Goal: Transaction & Acquisition: Purchase product/service

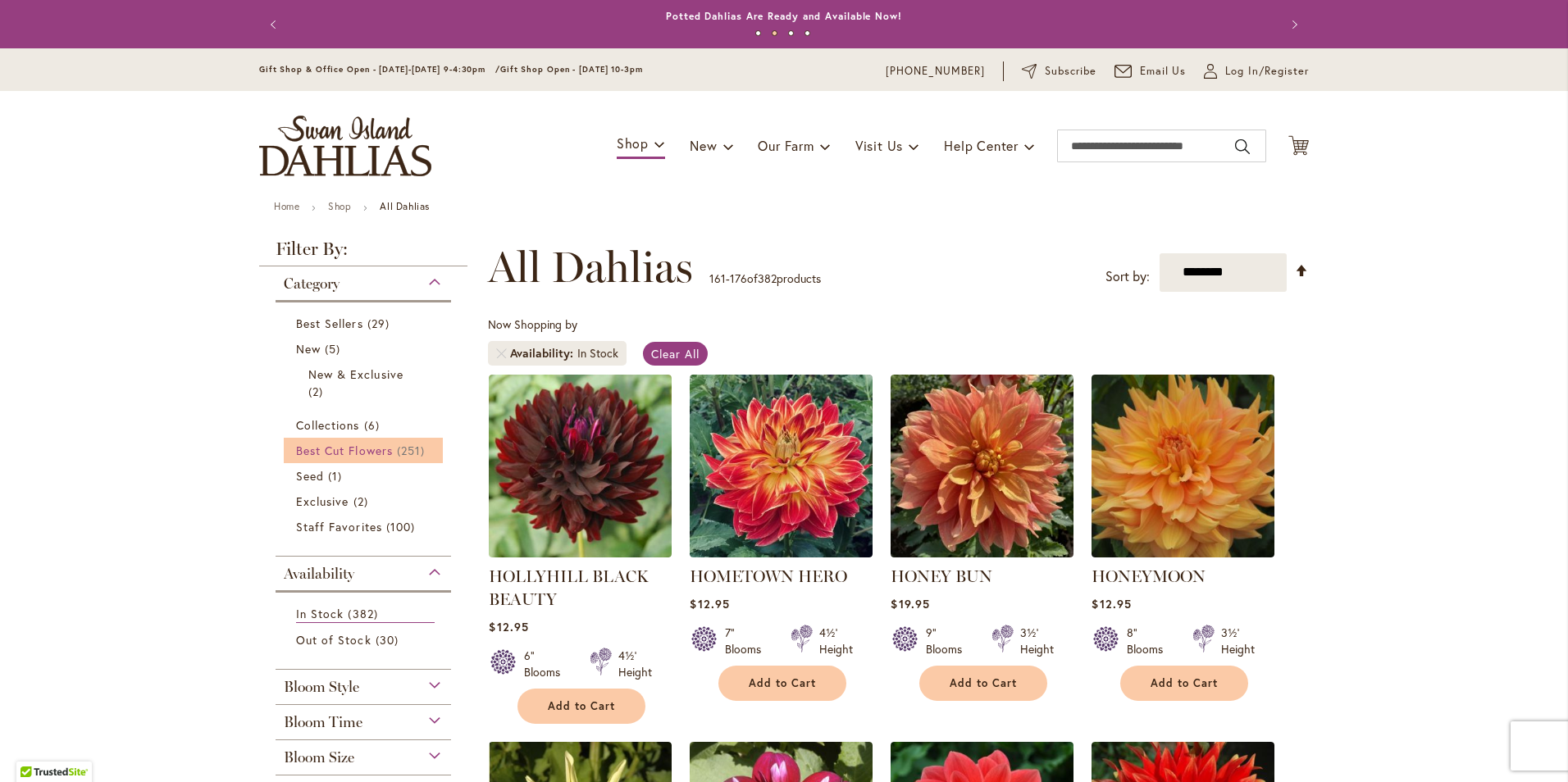
click at [383, 456] on span "Best Cut Flowers" at bounding box center [345, 451] width 97 height 16
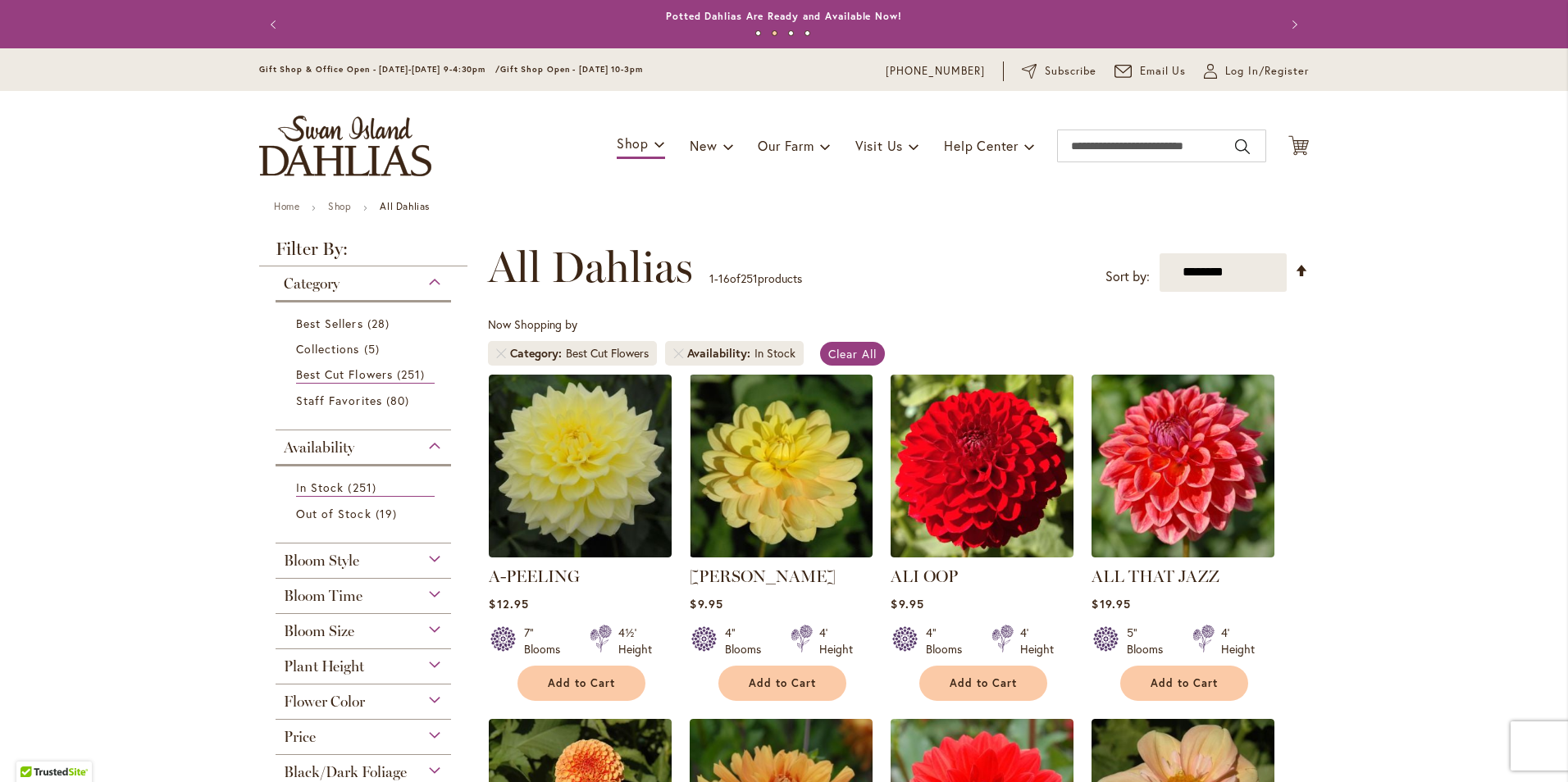
click at [422, 205] on strong "All Dahlias" at bounding box center [405, 206] width 50 height 12
click at [403, 207] on strong "All Dahlias" at bounding box center [405, 206] width 50 height 12
click at [394, 205] on strong "All Dahlias" at bounding box center [405, 206] width 50 height 12
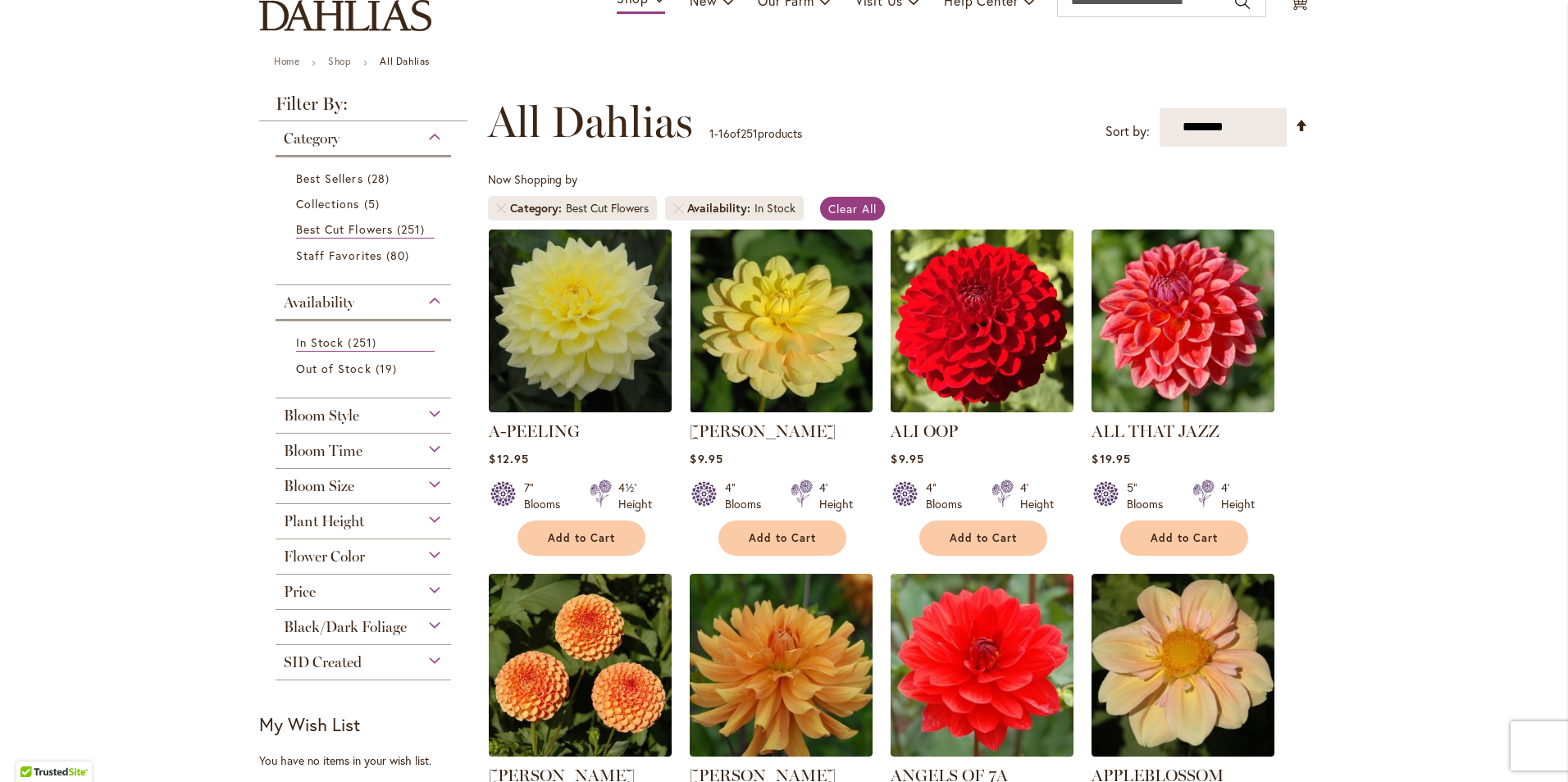
scroll to position [164, 0]
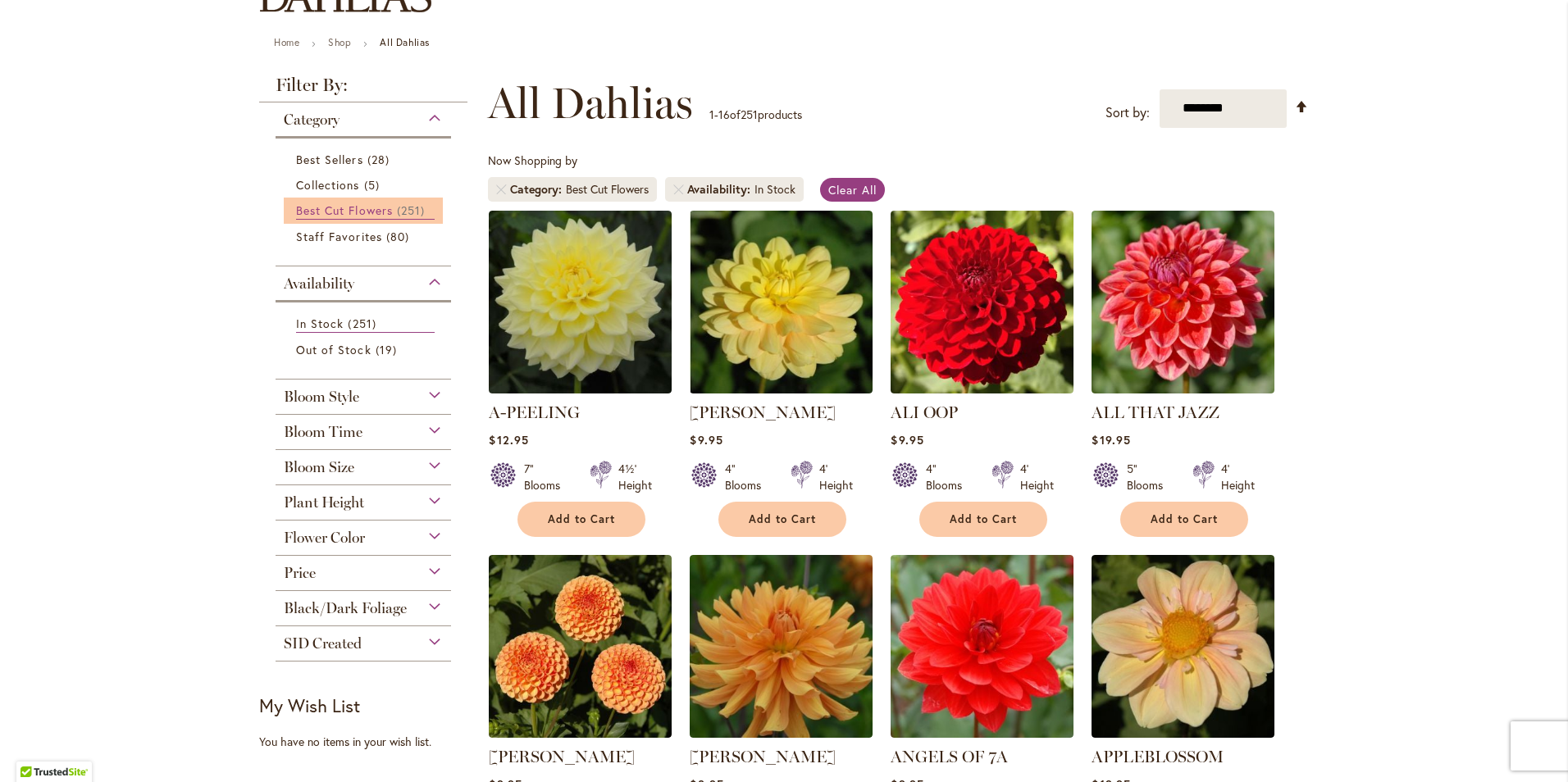
click at [347, 207] on span "Best Cut Flowers" at bounding box center [345, 211] width 97 height 16
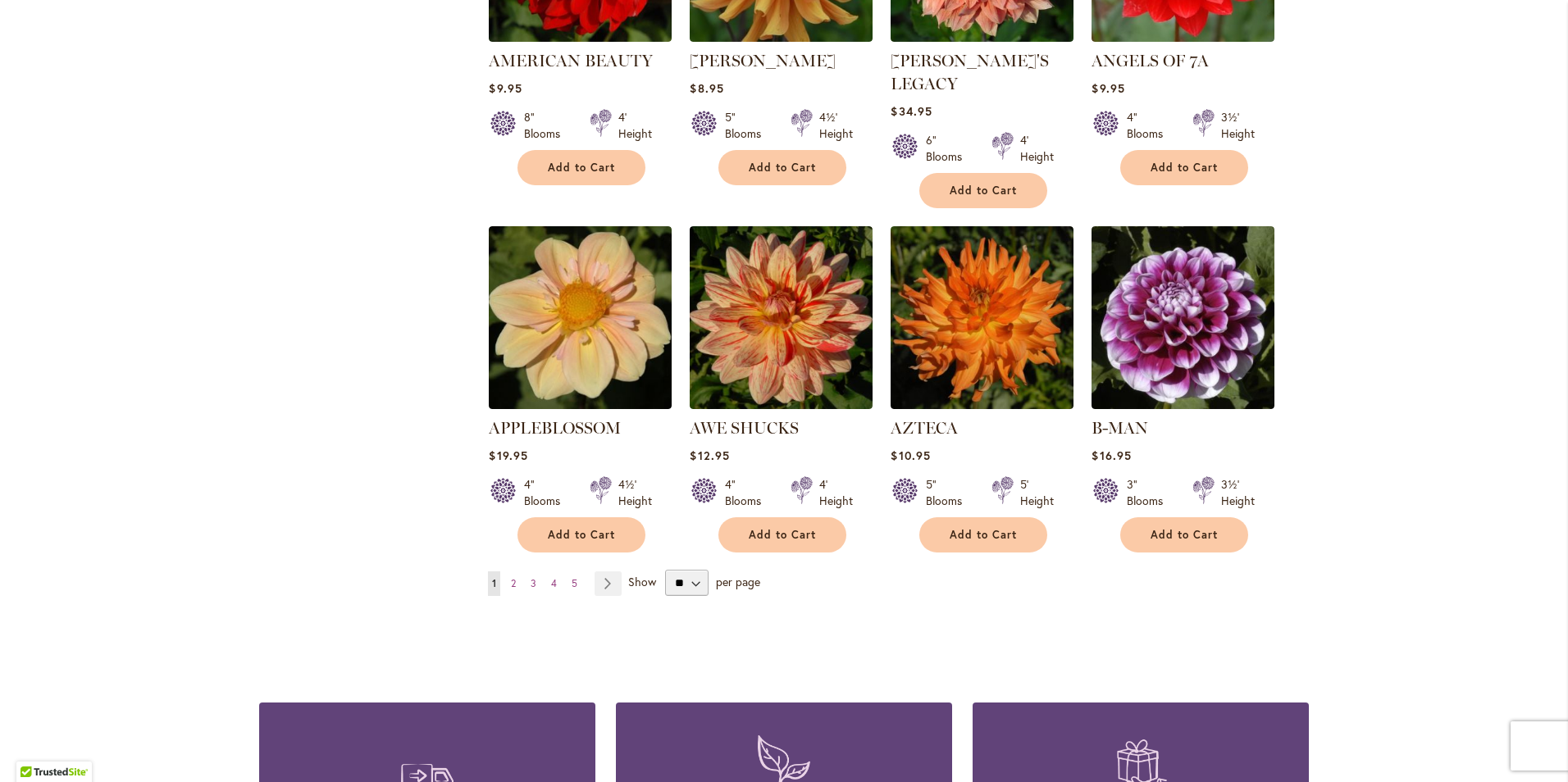
scroll to position [1230, 0]
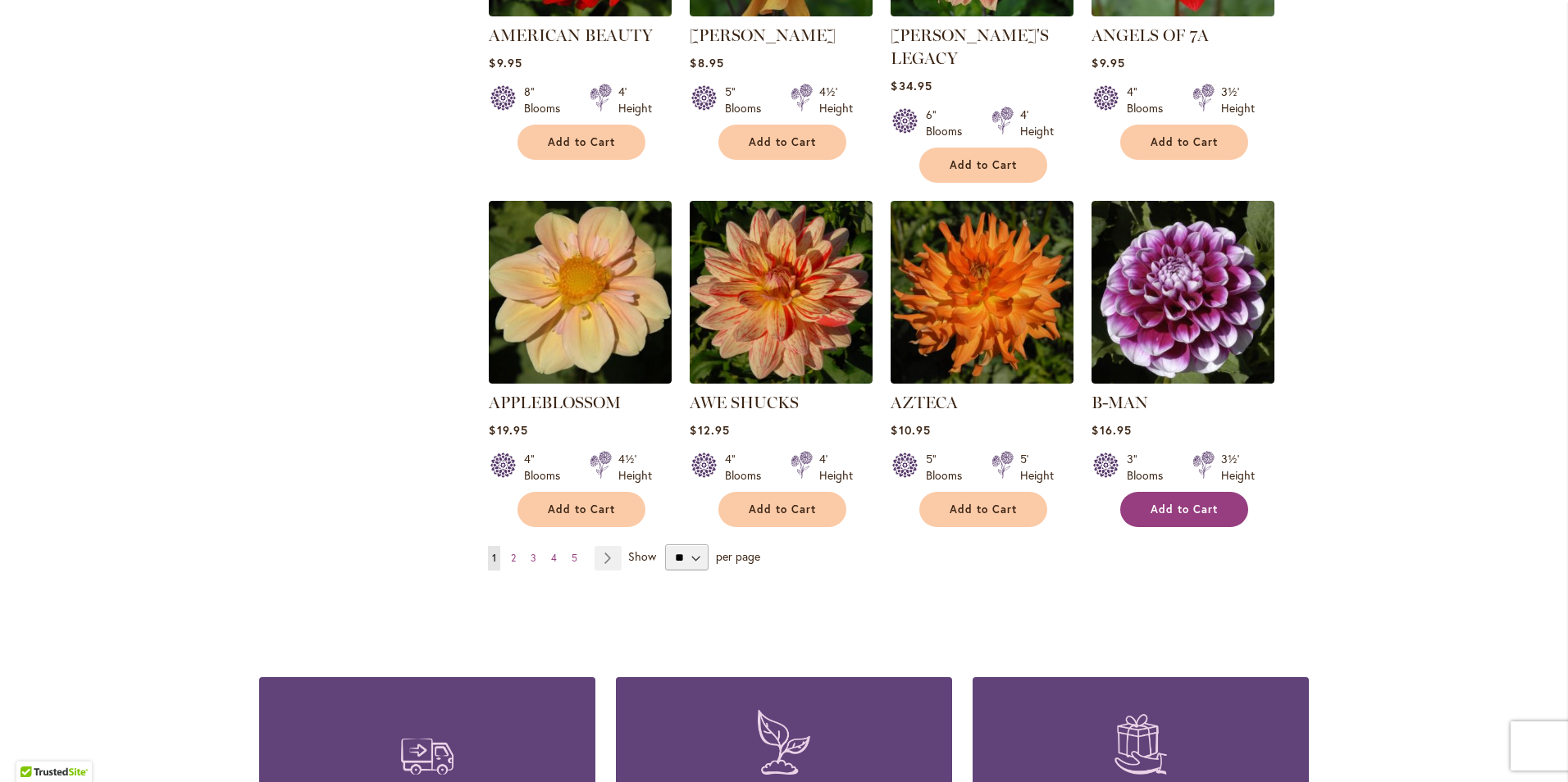
click at [1171, 503] on span "Add to Cart" at bounding box center [1184, 510] width 67 height 14
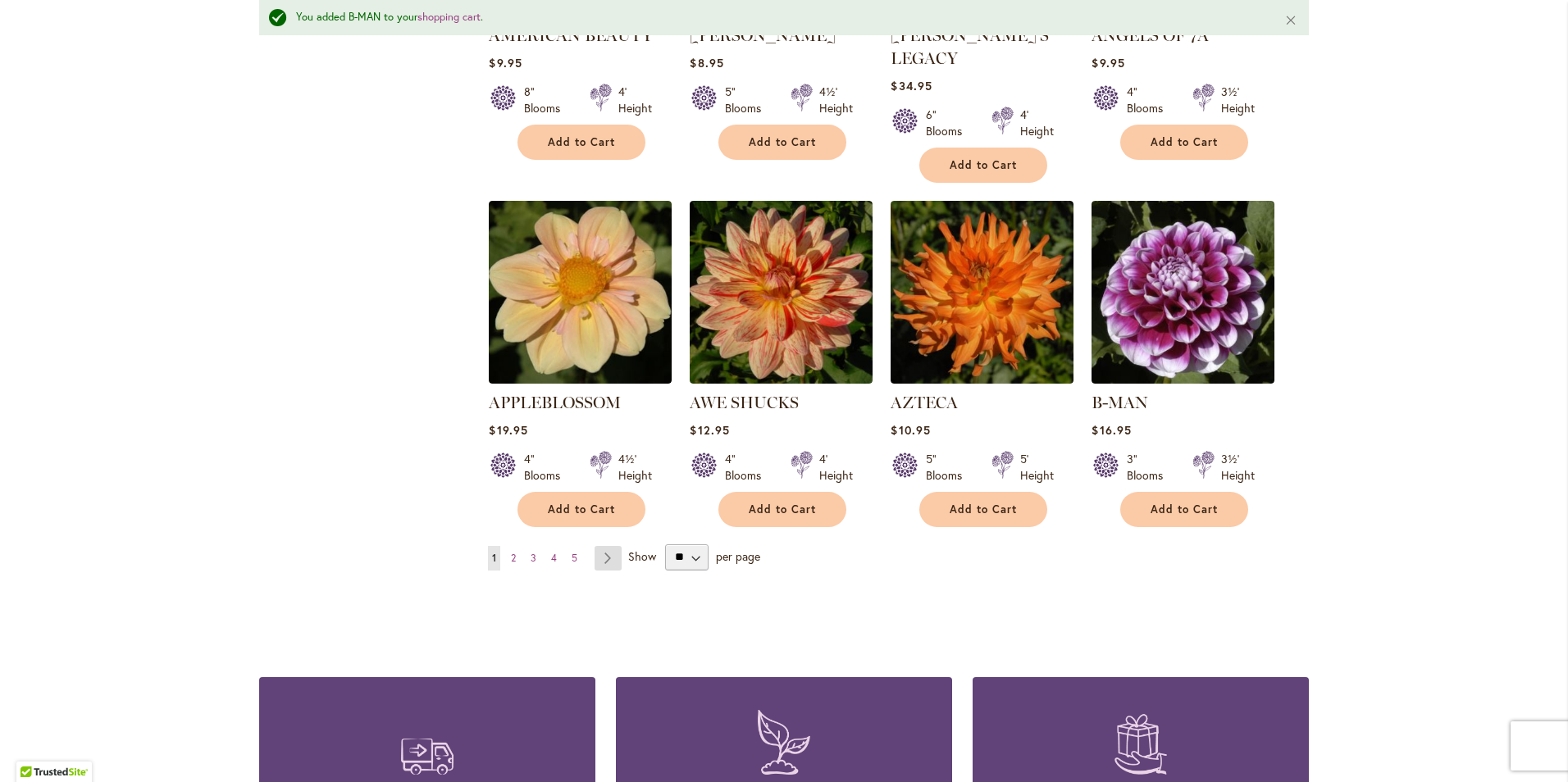
click at [606, 547] on link "Page Next" at bounding box center [607, 559] width 27 height 25
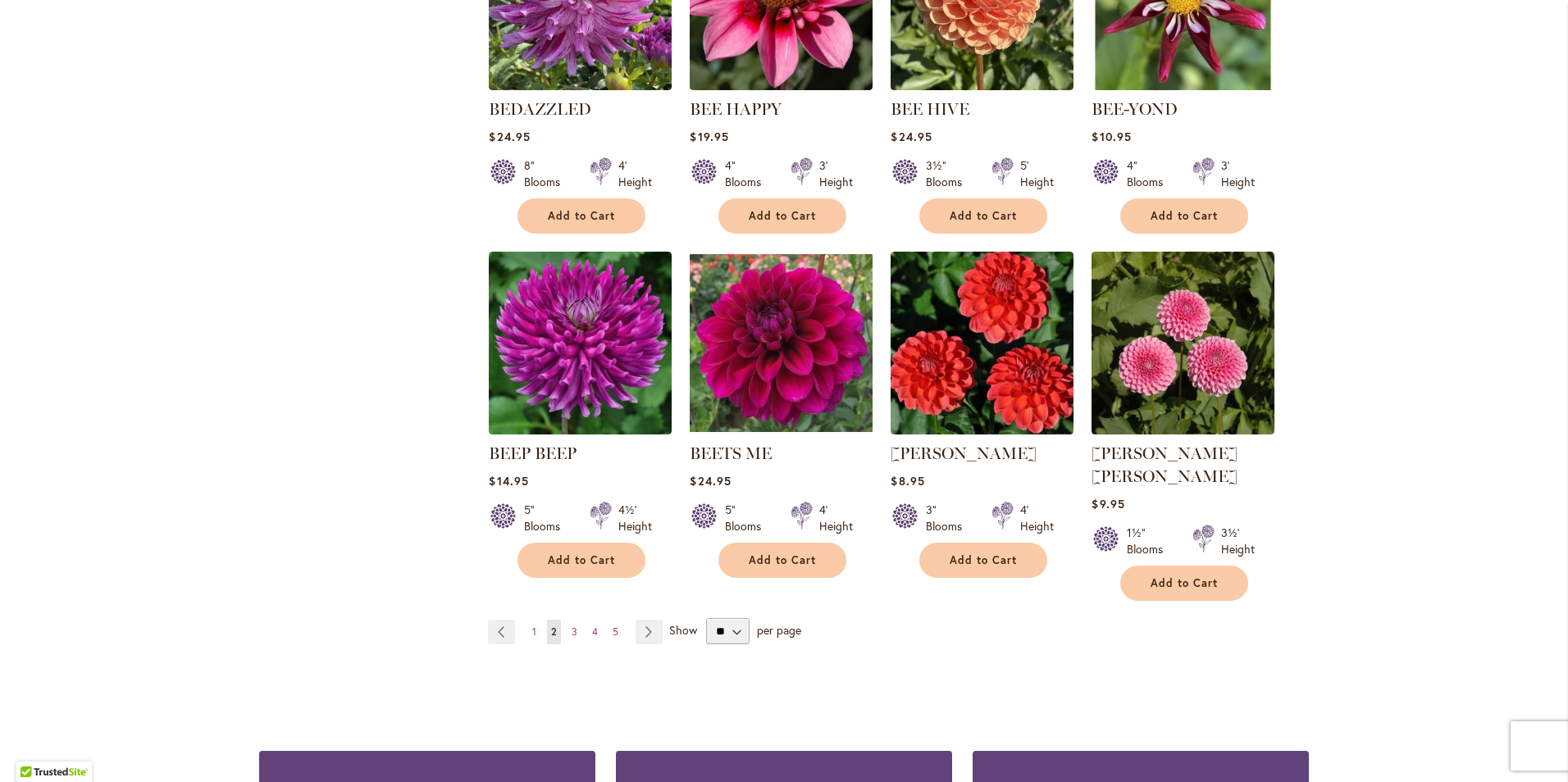
scroll to position [1239, 0]
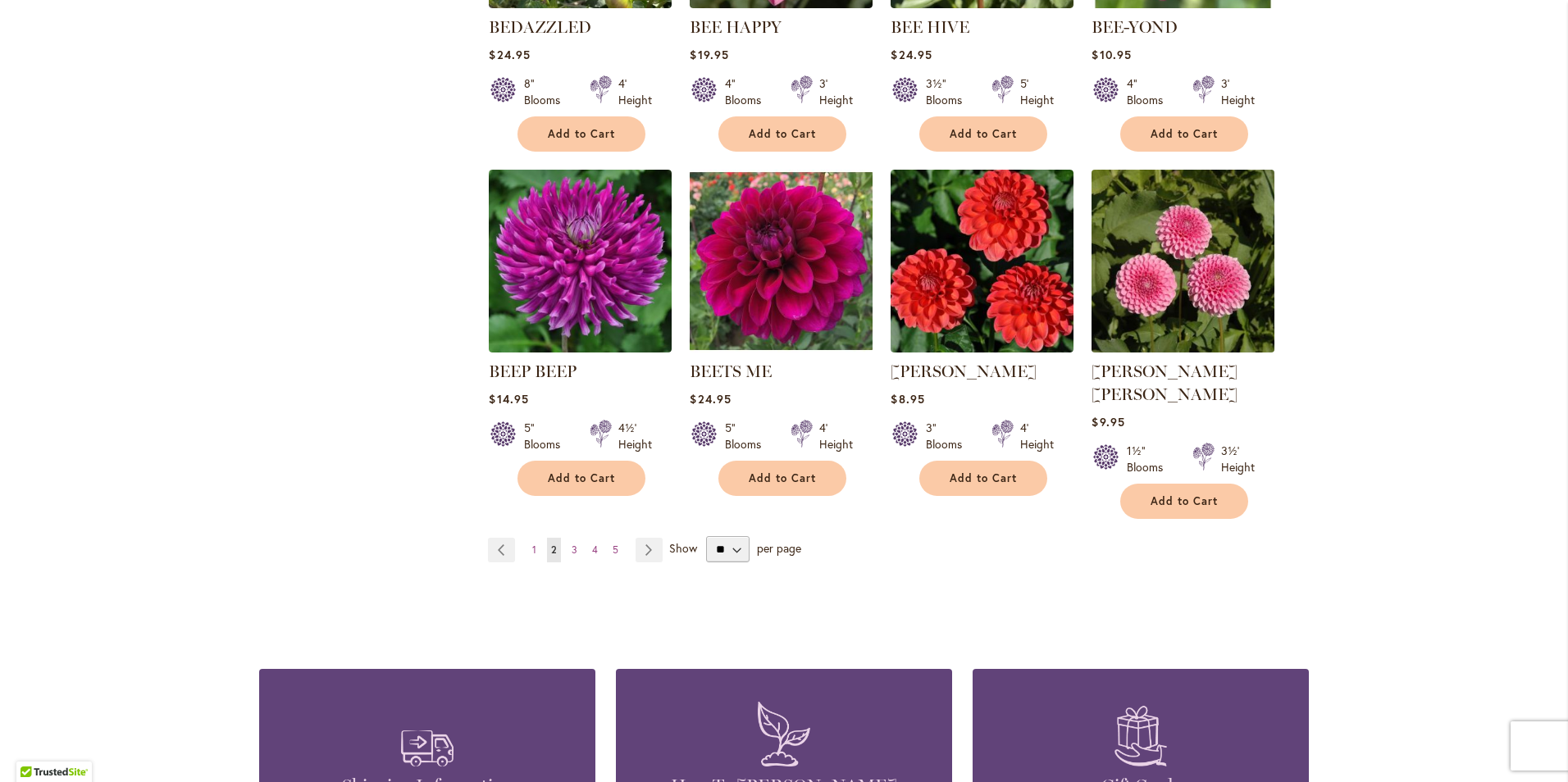
click at [1155, 290] on img at bounding box center [1184, 261] width 192 height 192
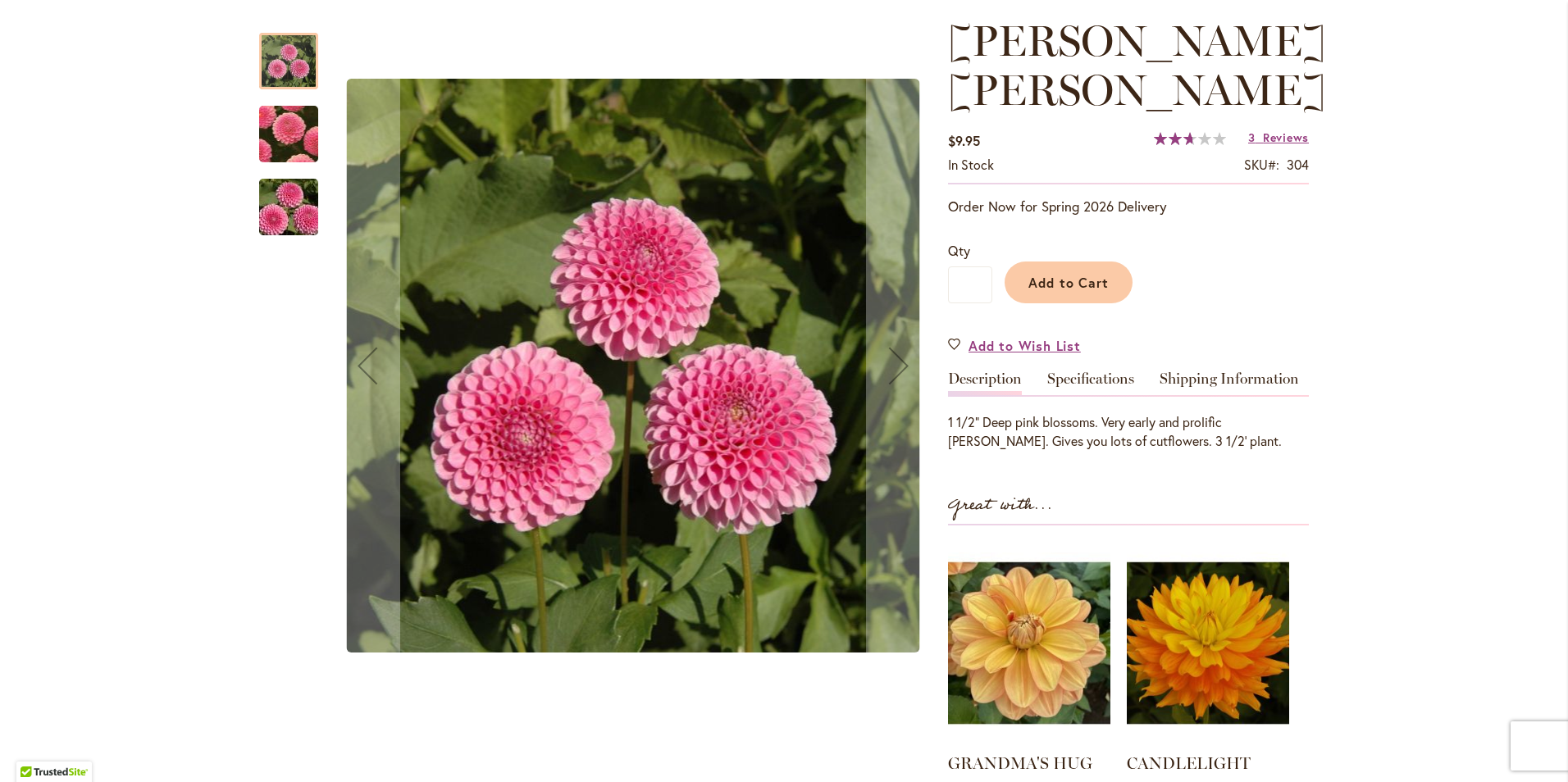
scroll to position [246, 0]
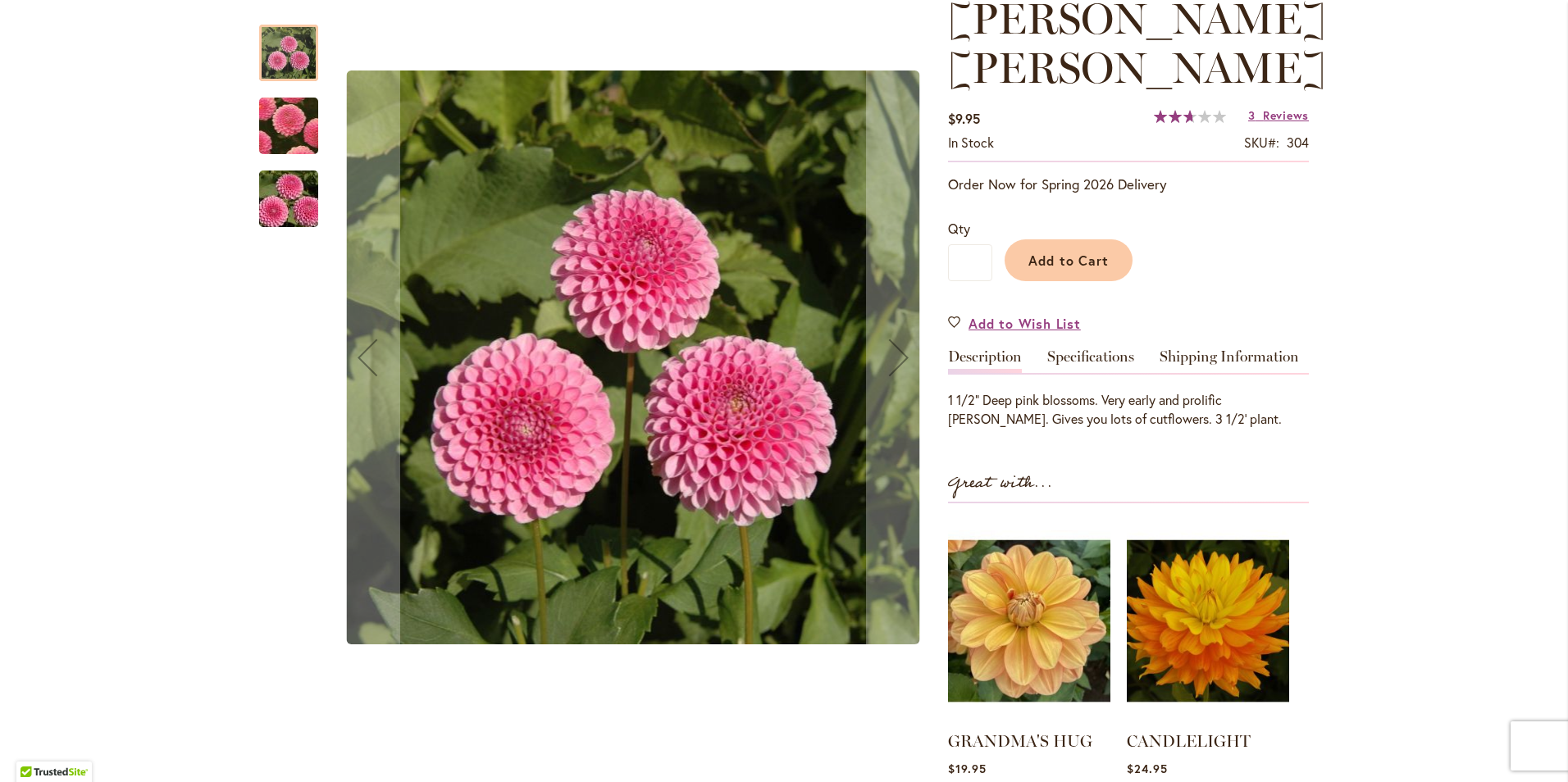
click at [294, 150] on img "BETTY ANNE" at bounding box center [288, 126] width 114 height 113
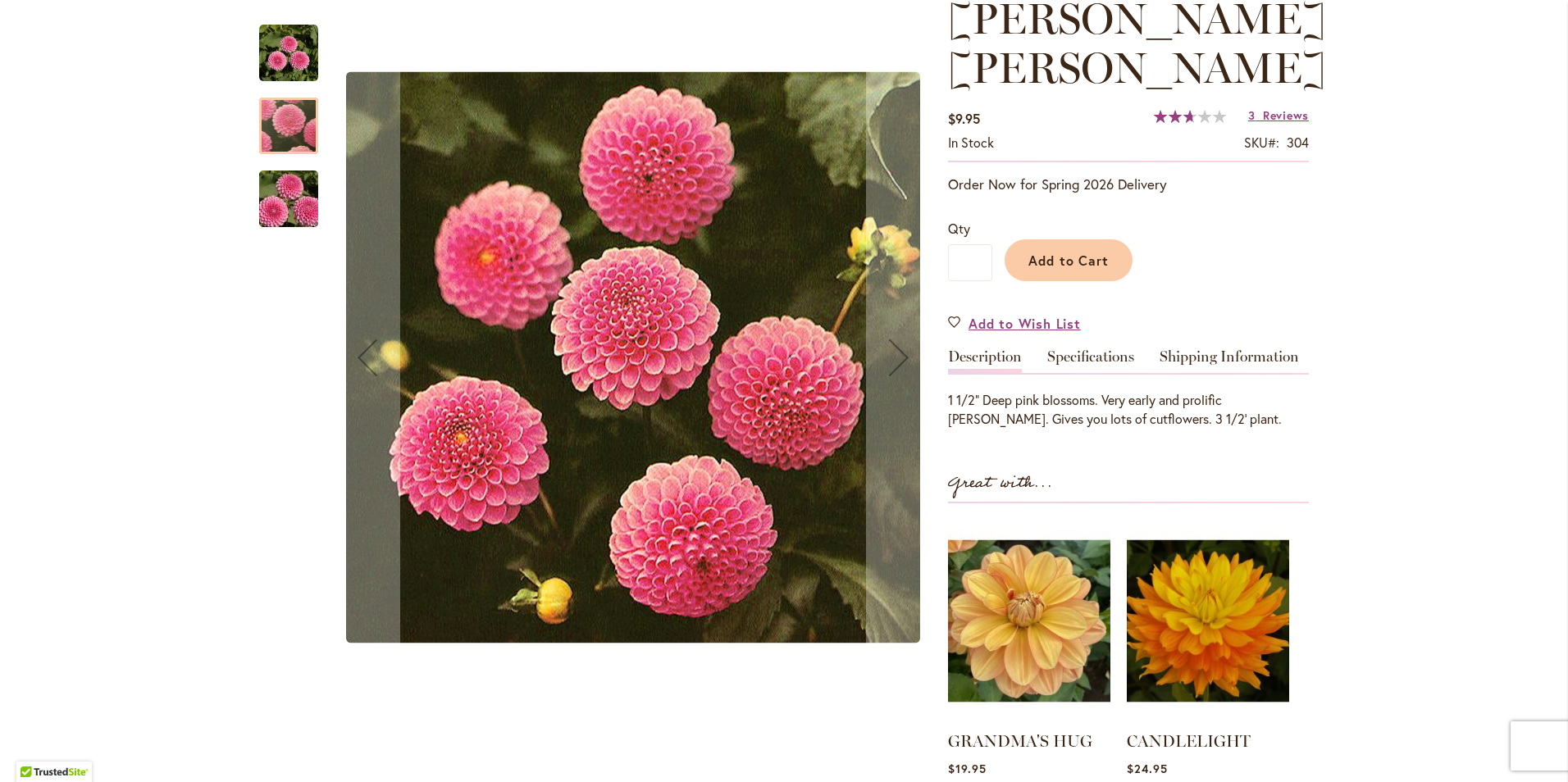
click at [291, 201] on img "BETTY ANNE" at bounding box center [288, 198] width 118 height 78
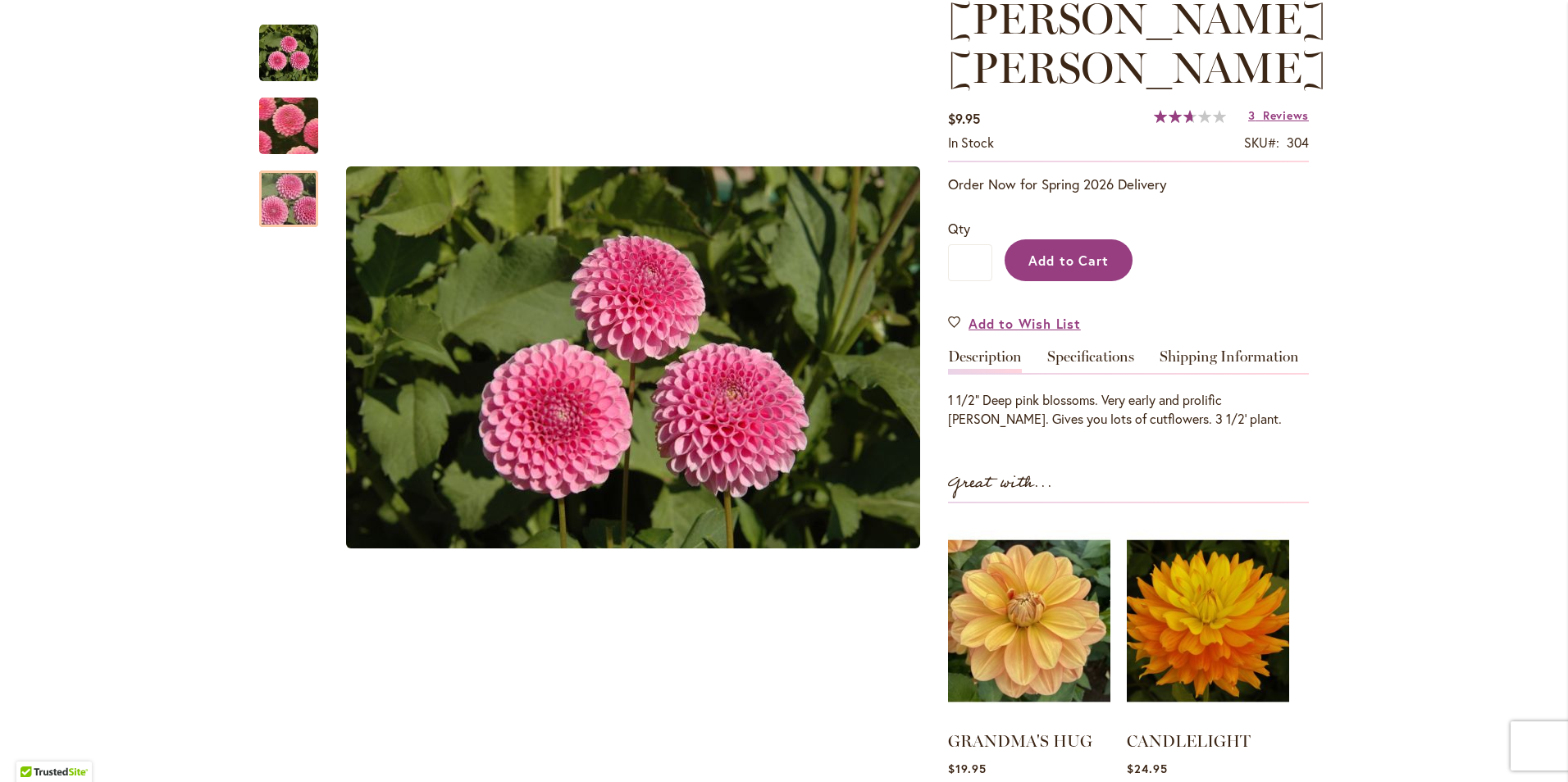
click at [1076, 240] on button "Add to Cart" at bounding box center [1068, 260] width 128 height 41
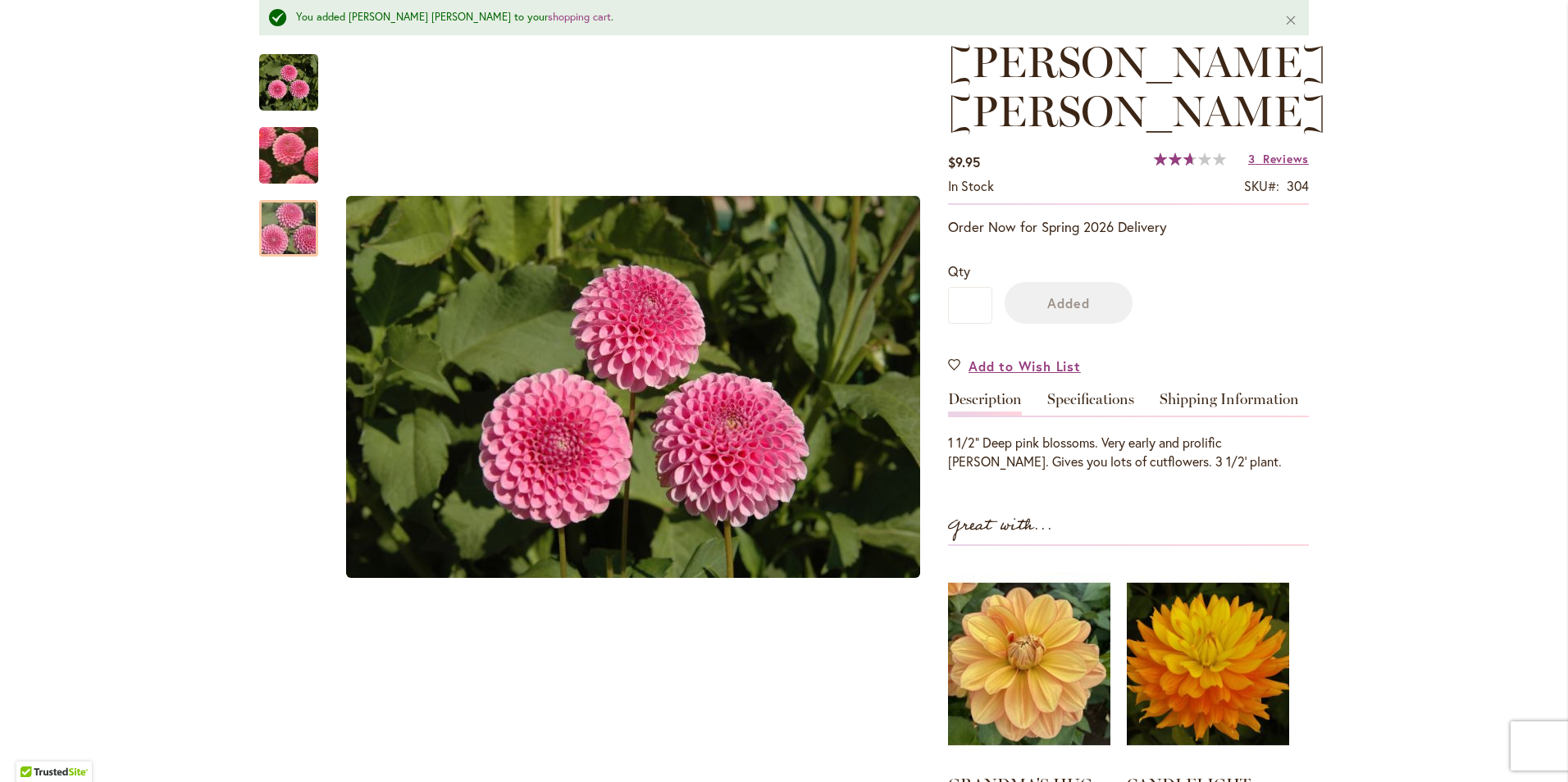
scroll to position [289, 0]
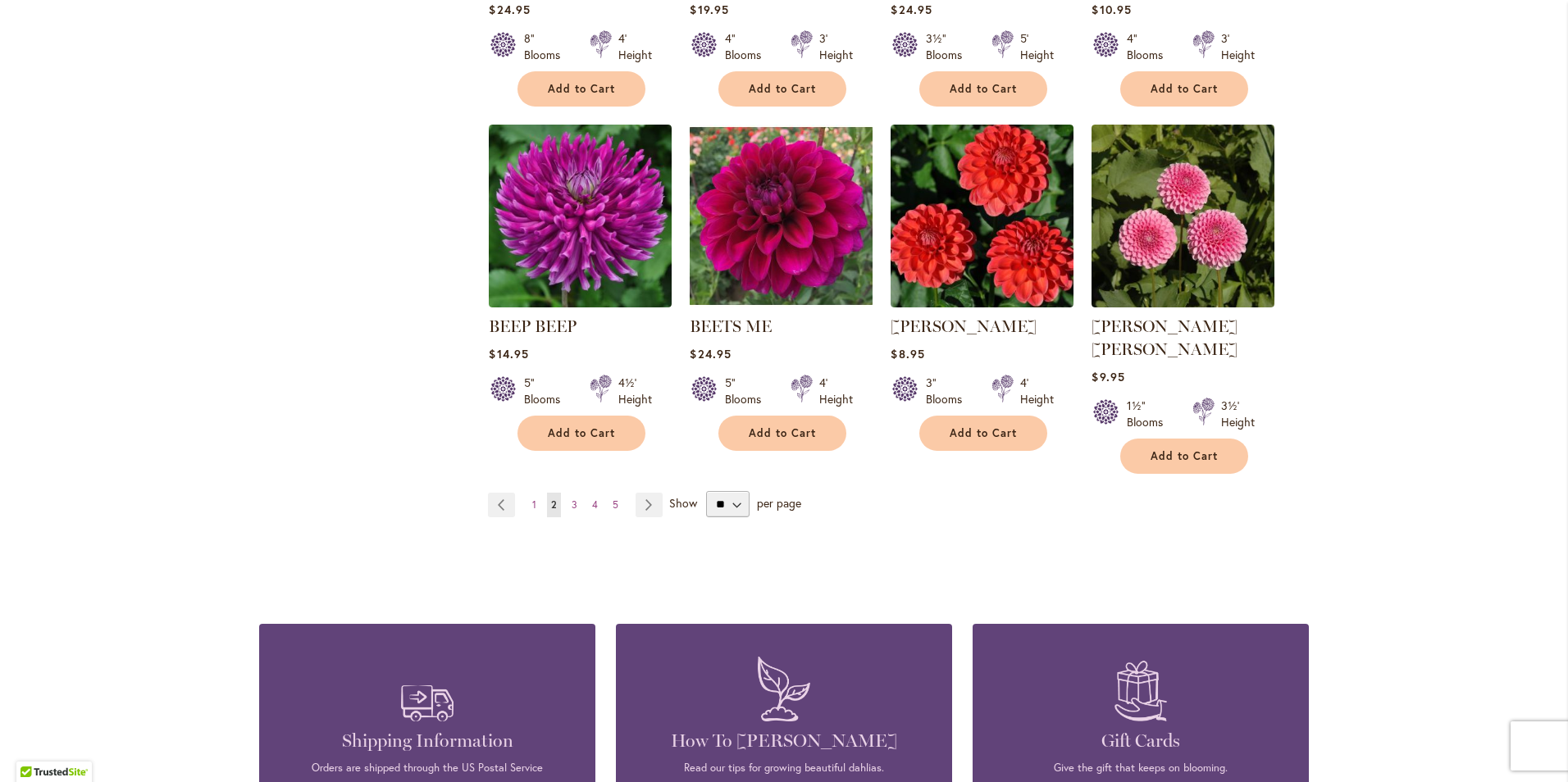
scroll to position [1312, 0]
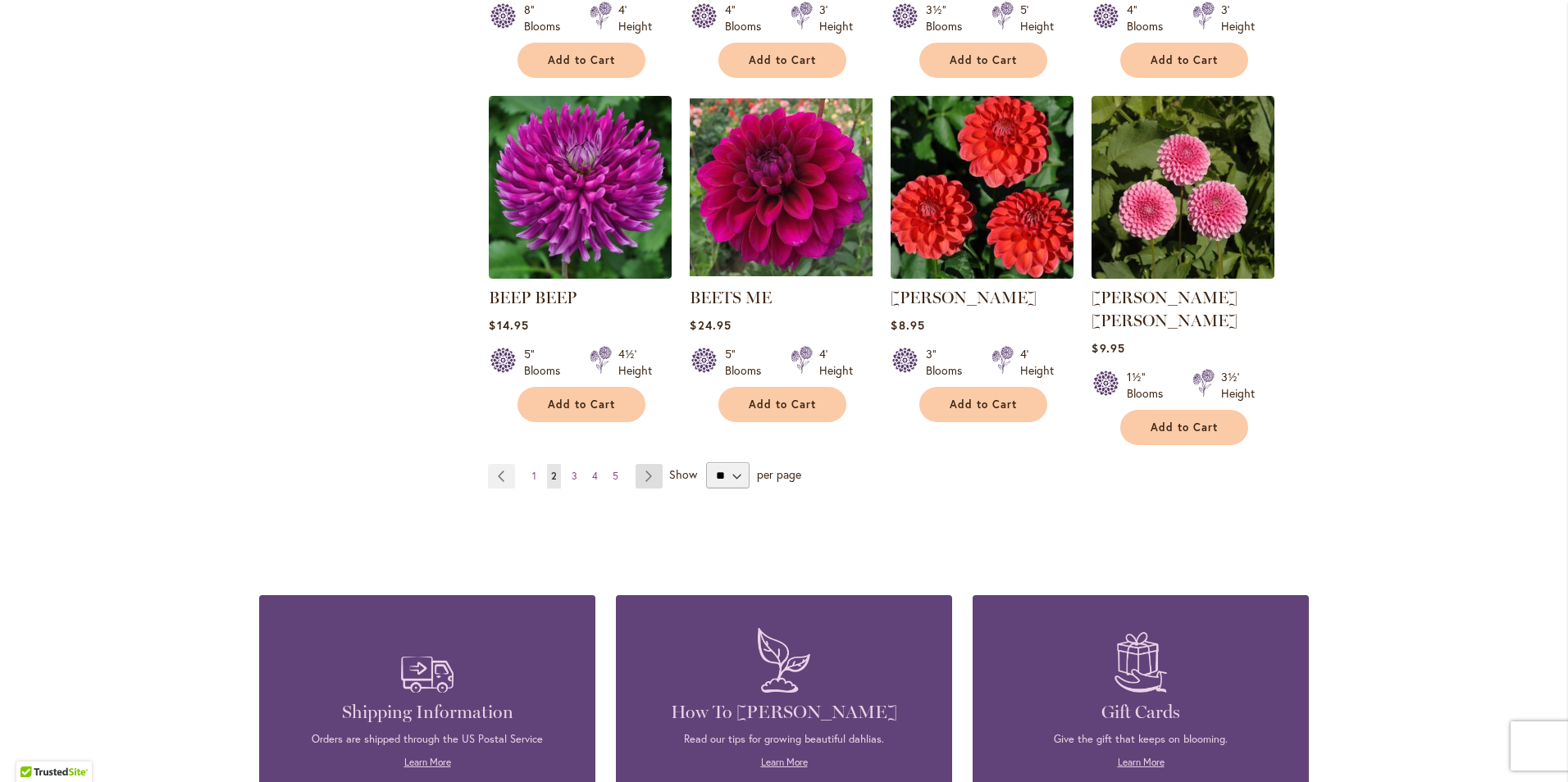
click at [639, 465] on link "Page Next" at bounding box center [649, 477] width 27 height 25
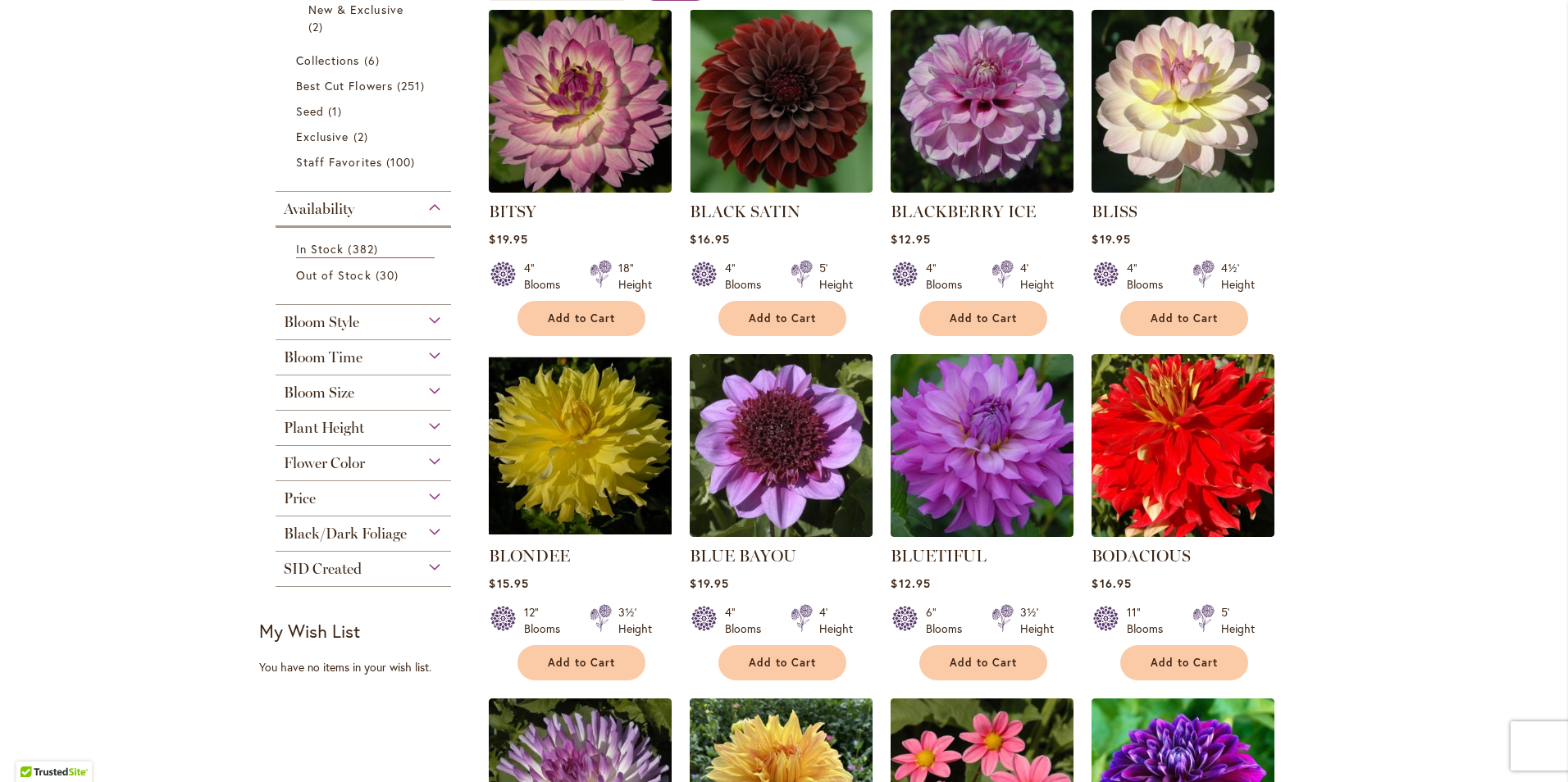
scroll to position [336, 0]
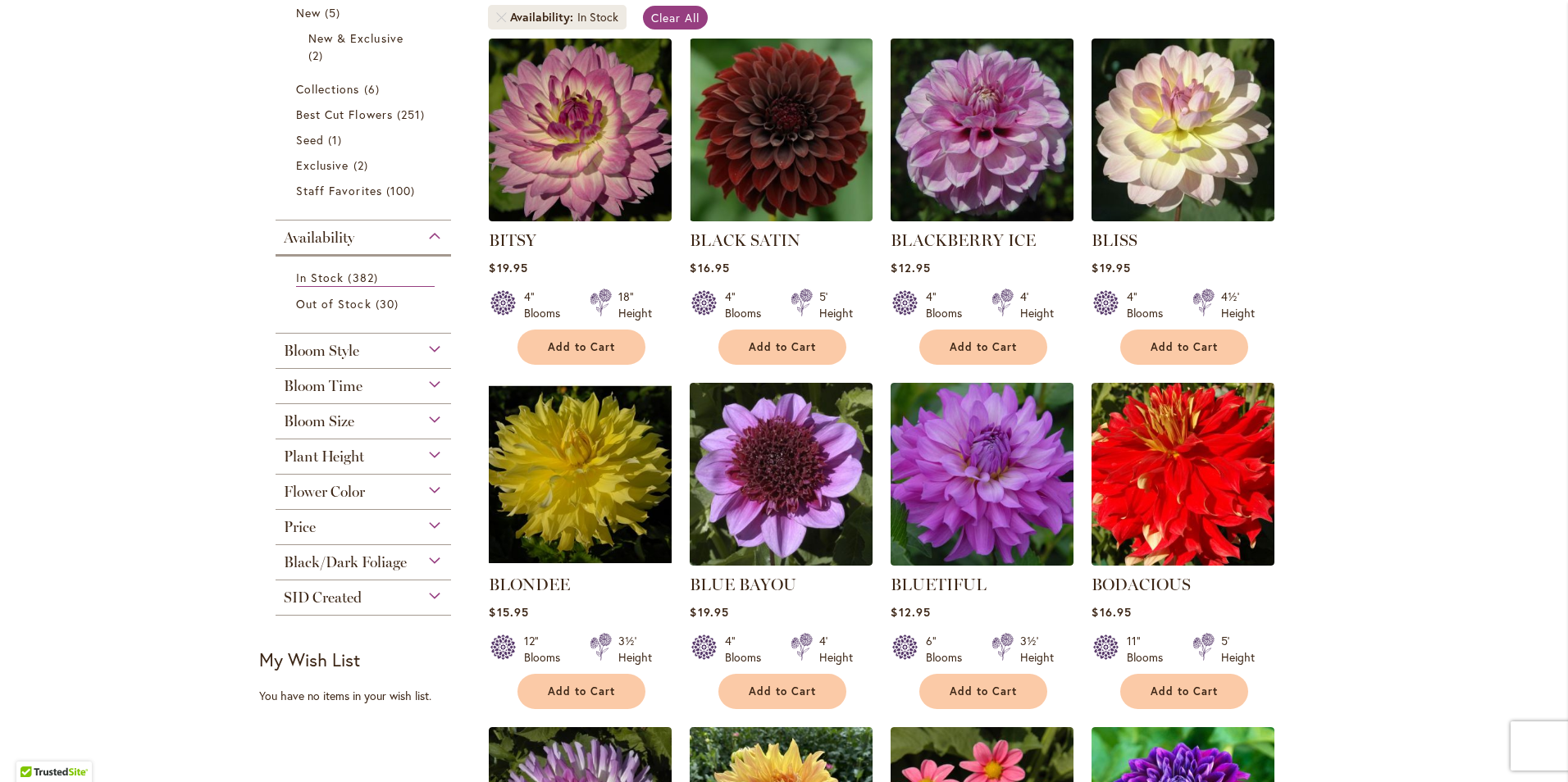
click at [984, 140] on img at bounding box center [983, 130] width 192 height 192
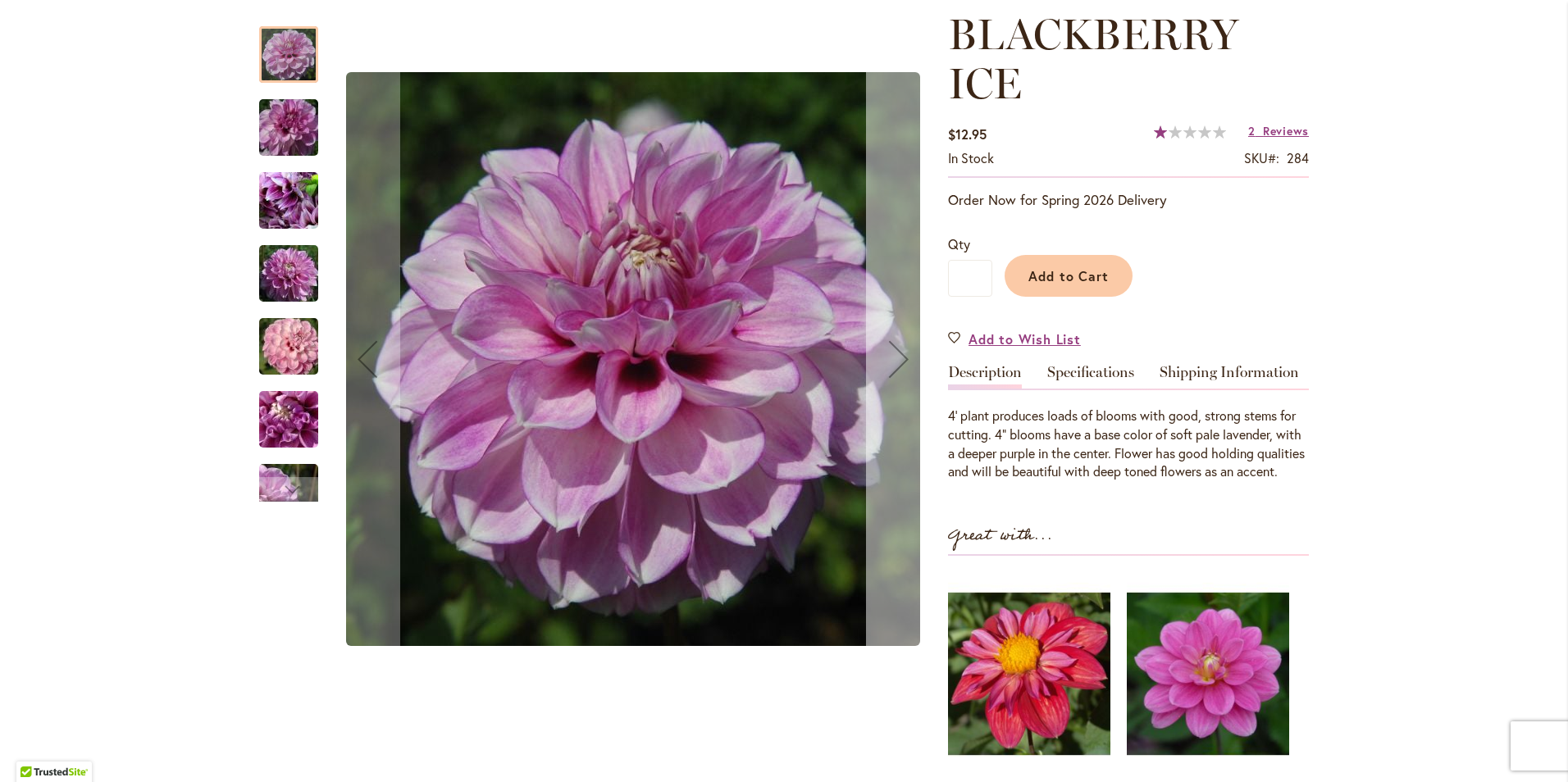
scroll to position [246, 0]
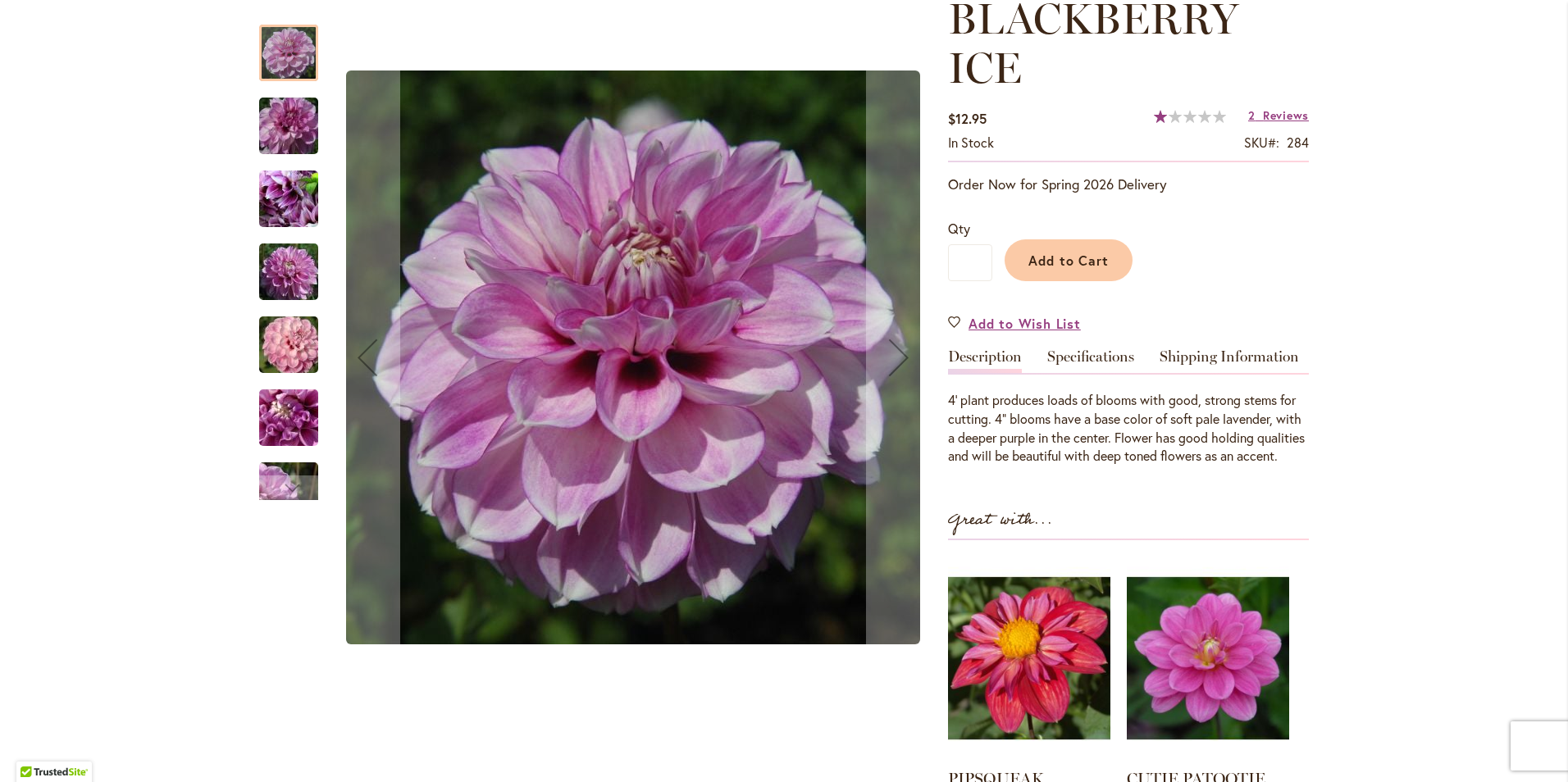
click at [279, 136] on img "BLACKBERRY ICE" at bounding box center [288, 126] width 118 height 78
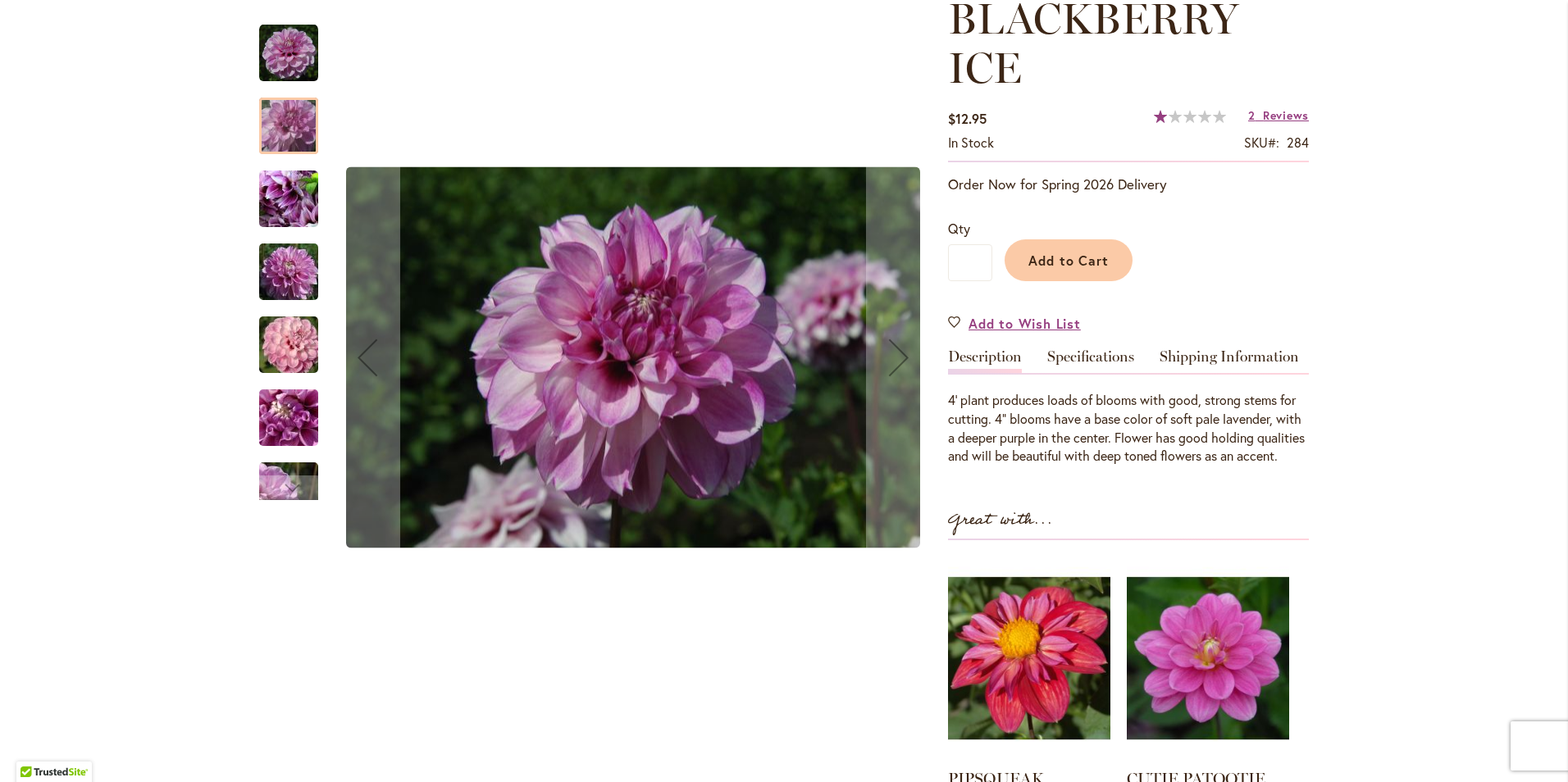
click at [271, 203] on img "BLACKBERRY ICE" at bounding box center [288, 199] width 118 height 88
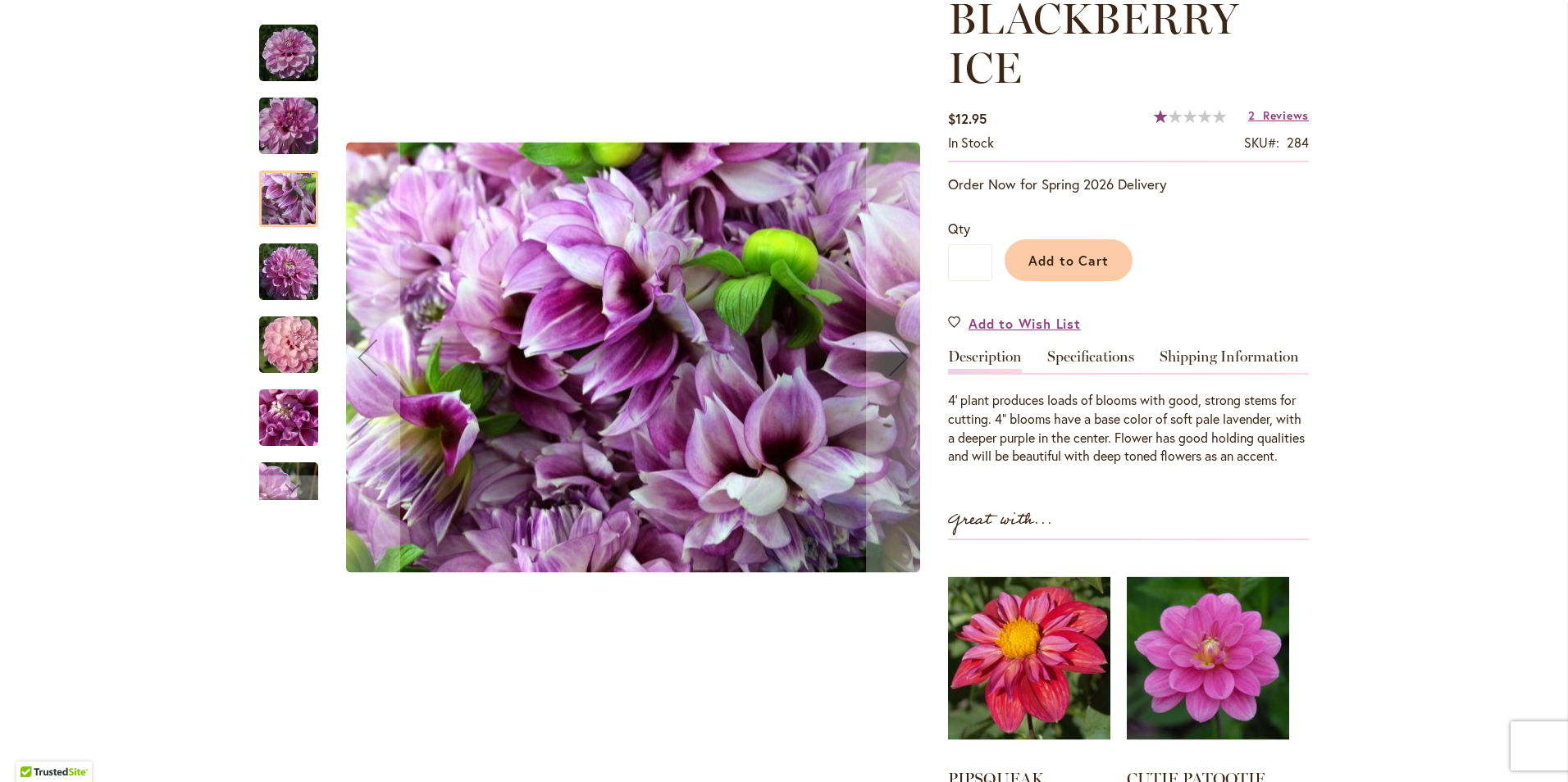
click at [271, 285] on img "BLACKBERRY ICE" at bounding box center [288, 272] width 118 height 78
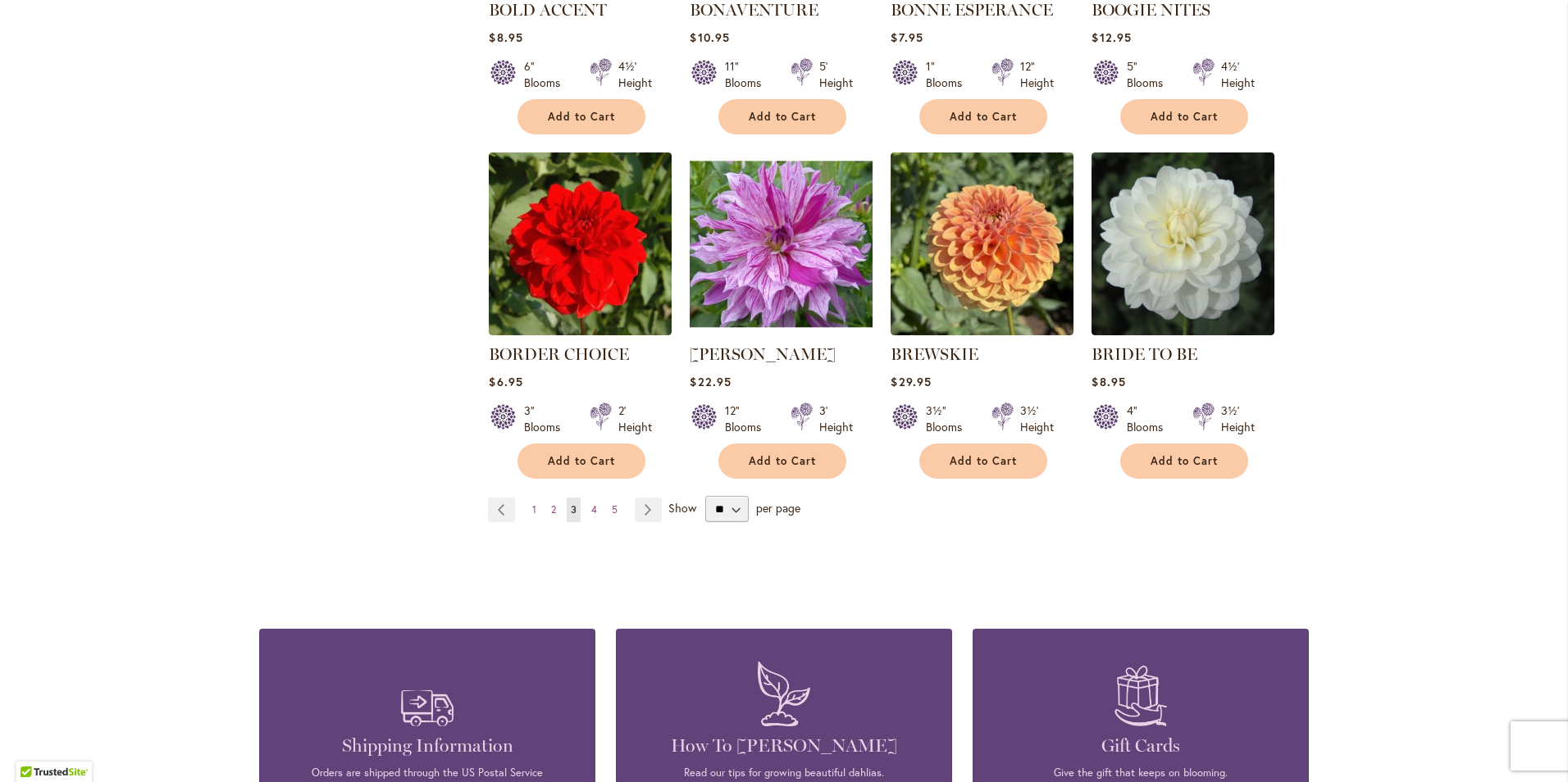
scroll to position [1312, 0]
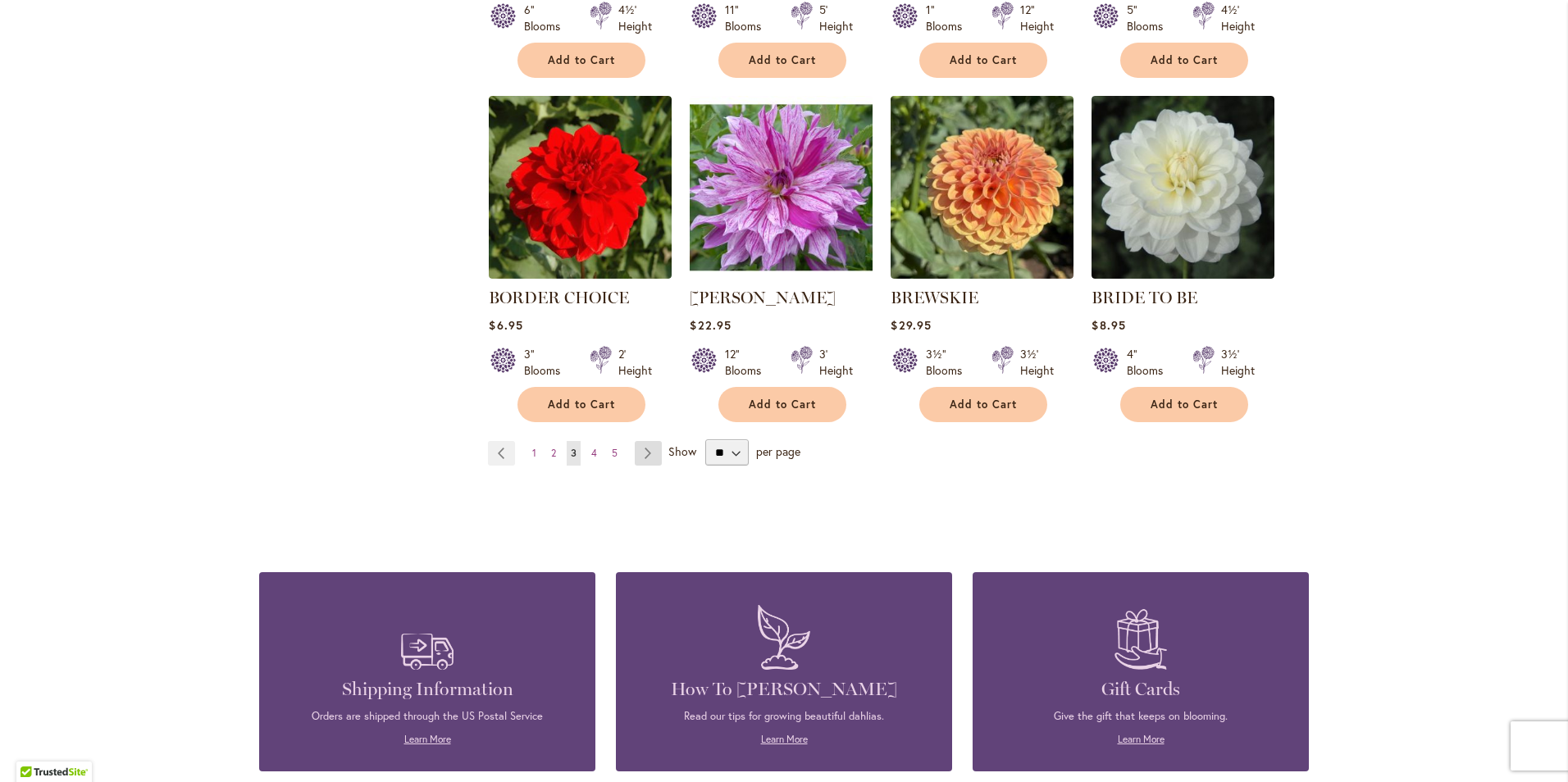
click at [637, 452] on link "Page Next" at bounding box center [648, 453] width 27 height 25
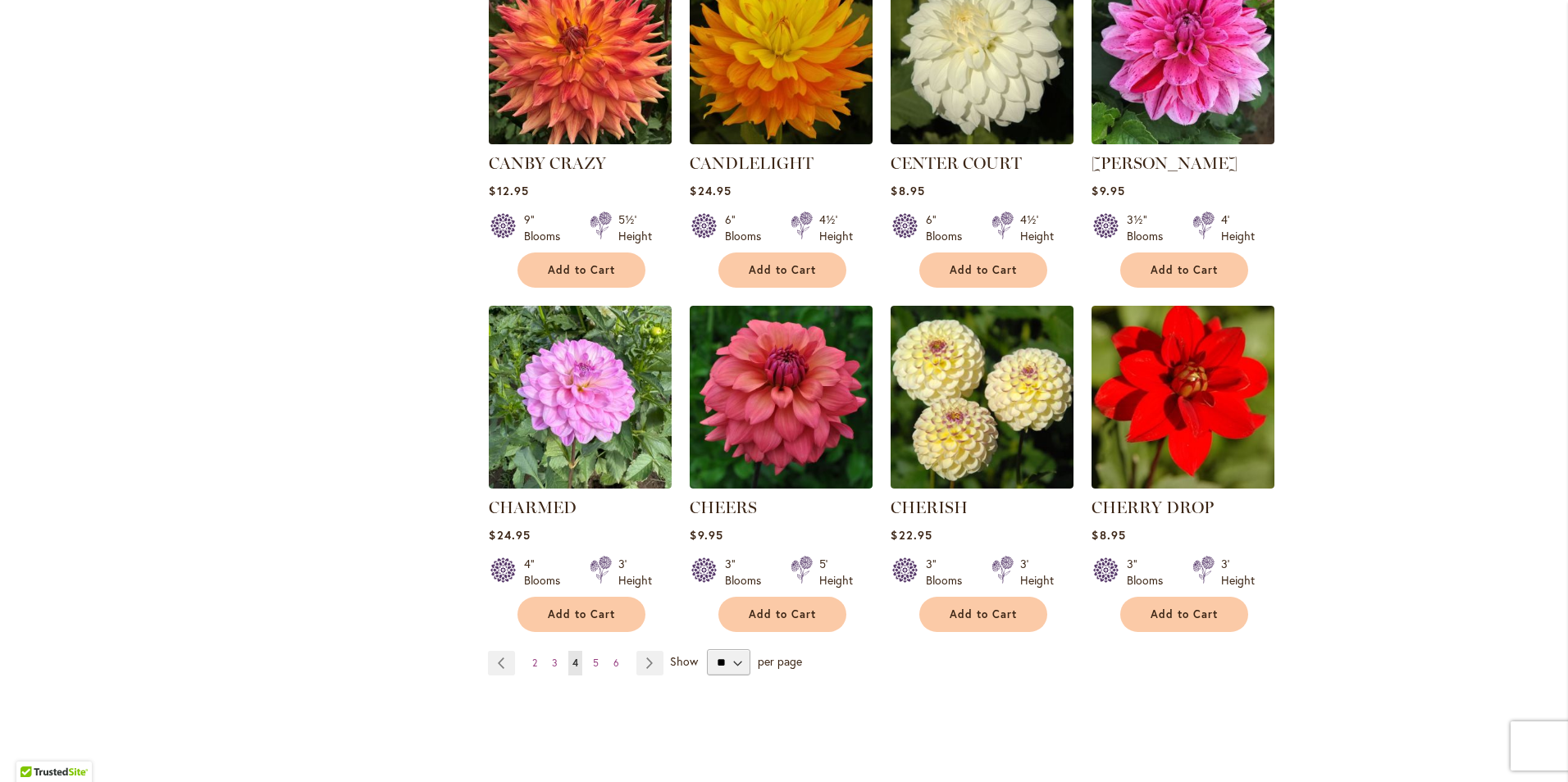
scroll to position [1157, 0]
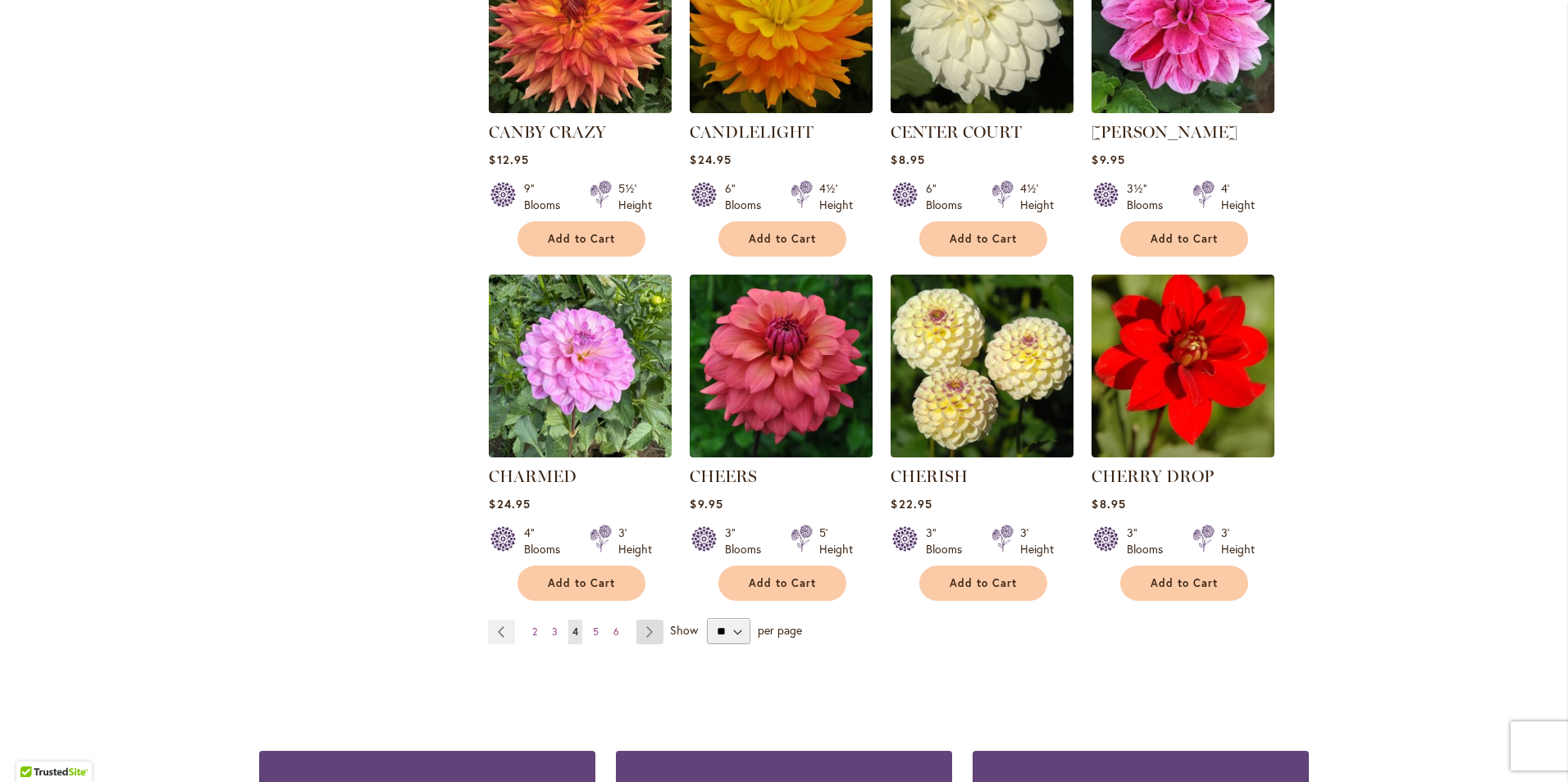
click at [636, 622] on link "Page Next" at bounding box center [650, 632] width 27 height 25
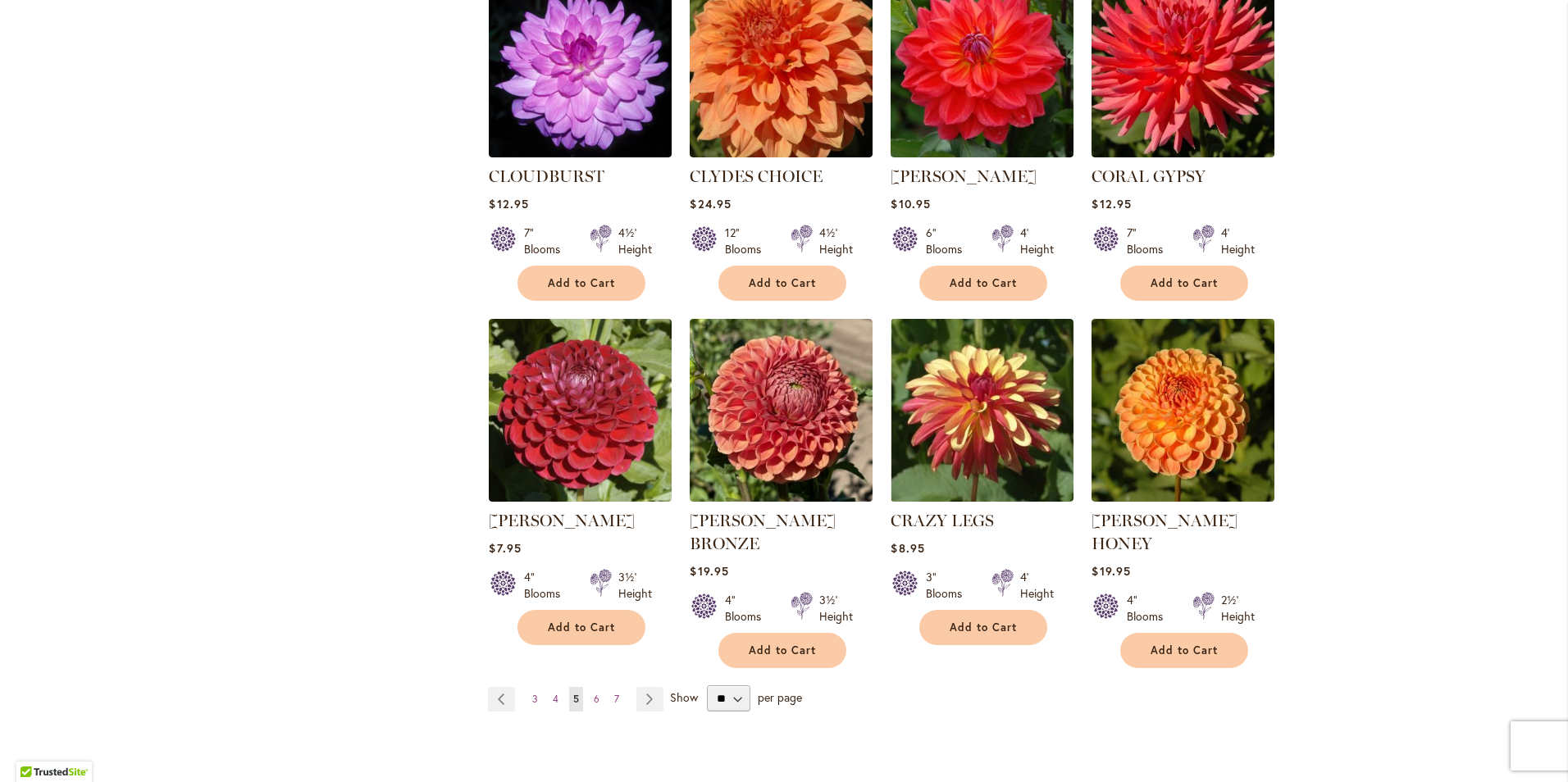
scroll to position [1157, 0]
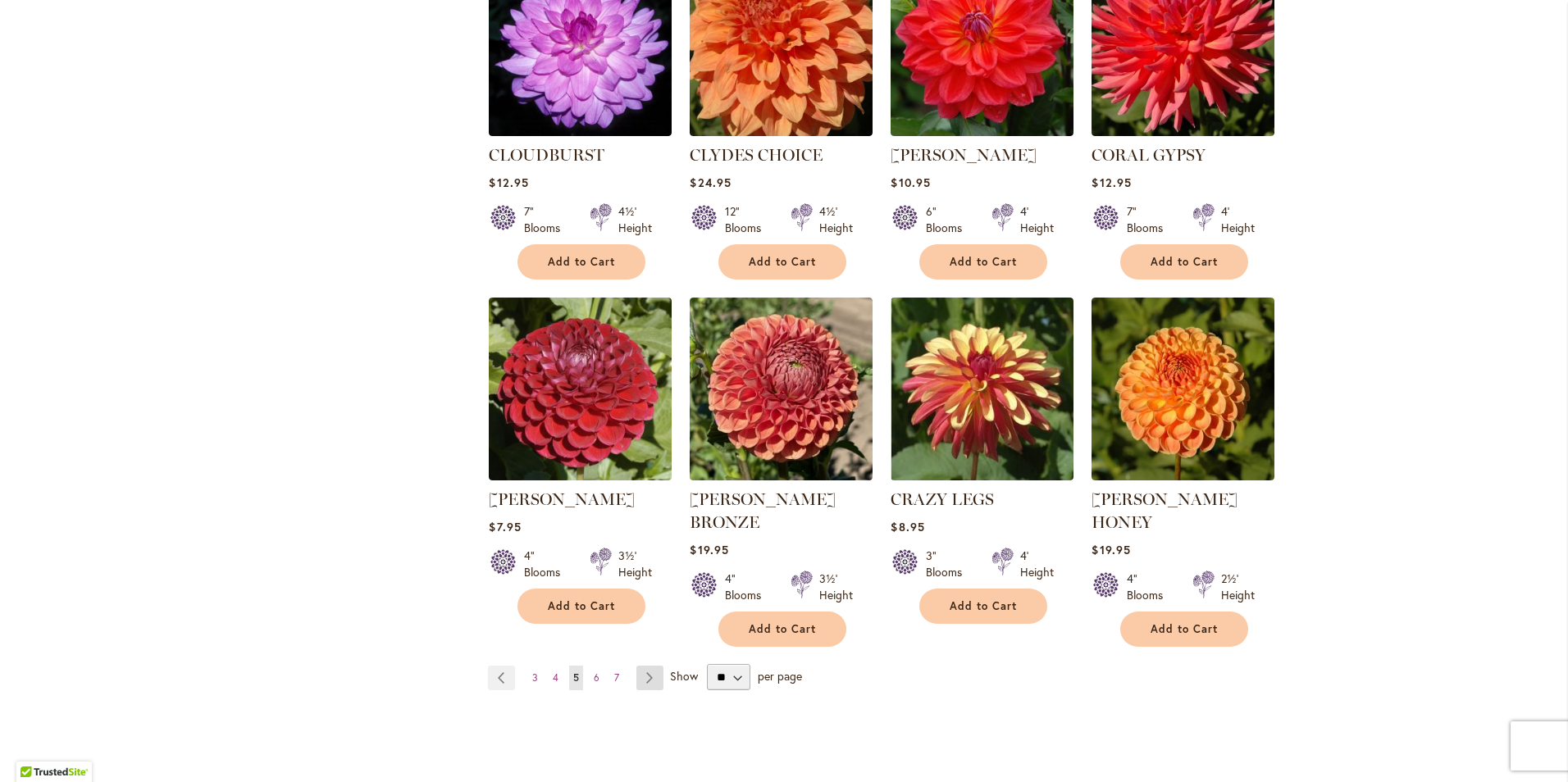
click at [643, 666] on link "Page Next" at bounding box center [650, 678] width 27 height 25
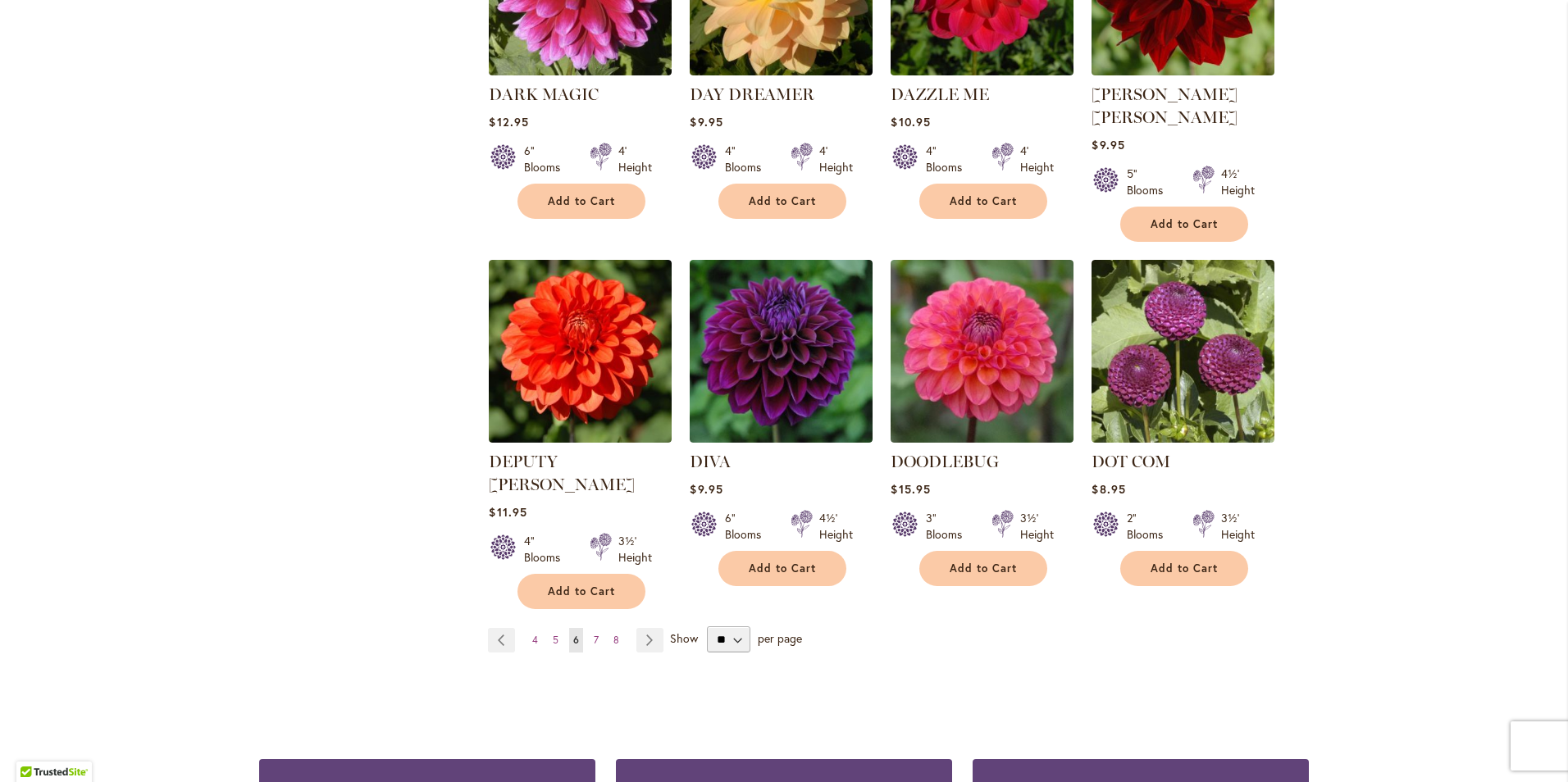
scroll to position [1239, 0]
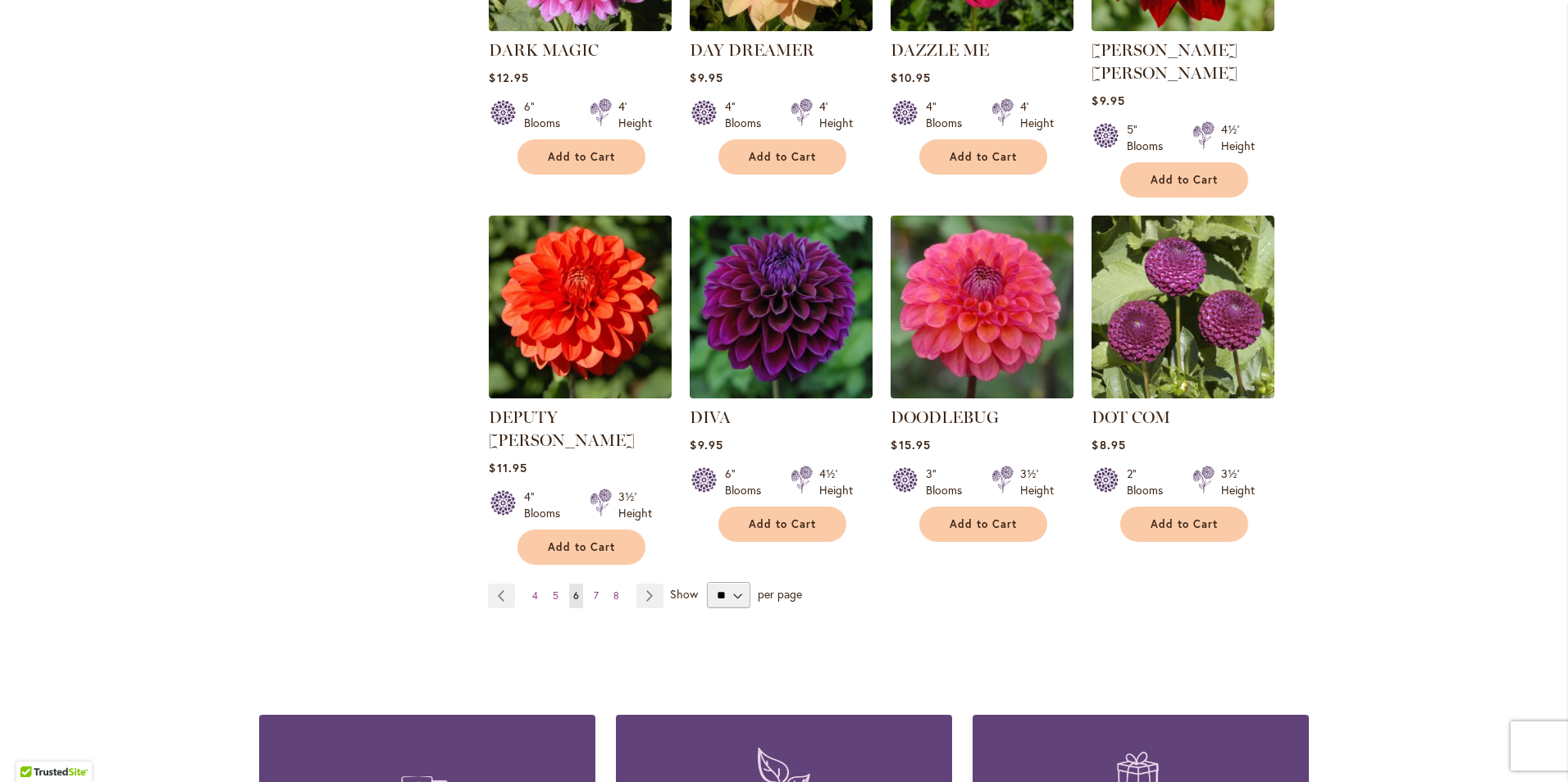
click at [958, 308] on img at bounding box center [983, 307] width 192 height 192
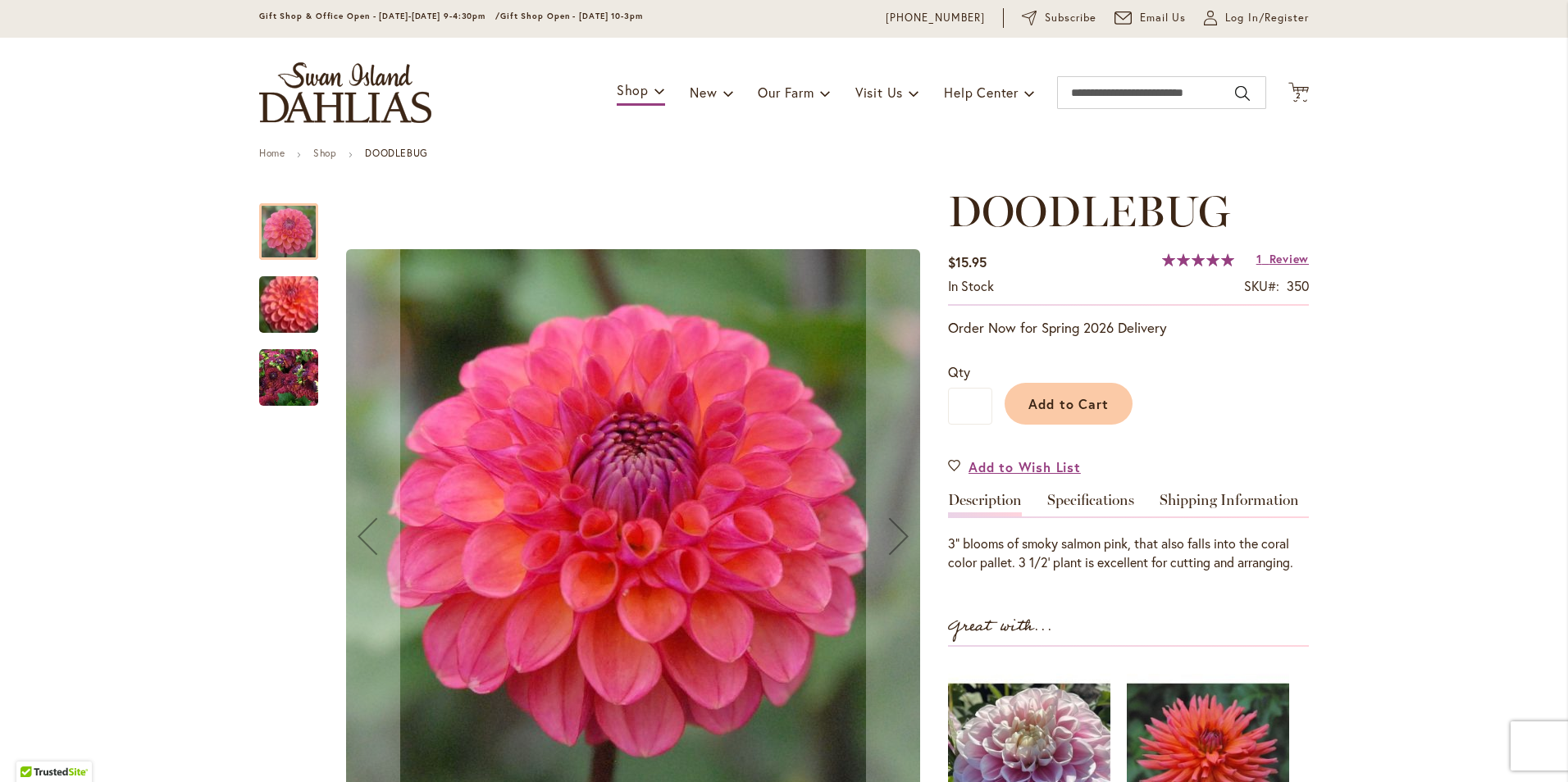
scroll to position [82, 0]
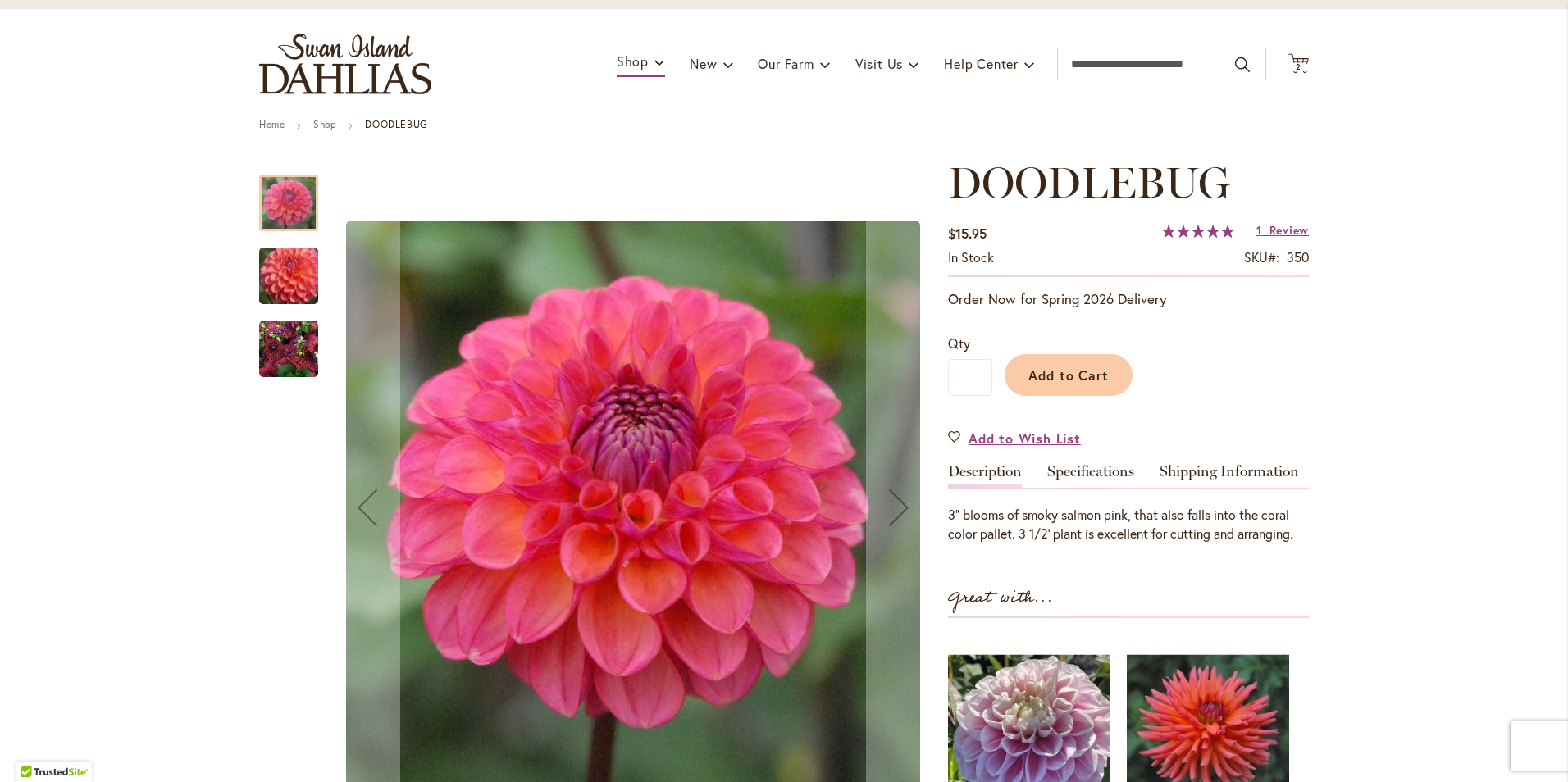
click at [292, 282] on img "DOODLEBUG" at bounding box center [288, 276] width 118 height 101
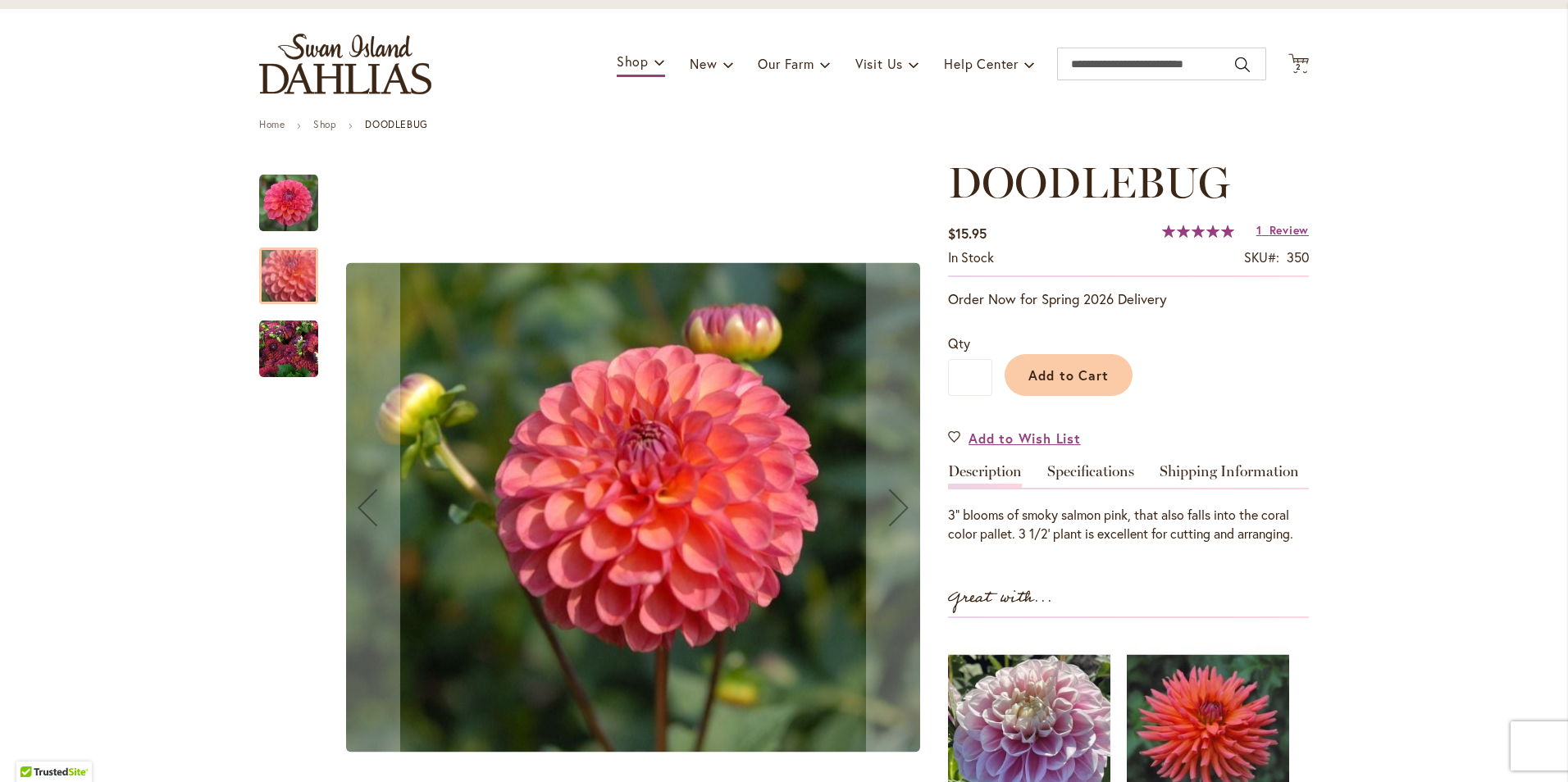
click at [304, 361] on img "DOODLEBUG" at bounding box center [288, 349] width 59 height 59
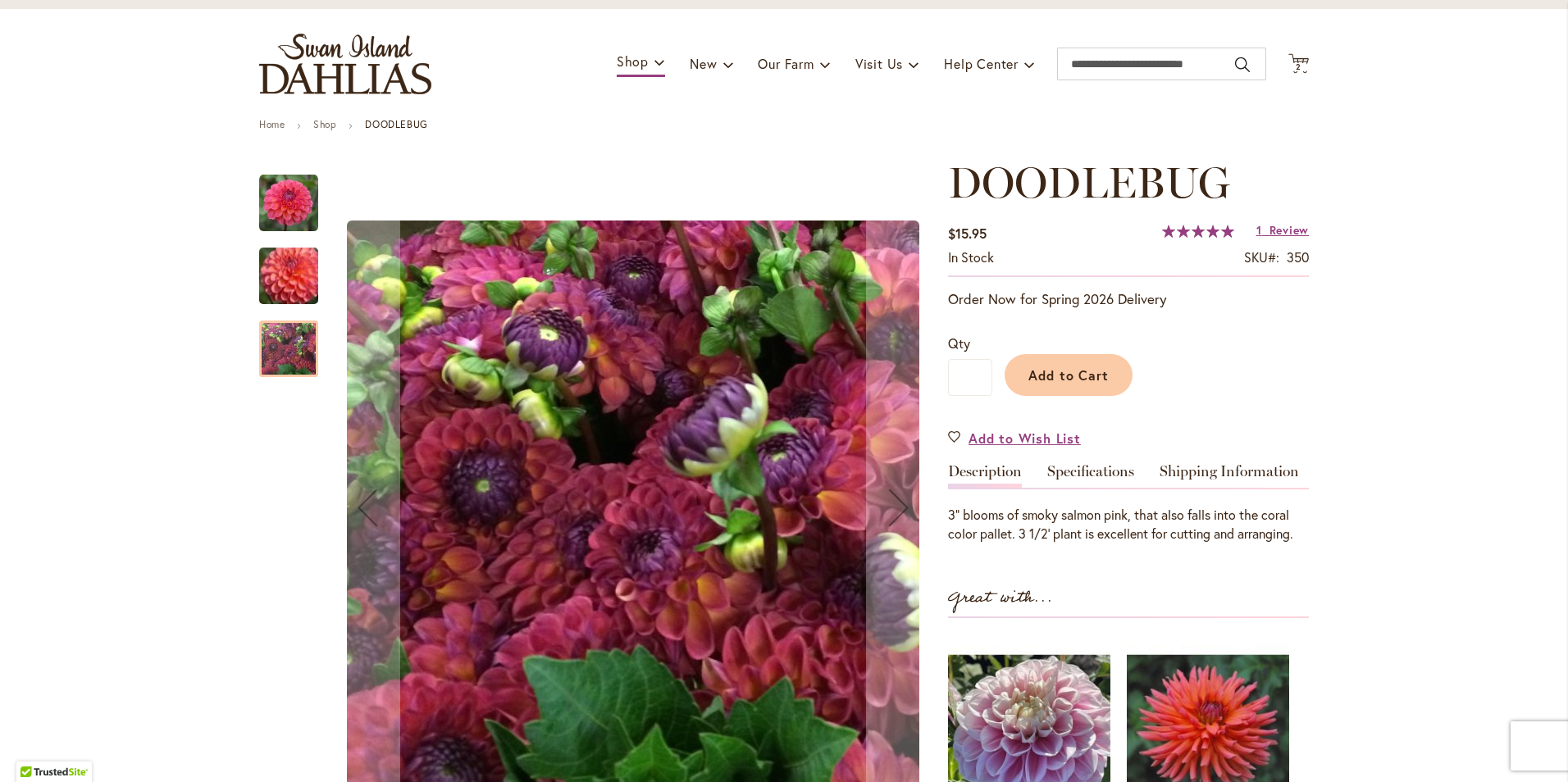
click at [279, 277] on img "DOODLEBUG" at bounding box center [288, 276] width 118 height 101
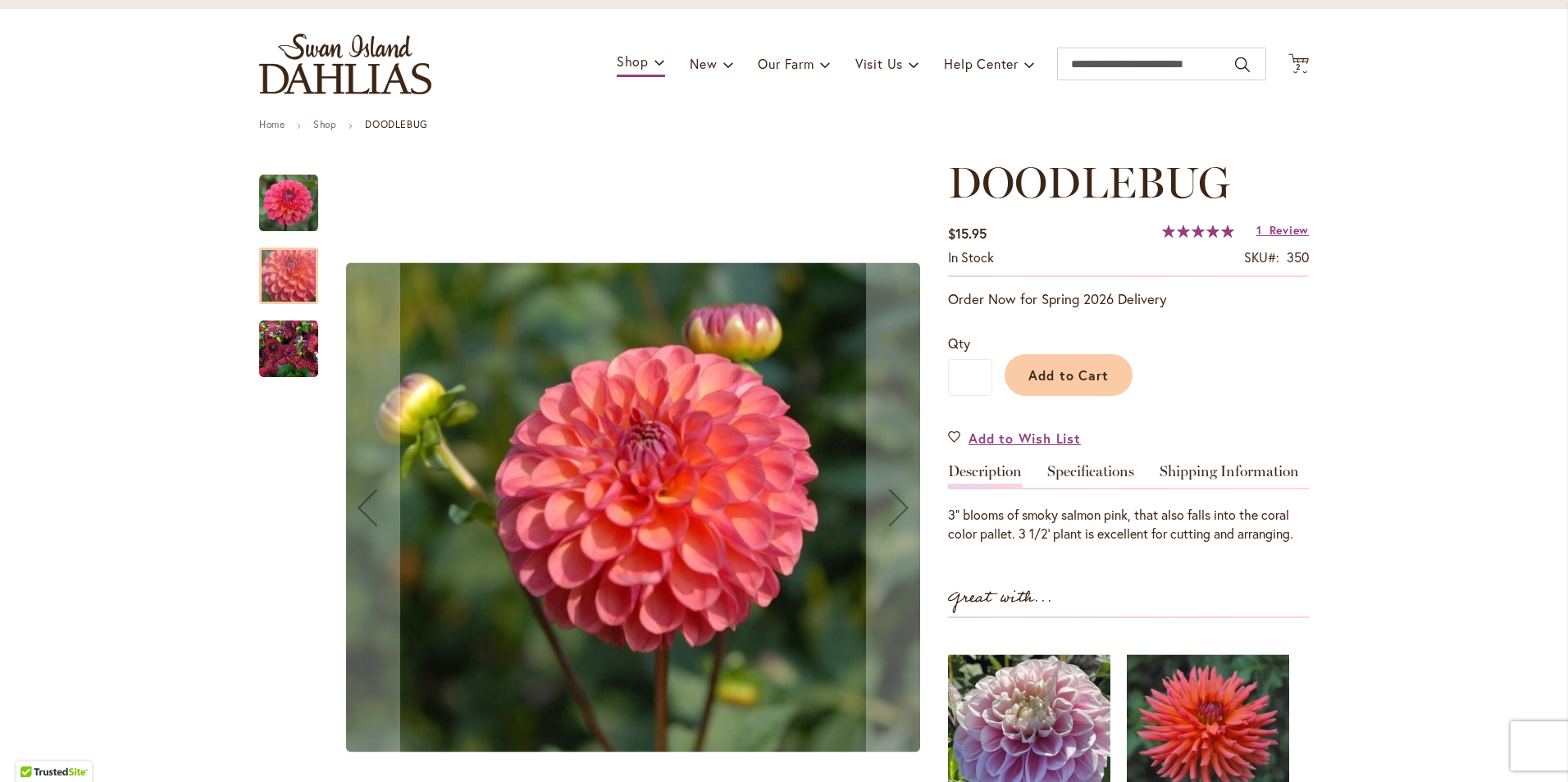
click at [277, 211] on img "DOODLEBUG" at bounding box center [288, 203] width 59 height 59
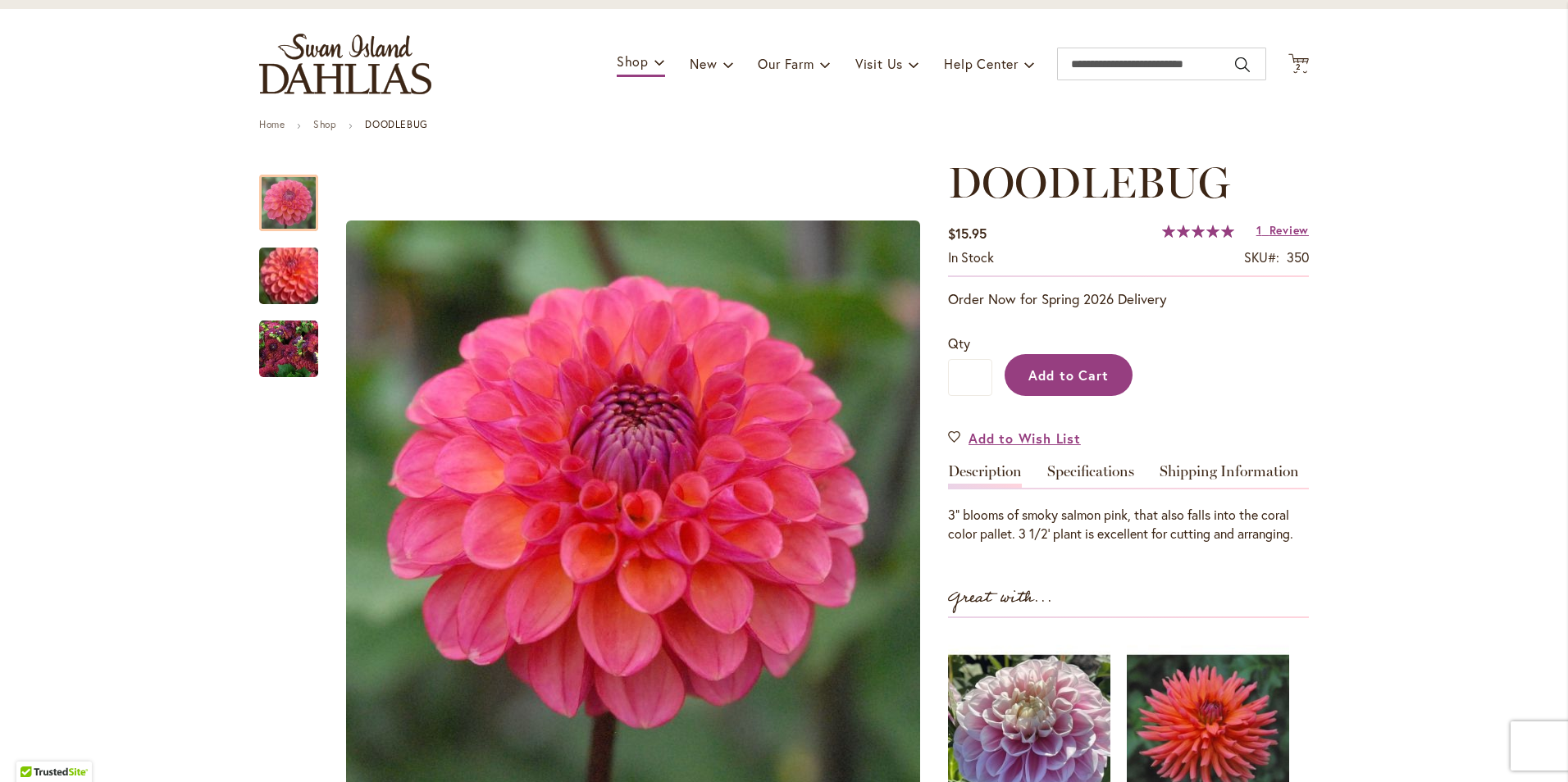
click at [1044, 373] on span "Add to Cart" at bounding box center [1069, 376] width 81 height 18
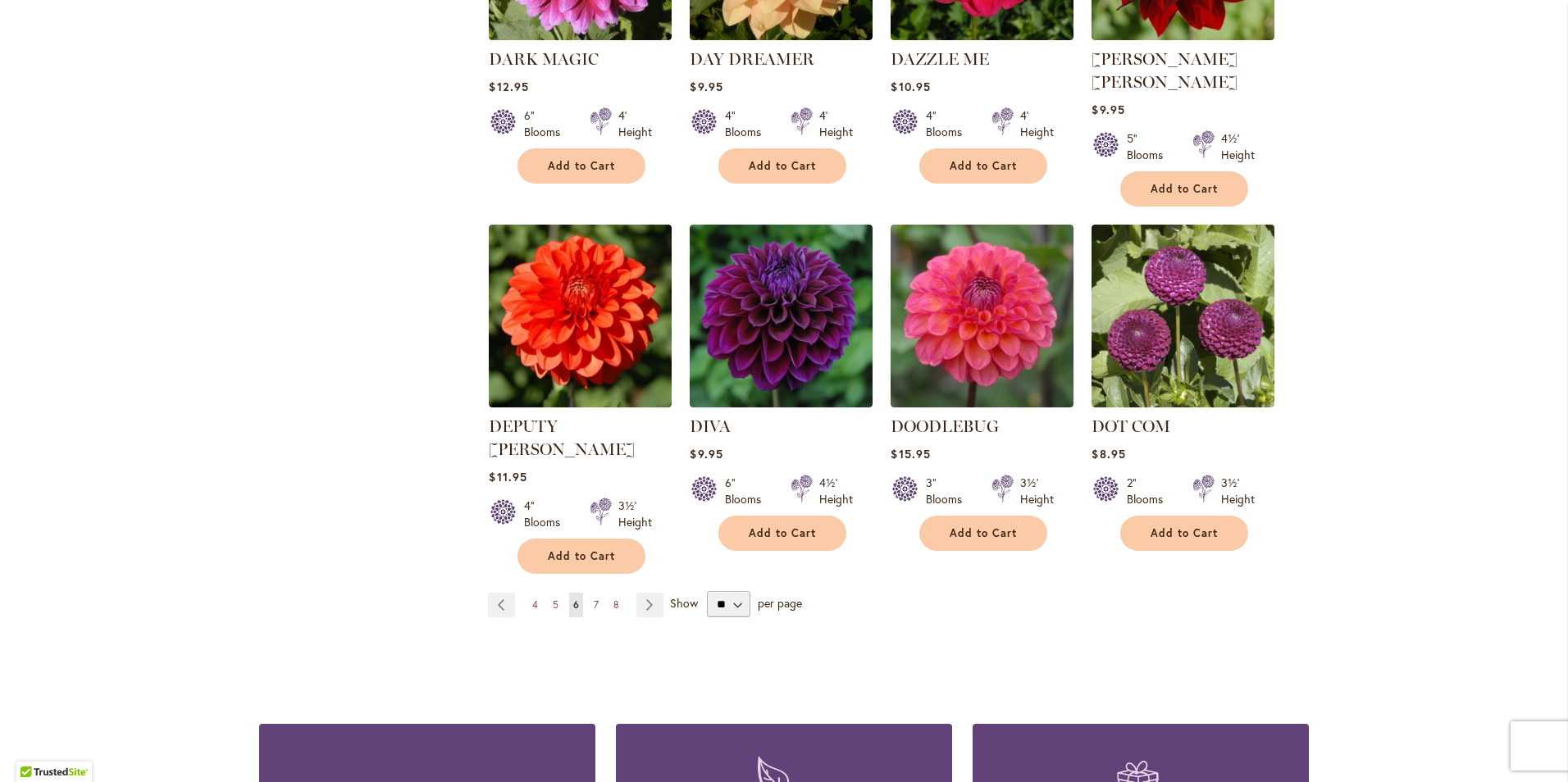
scroll to position [1230, 0]
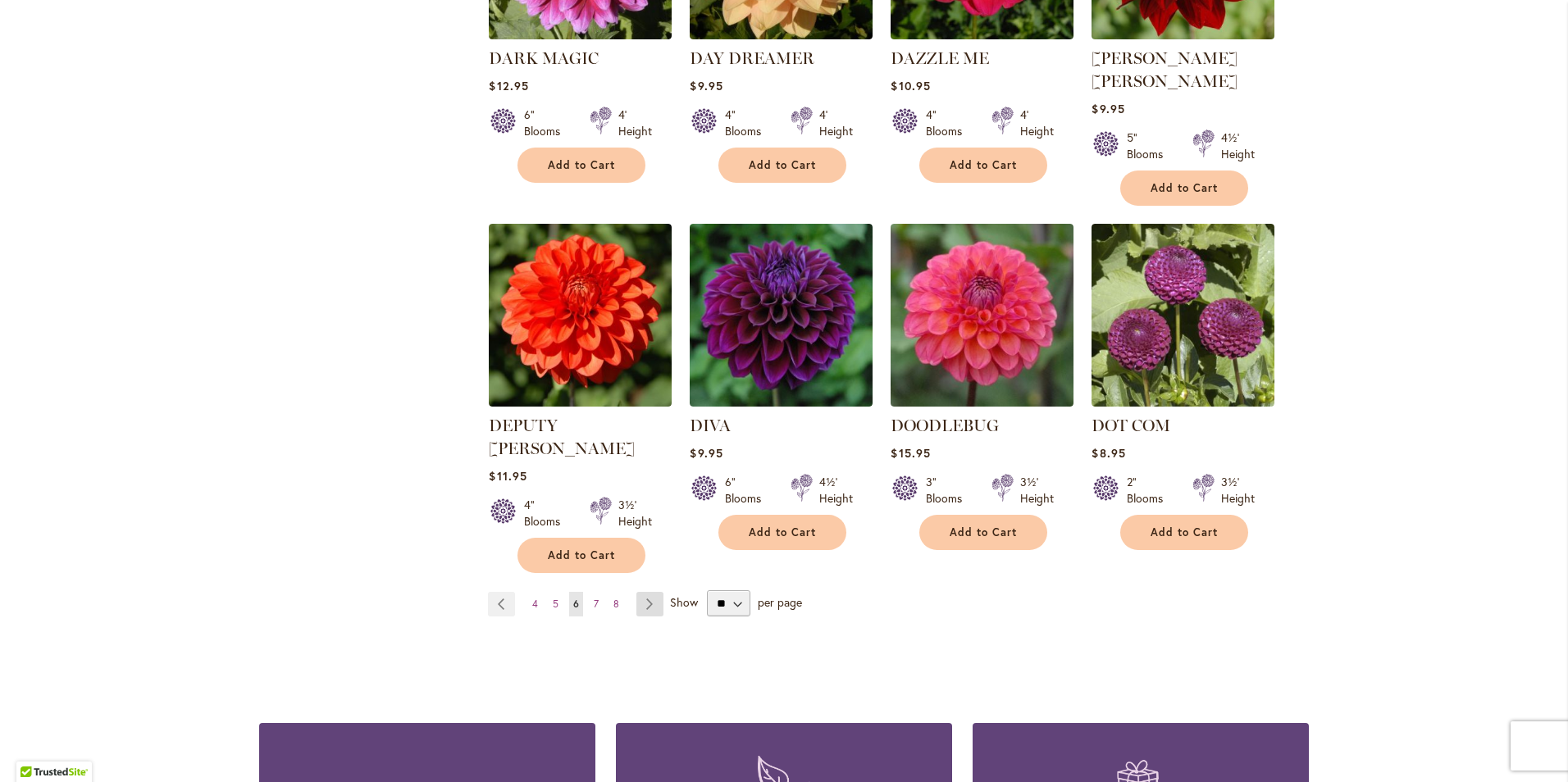
click at [646, 592] on link "Page Next" at bounding box center [650, 605] width 27 height 25
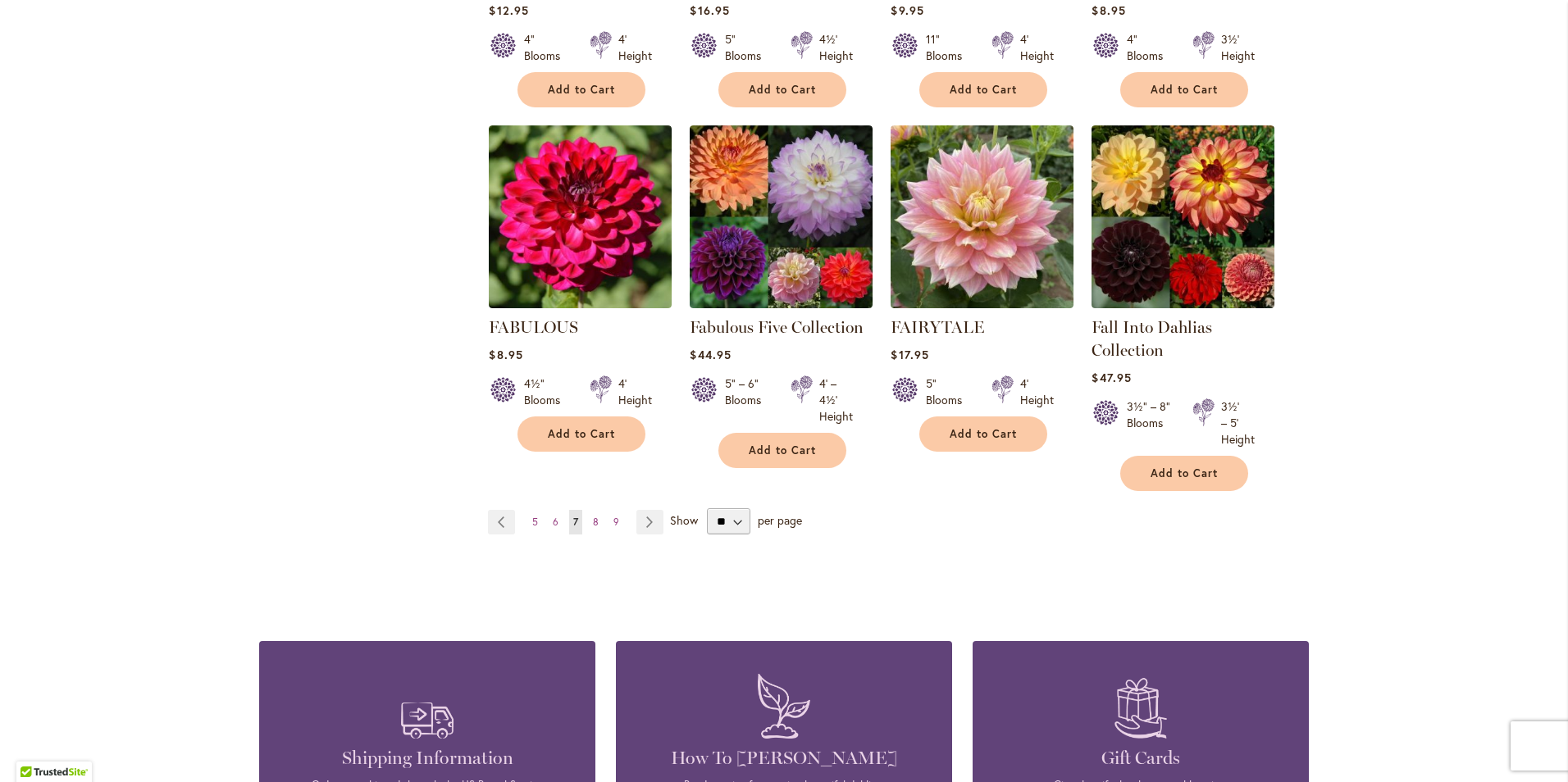
scroll to position [1312, 0]
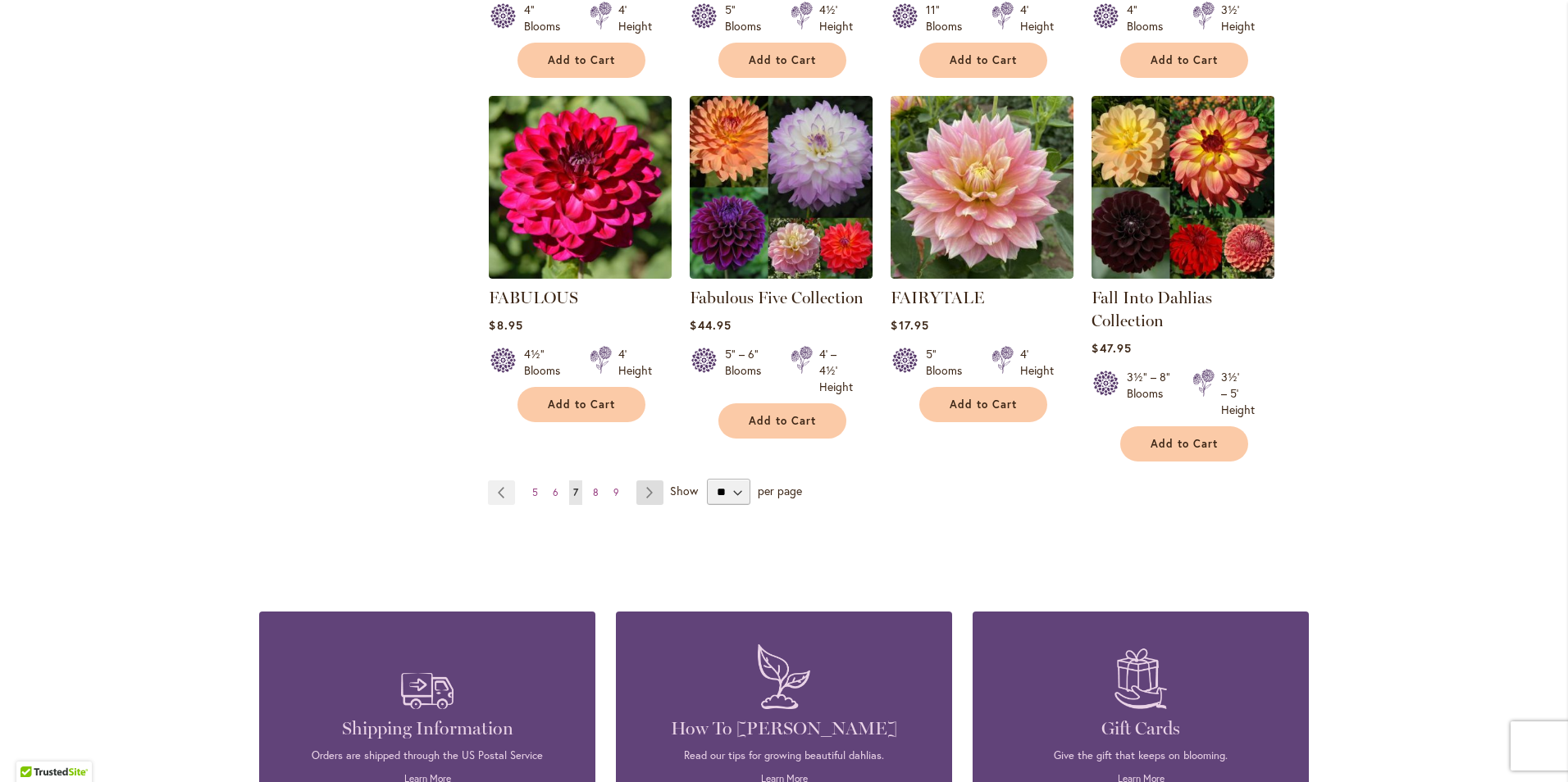
click at [643, 495] on link "Page Next" at bounding box center [650, 493] width 27 height 25
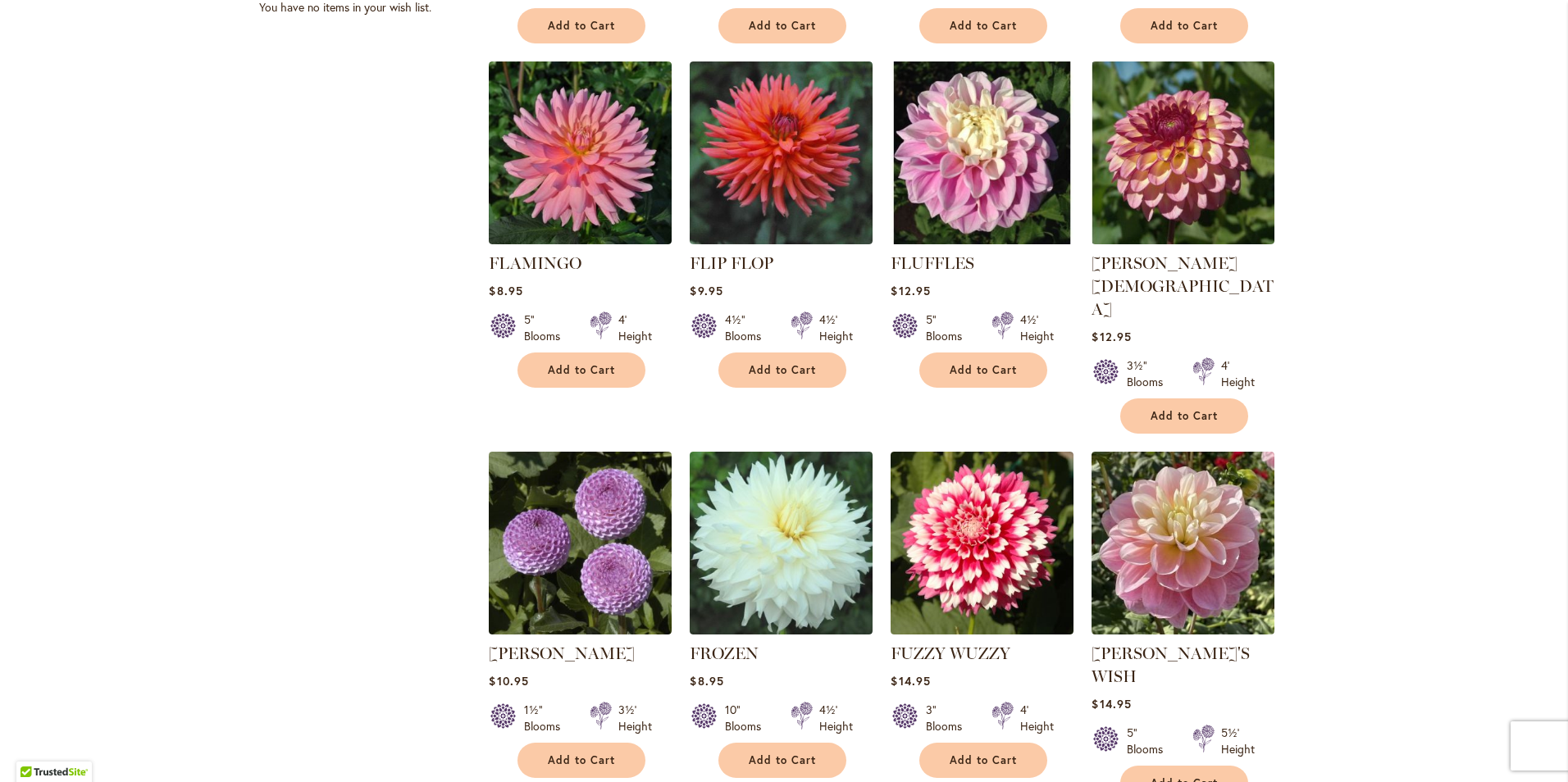
scroll to position [1075, 0]
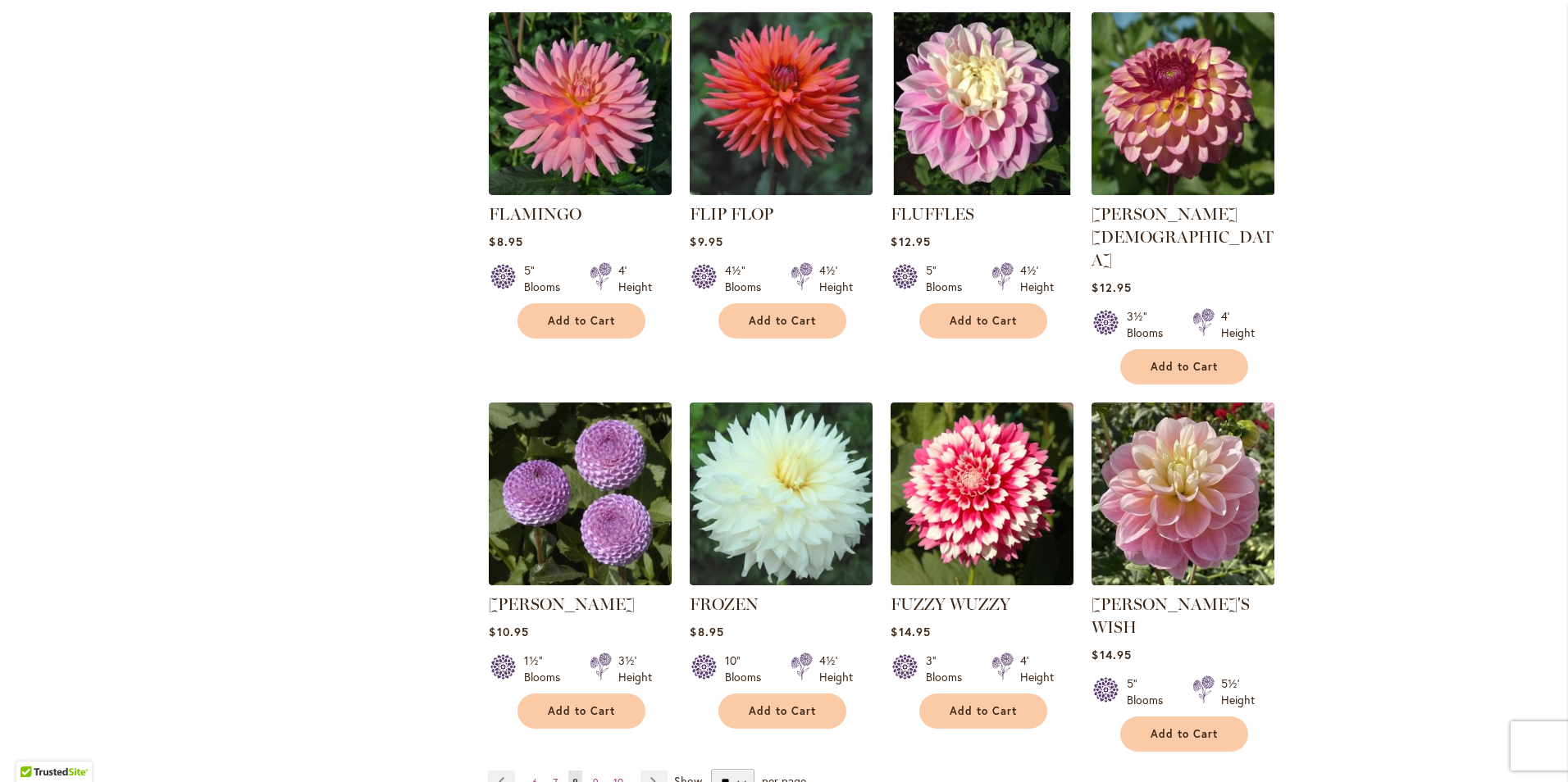
click at [1204, 154] on img at bounding box center [1184, 103] width 192 height 192
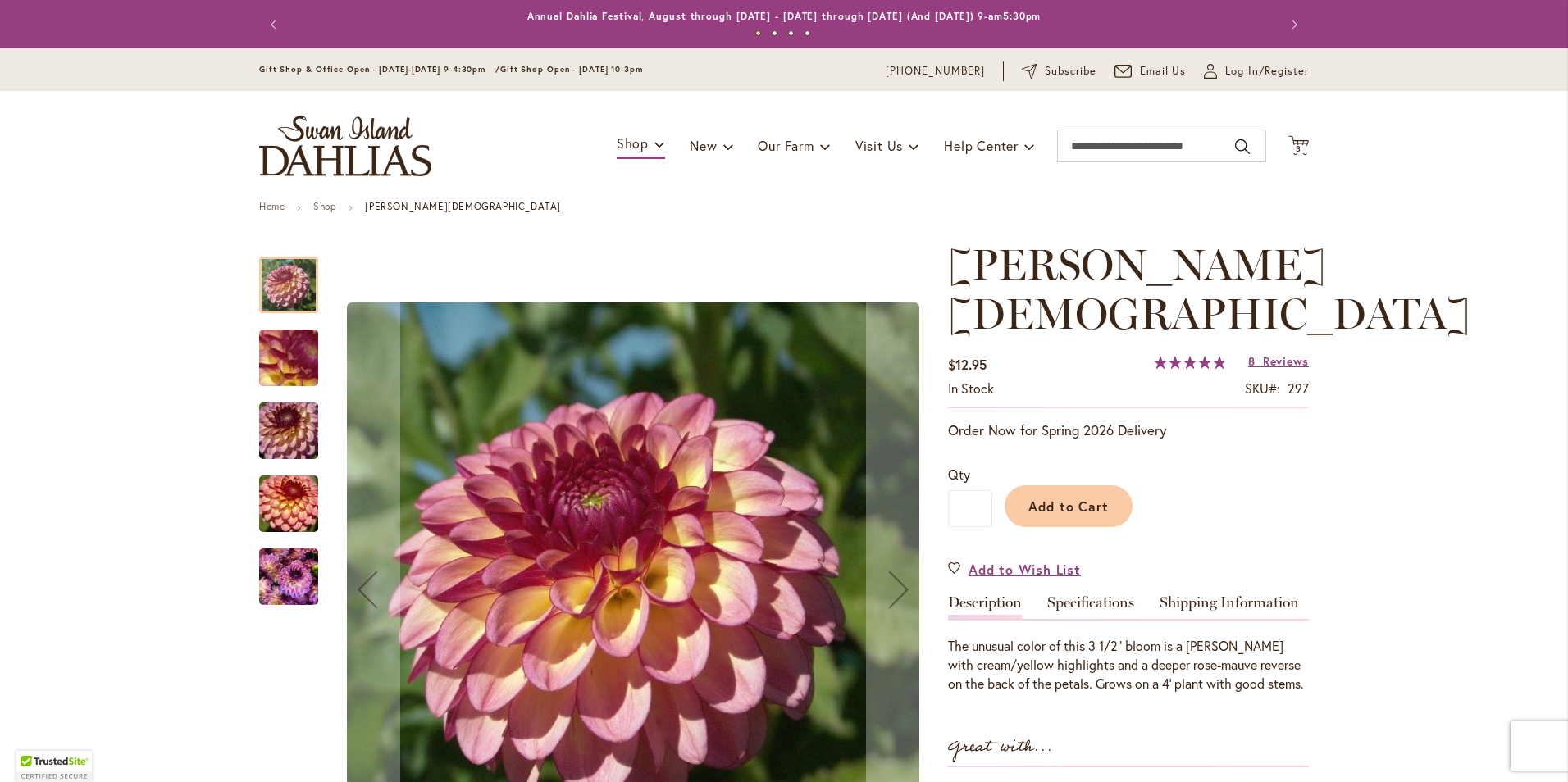
click at [272, 423] on img "Foxy Lady" at bounding box center [288, 431] width 118 height 78
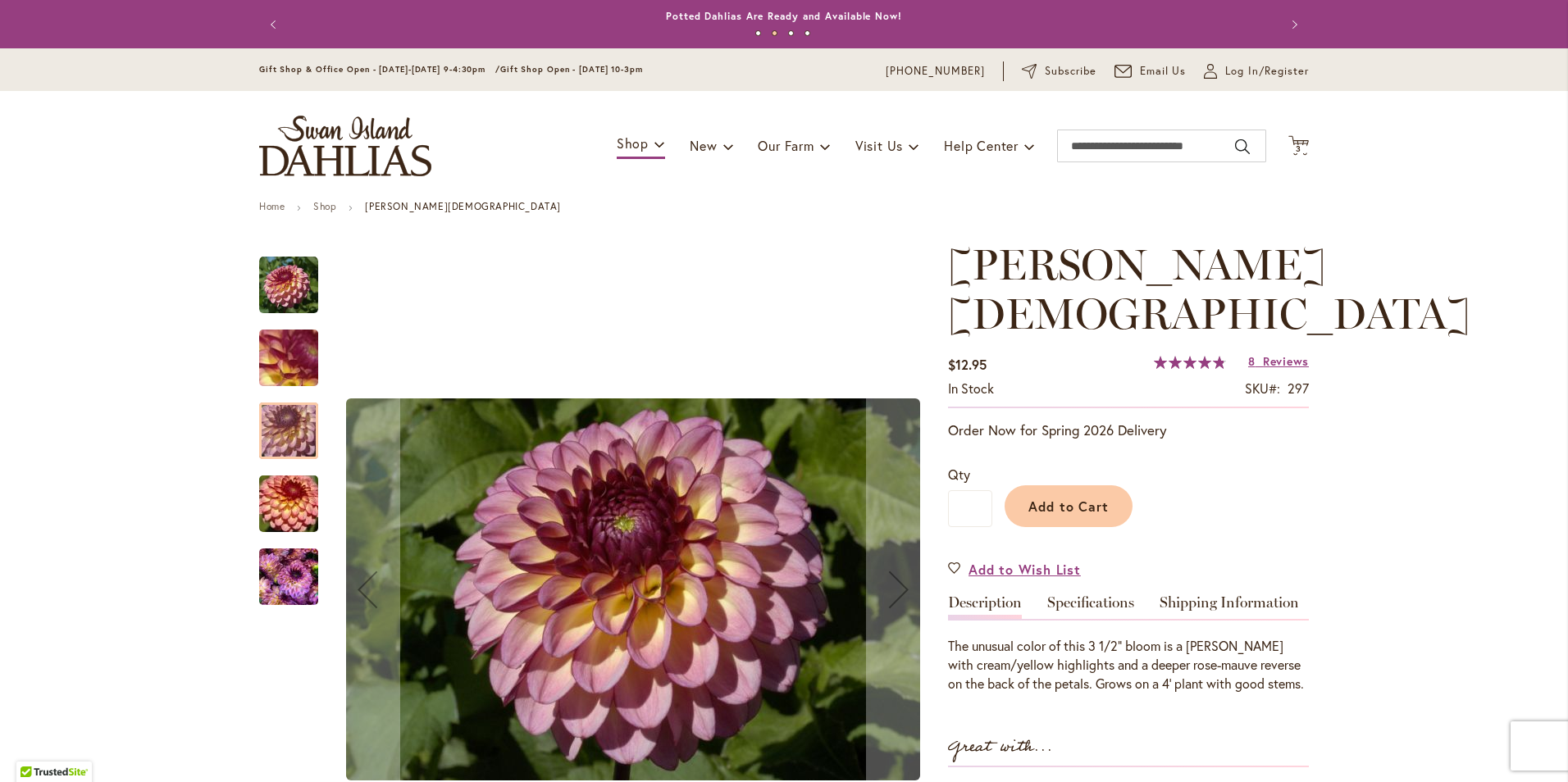
click at [277, 517] on img "Foxy Lady" at bounding box center [288, 503] width 118 height 78
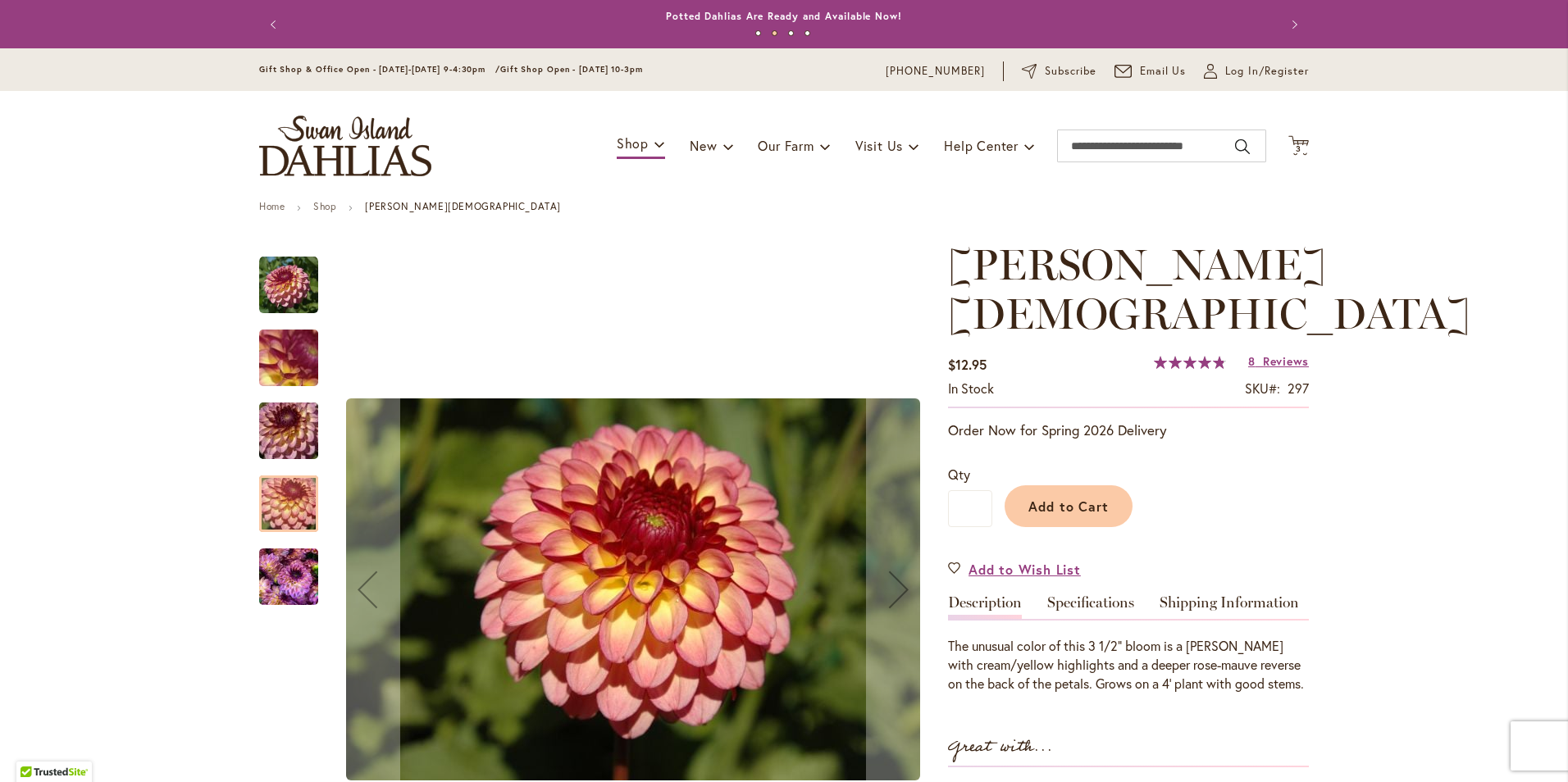
click at [288, 583] on img "Foxy Lady" at bounding box center [288, 577] width 59 height 78
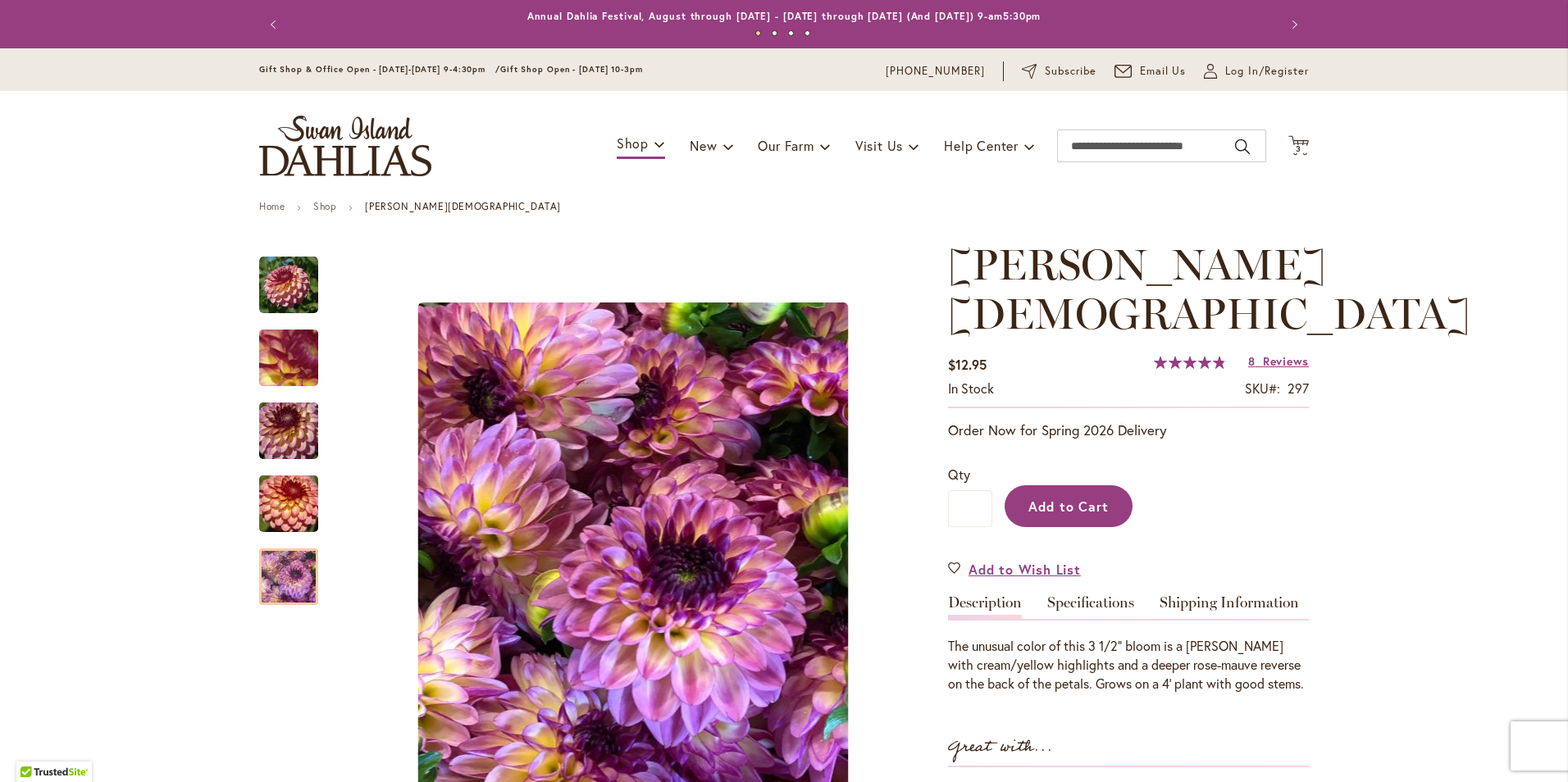
click at [1097, 498] on span "Add to Cart" at bounding box center [1069, 507] width 81 height 18
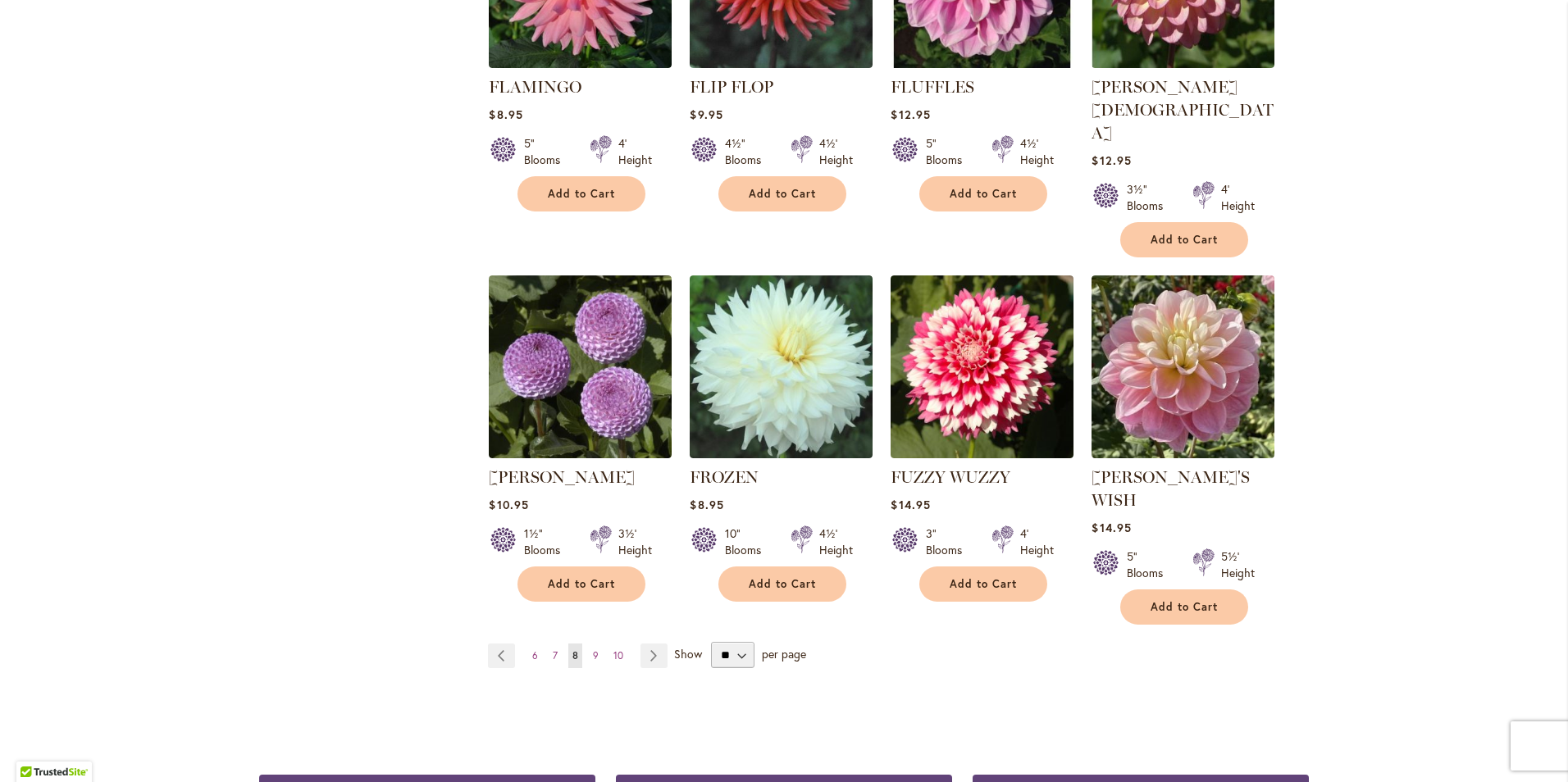
scroll to position [1230, 0]
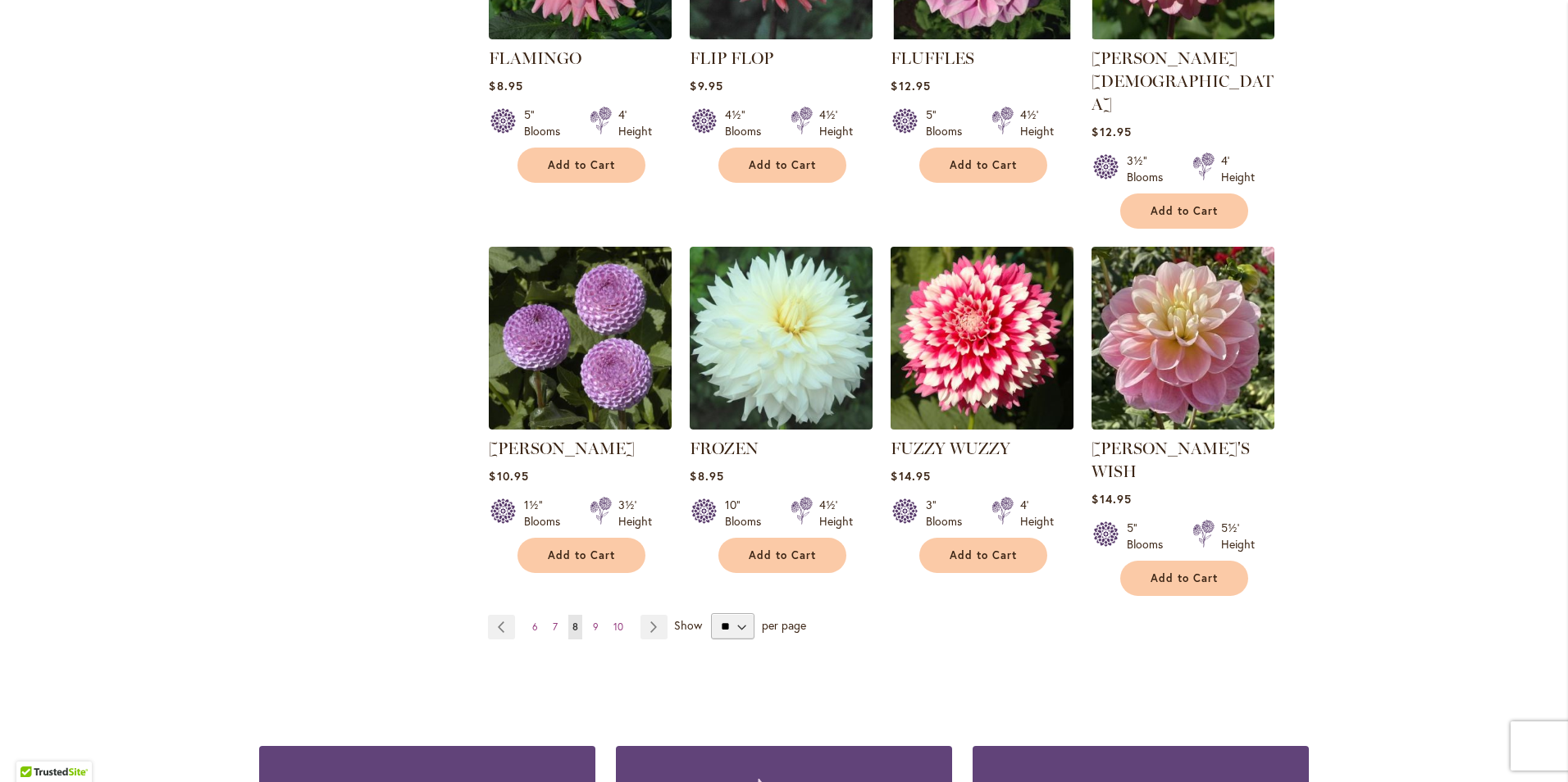
click at [945, 300] on img at bounding box center [983, 338] width 192 height 192
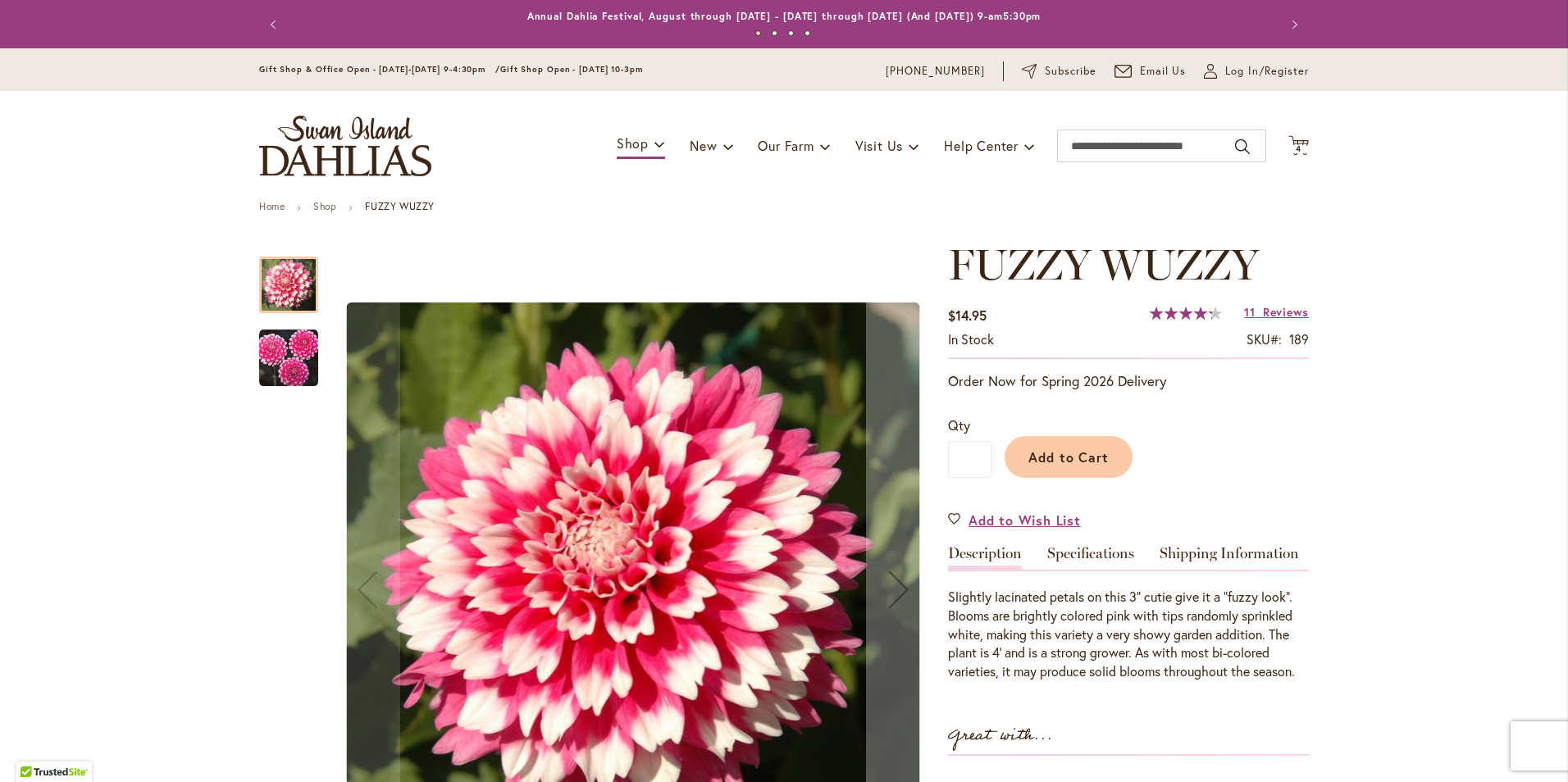
click at [281, 364] on img "FUZZY WUZZY" at bounding box center [288, 358] width 59 height 59
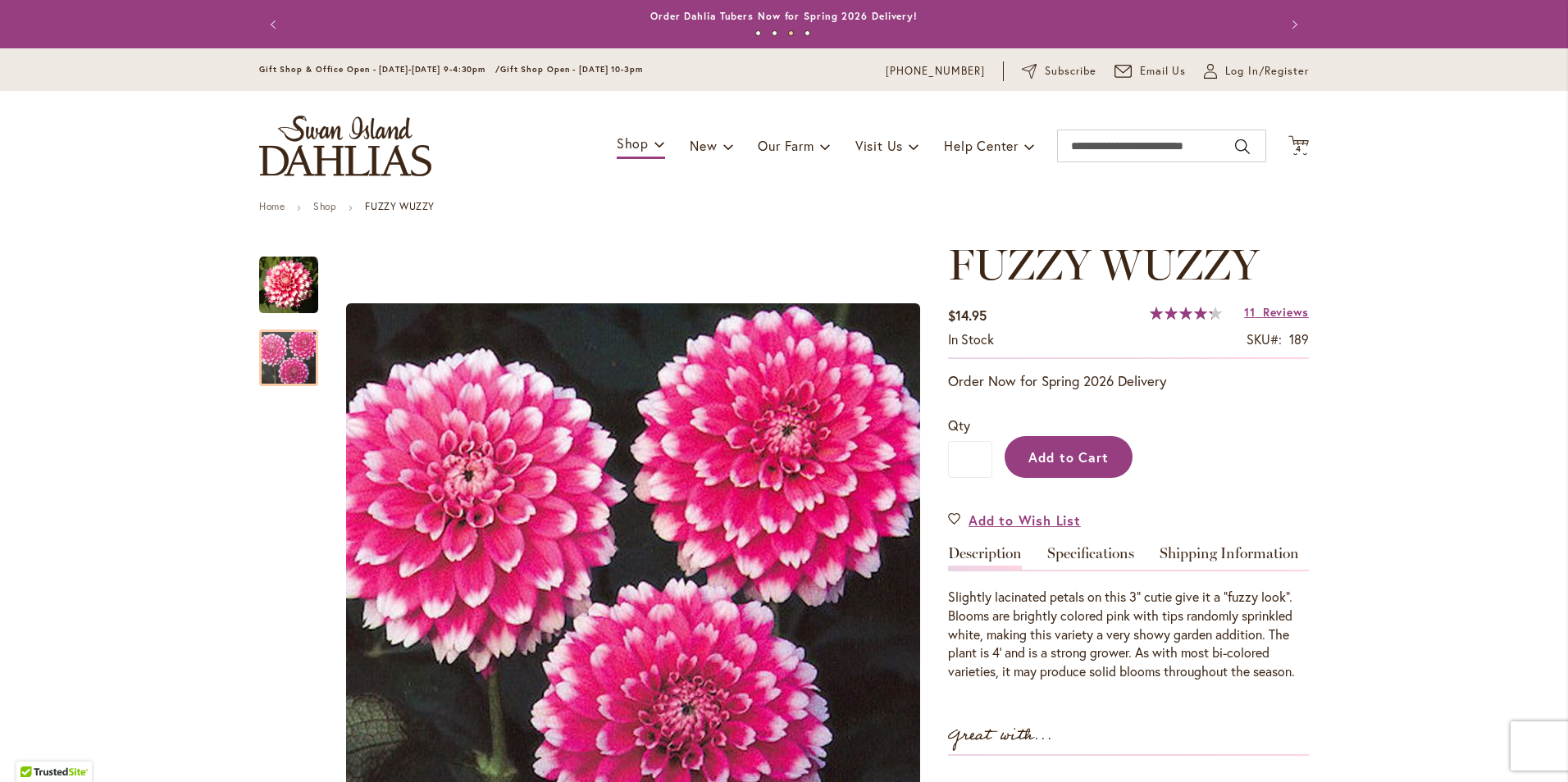
click at [1092, 455] on span "Add to Cart" at bounding box center [1069, 458] width 81 height 18
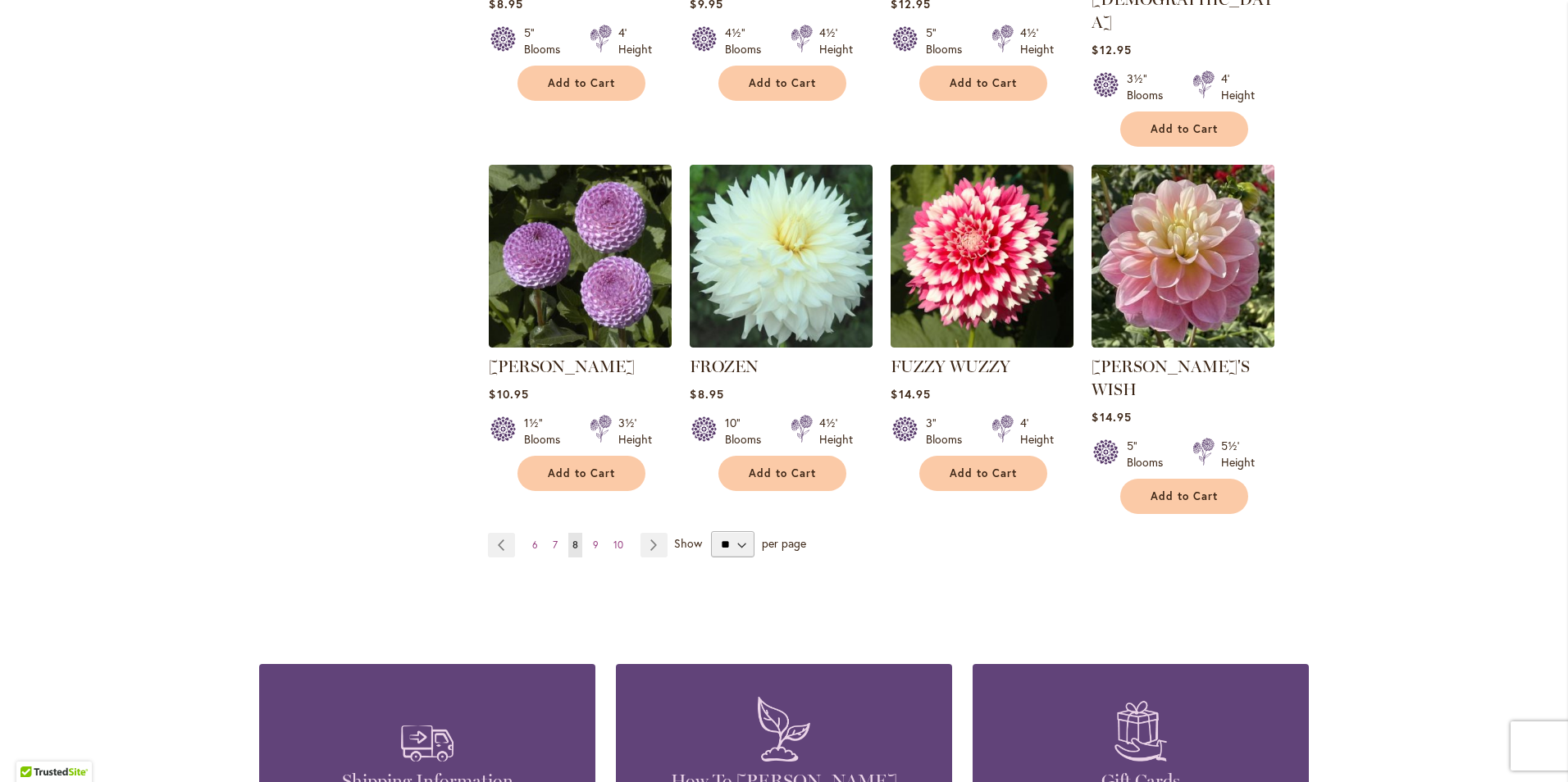
scroll to position [1394, 0]
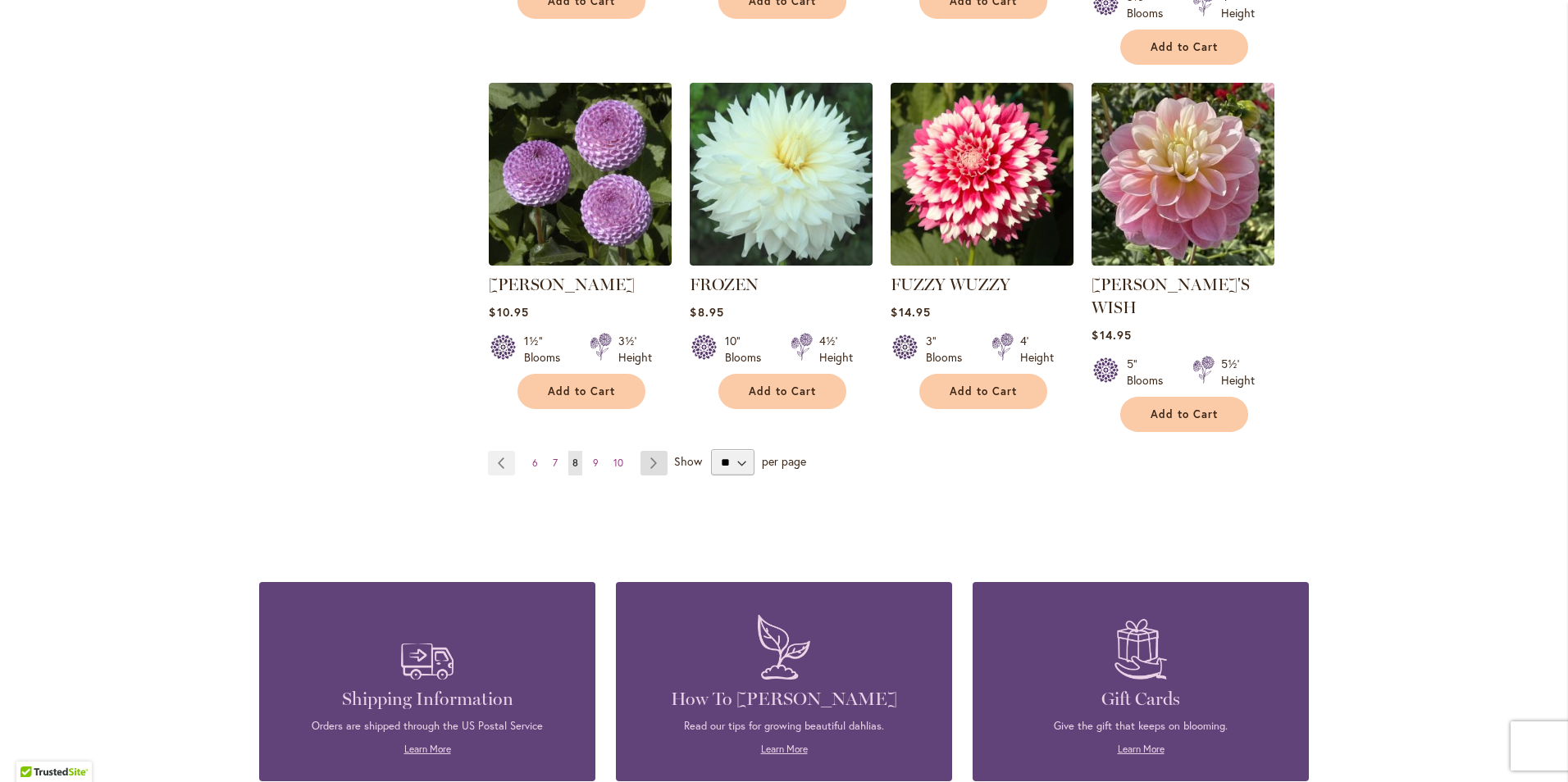
click at [649, 451] on link "Page Next" at bounding box center [654, 464] width 27 height 25
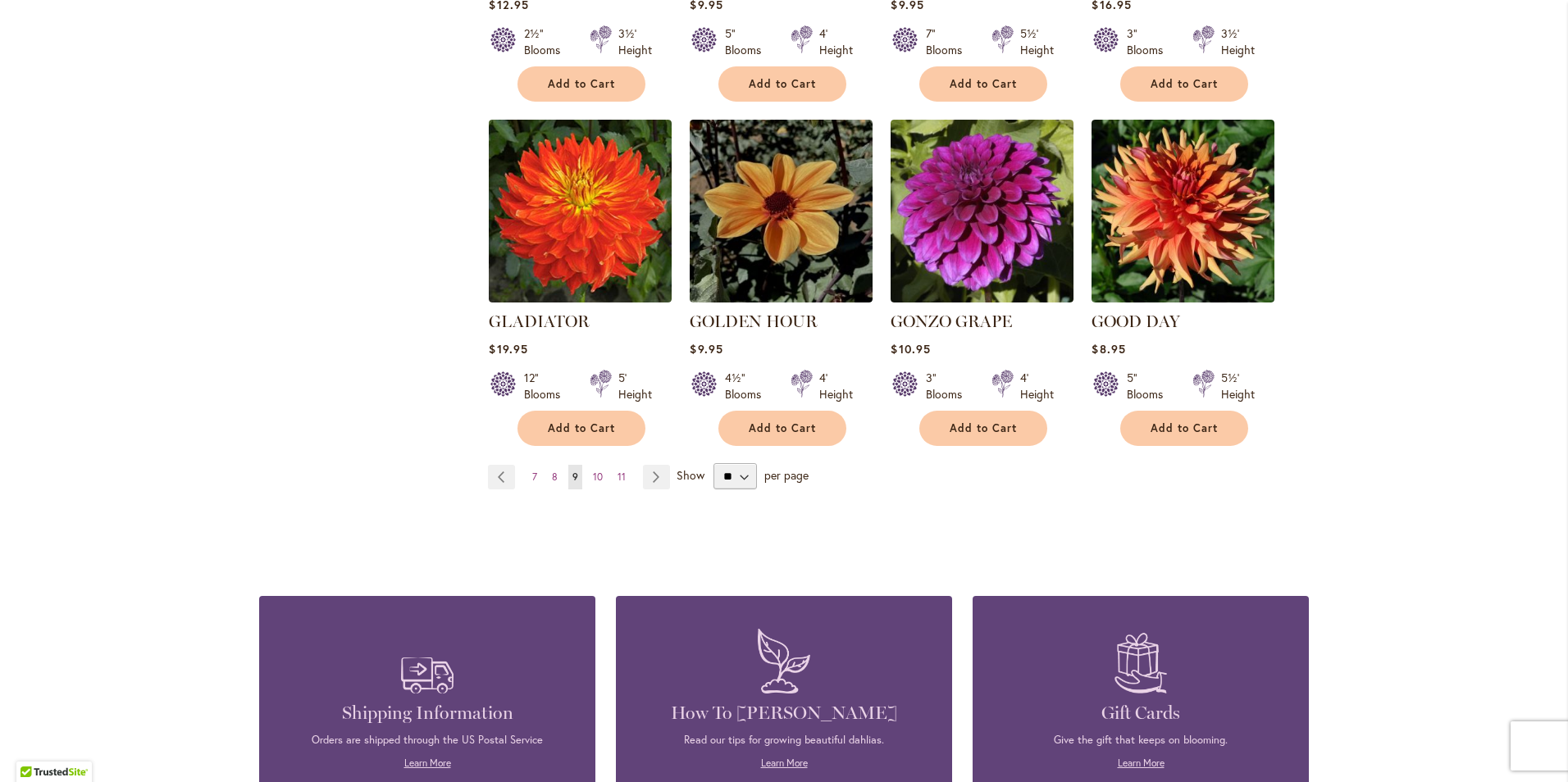
scroll to position [1403, 0]
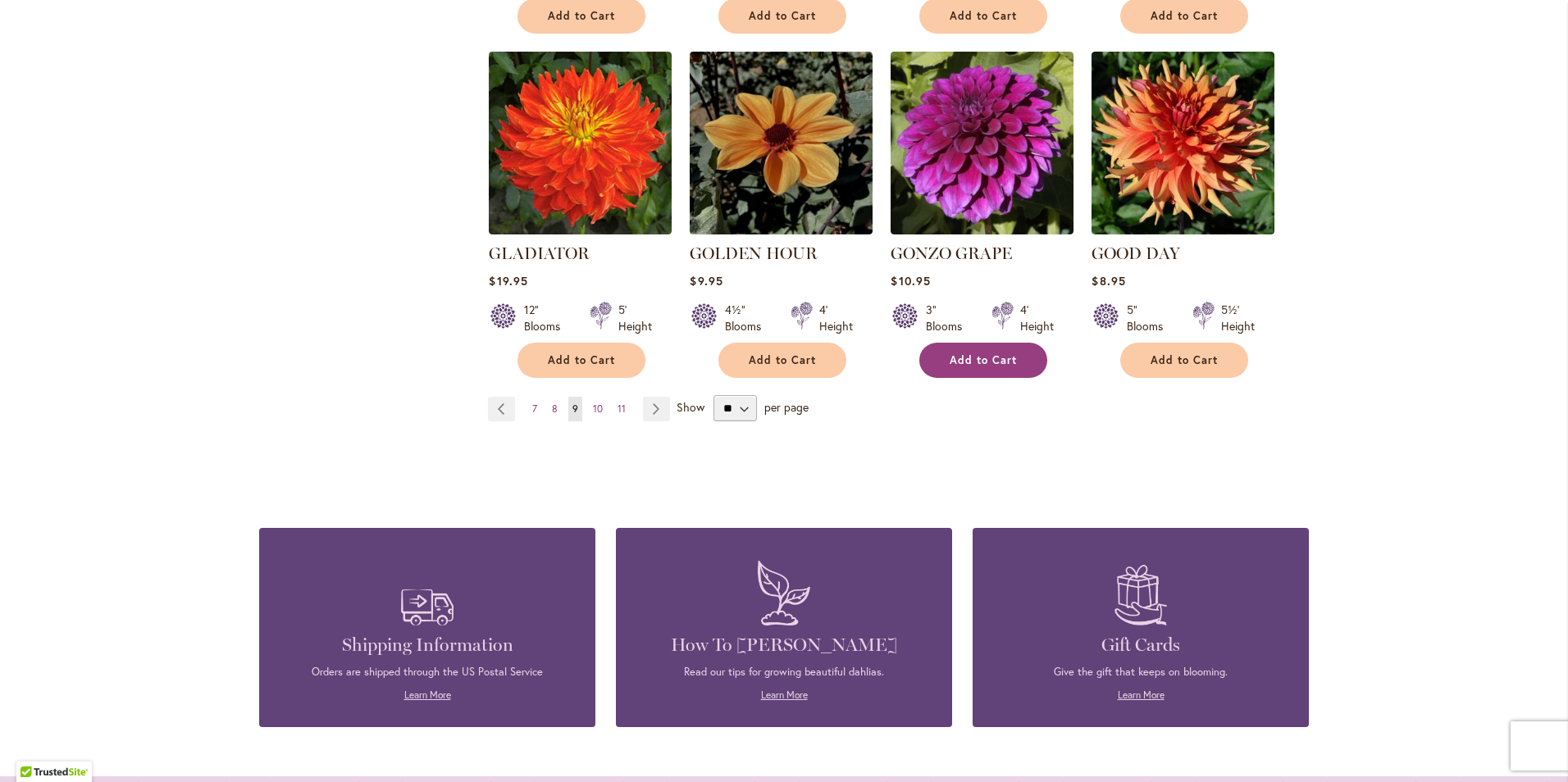
click at [949, 354] on span "Add to Cart" at bounding box center [983, 361] width 67 height 14
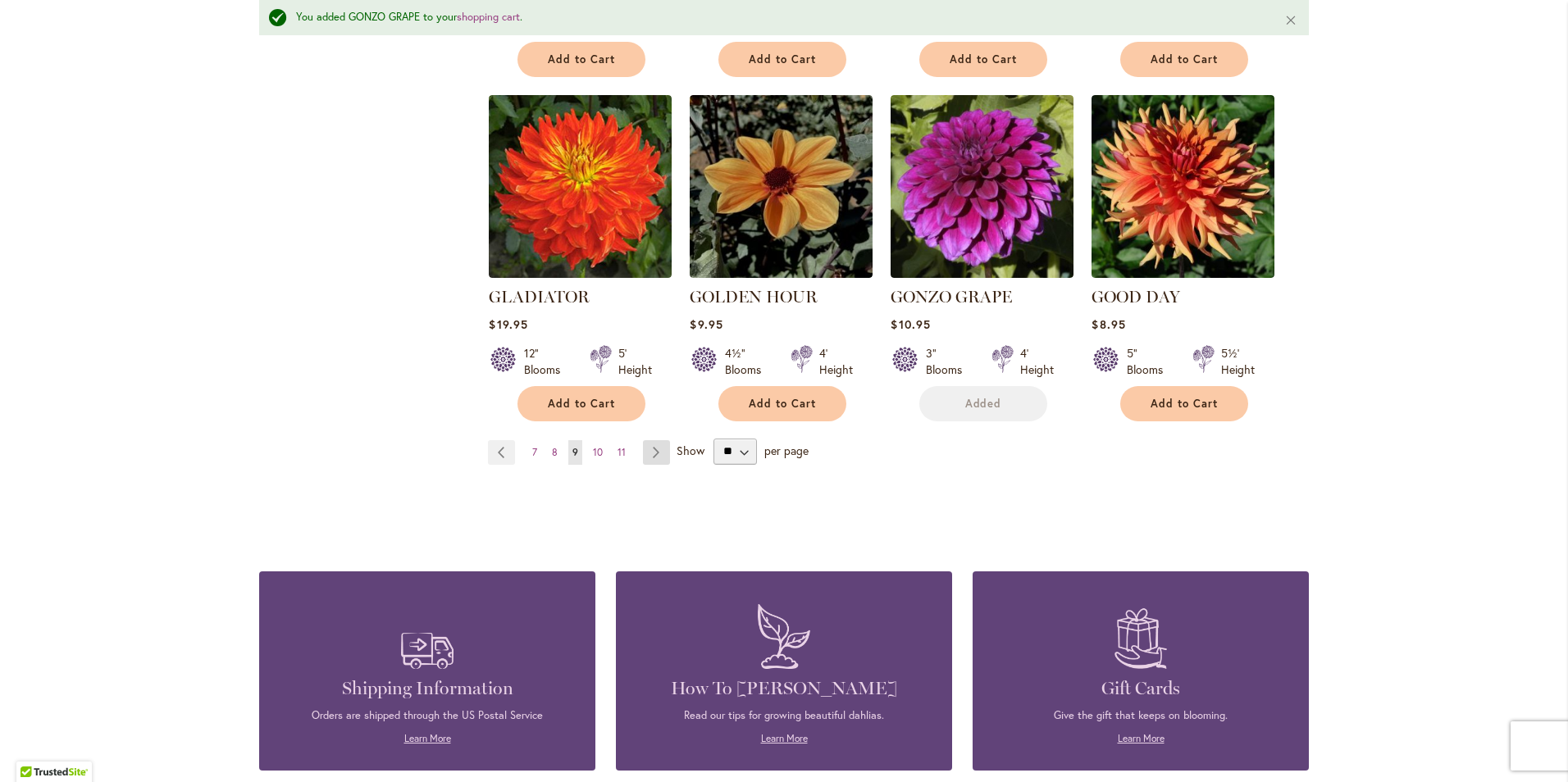
scroll to position [1446, 0]
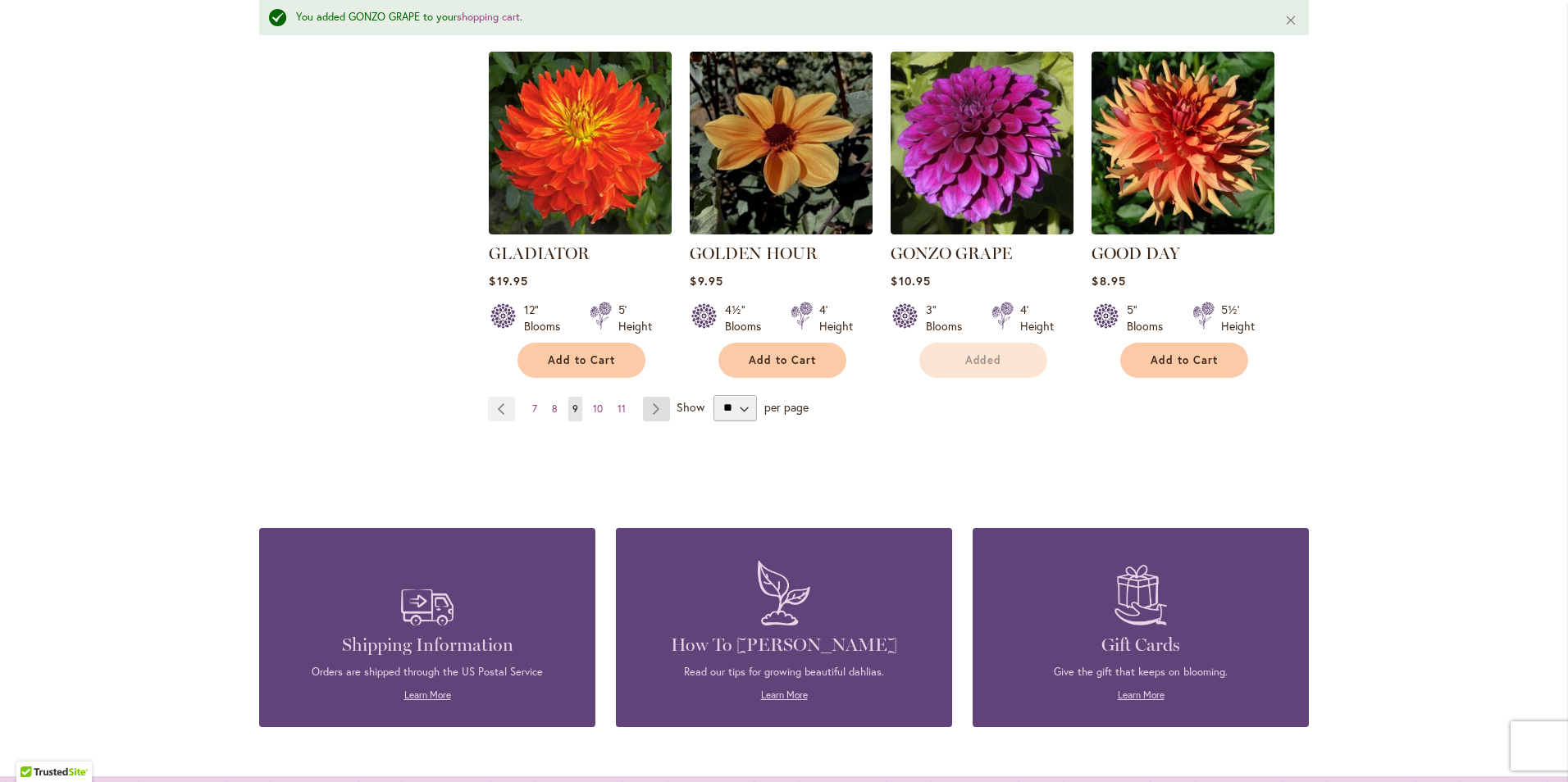
click at [643, 397] on link "Page Next" at bounding box center [656, 409] width 27 height 25
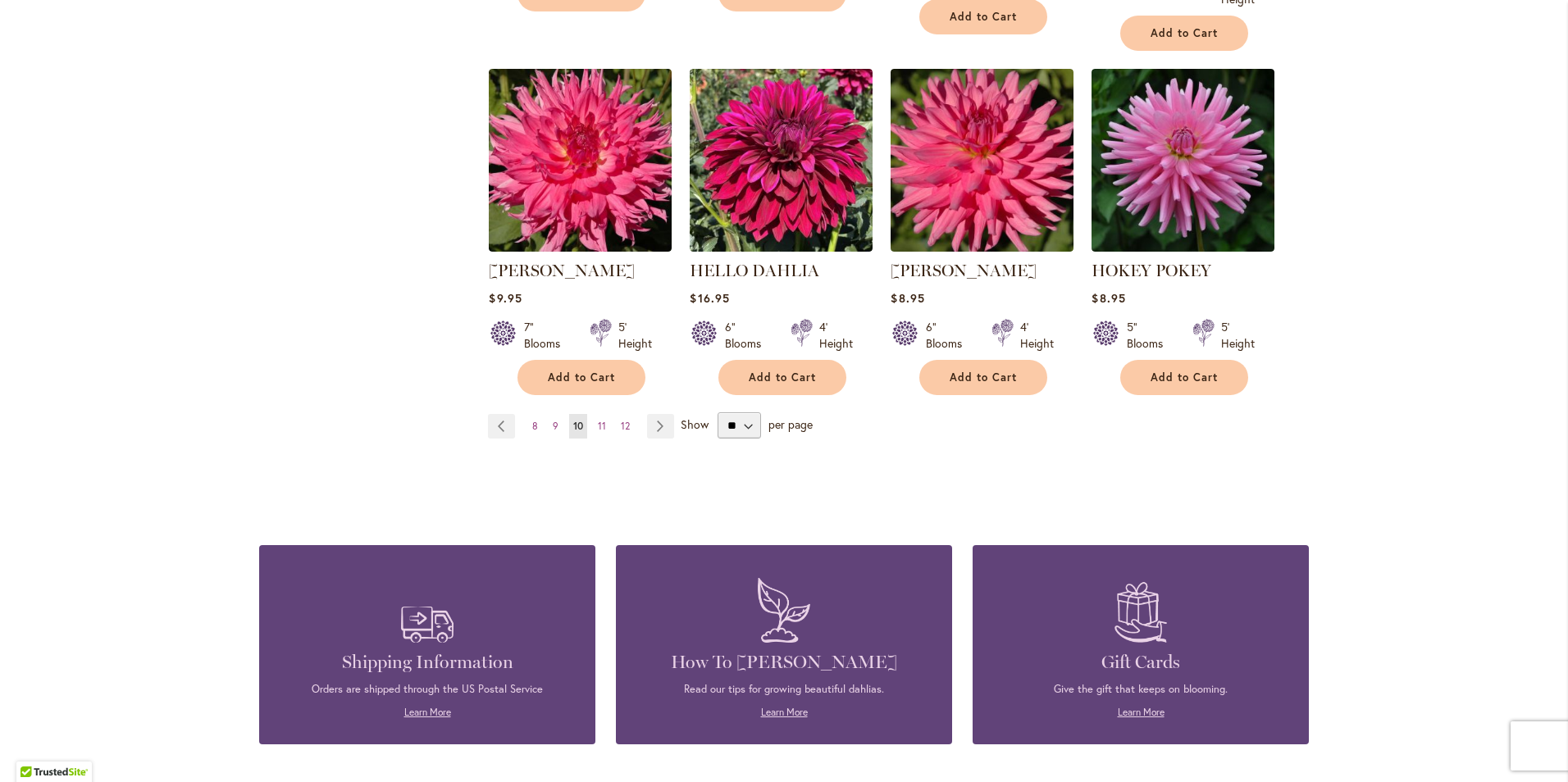
scroll to position [1403, 0]
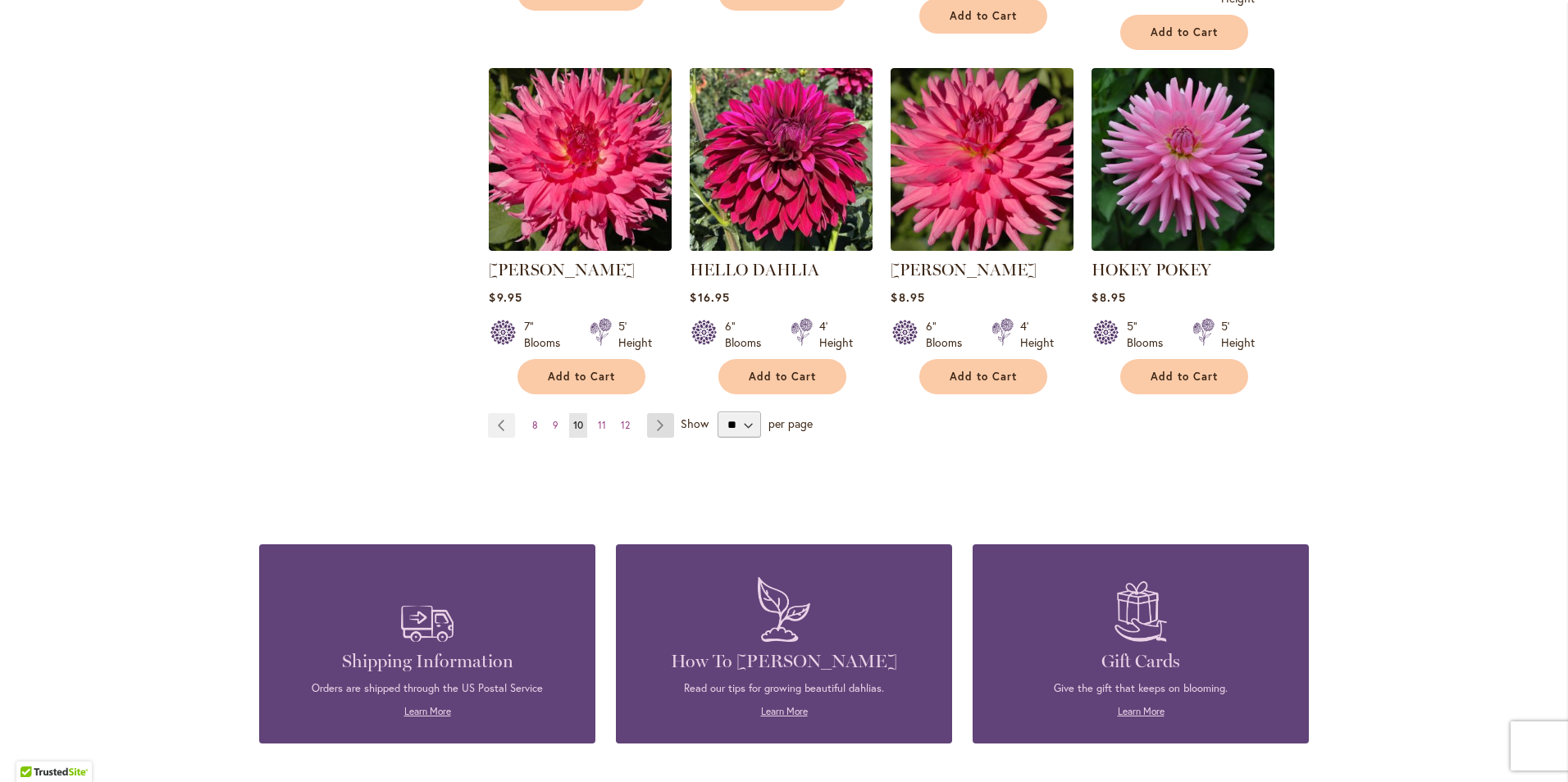
click at [653, 426] on link "Page Next" at bounding box center [660, 426] width 27 height 25
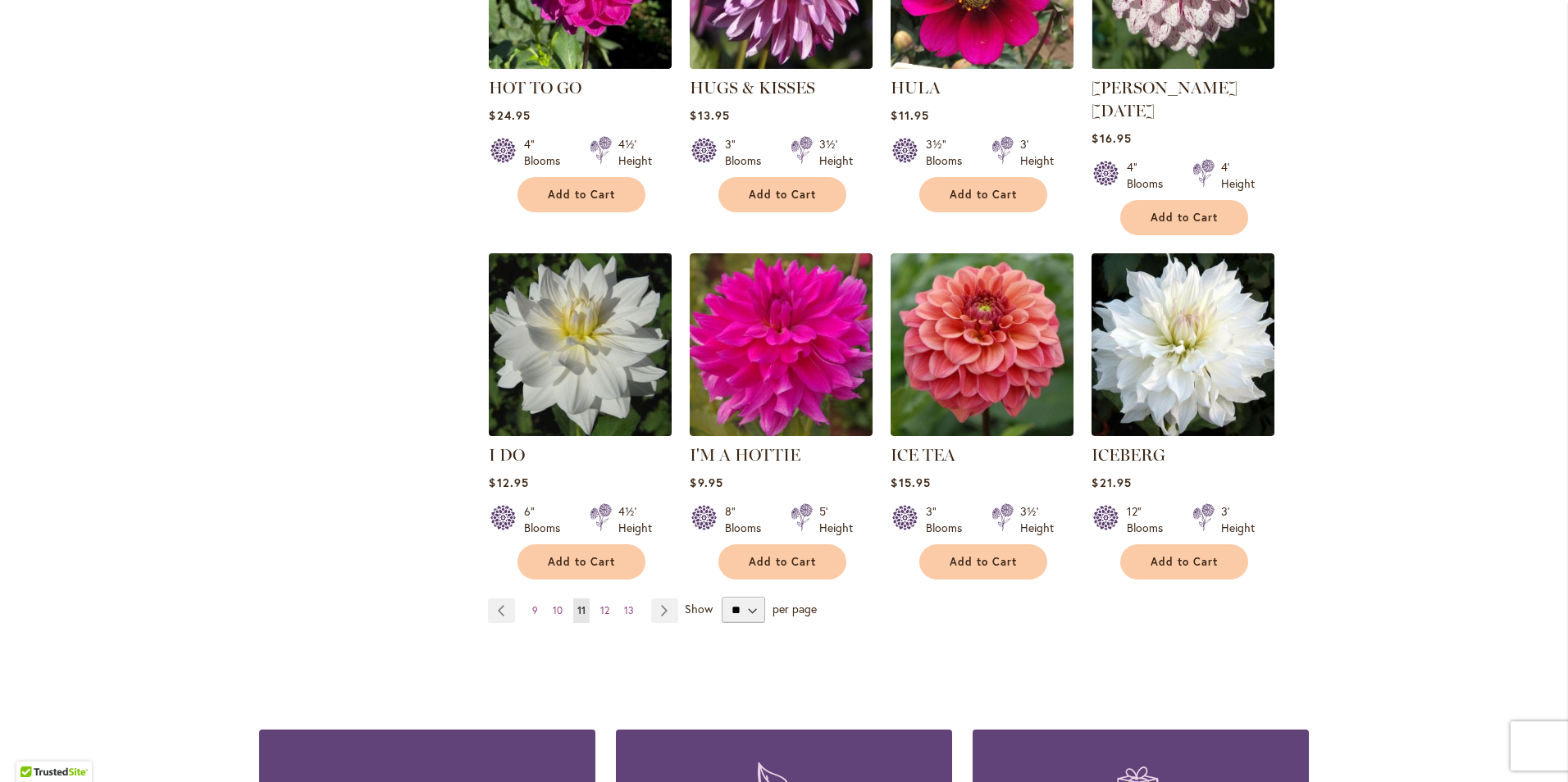
scroll to position [1239, 0]
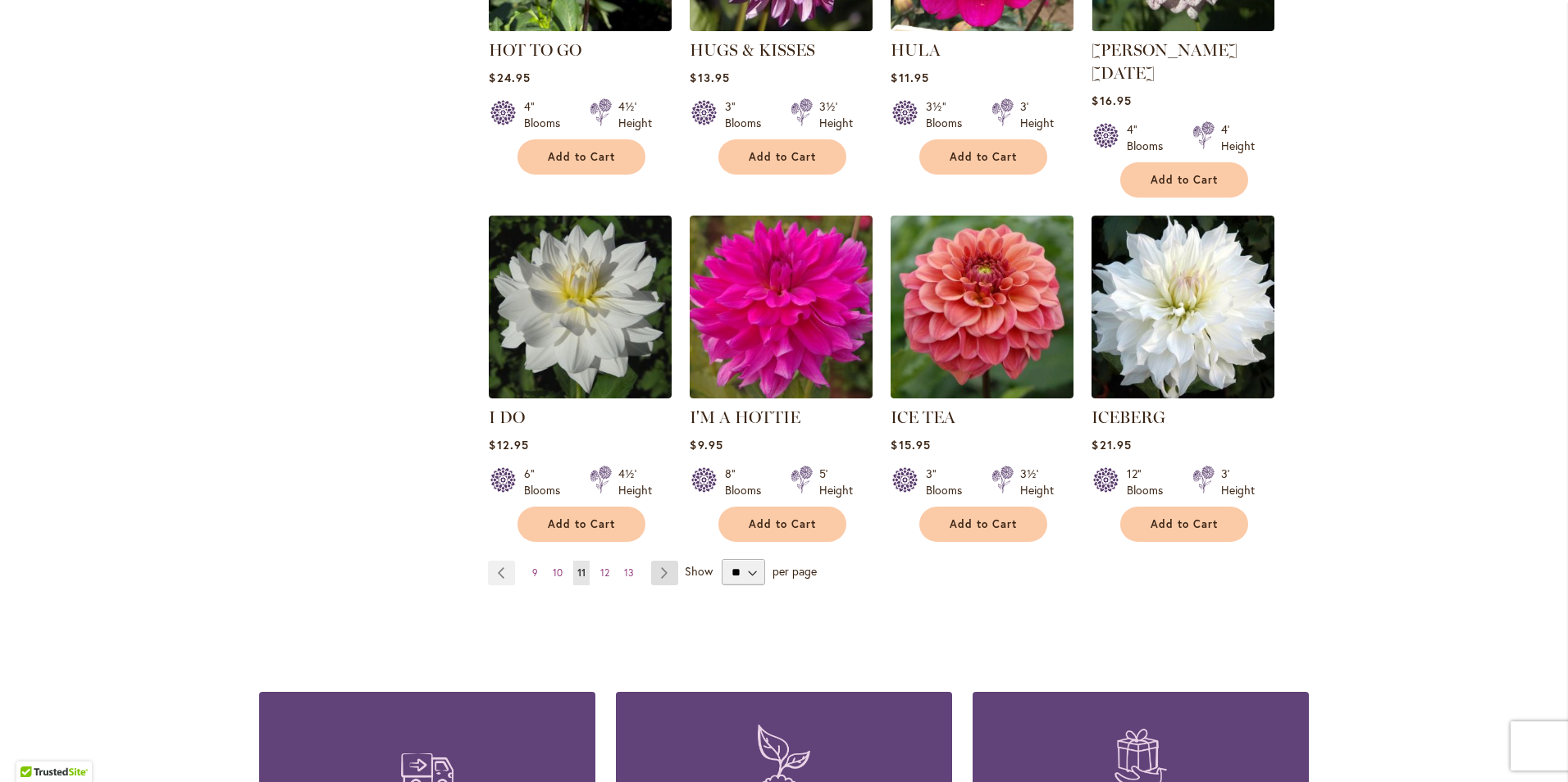
click at [664, 561] on link "Page Next" at bounding box center [665, 573] width 27 height 25
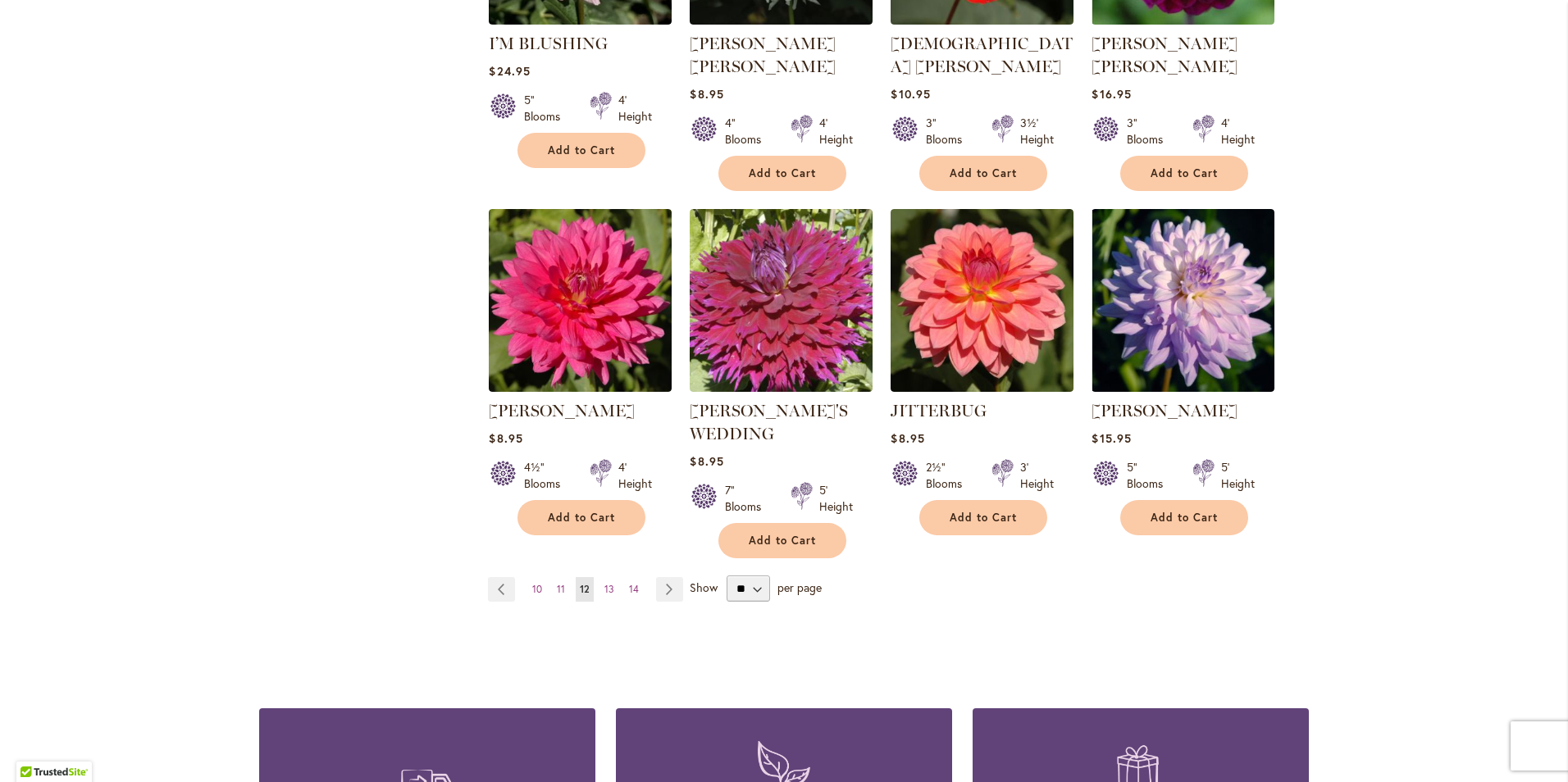
scroll to position [1321, 0]
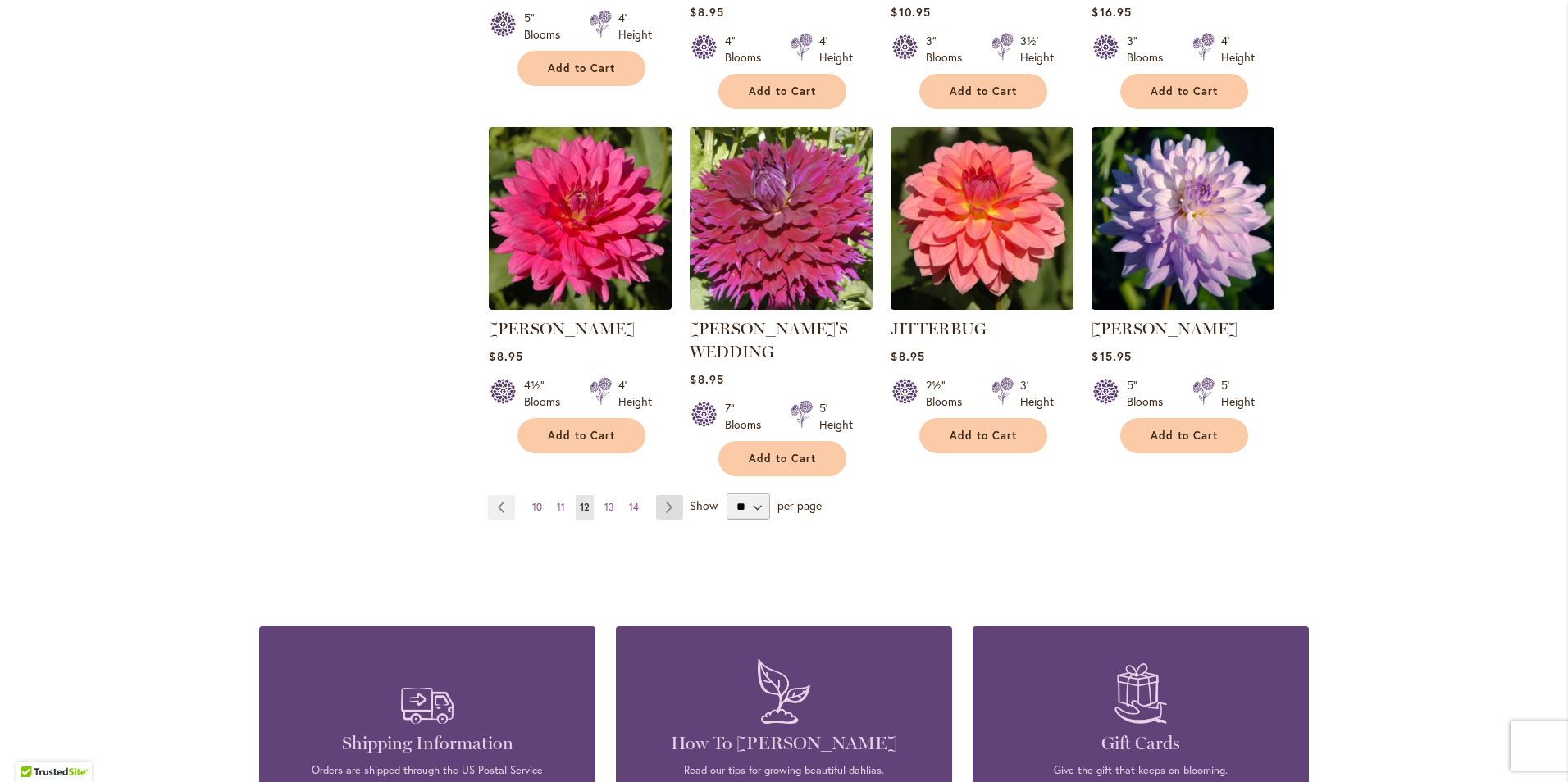
click at [656, 495] on link "Page Next" at bounding box center [669, 508] width 27 height 25
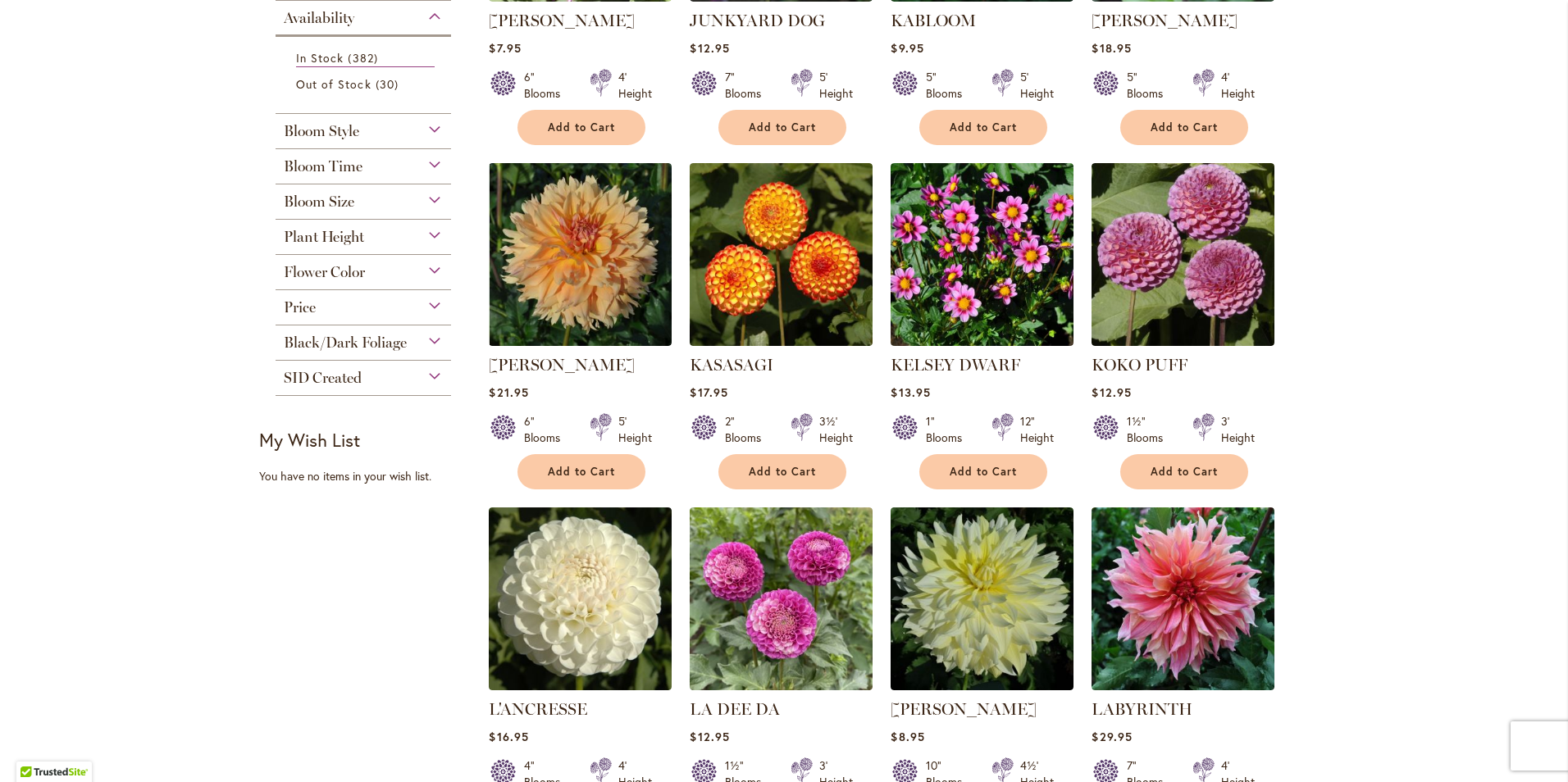
scroll to position [665, 0]
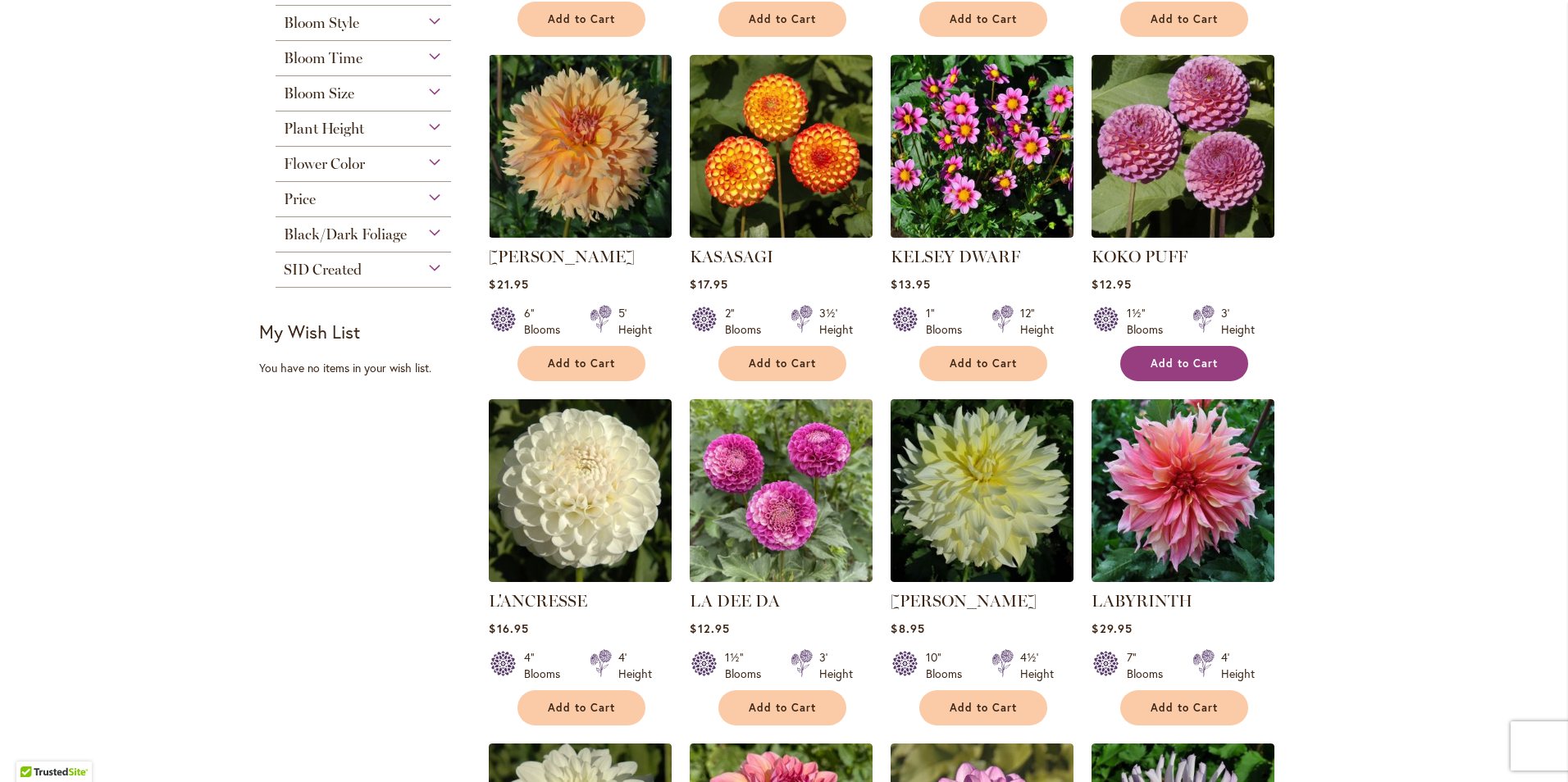
click at [1163, 357] on span "Add to Cart" at bounding box center [1184, 364] width 67 height 14
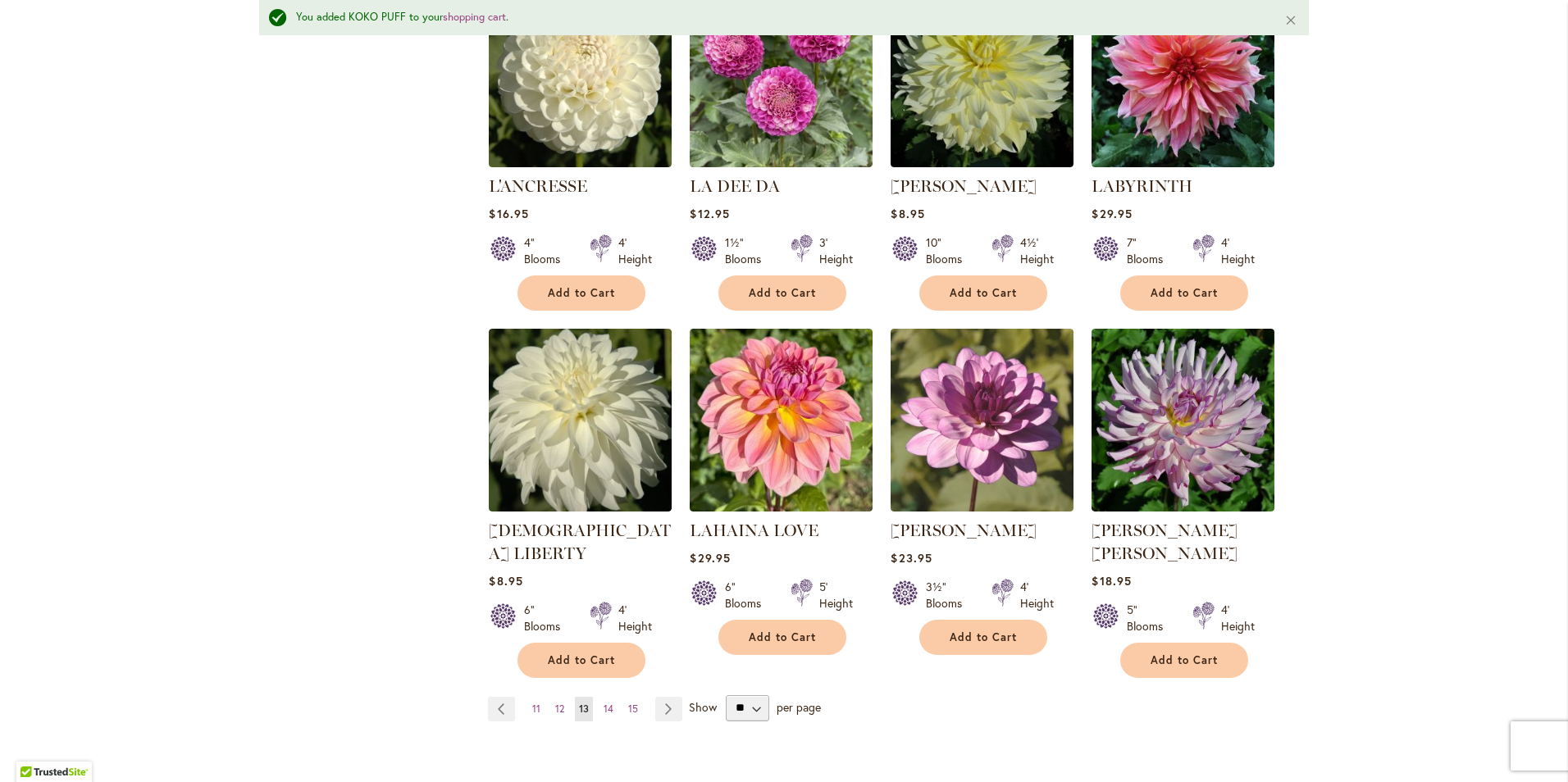
scroll to position [1200, 0]
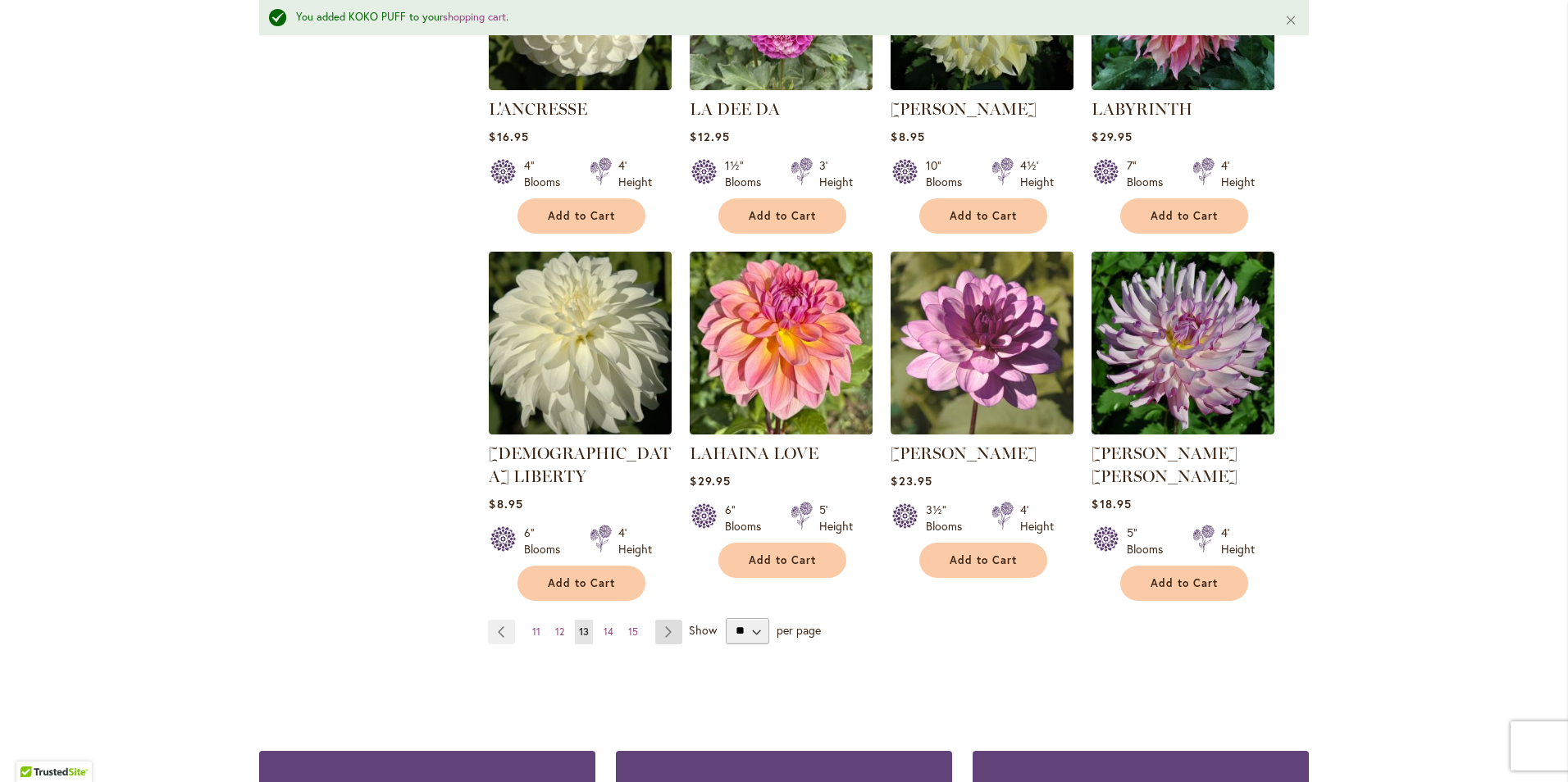
click at [660, 620] on link "Page Next" at bounding box center [668, 632] width 27 height 25
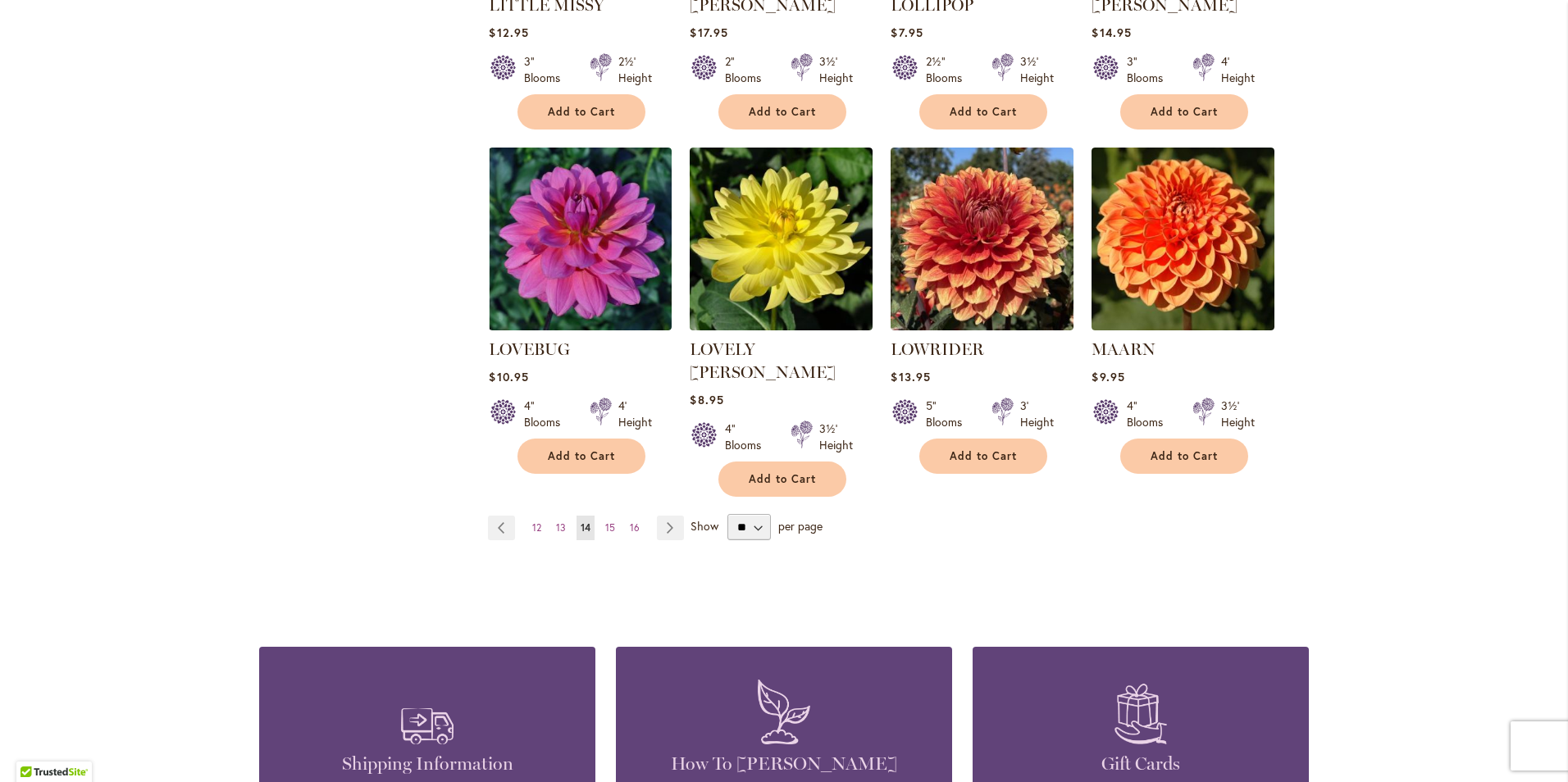
scroll to position [1312, 0]
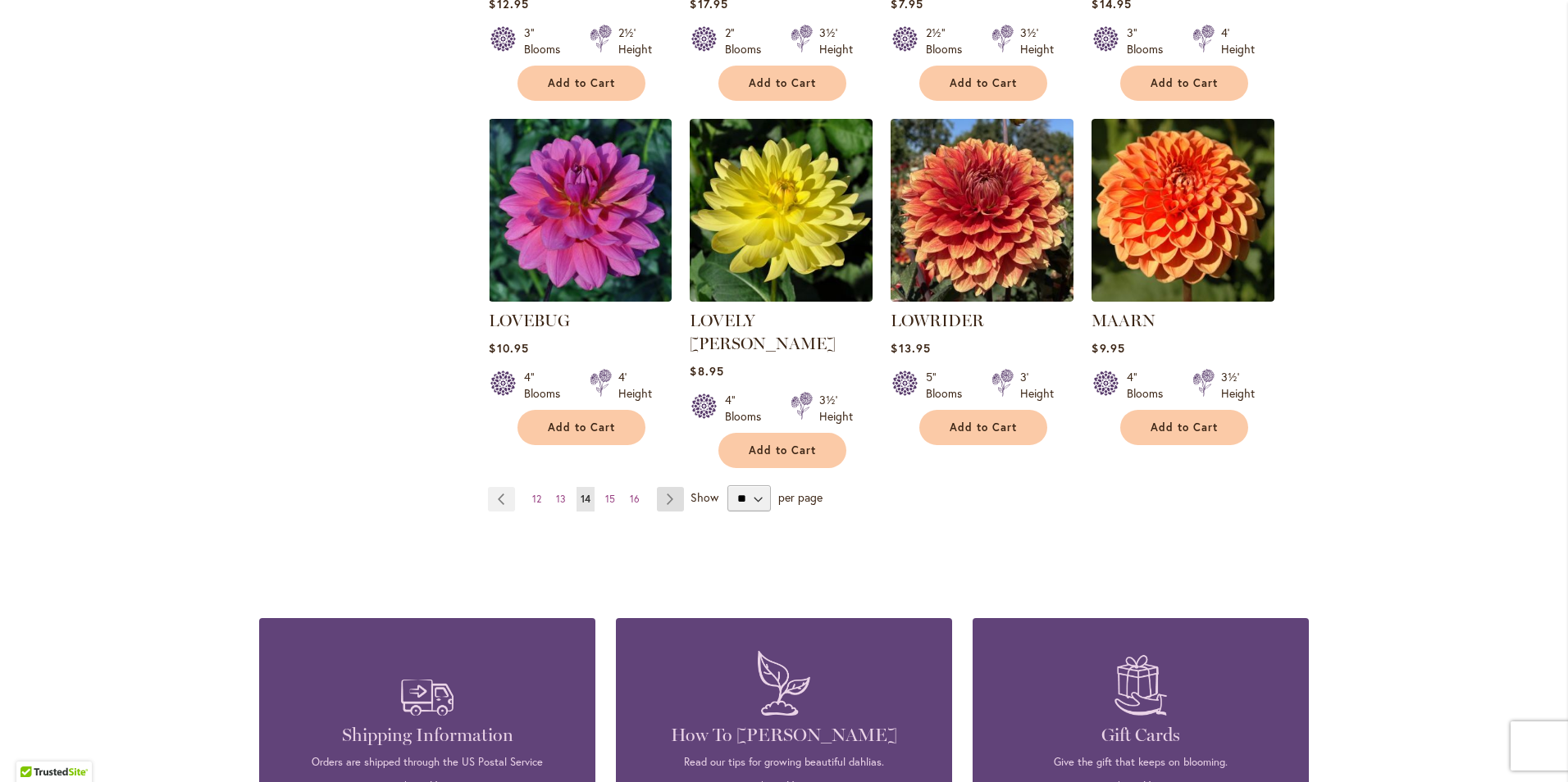
click at [658, 488] on link "Page Next" at bounding box center [670, 500] width 27 height 25
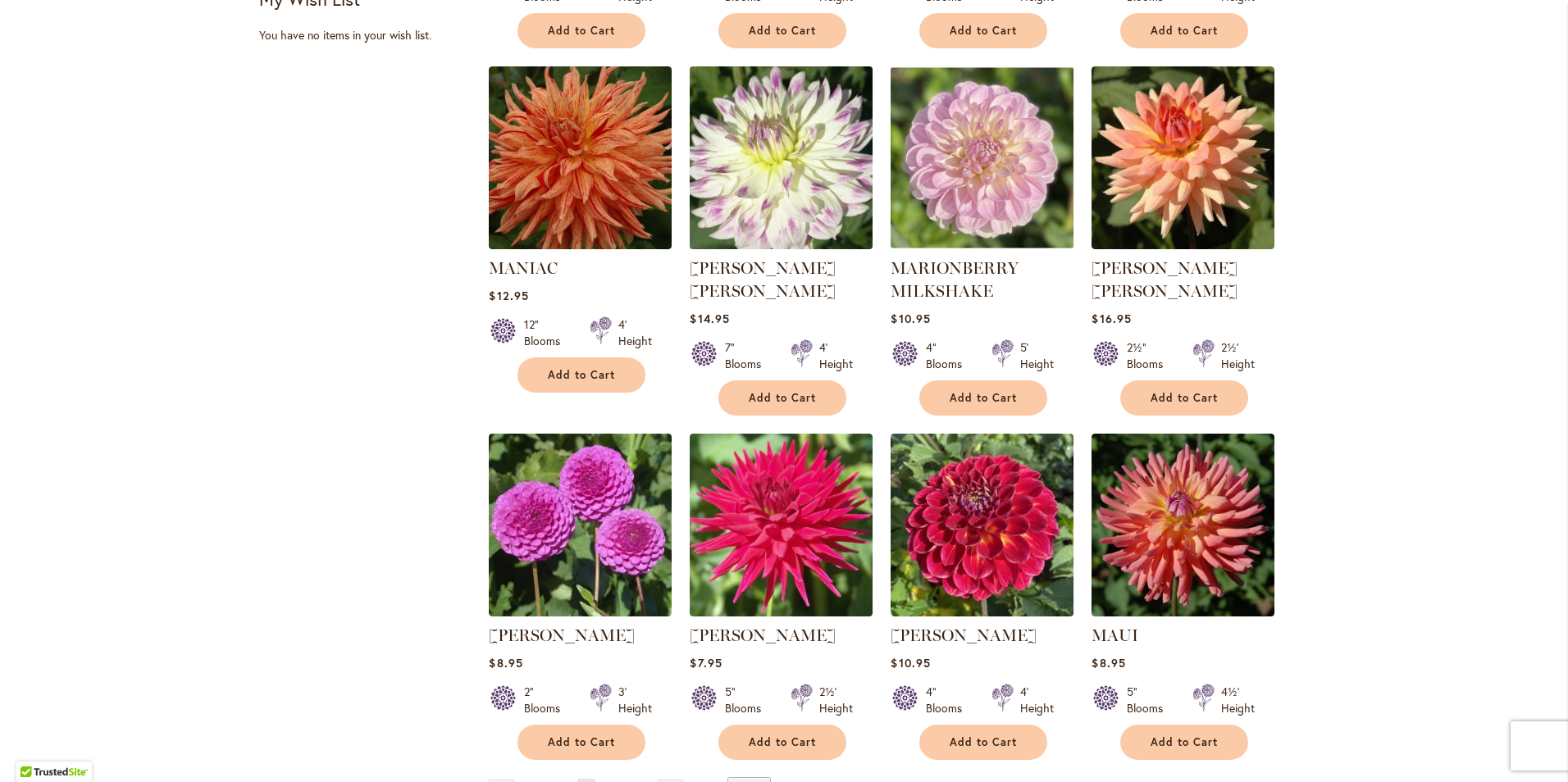
scroll to position [1075, 0]
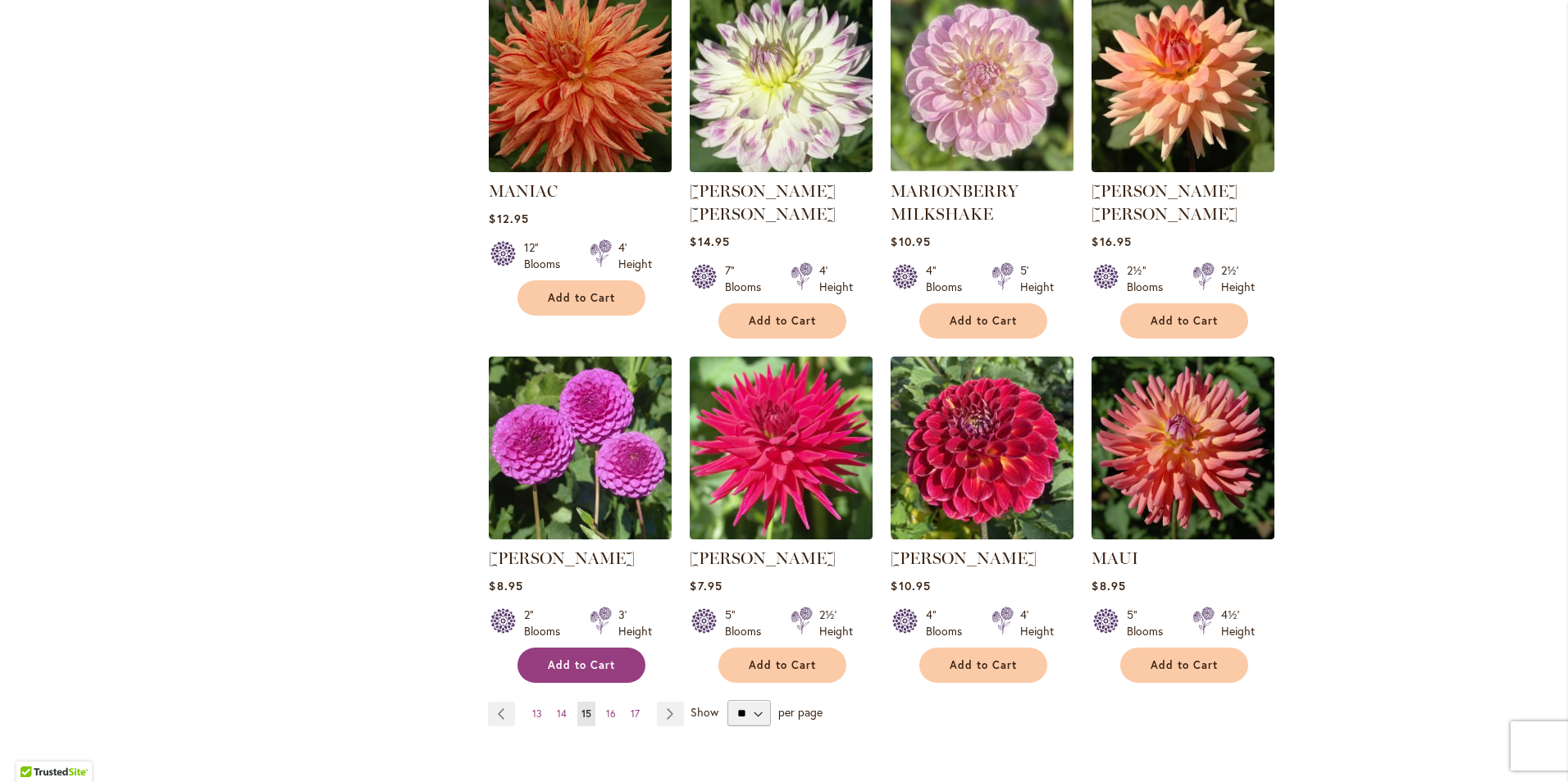
click at [593, 659] on span "Add to Cart" at bounding box center [581, 666] width 67 height 14
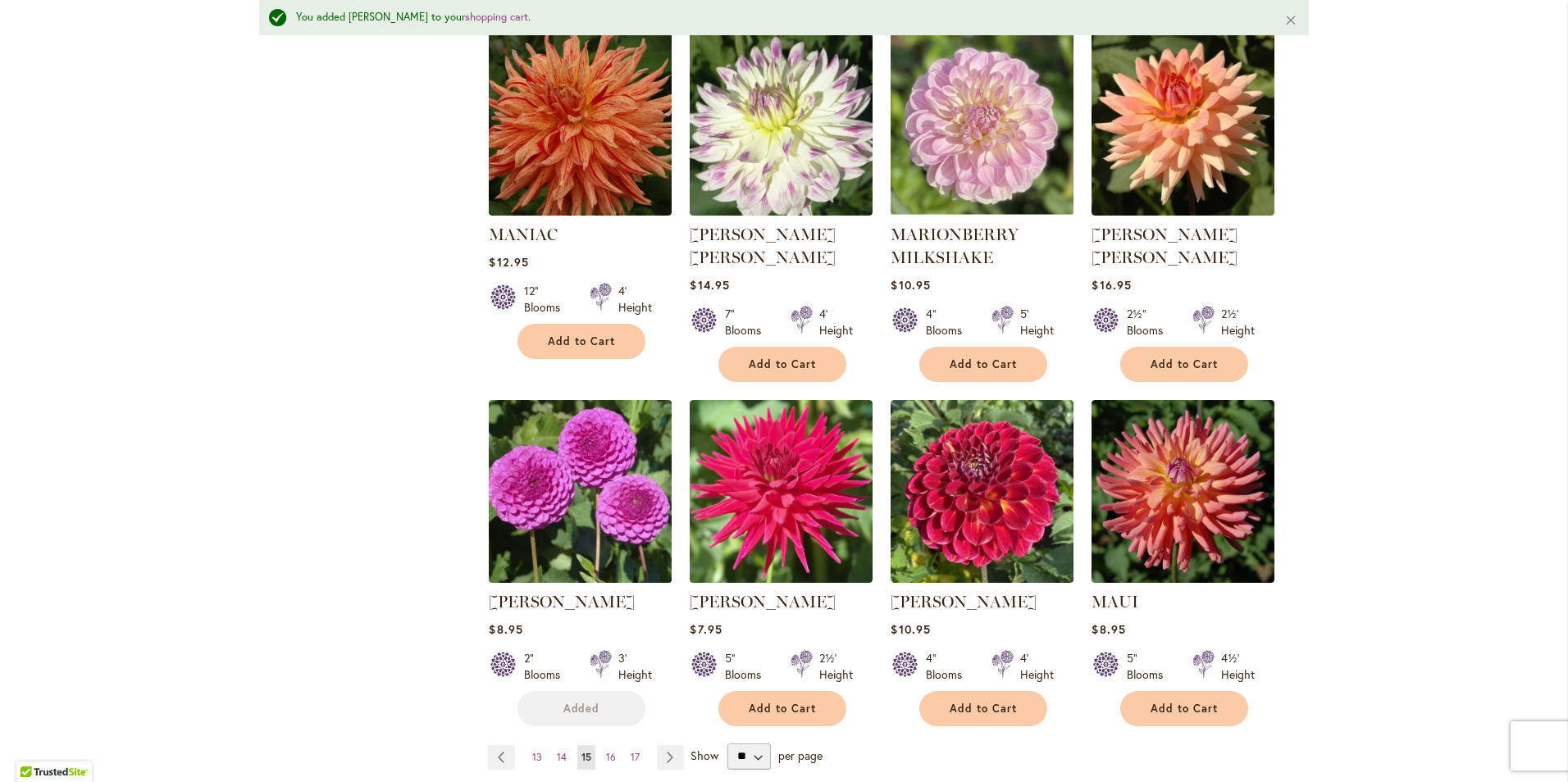
scroll to position [1118, 0]
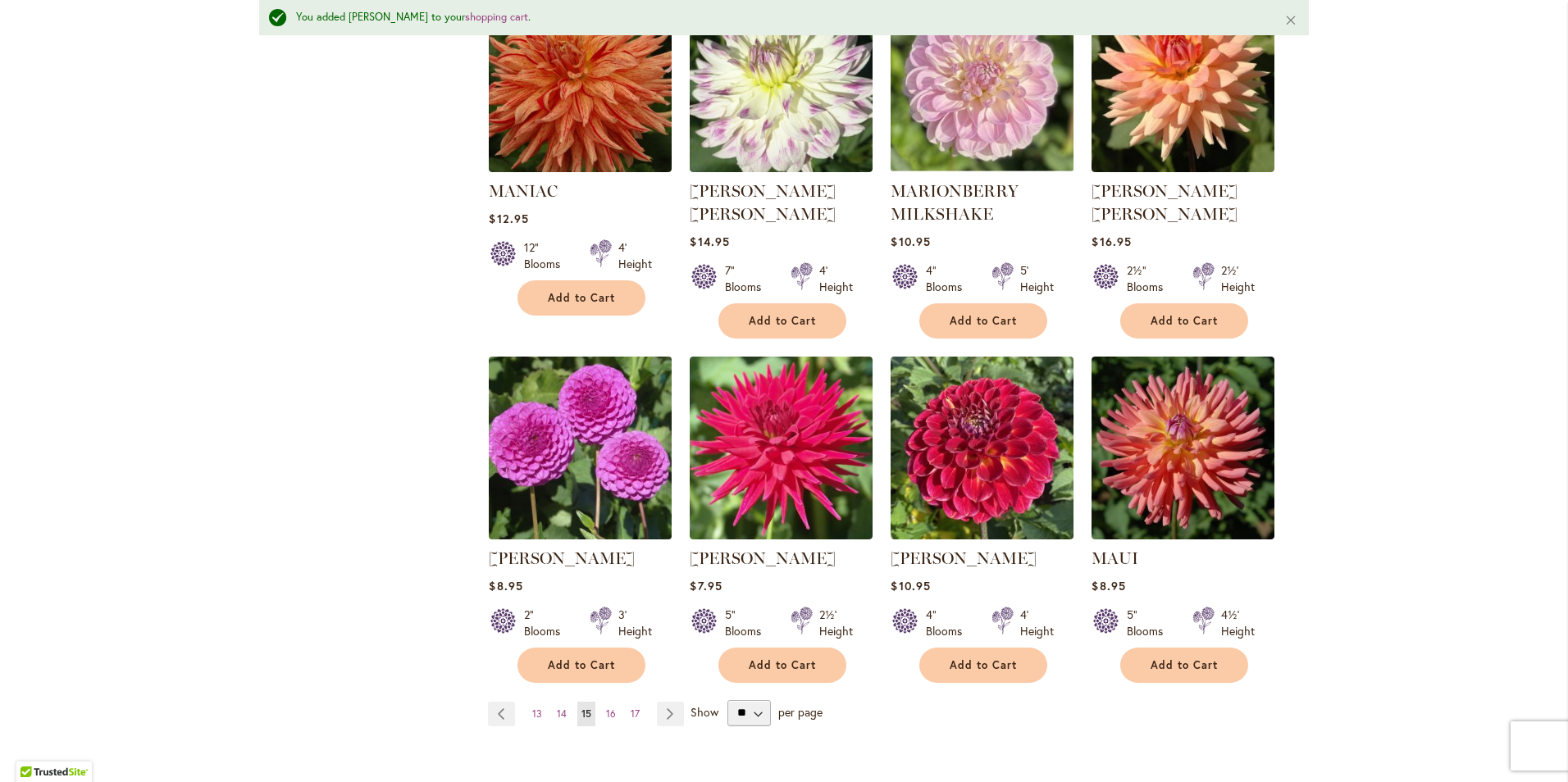
click at [573, 438] on img at bounding box center [581, 448] width 192 height 192
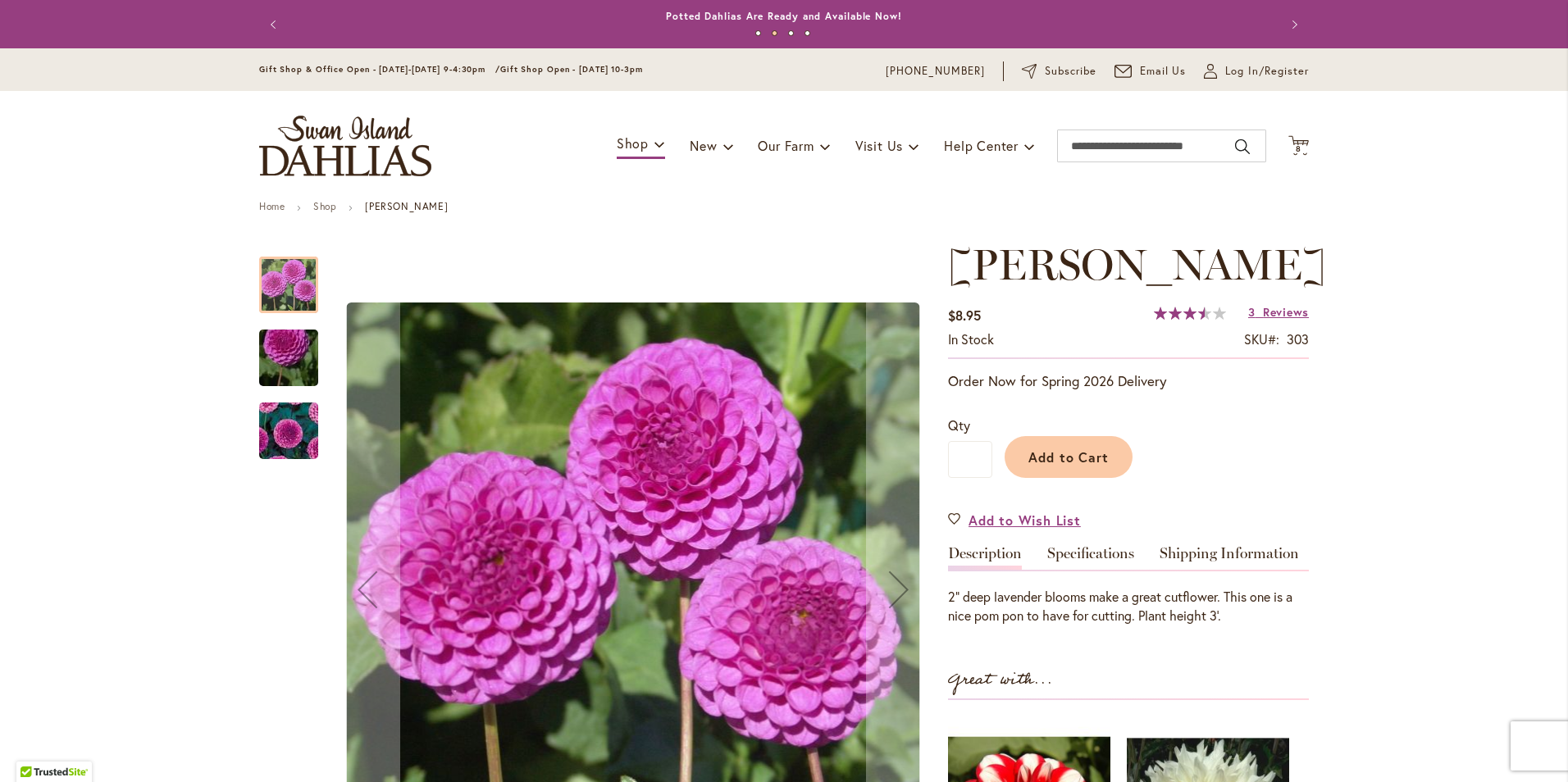
drag, startPoint x: 278, startPoint y: 347, endPoint x: 276, endPoint y: 359, distance: 12.2
click at [276, 359] on img "MARY MUNNS" at bounding box center [288, 358] width 118 height 88
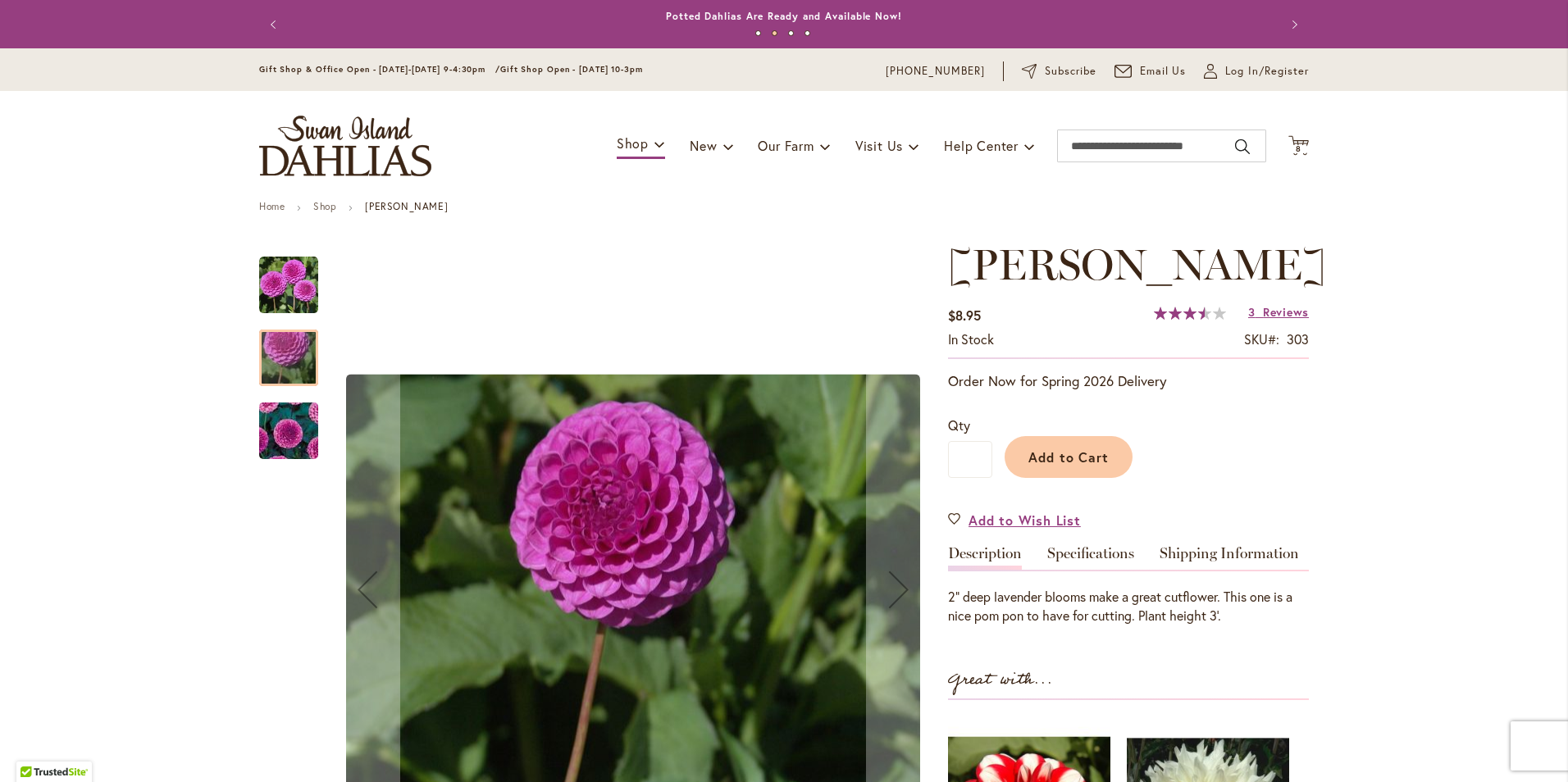
click at [287, 441] on img "MARY MUNNS" at bounding box center [288, 432] width 118 height 99
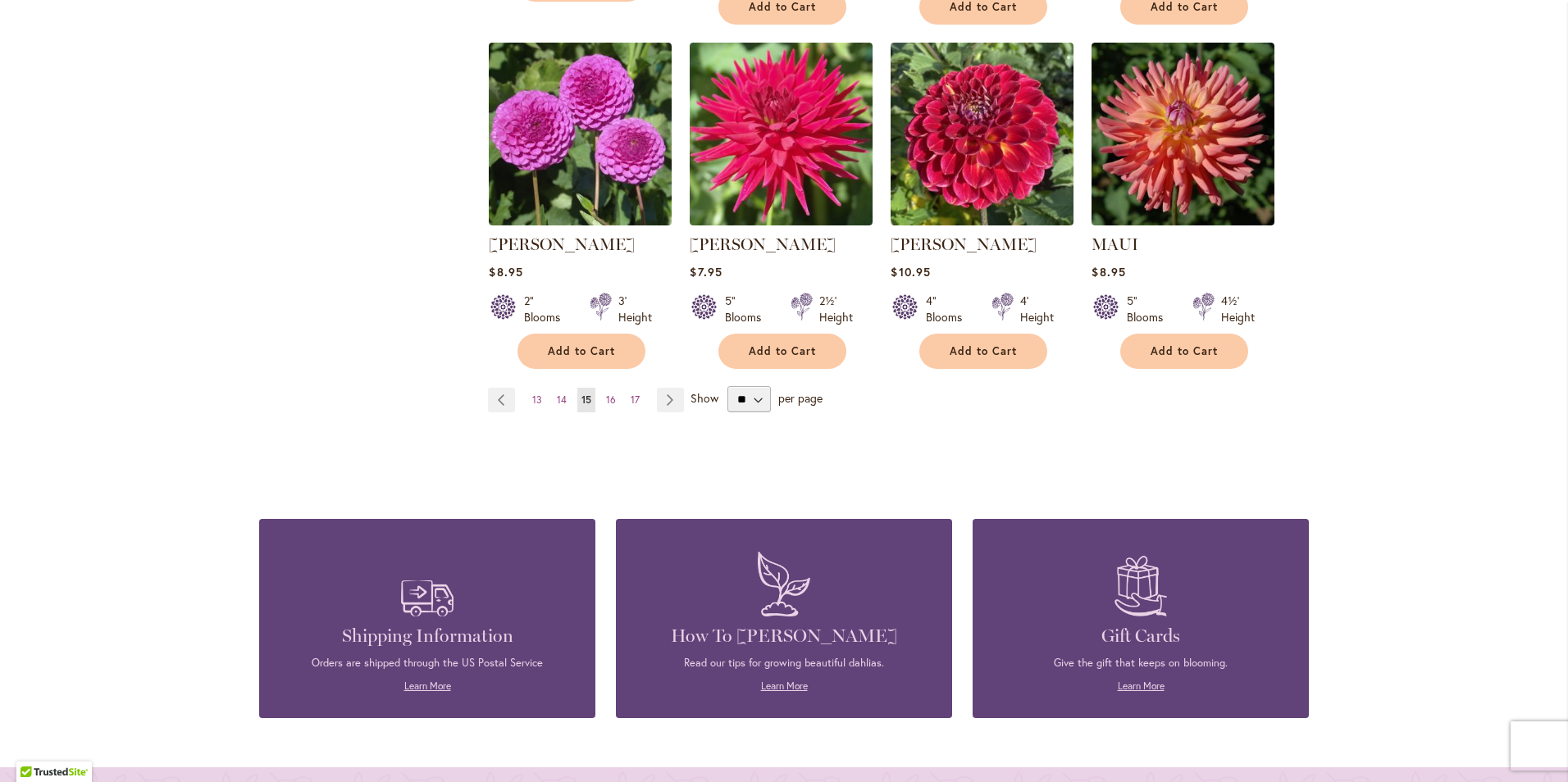
scroll to position [1394, 0]
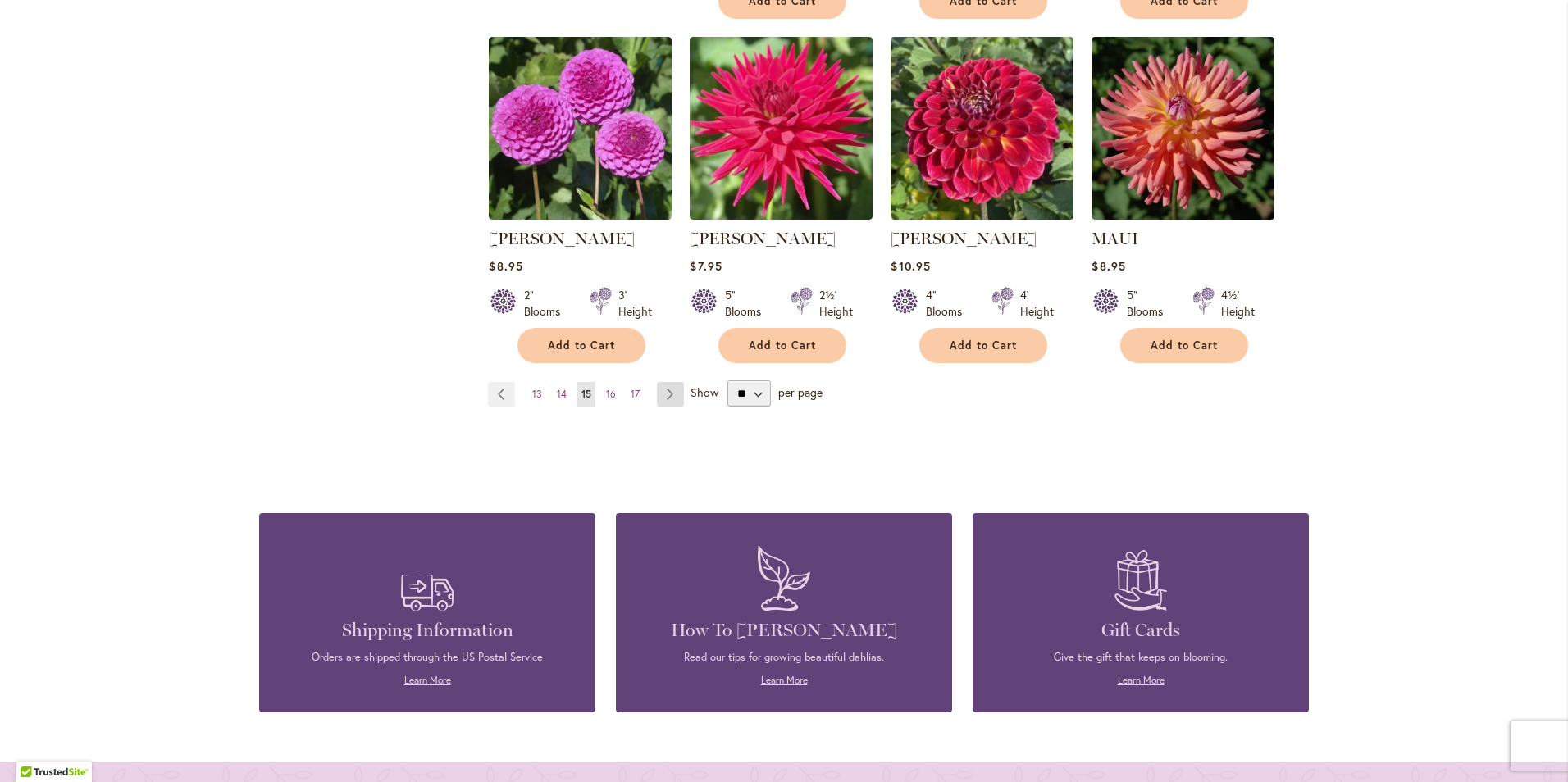
click at [659, 384] on link "Page Next" at bounding box center [670, 395] width 27 height 25
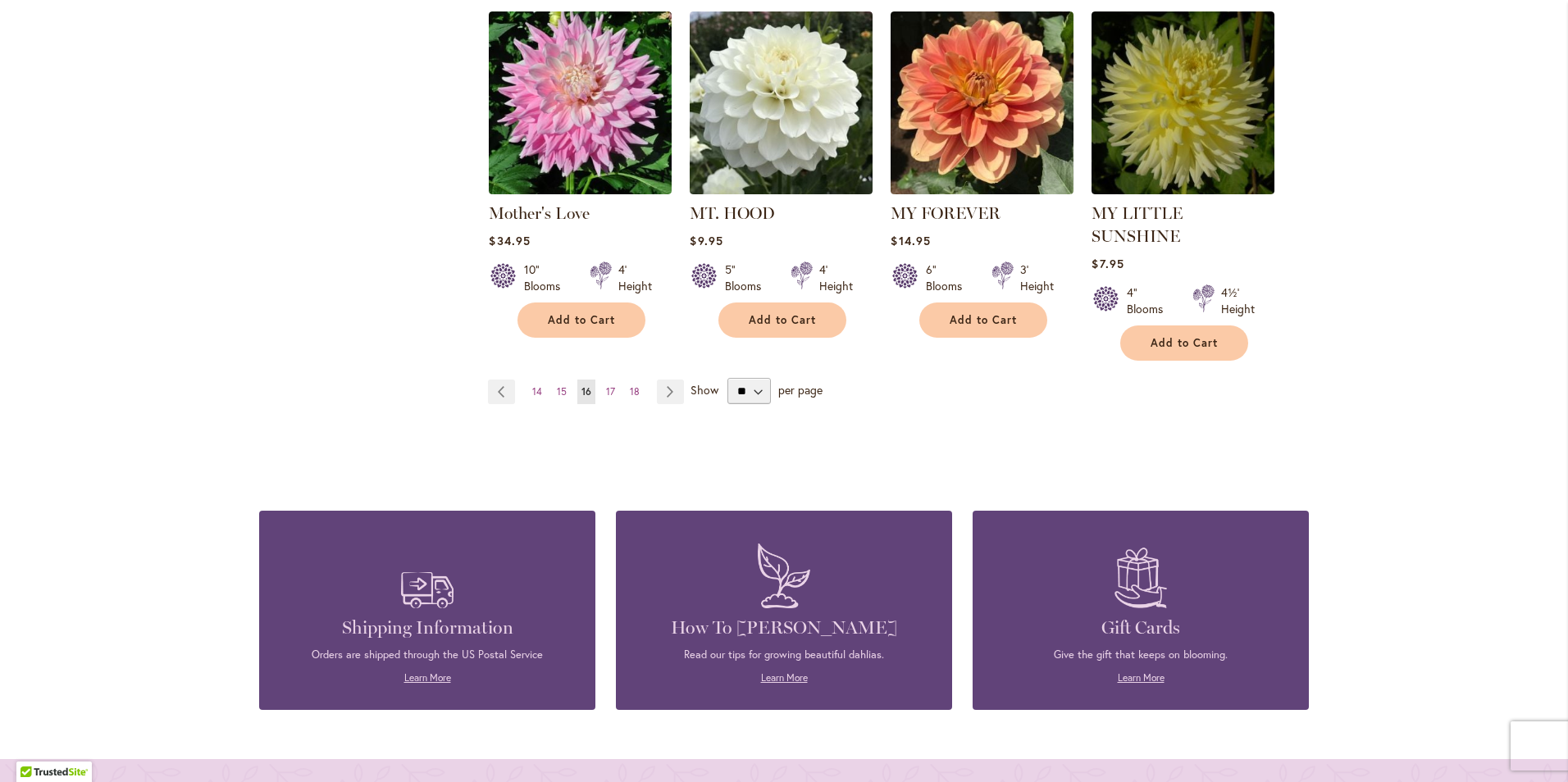
scroll to position [1485, 0]
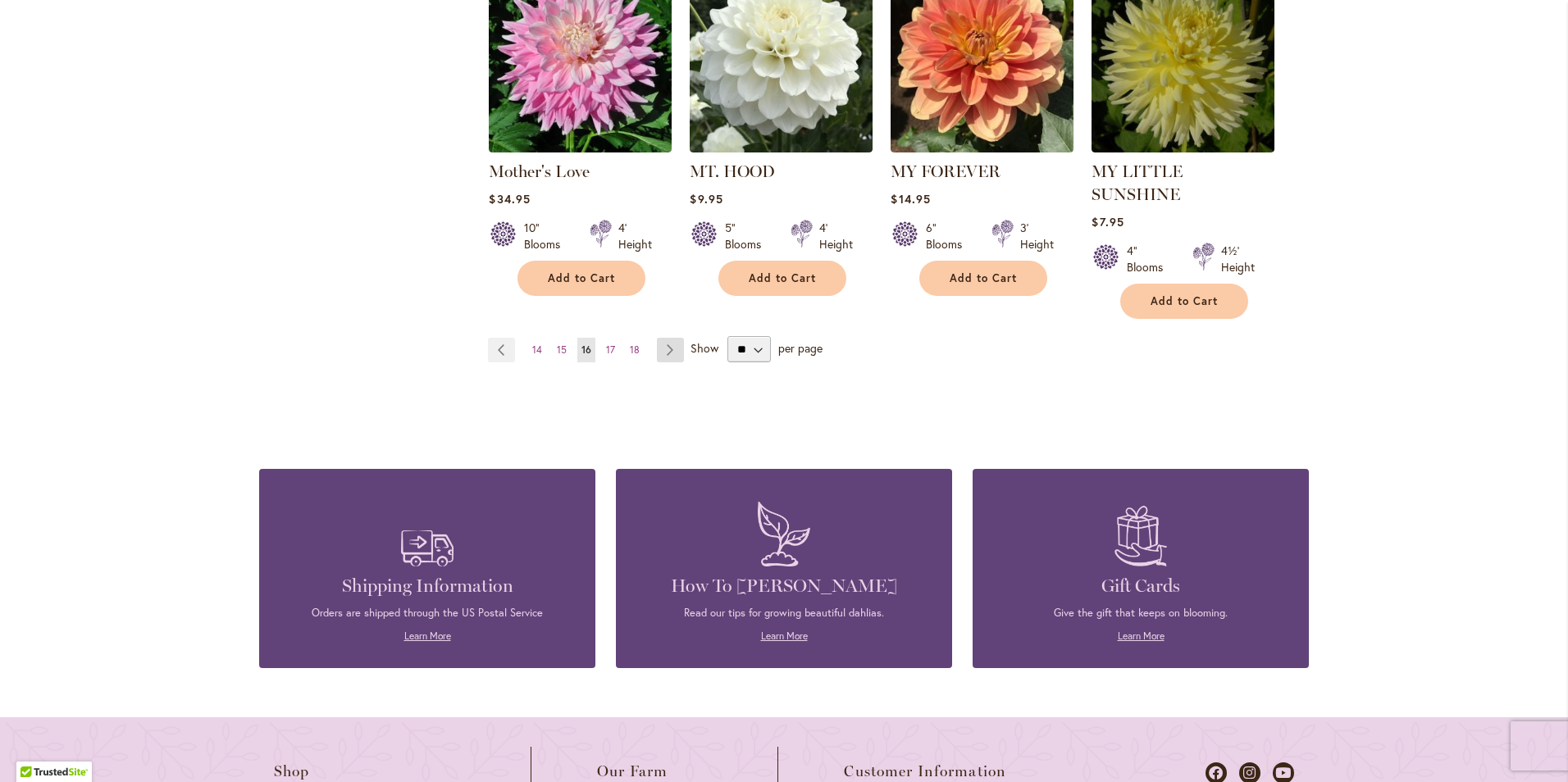
click at [665, 338] on link "Page Next" at bounding box center [670, 350] width 27 height 25
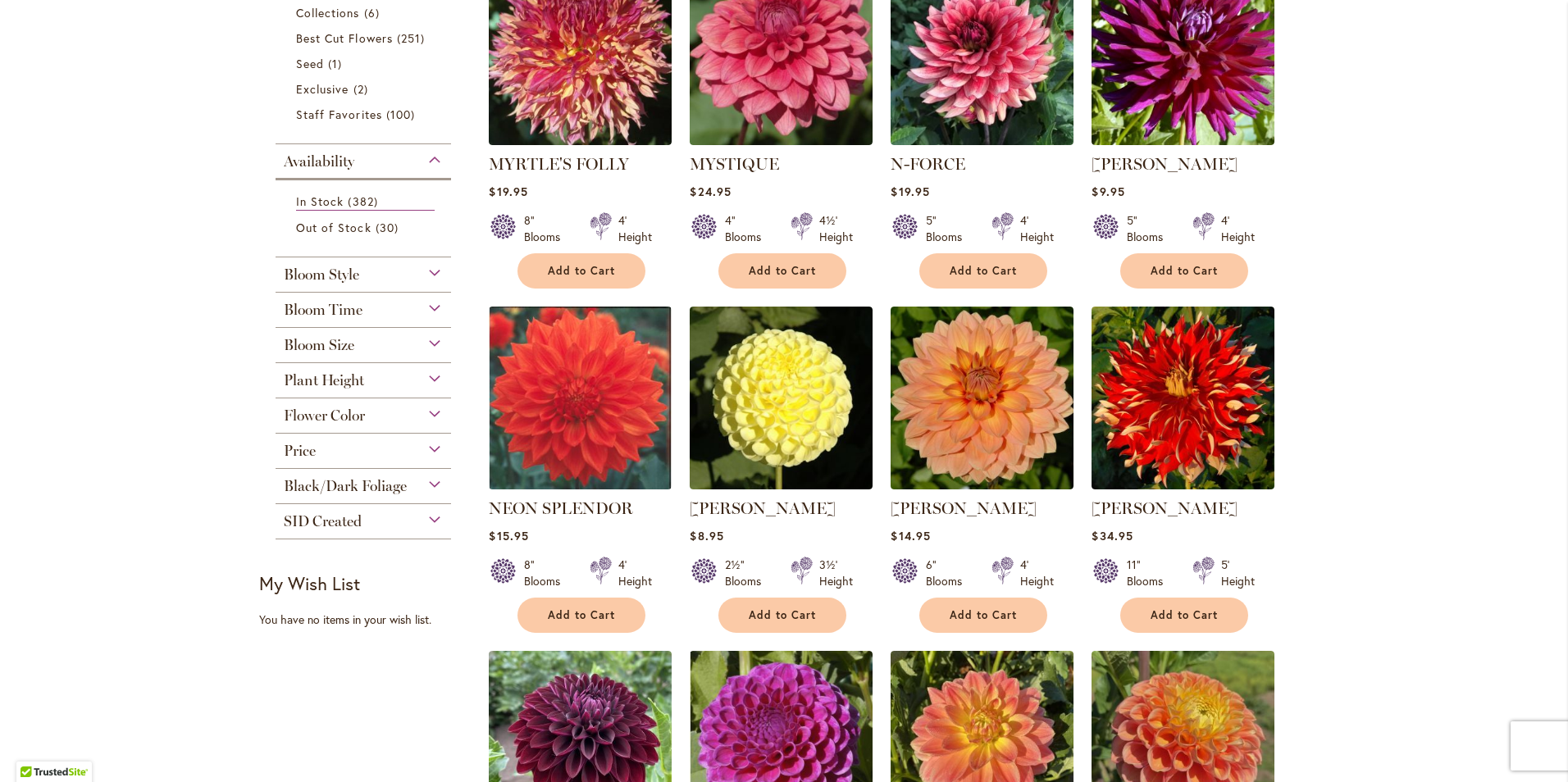
scroll to position [492, 0]
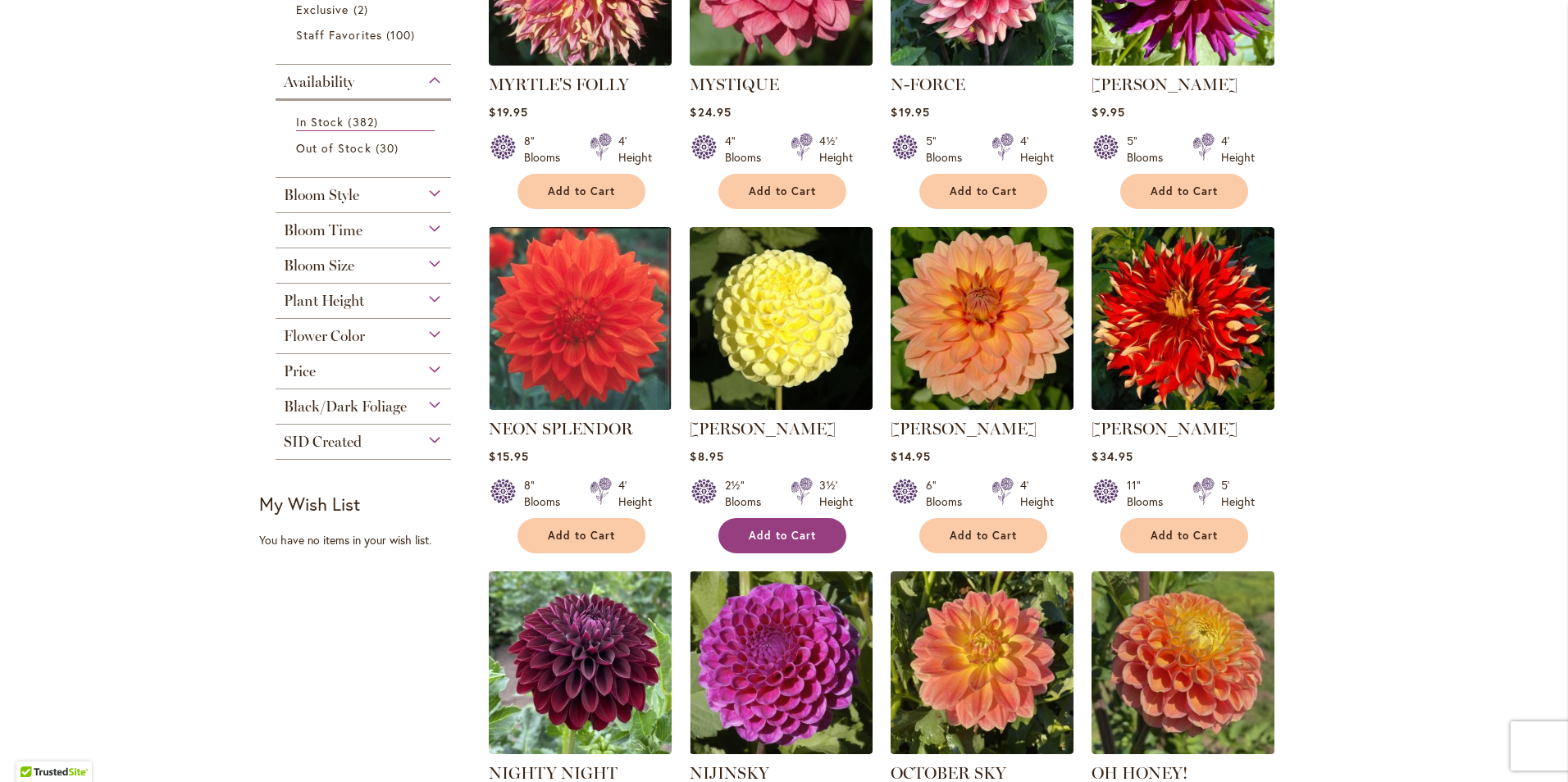
click at [783, 535] on span "Add to Cart" at bounding box center [782, 536] width 67 height 14
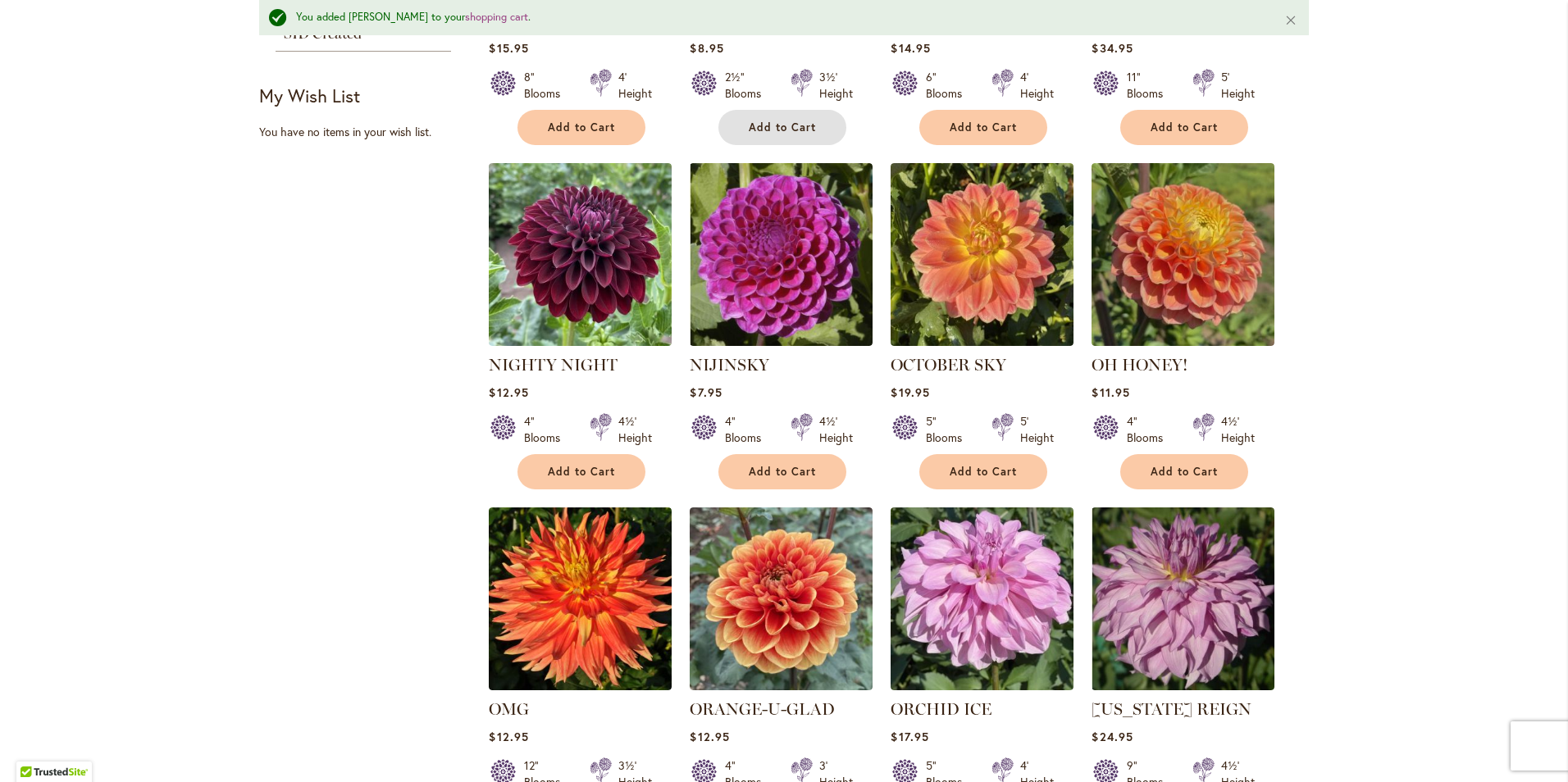
scroll to position [946, 0]
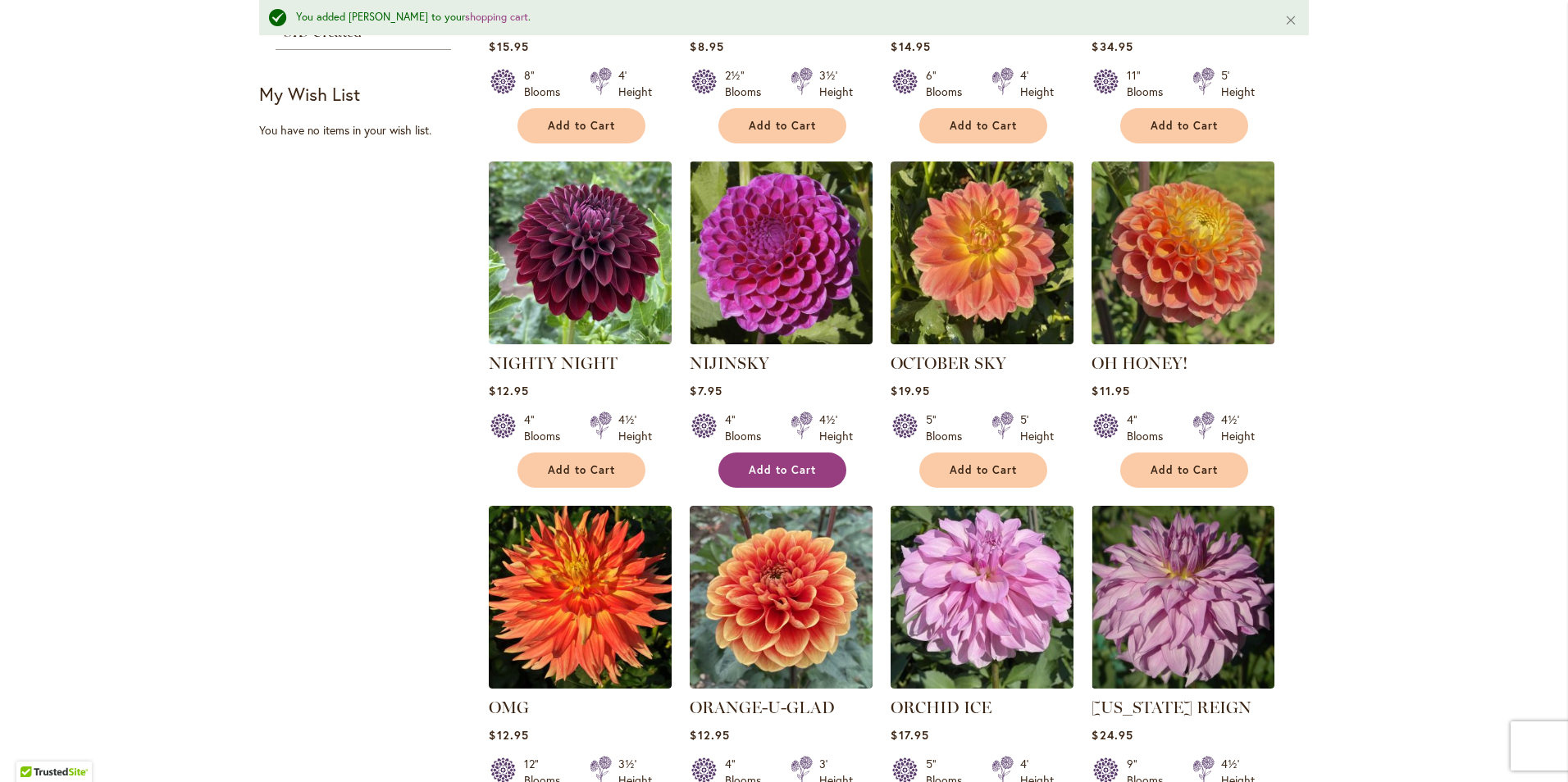
click at [783, 472] on span "Add to Cart" at bounding box center [782, 471] width 67 height 14
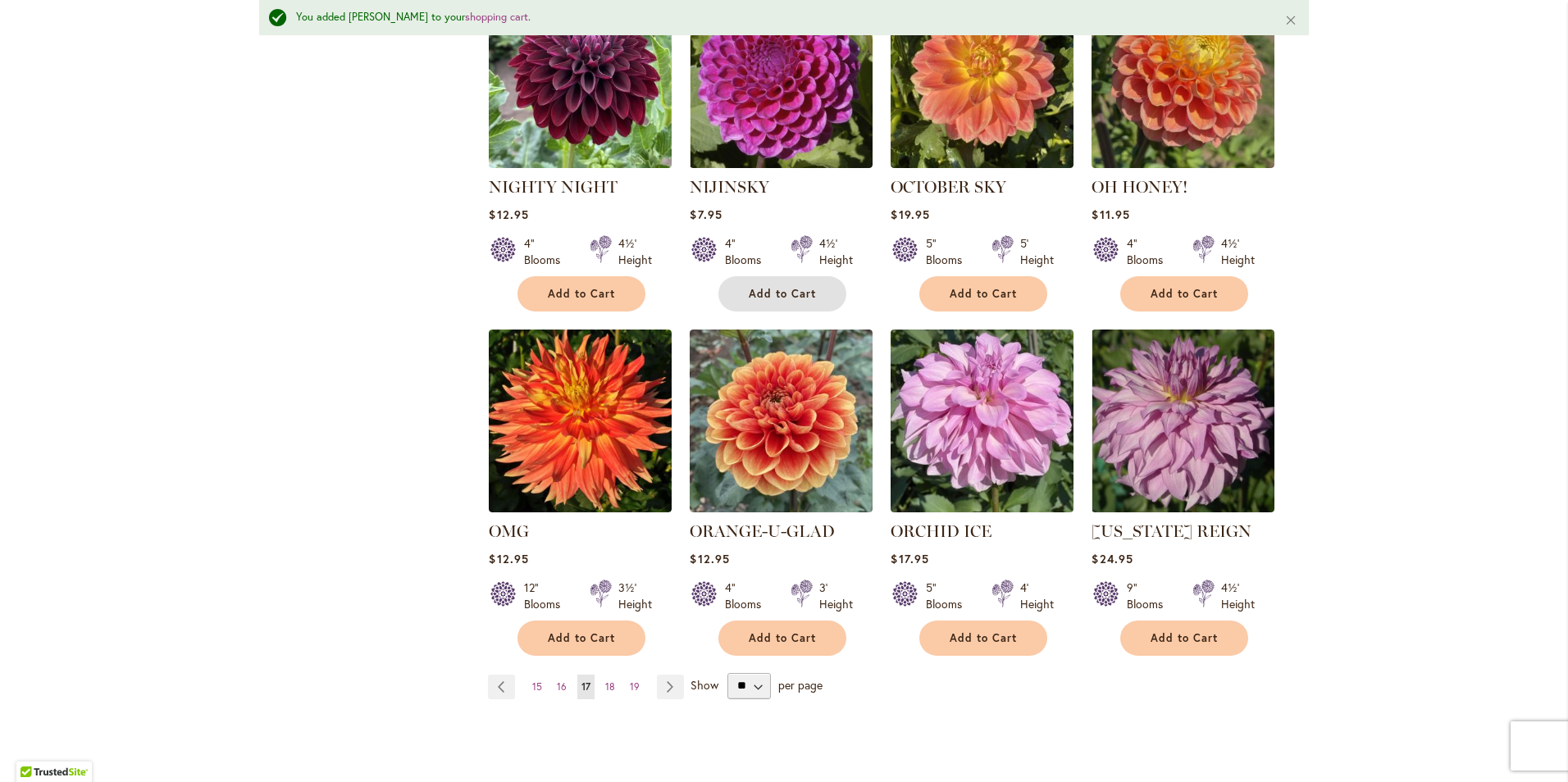
scroll to position [1274, 0]
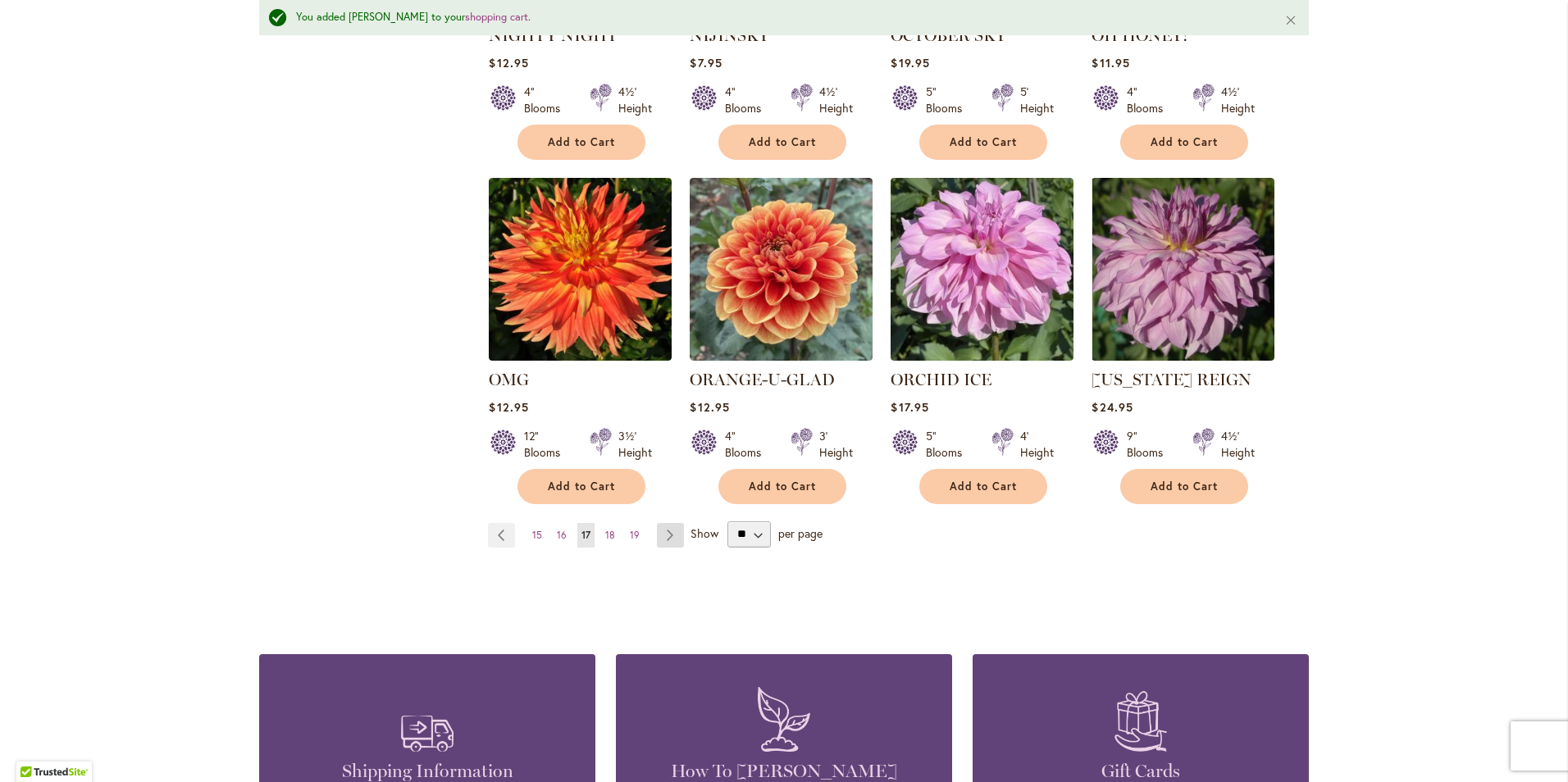
click at [667, 535] on link "Page Next" at bounding box center [670, 536] width 27 height 25
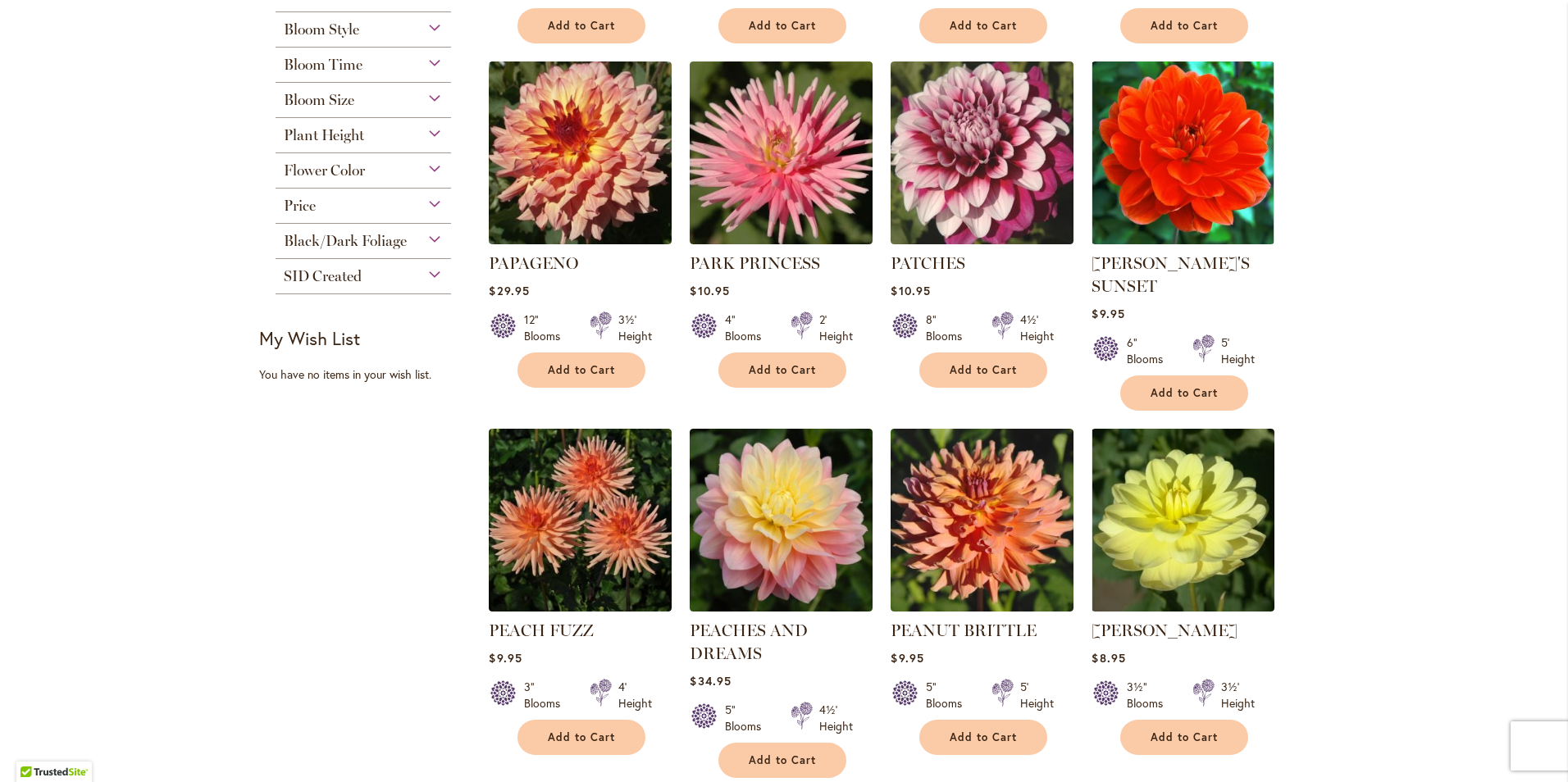
scroll to position [665, 0]
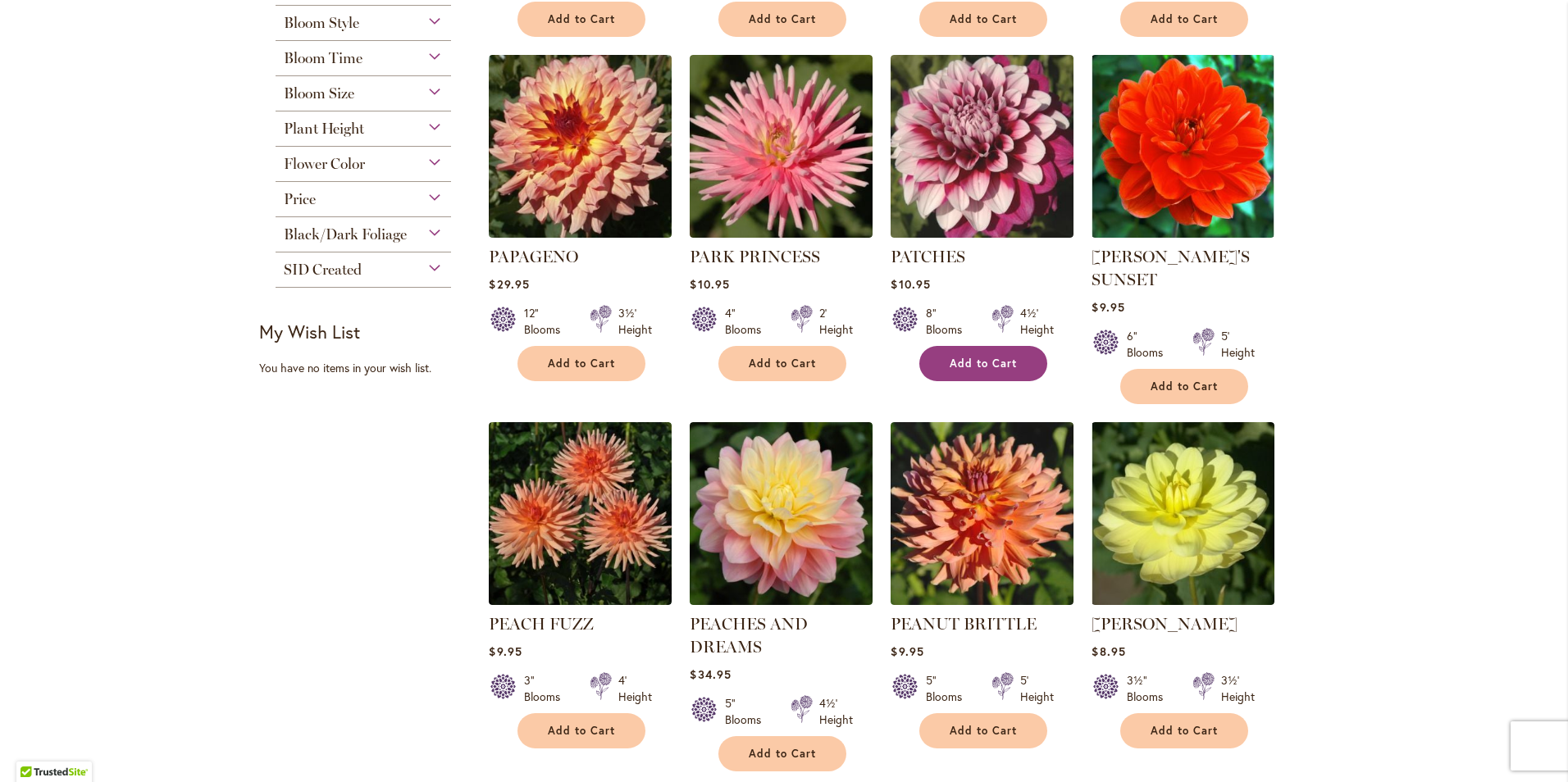
click at [962, 365] on span "Add to Cart" at bounding box center [983, 364] width 67 height 14
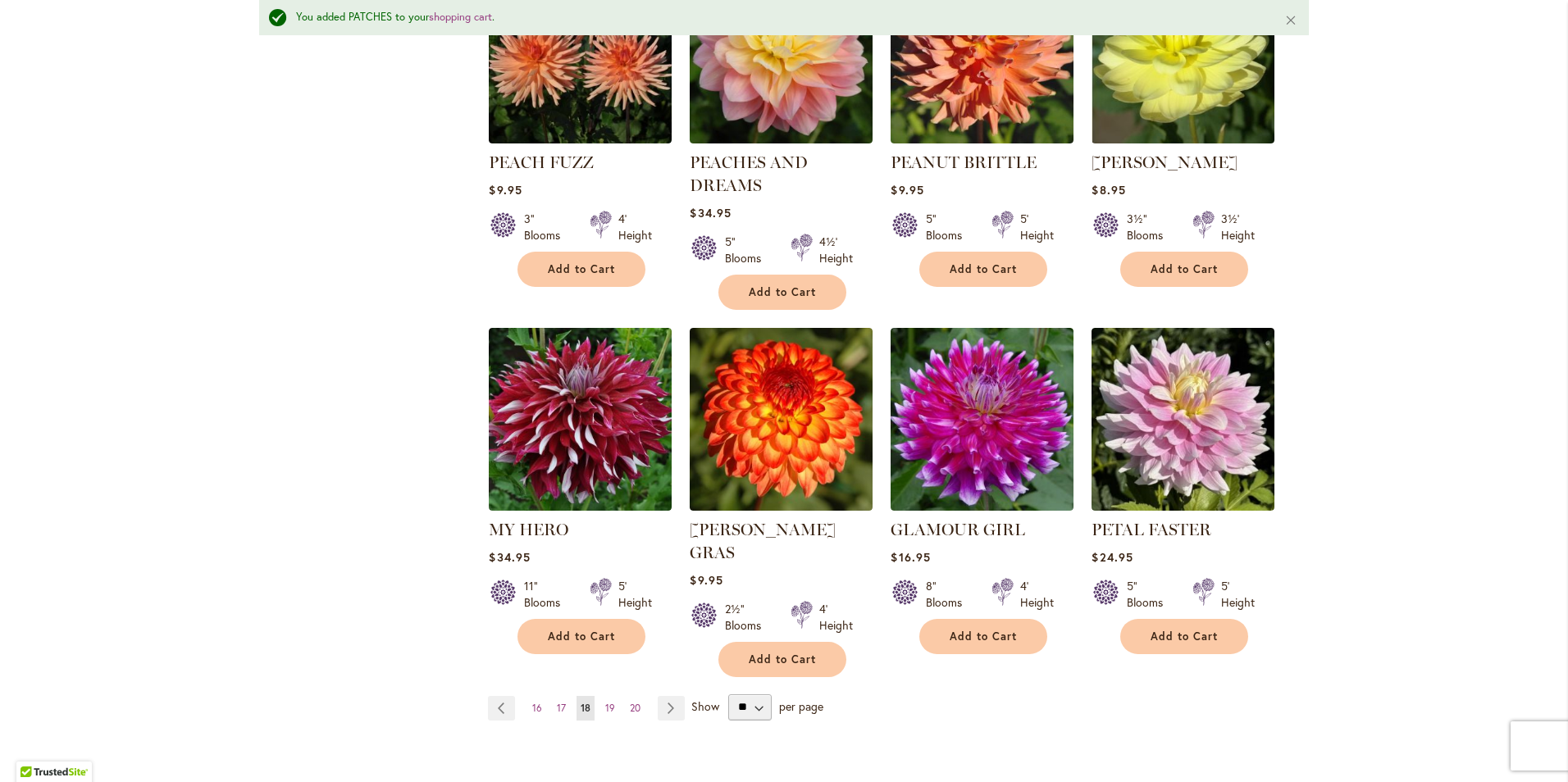
scroll to position [1282, 0]
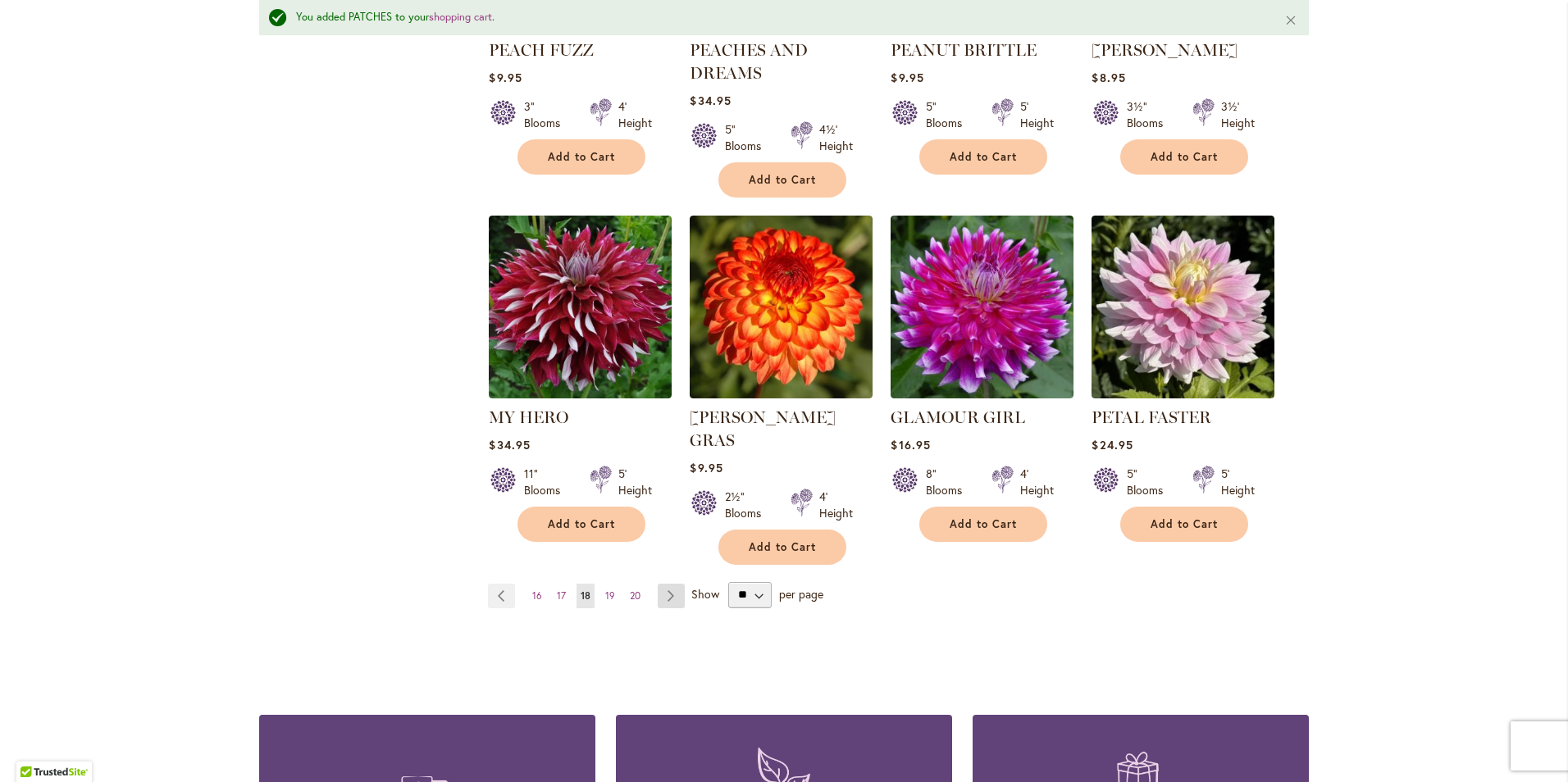
click at [658, 584] on link "Page Next" at bounding box center [671, 596] width 27 height 25
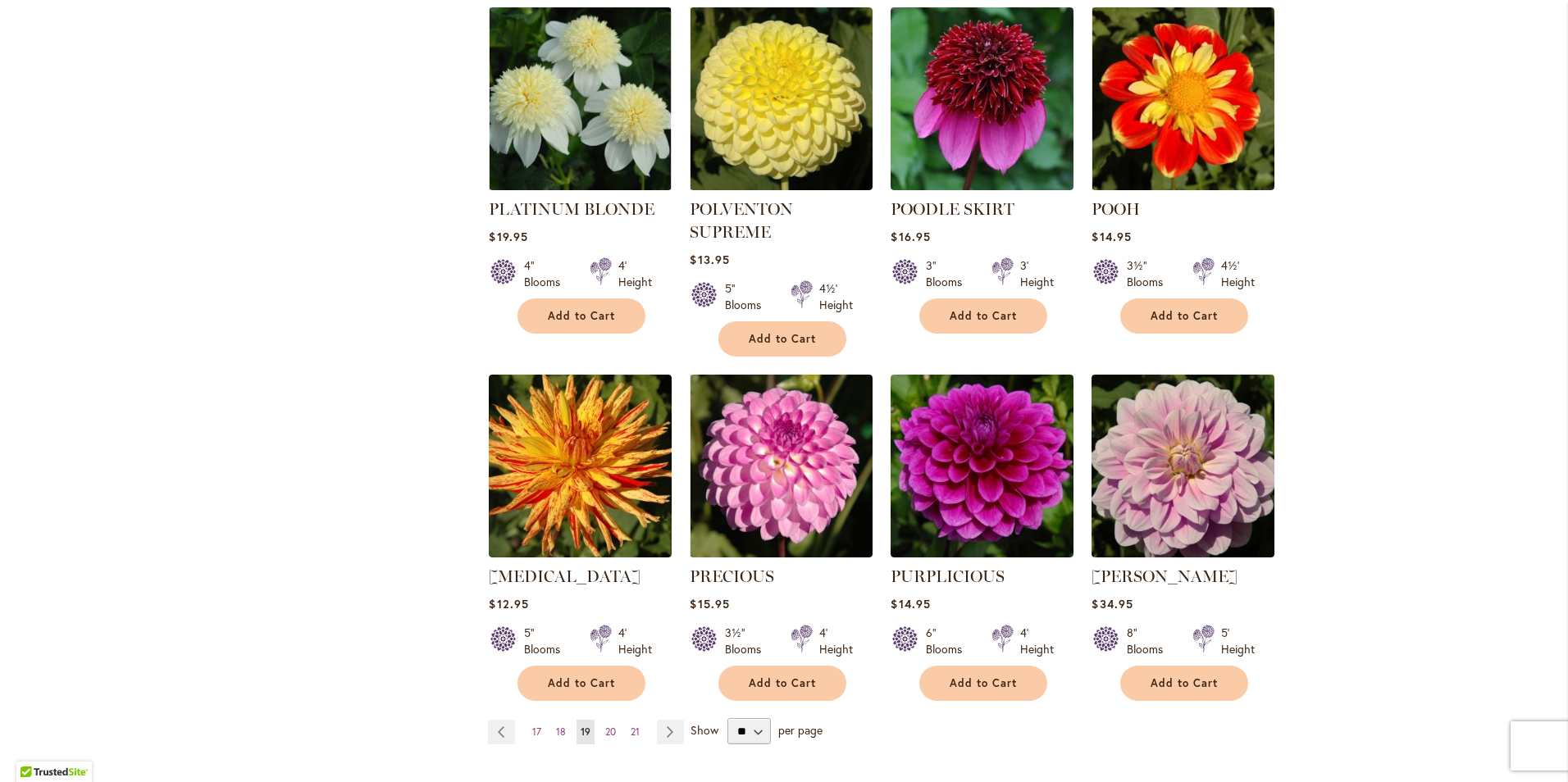
scroll to position [1157, 0]
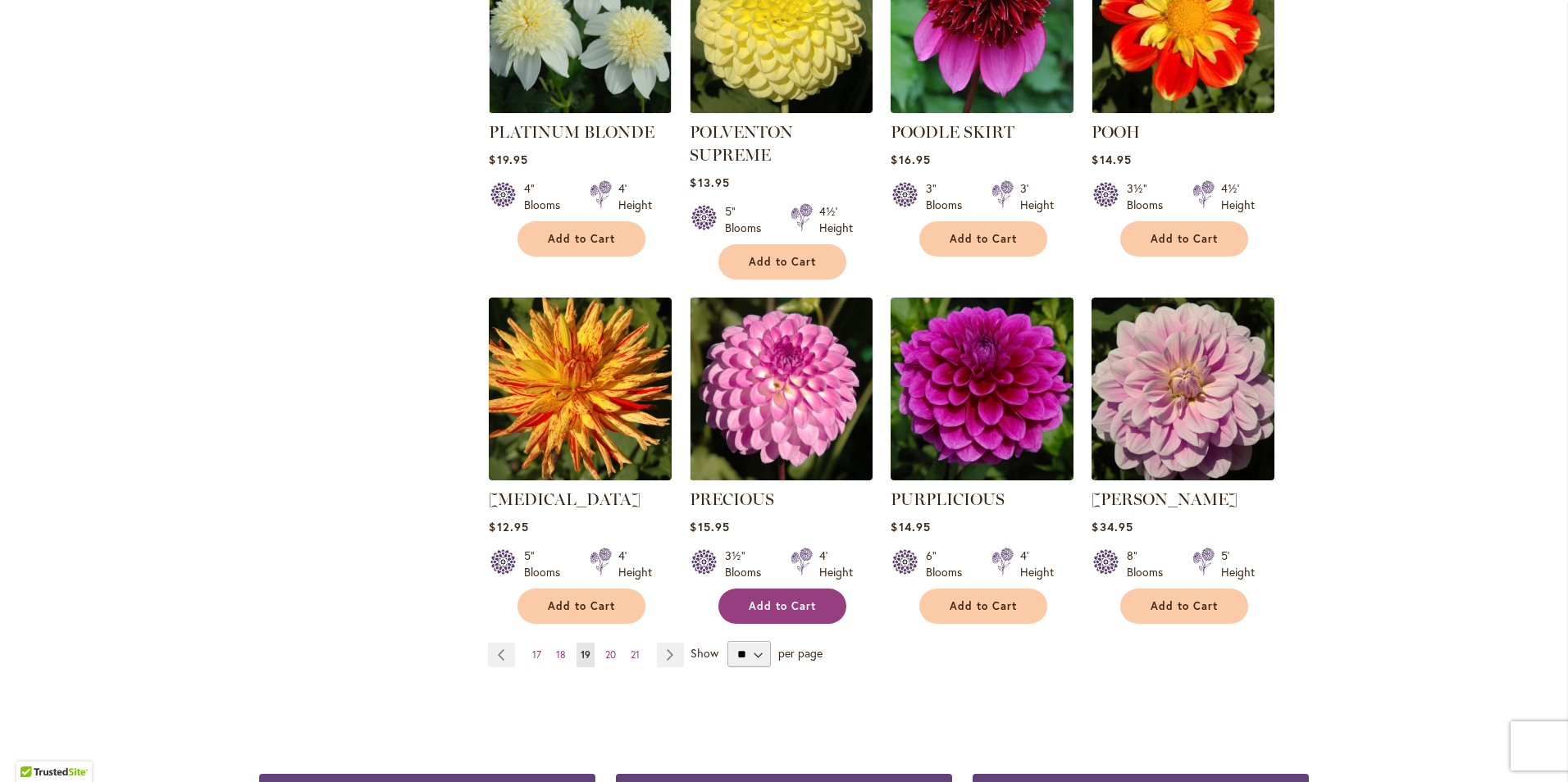
click at [791, 591] on button "Add to Cart" at bounding box center [782, 607] width 128 height 35
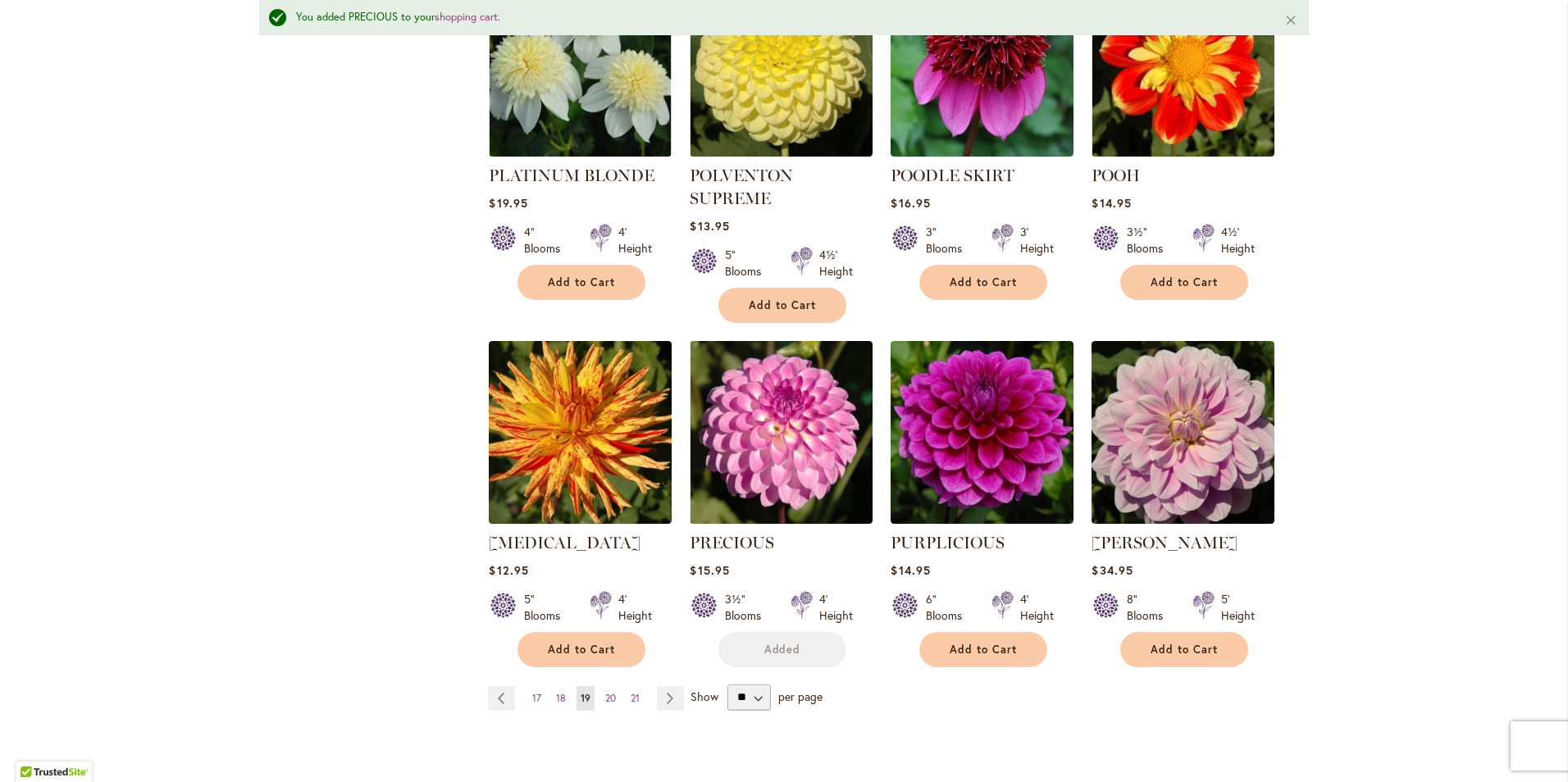
scroll to position [1200, 0]
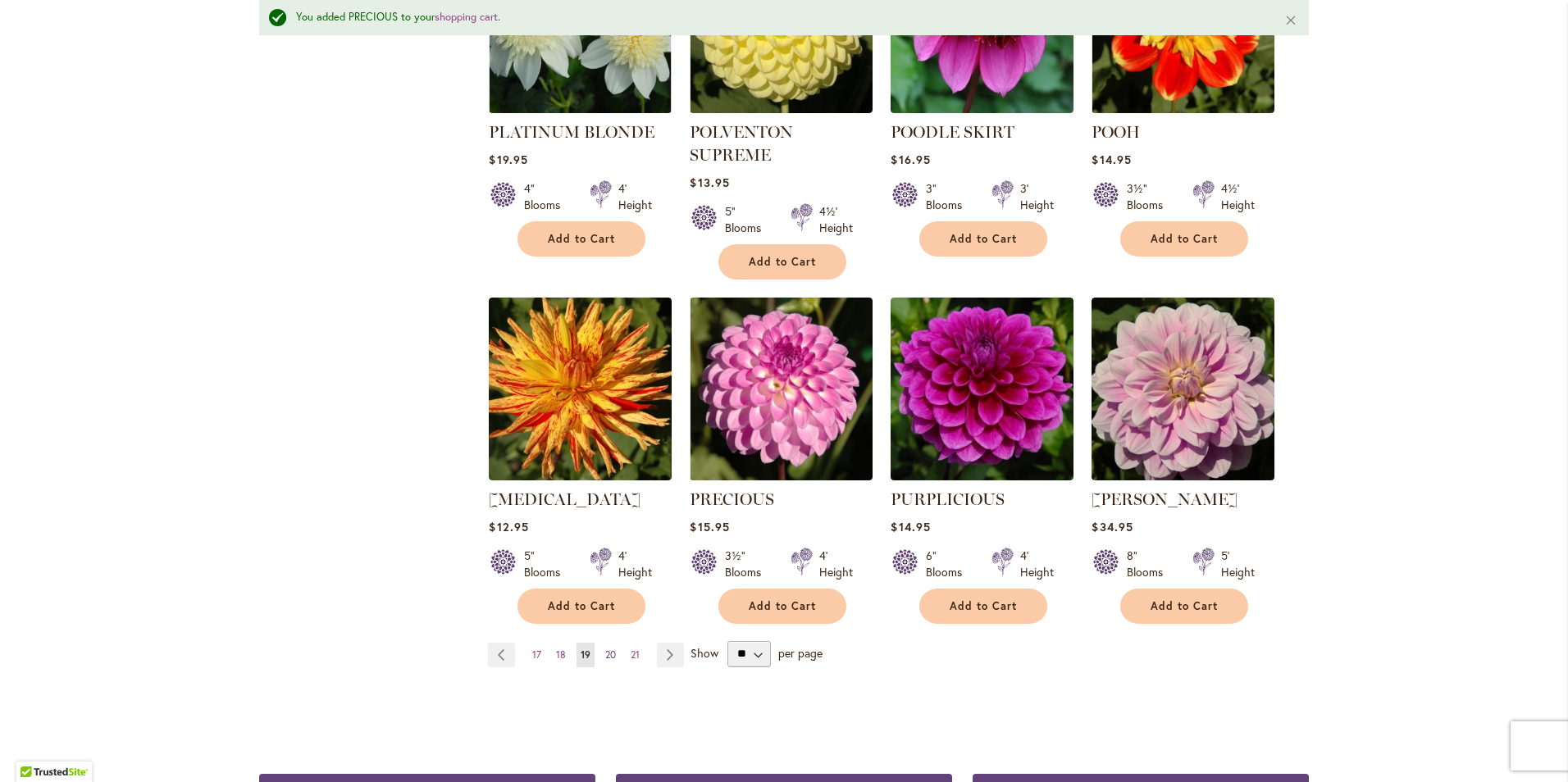
click at [606, 649] on span "20" at bounding box center [611, 655] width 11 height 12
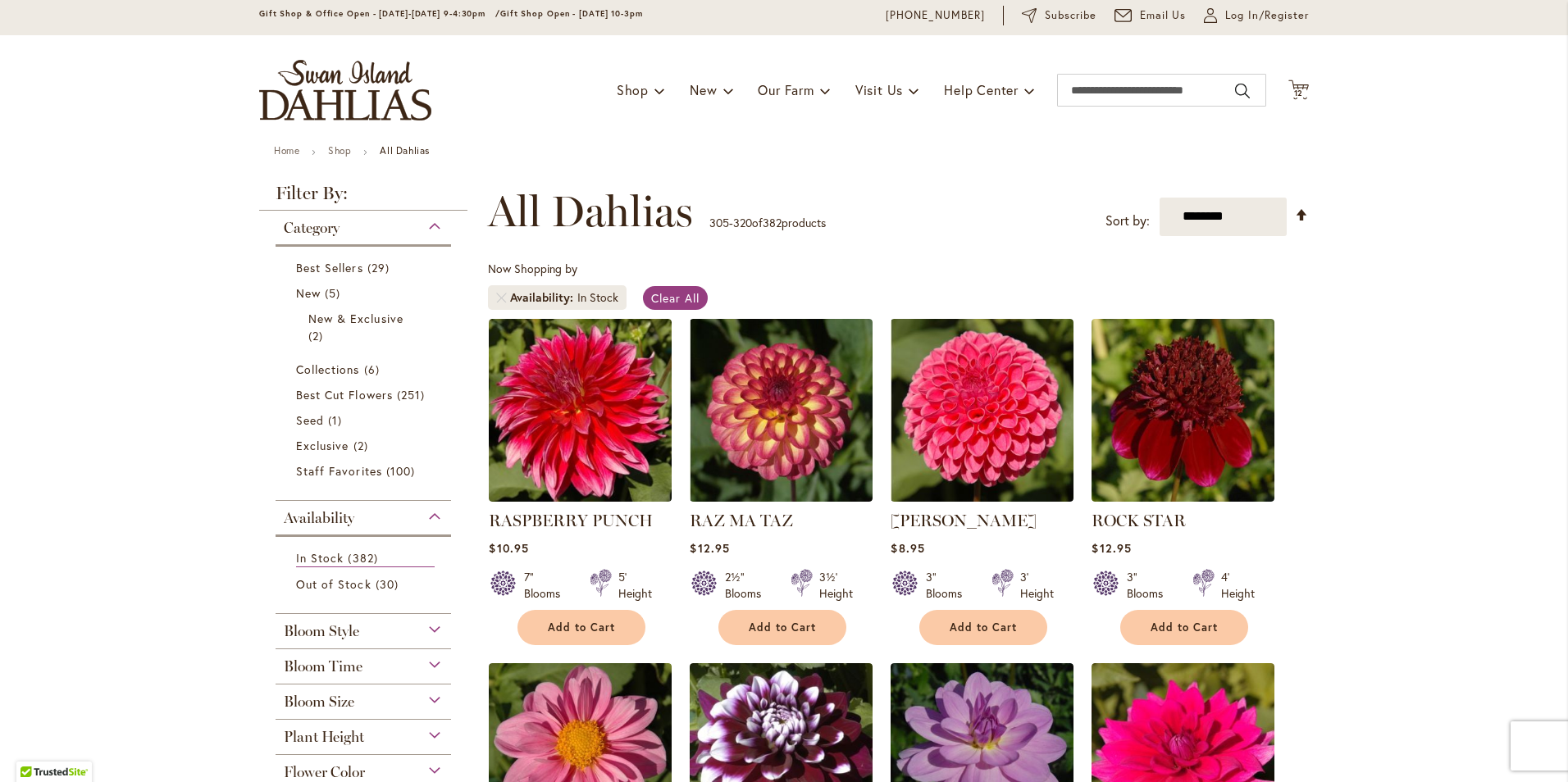
scroll to position [82, 0]
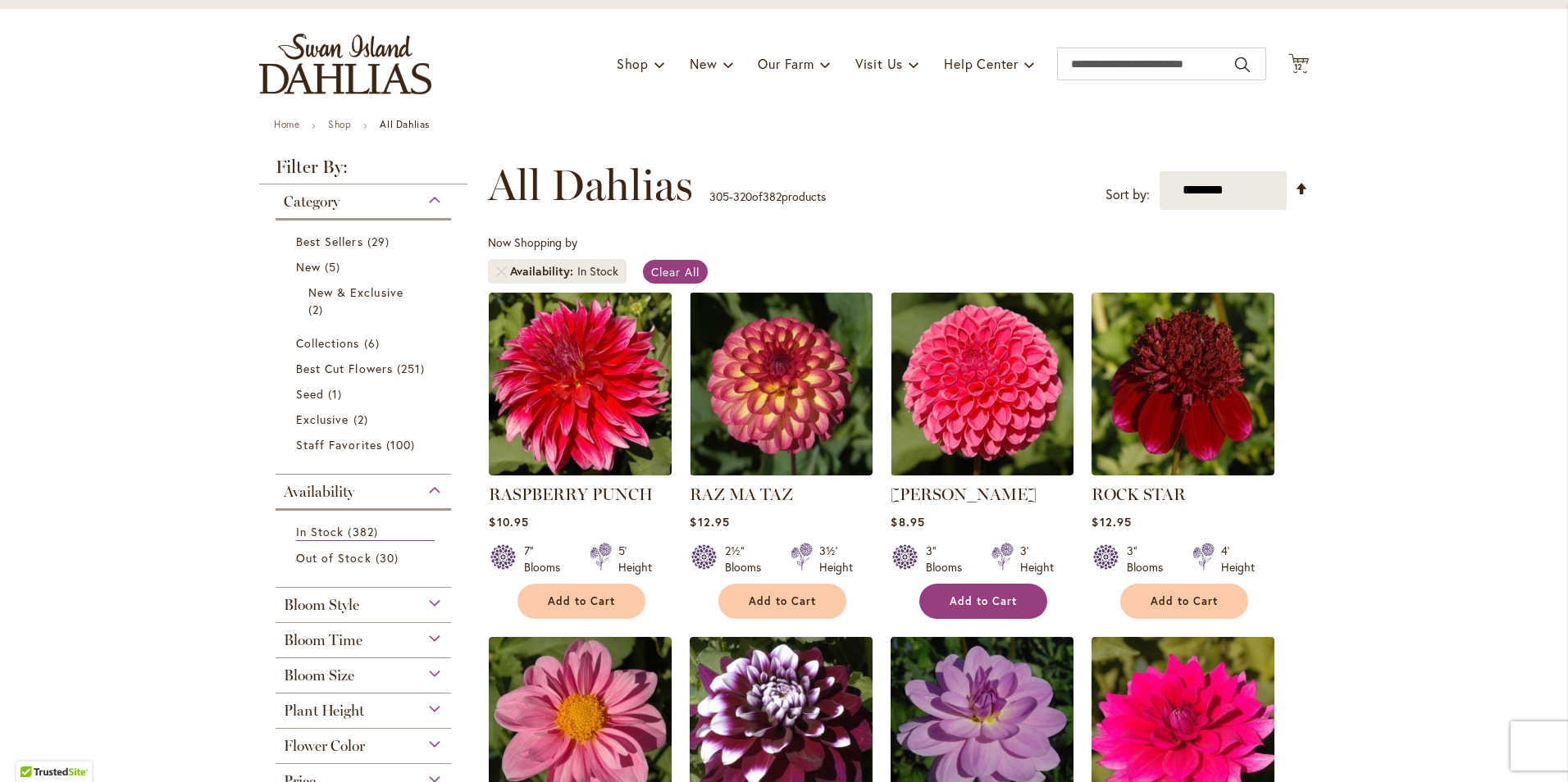
click at [970, 594] on span "Add to Cart" at bounding box center [983, 601] width 67 height 14
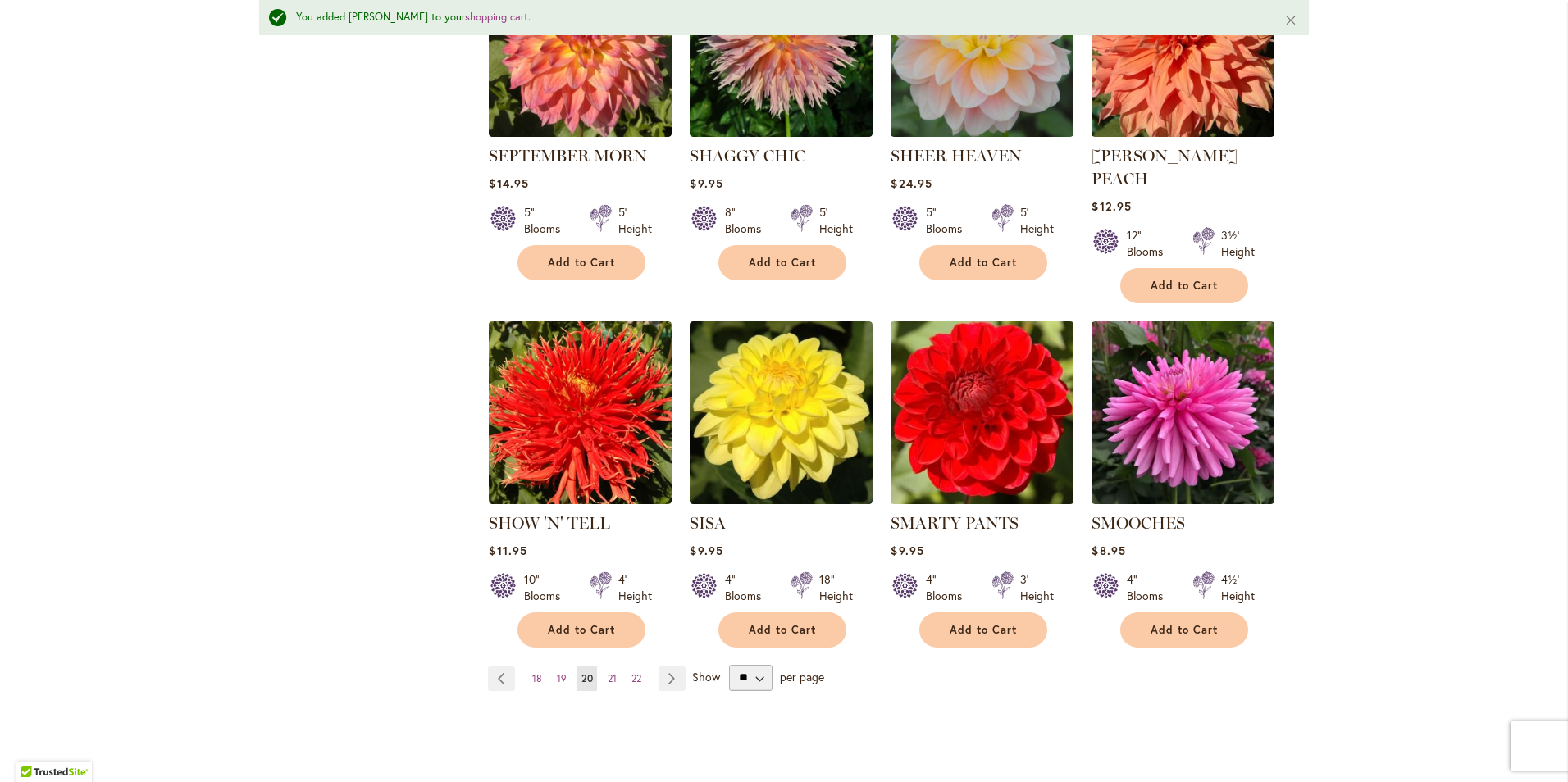
scroll to position [1230, 0]
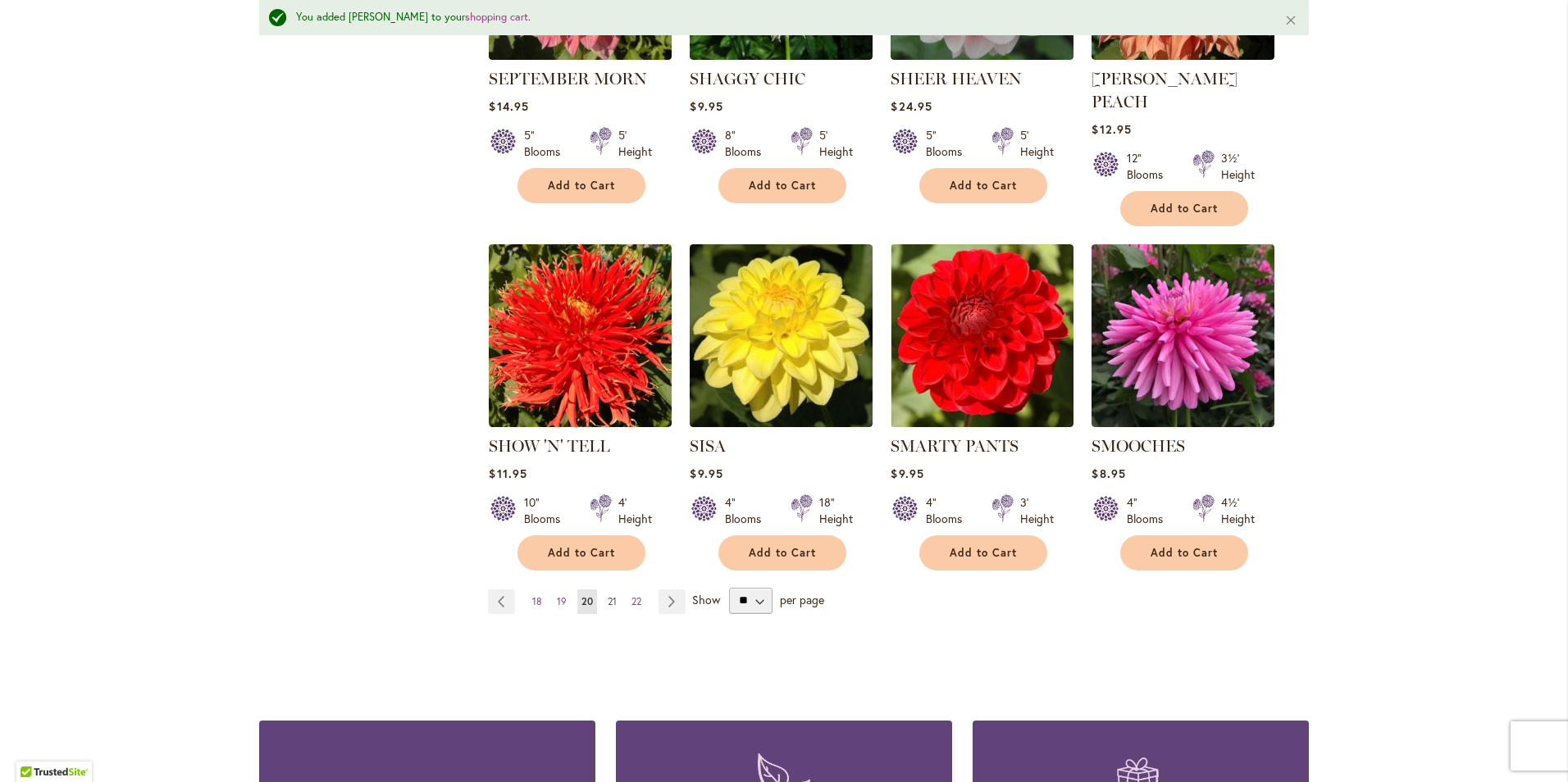
click at [609, 590] on link "Page 21" at bounding box center [613, 602] width 18 height 25
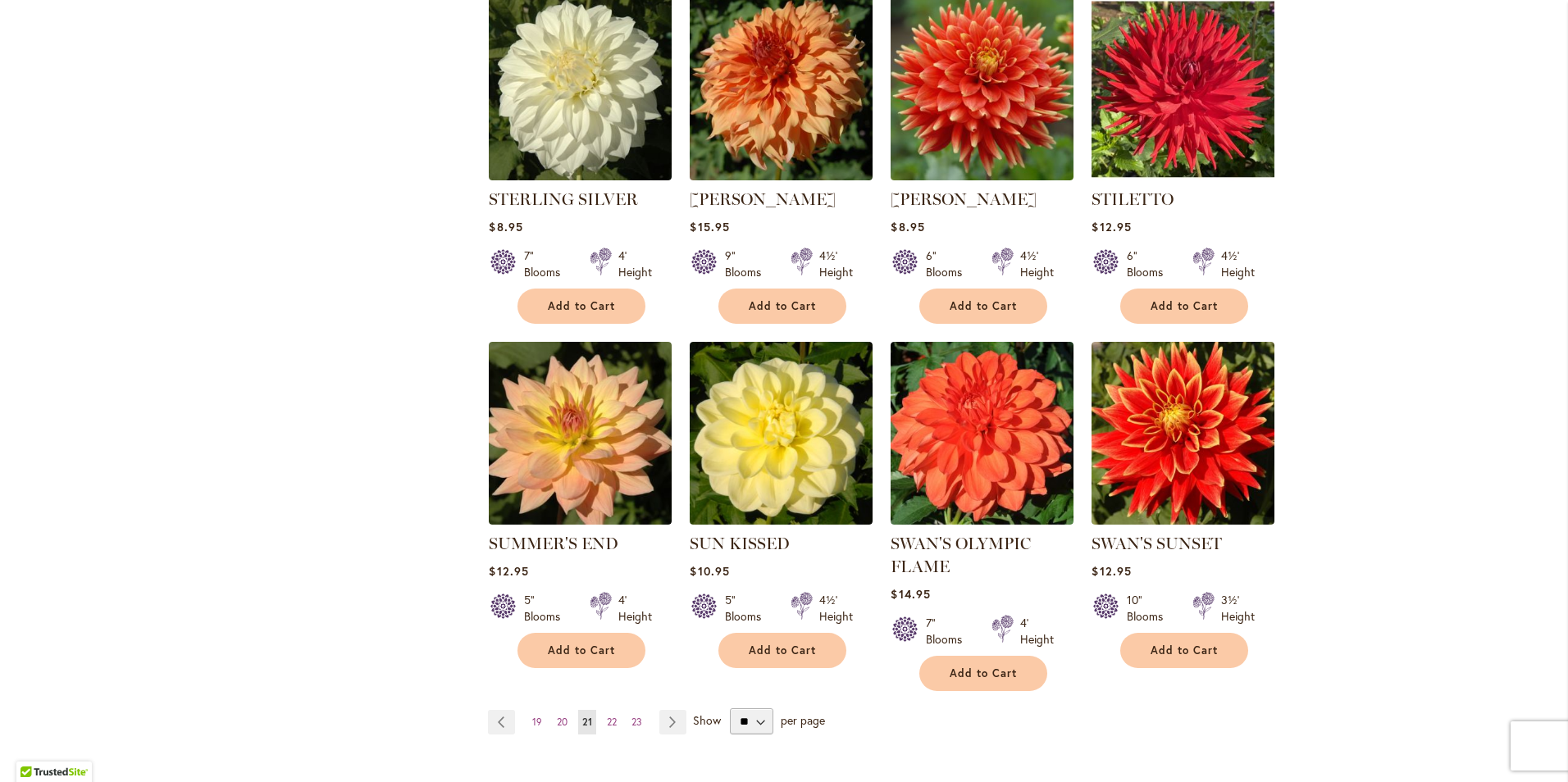
scroll to position [1148, 0]
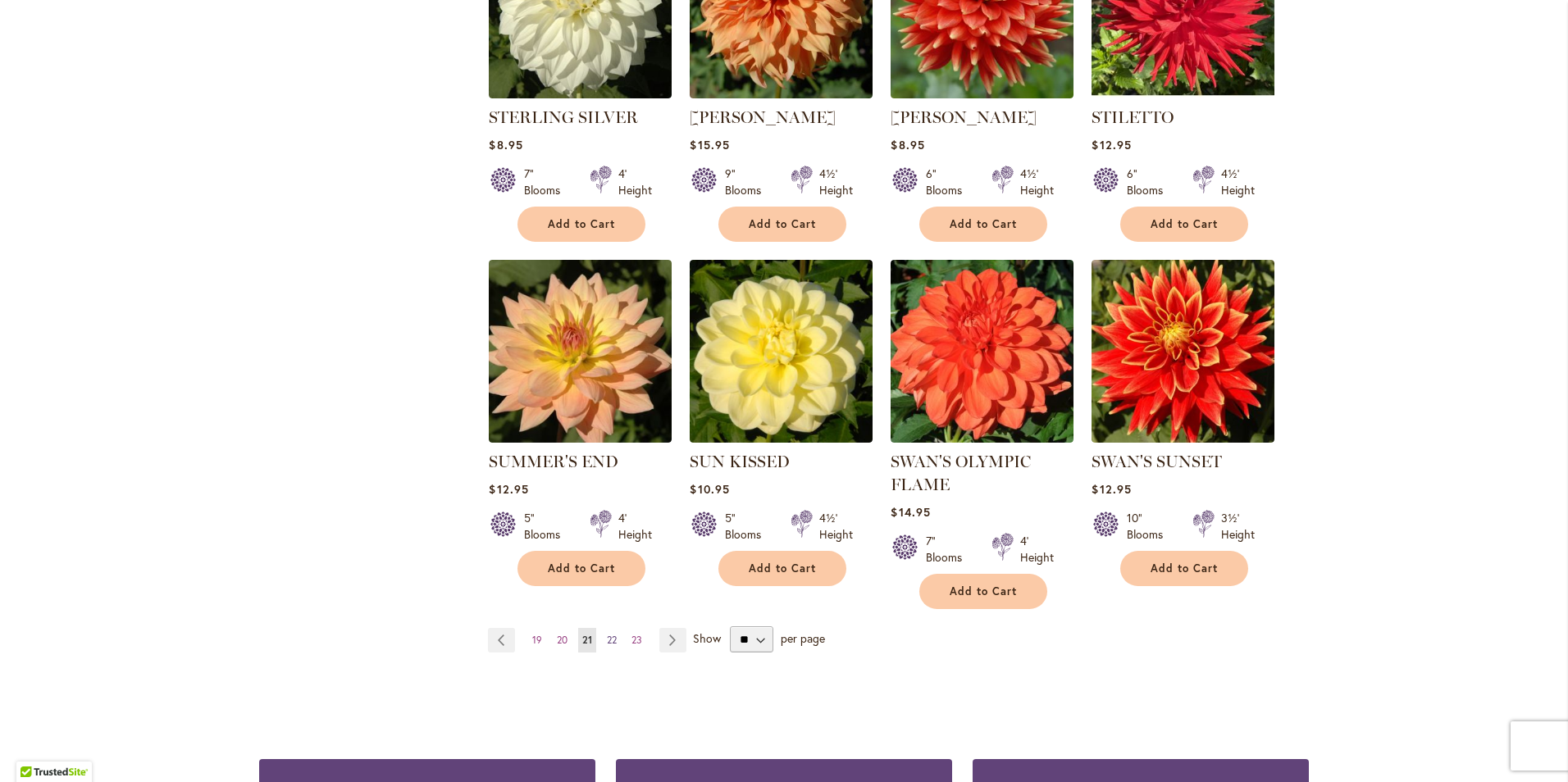
click at [606, 634] on span "22" at bounding box center [611, 640] width 10 height 12
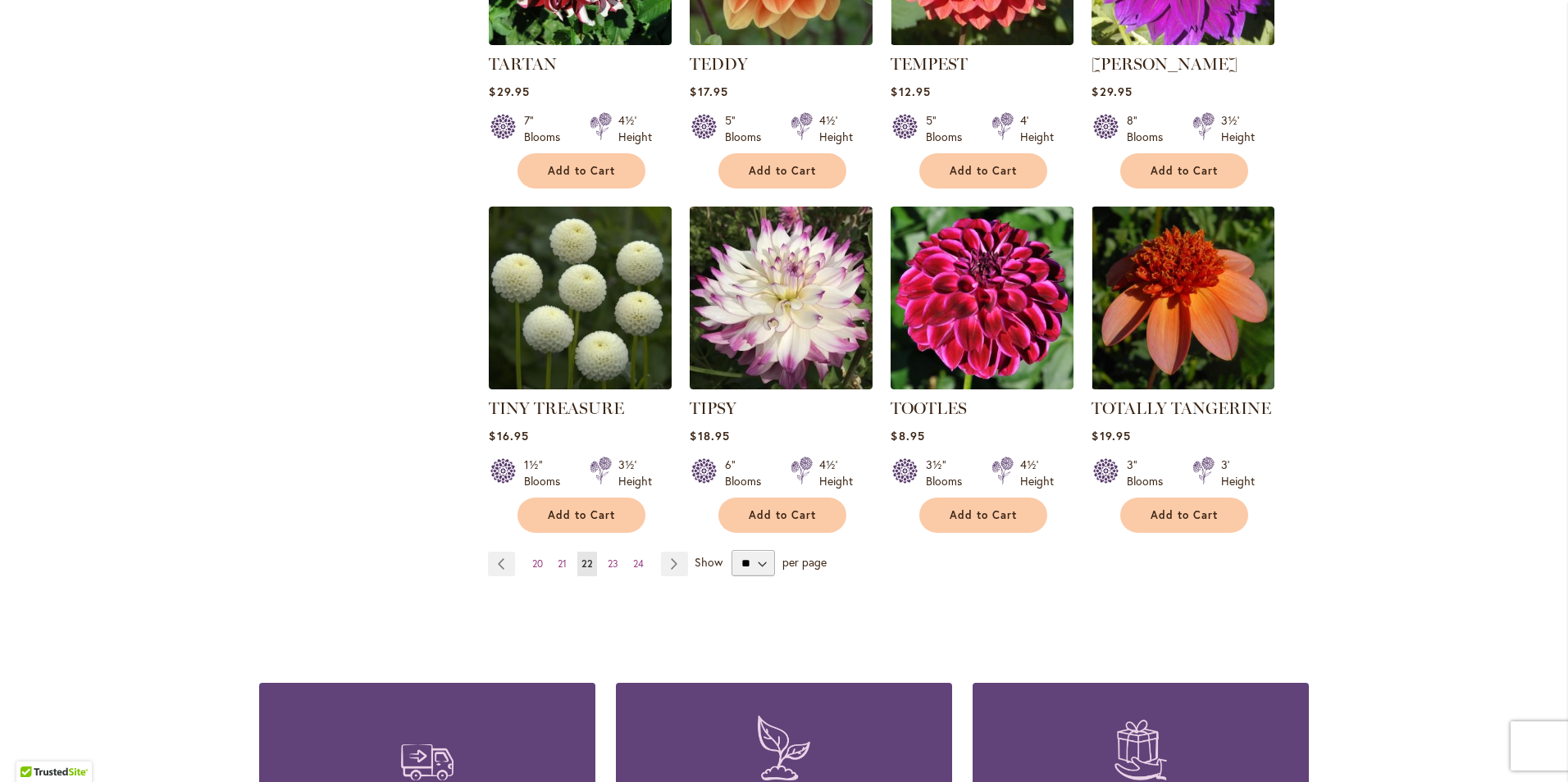
scroll to position [1239, 0]
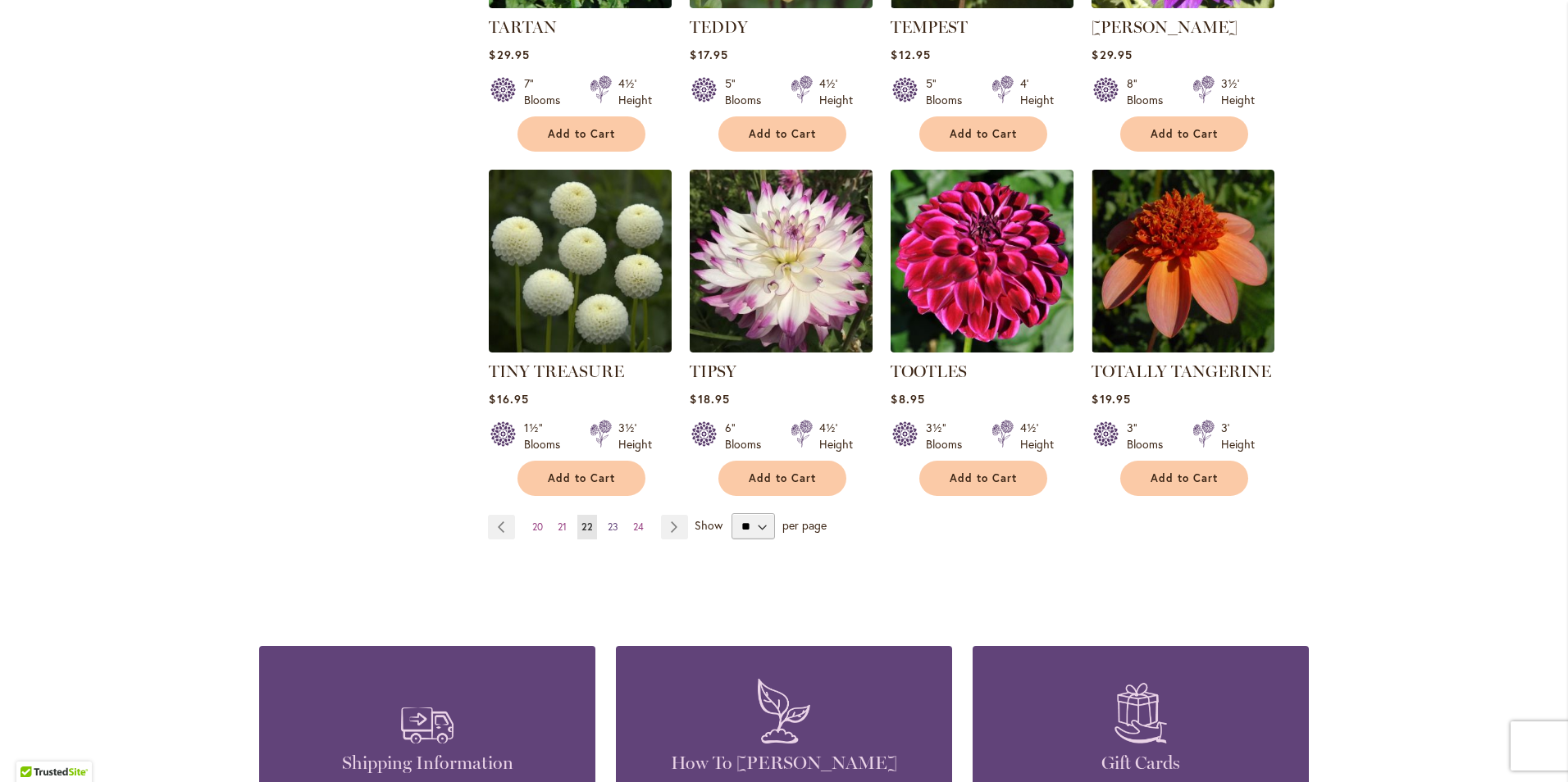
click at [608, 524] on span "23" at bounding box center [613, 527] width 11 height 12
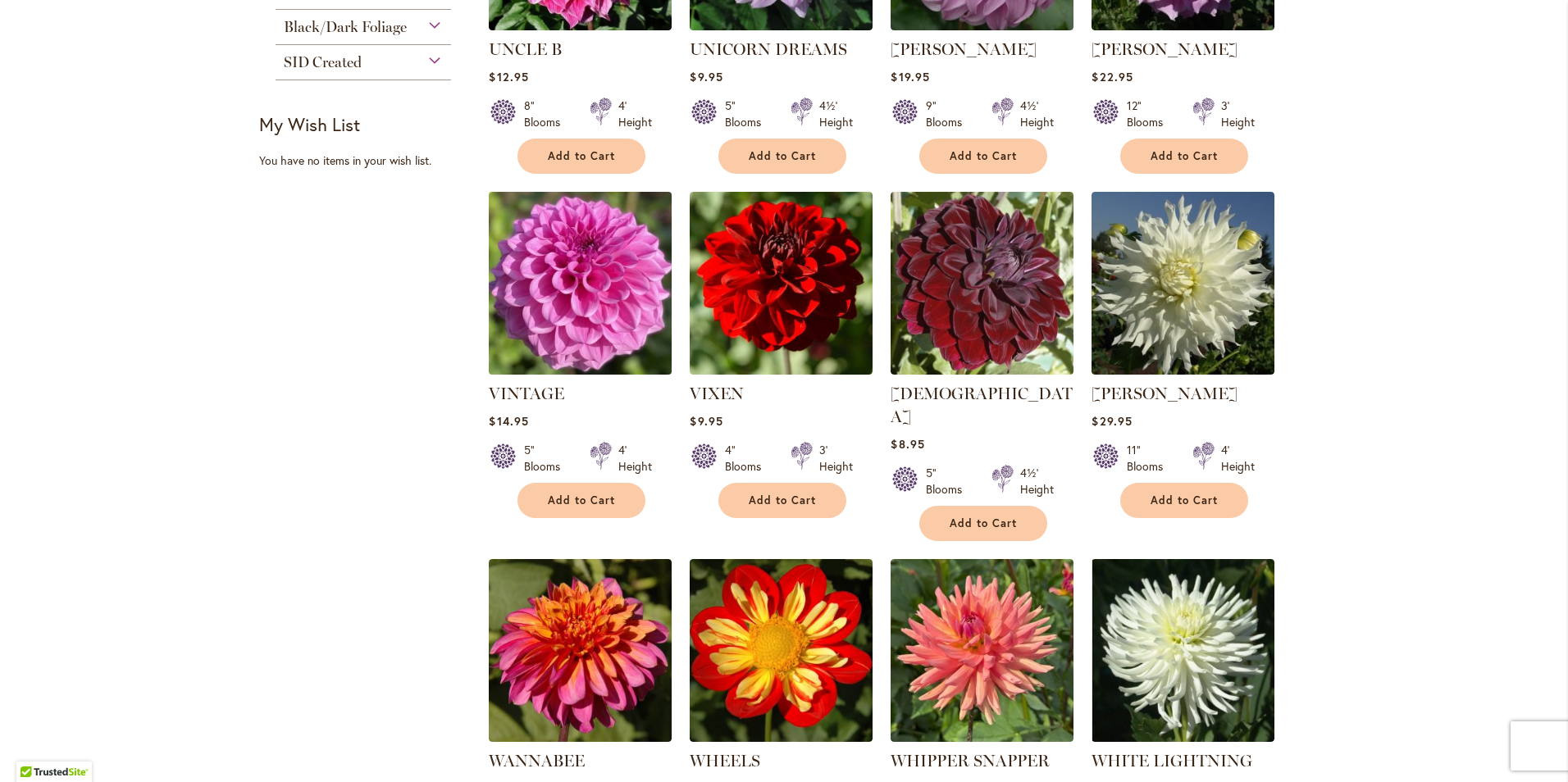
scroll to position [911, 0]
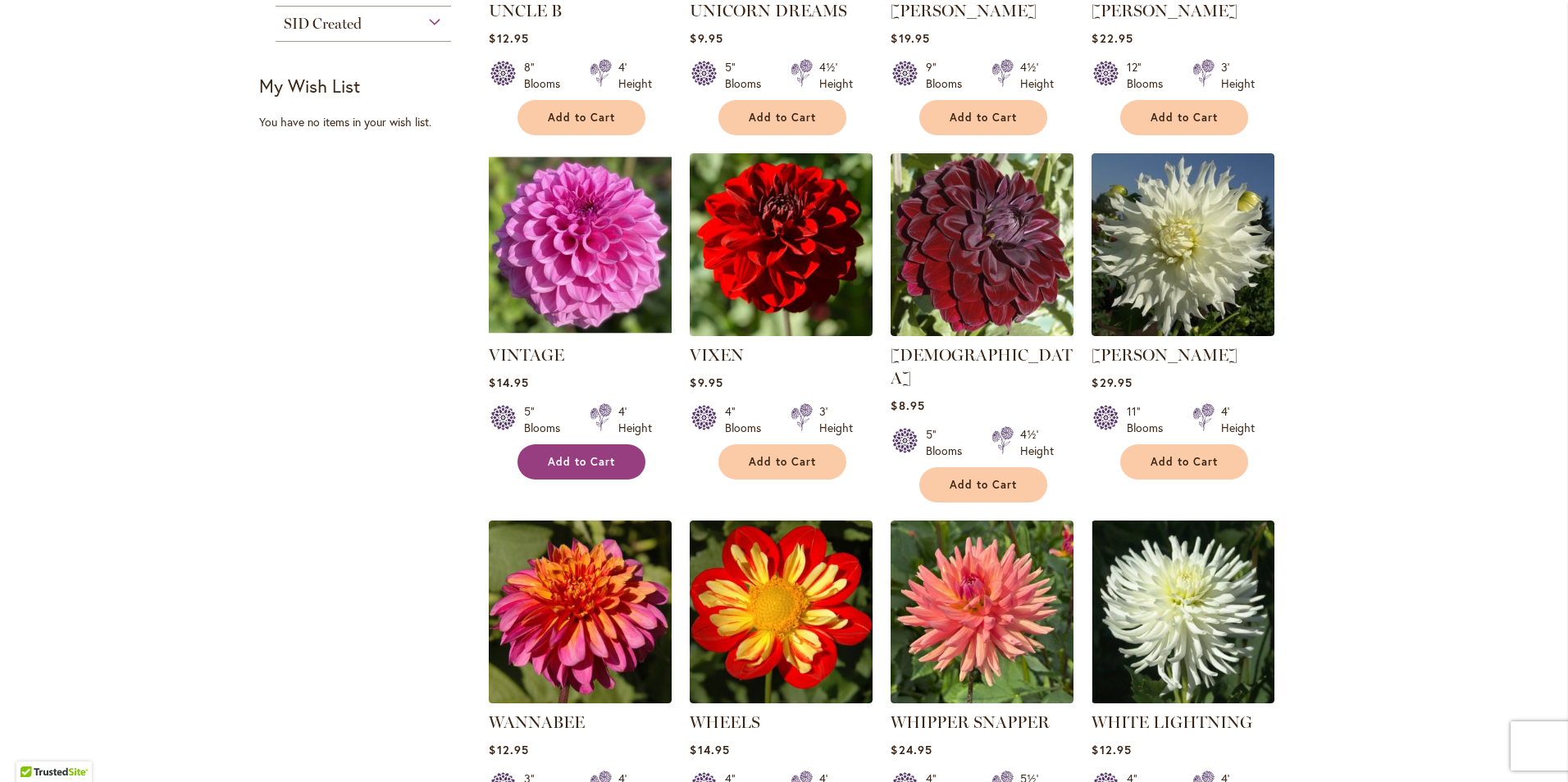
click at [582, 465] on span "Add to Cart" at bounding box center [581, 462] width 67 height 14
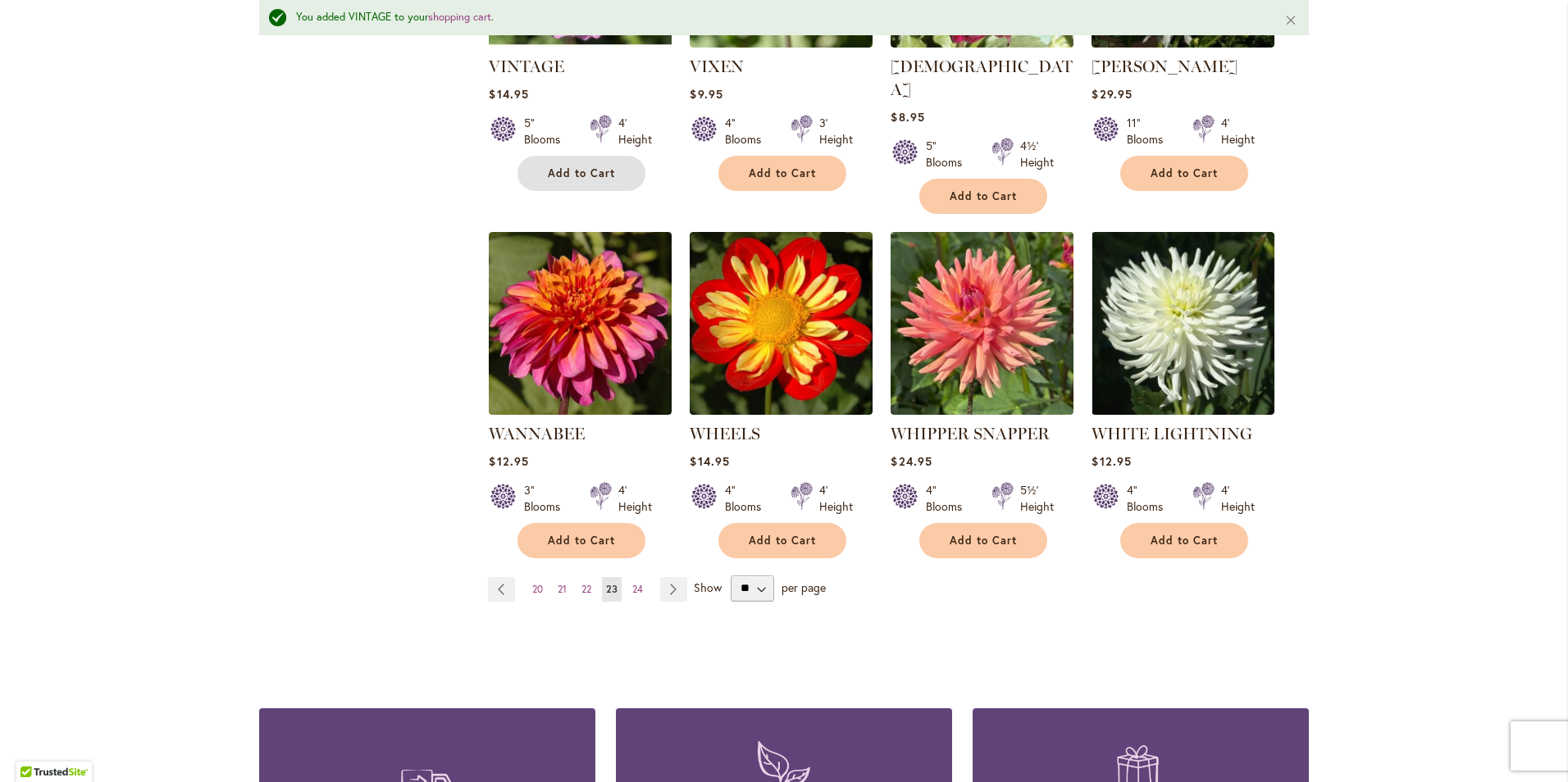
scroll to position [1282, 0]
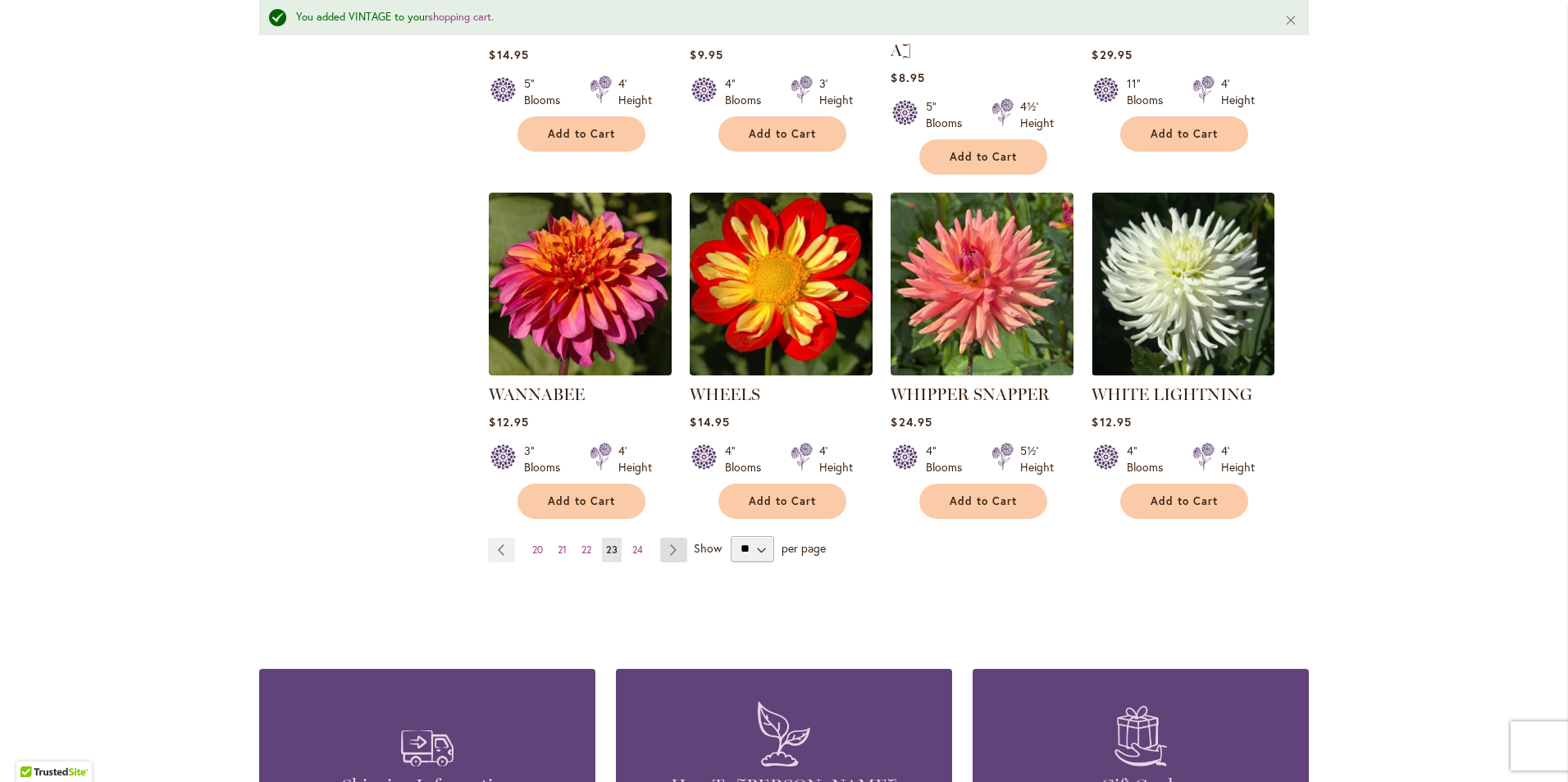
click at [665, 538] on link "Page Next" at bounding box center [673, 550] width 27 height 25
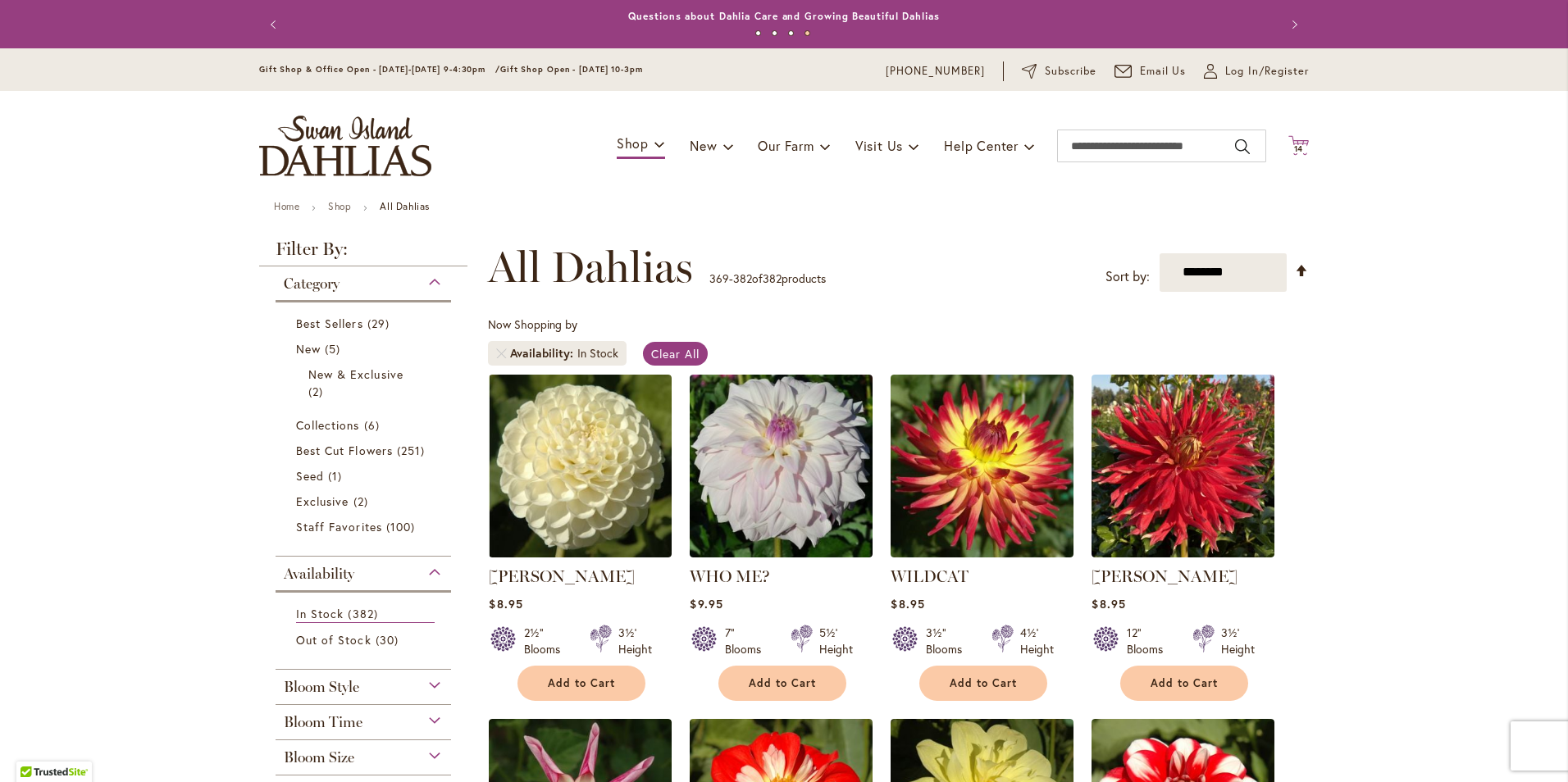
click at [1294, 146] on span "14" at bounding box center [1298, 149] width 10 height 11
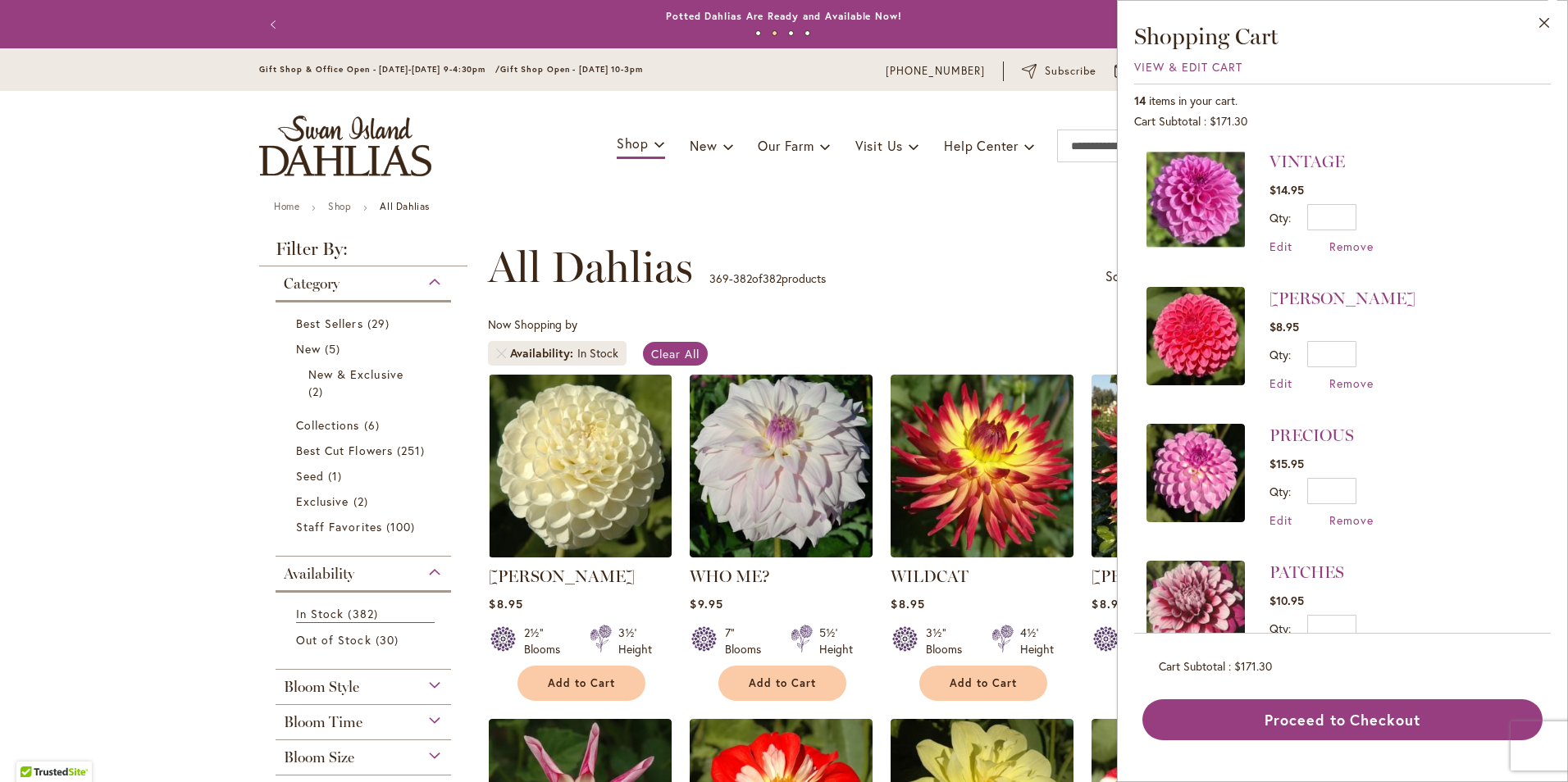
click at [1199, 193] on img at bounding box center [1196, 199] width 99 height 99
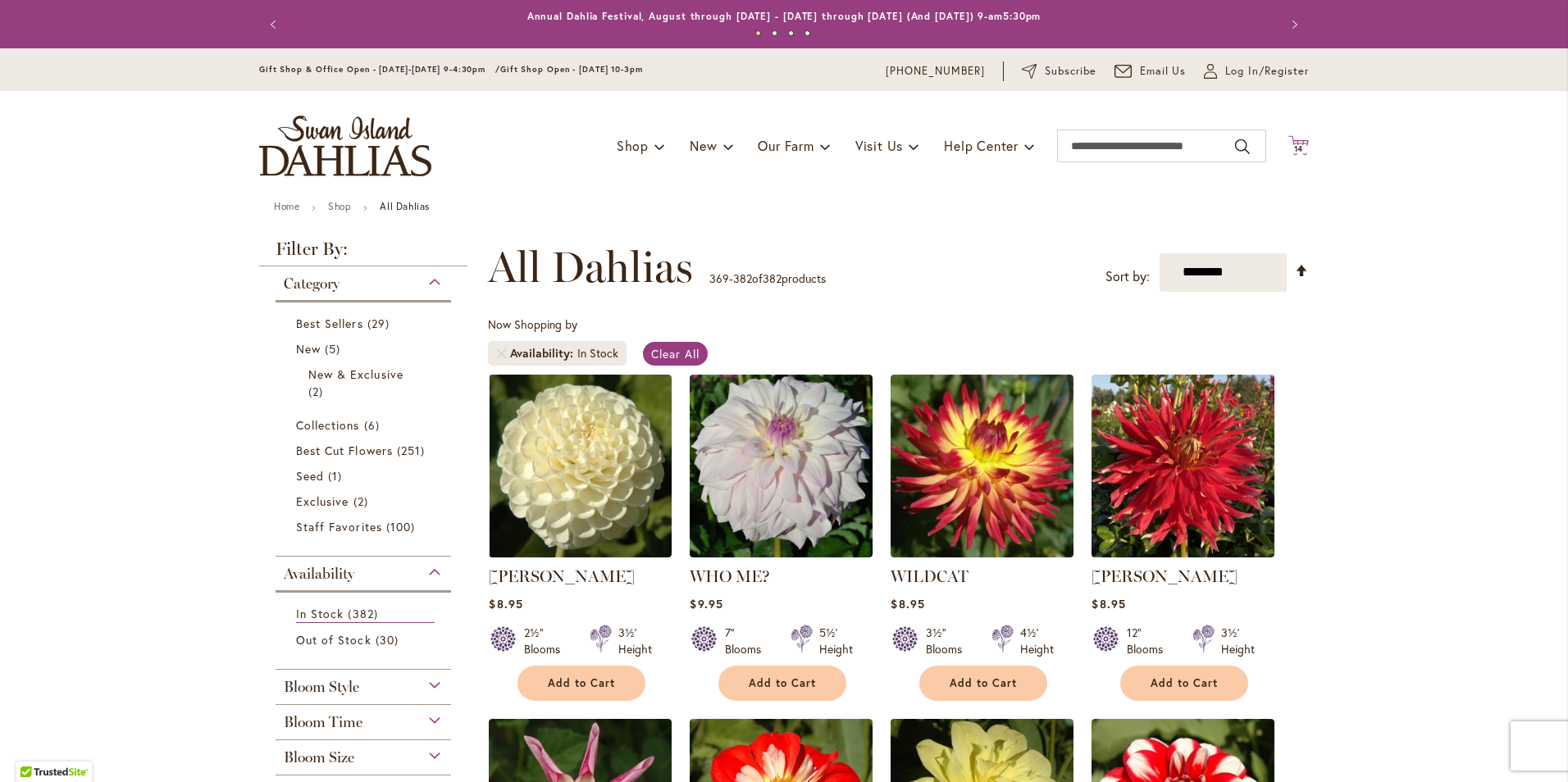
click at [1294, 147] on span "14" at bounding box center [1298, 149] width 10 height 11
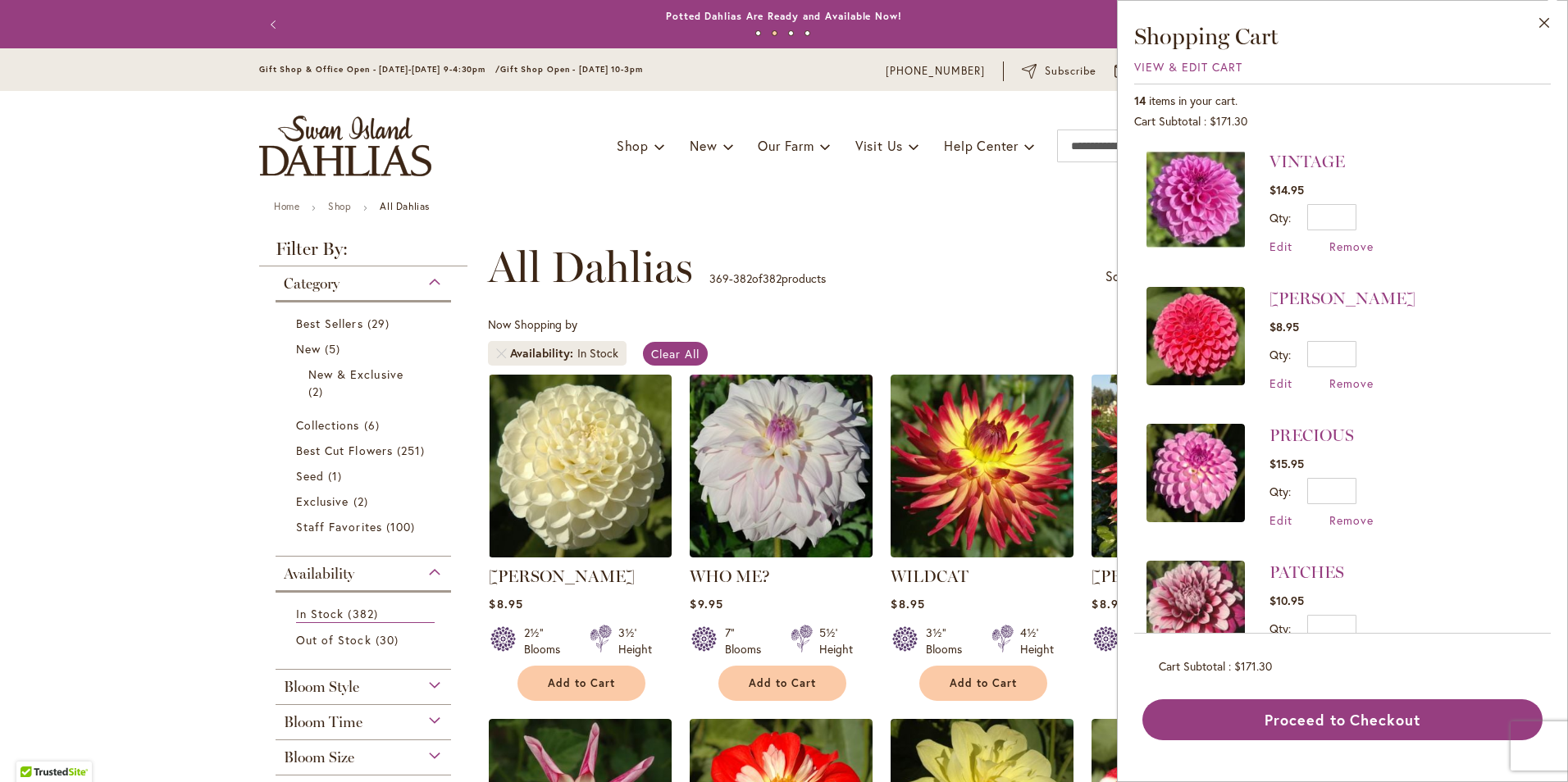
click at [1204, 329] on img at bounding box center [1196, 337] width 99 height 99
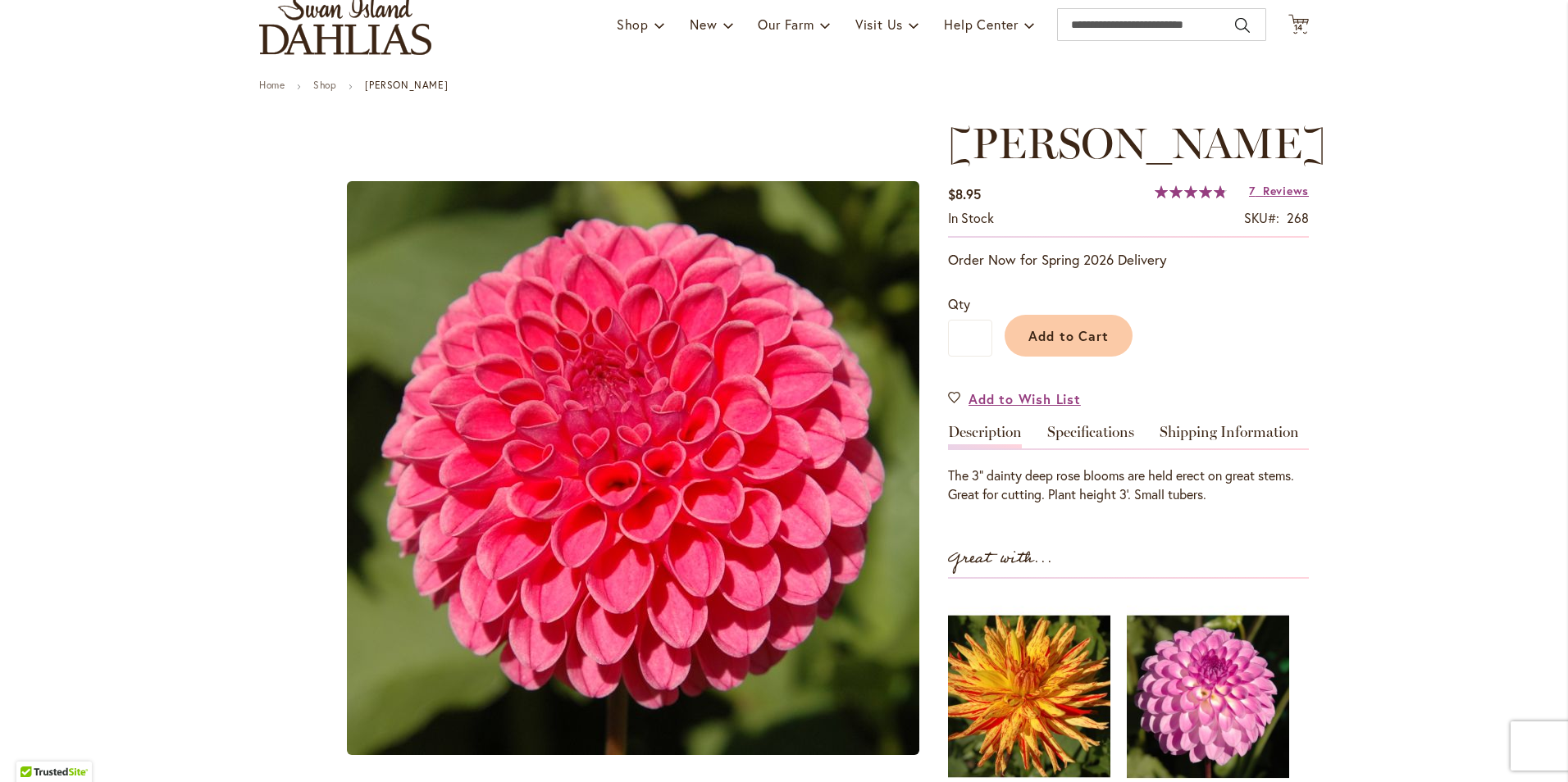
scroll to position [164, 0]
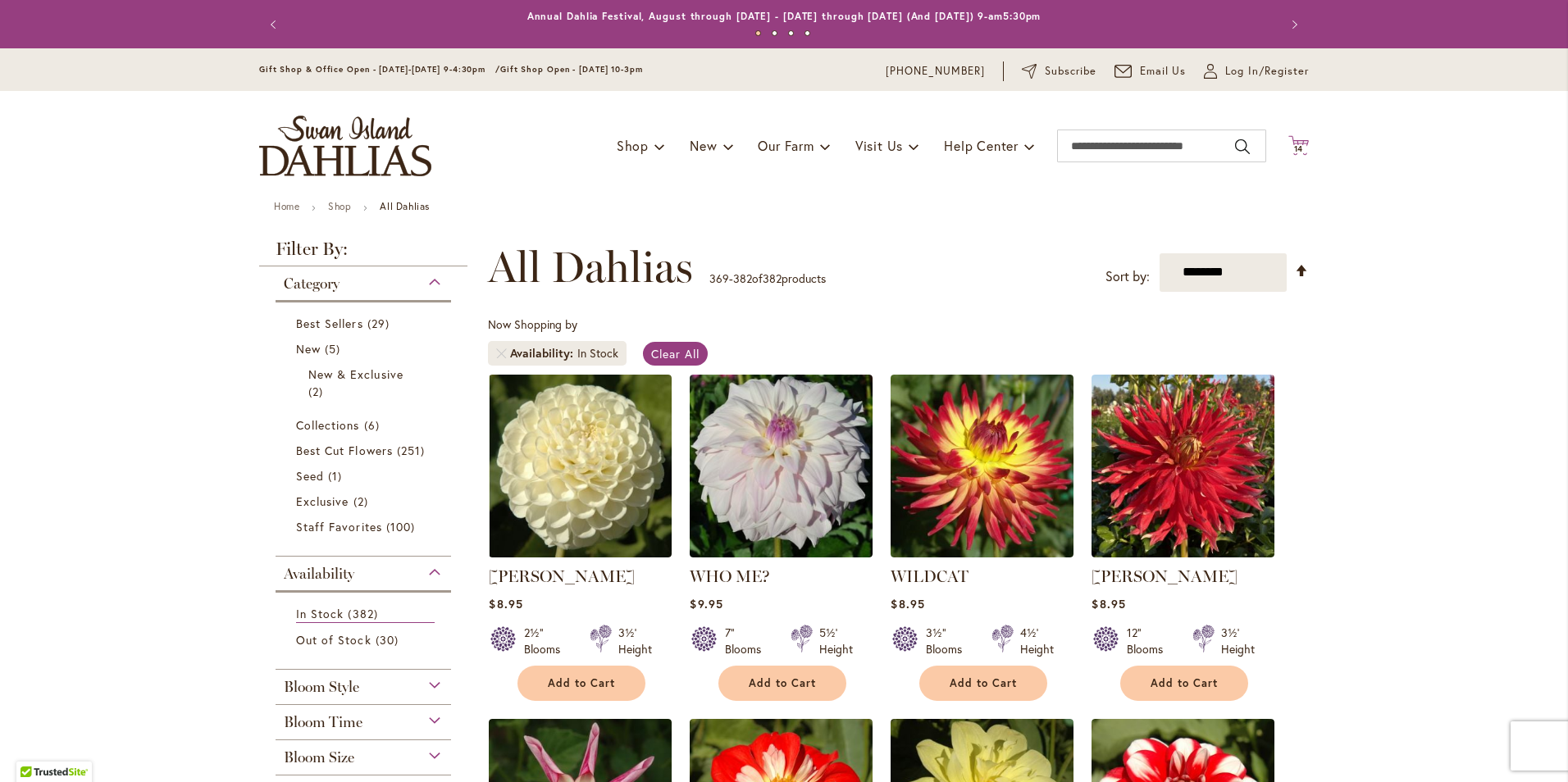
click at [1294, 145] on span "14" at bounding box center [1298, 149] width 10 height 11
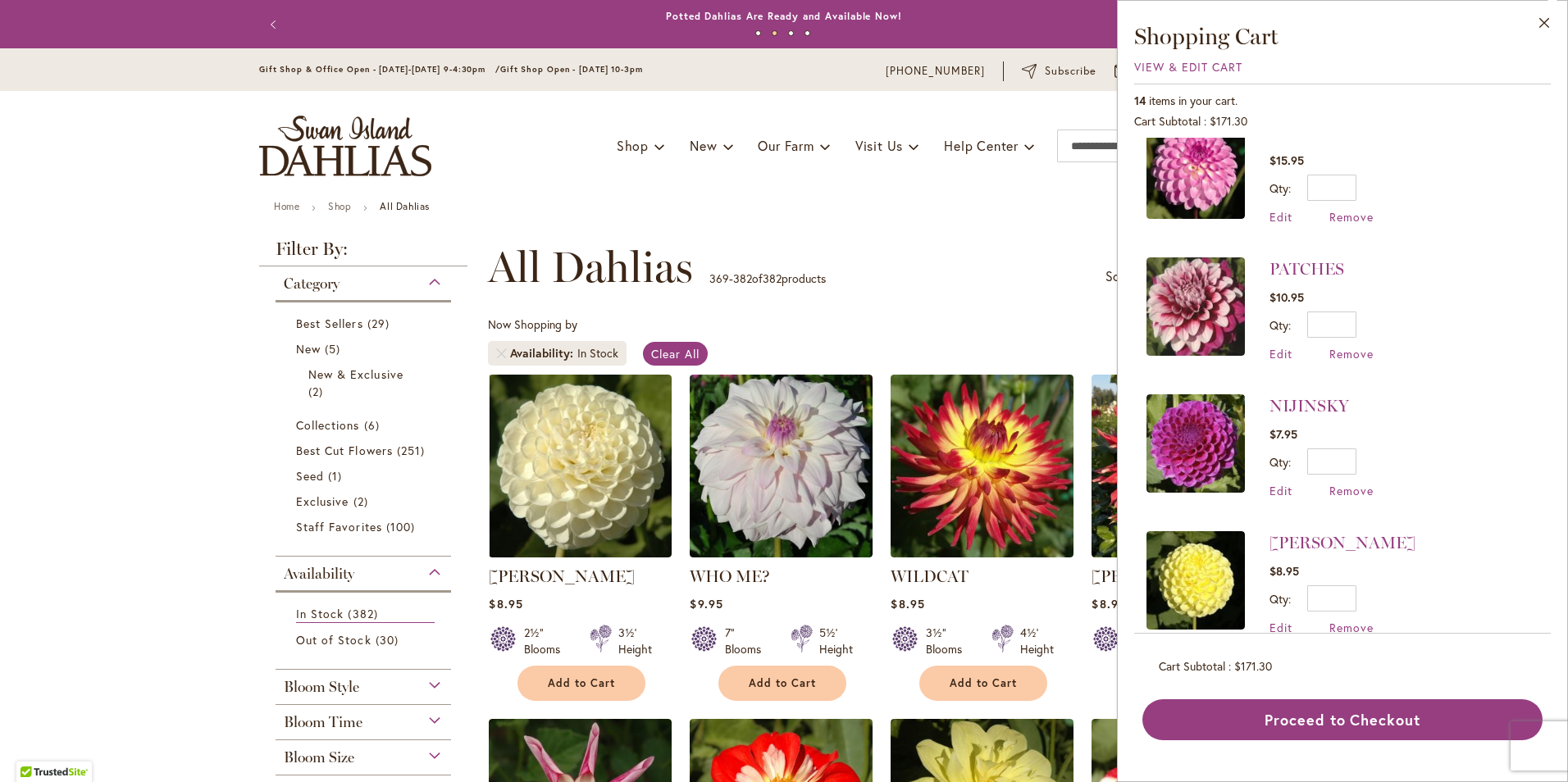
scroll to position [328, 0]
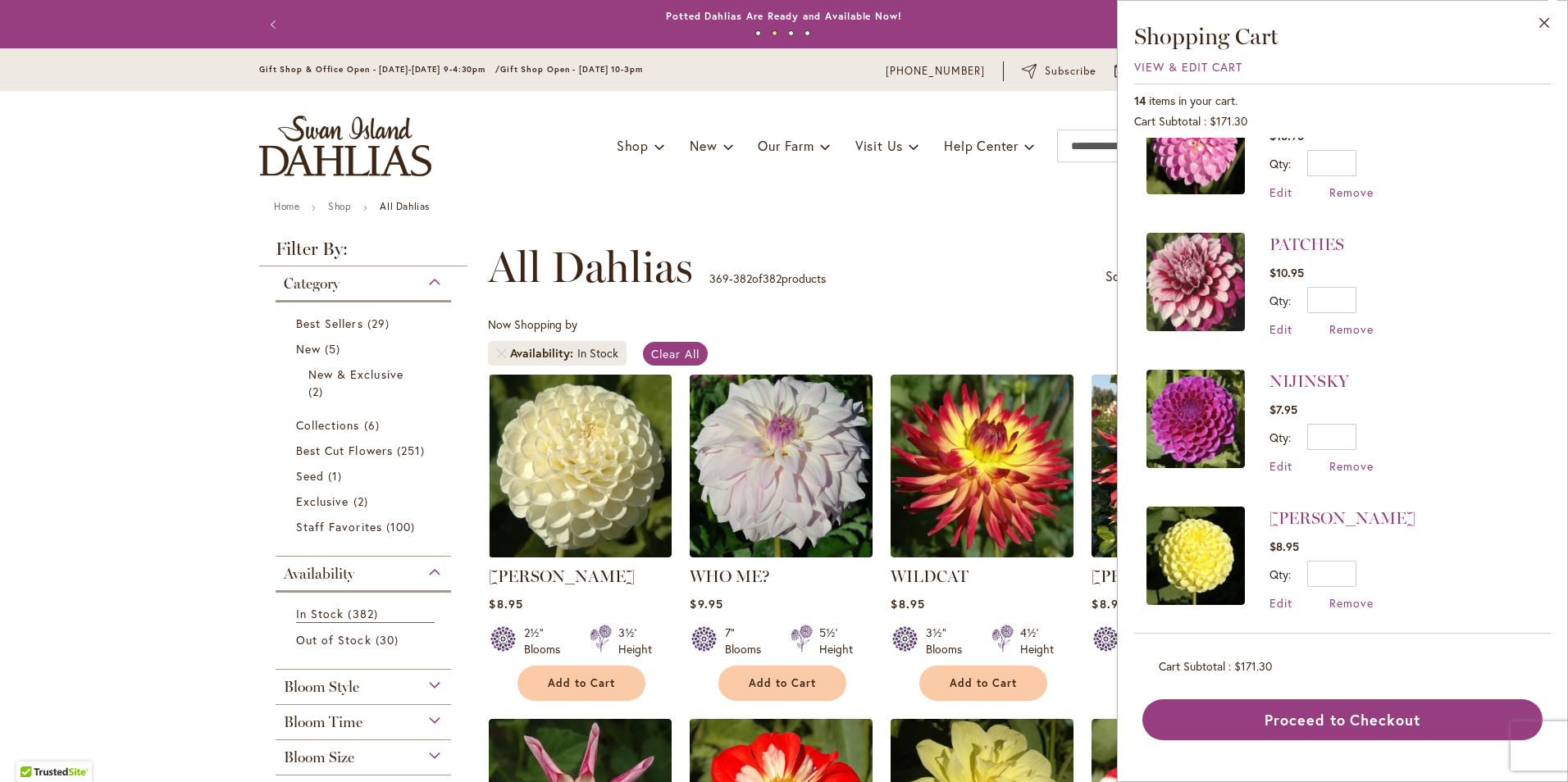
click at [1199, 279] on img at bounding box center [1196, 282] width 99 height 99
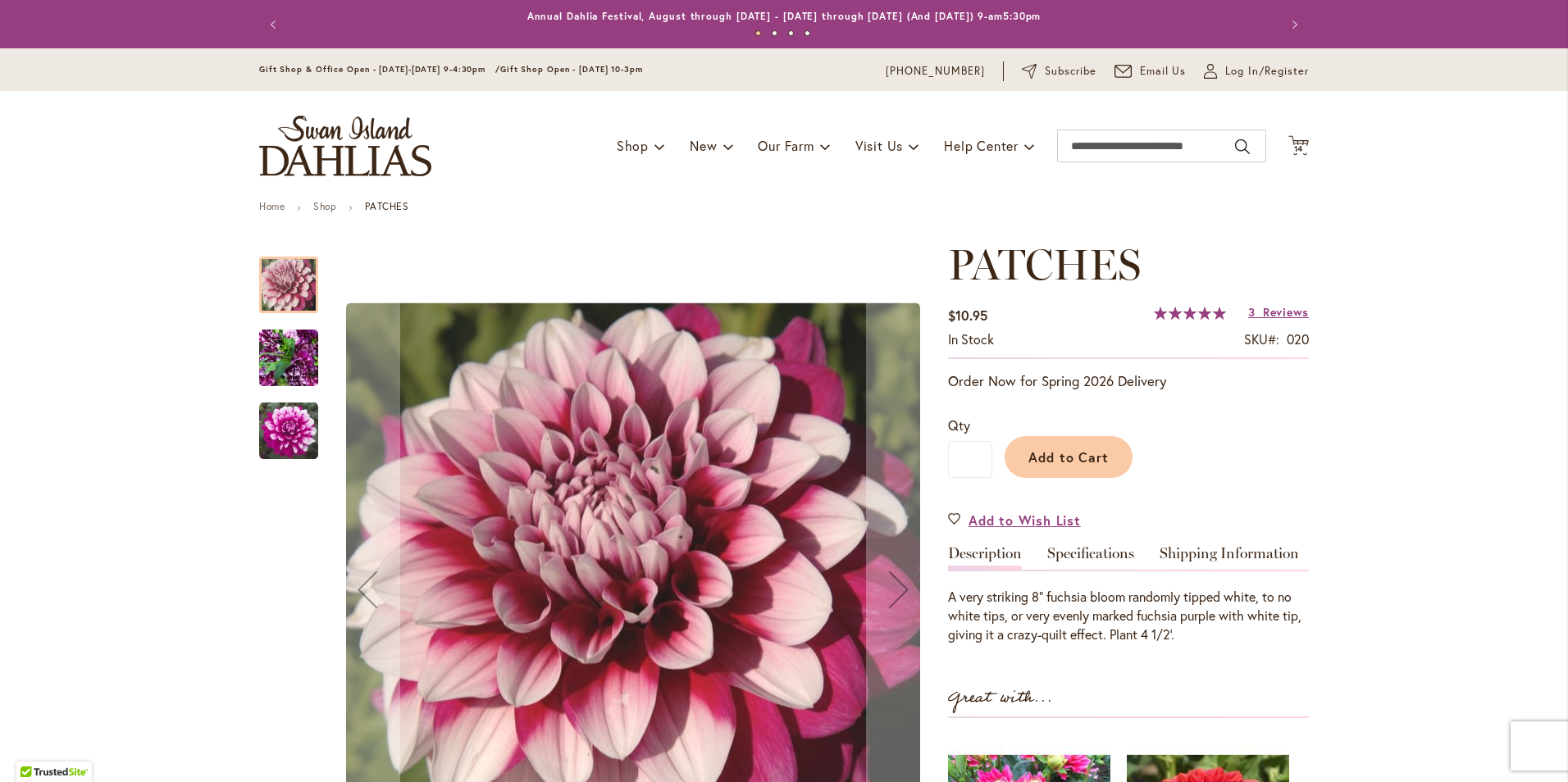
click at [301, 369] on img "Patches" at bounding box center [288, 358] width 59 height 78
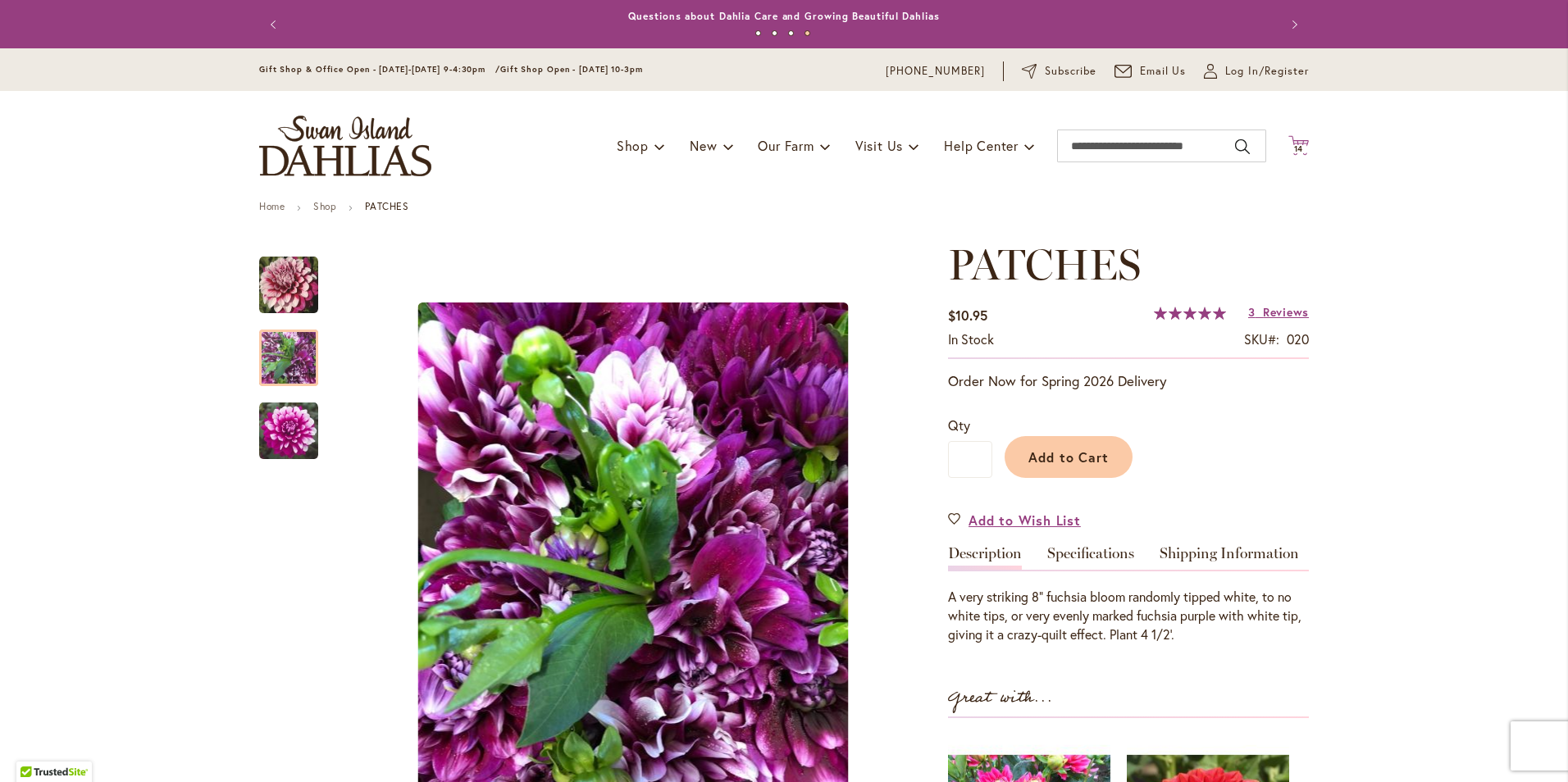
click at [1298, 149] on span "14 14 items" at bounding box center [1298, 149] width 17 height 8
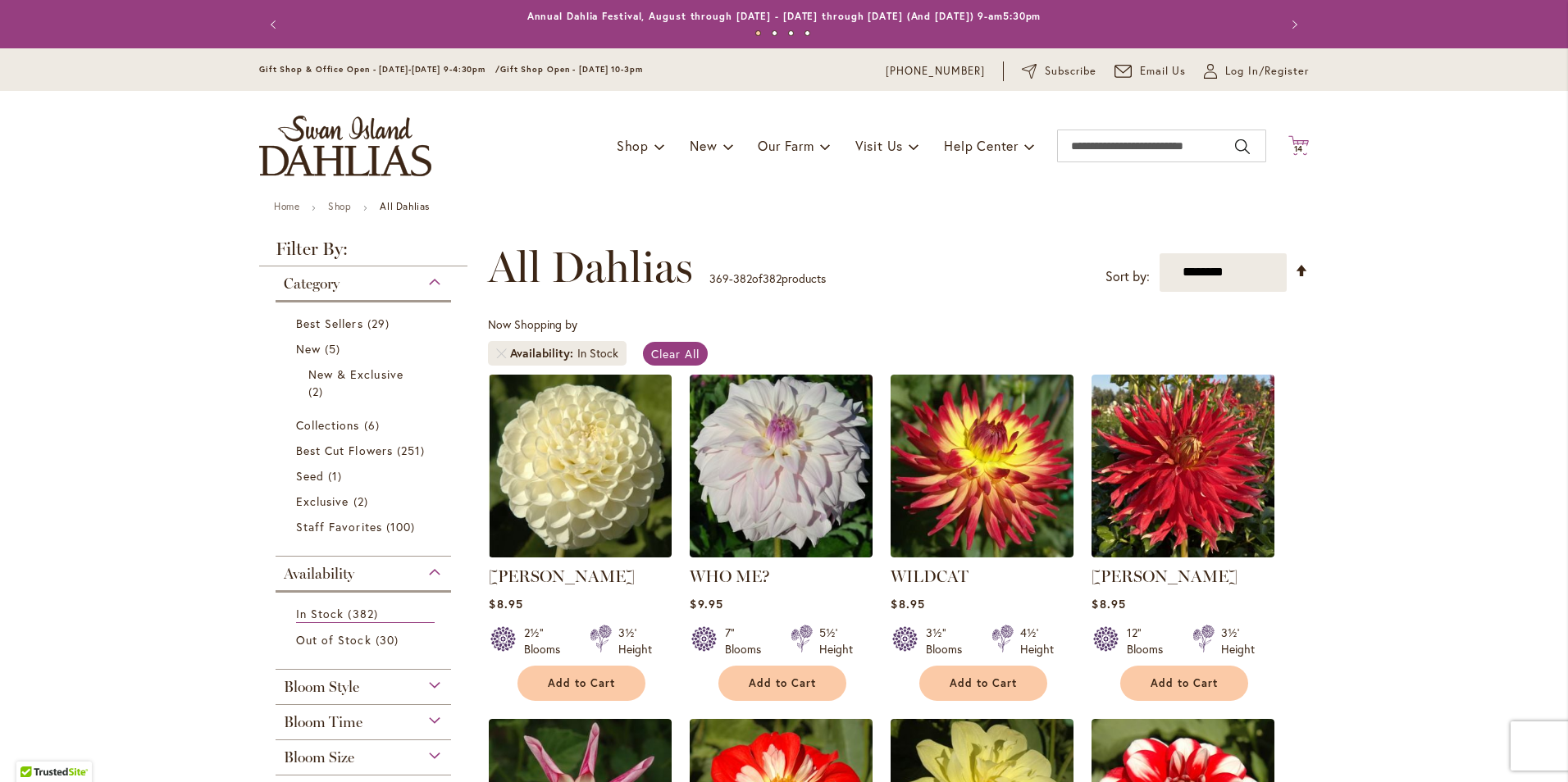
click at [1298, 151] on span "14 14 items" at bounding box center [1298, 149] width 17 height 8
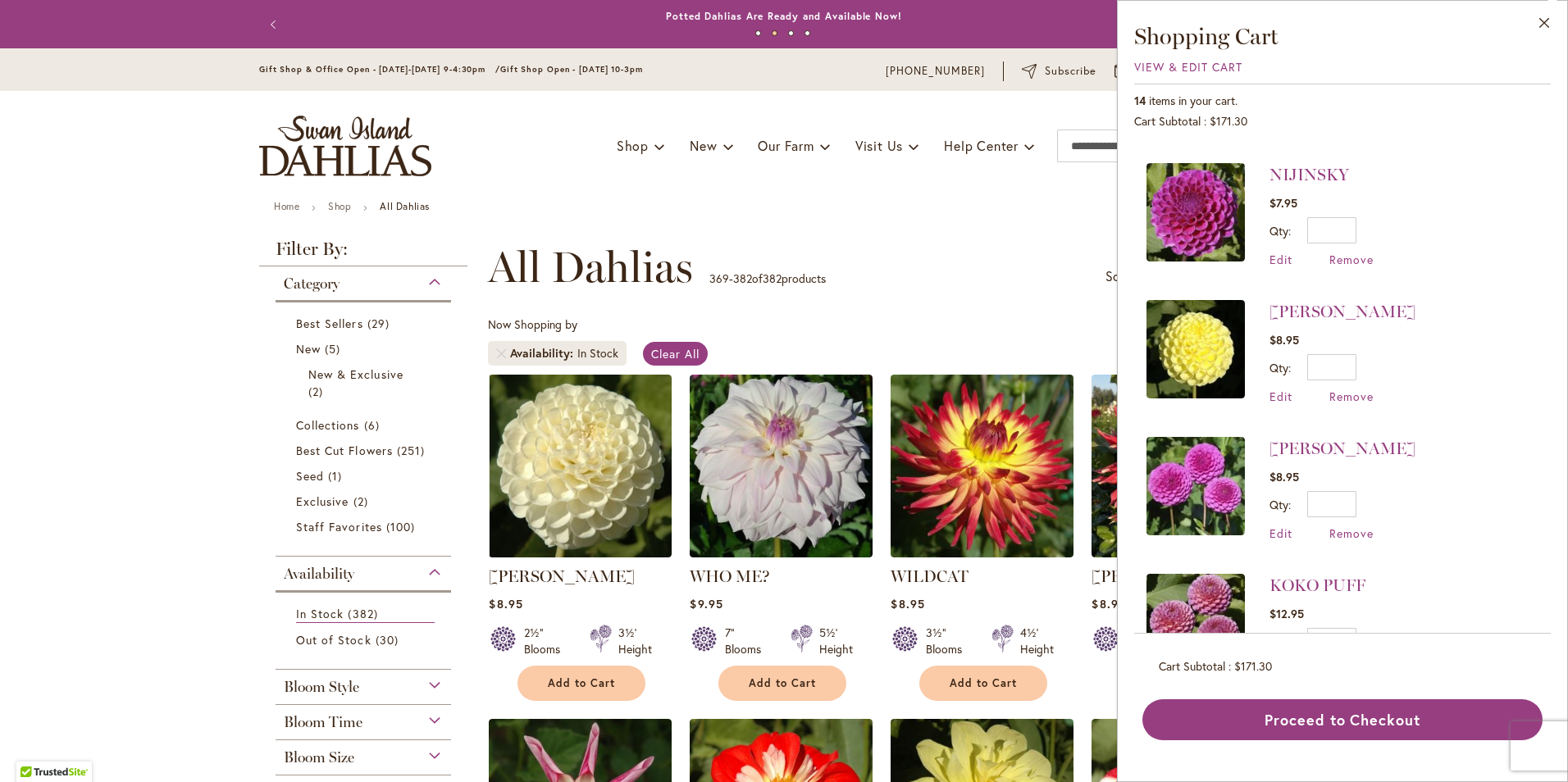
scroll to position [574, 0]
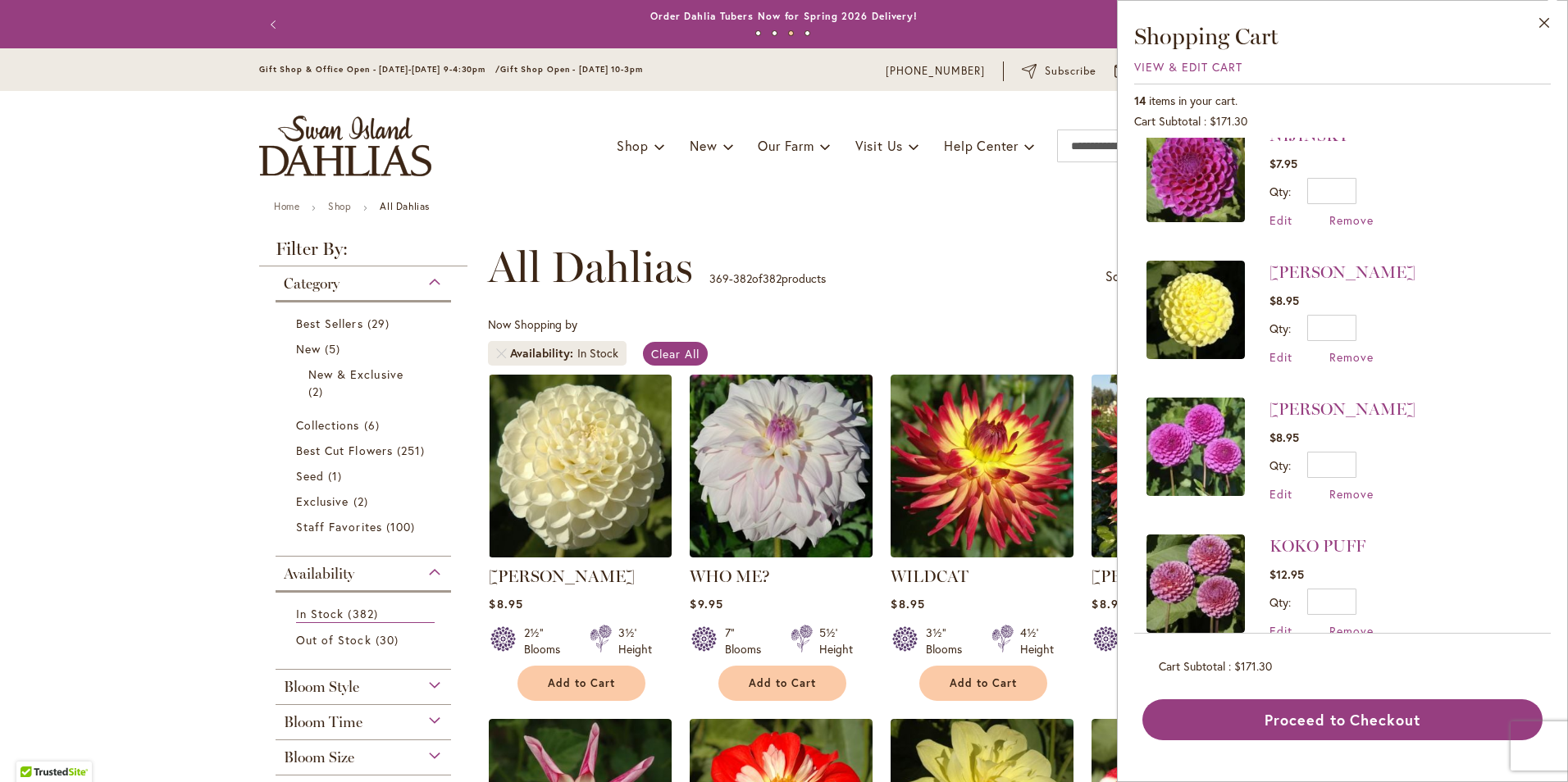
click at [1187, 444] on img at bounding box center [1196, 447] width 99 height 99
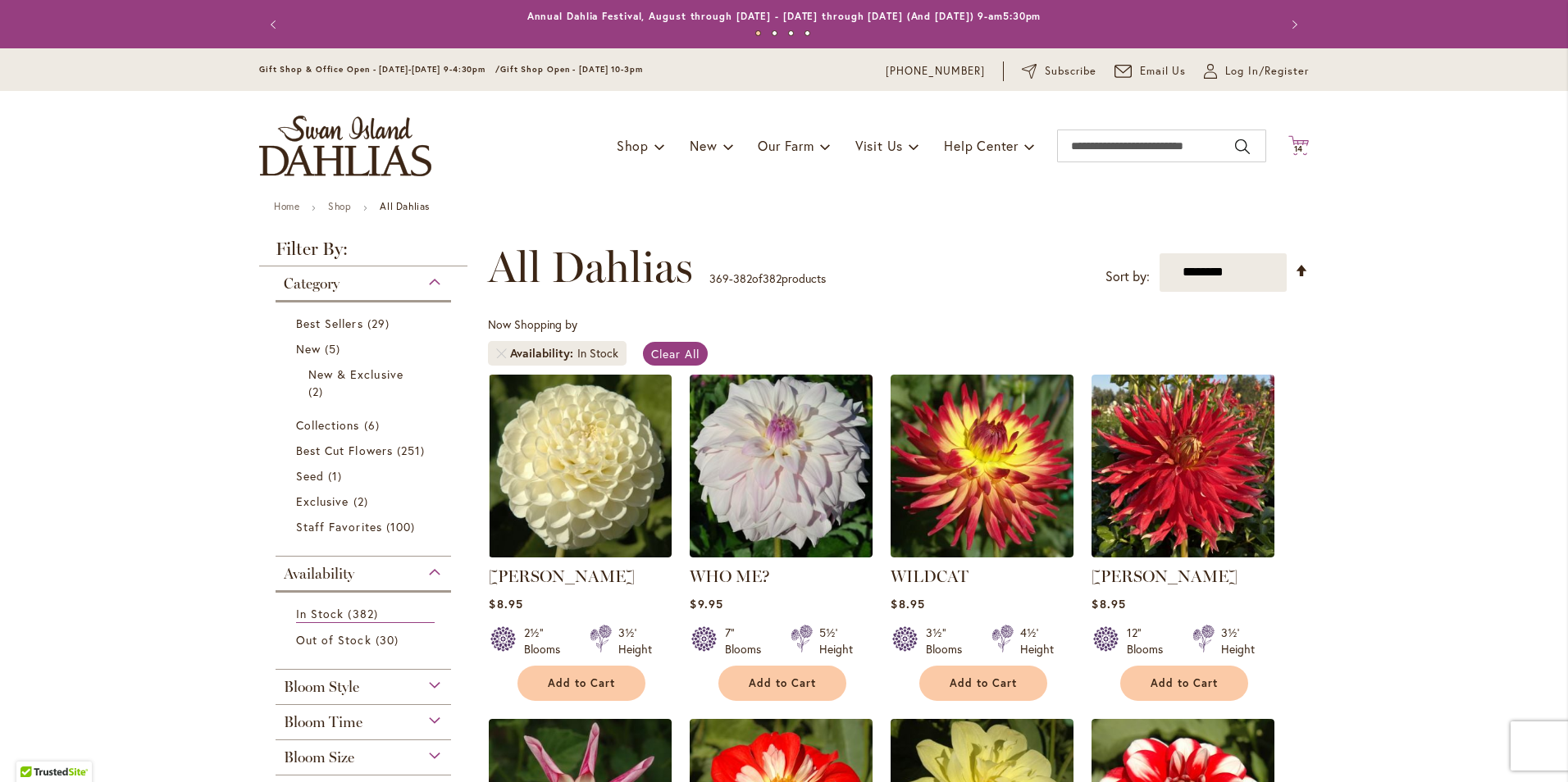
click at [1294, 147] on span "14" at bounding box center [1298, 149] width 10 height 11
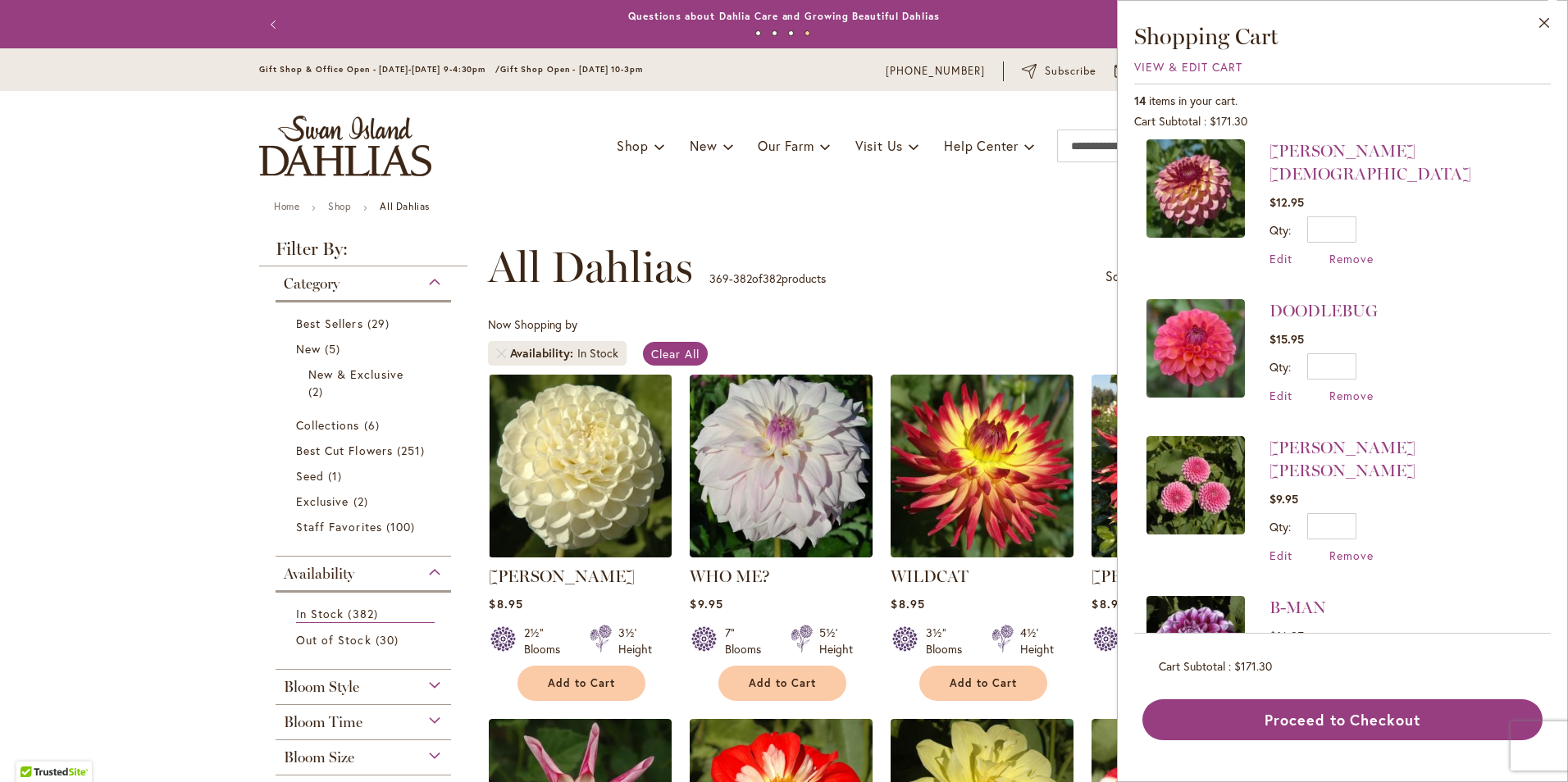
scroll to position [1419, 0]
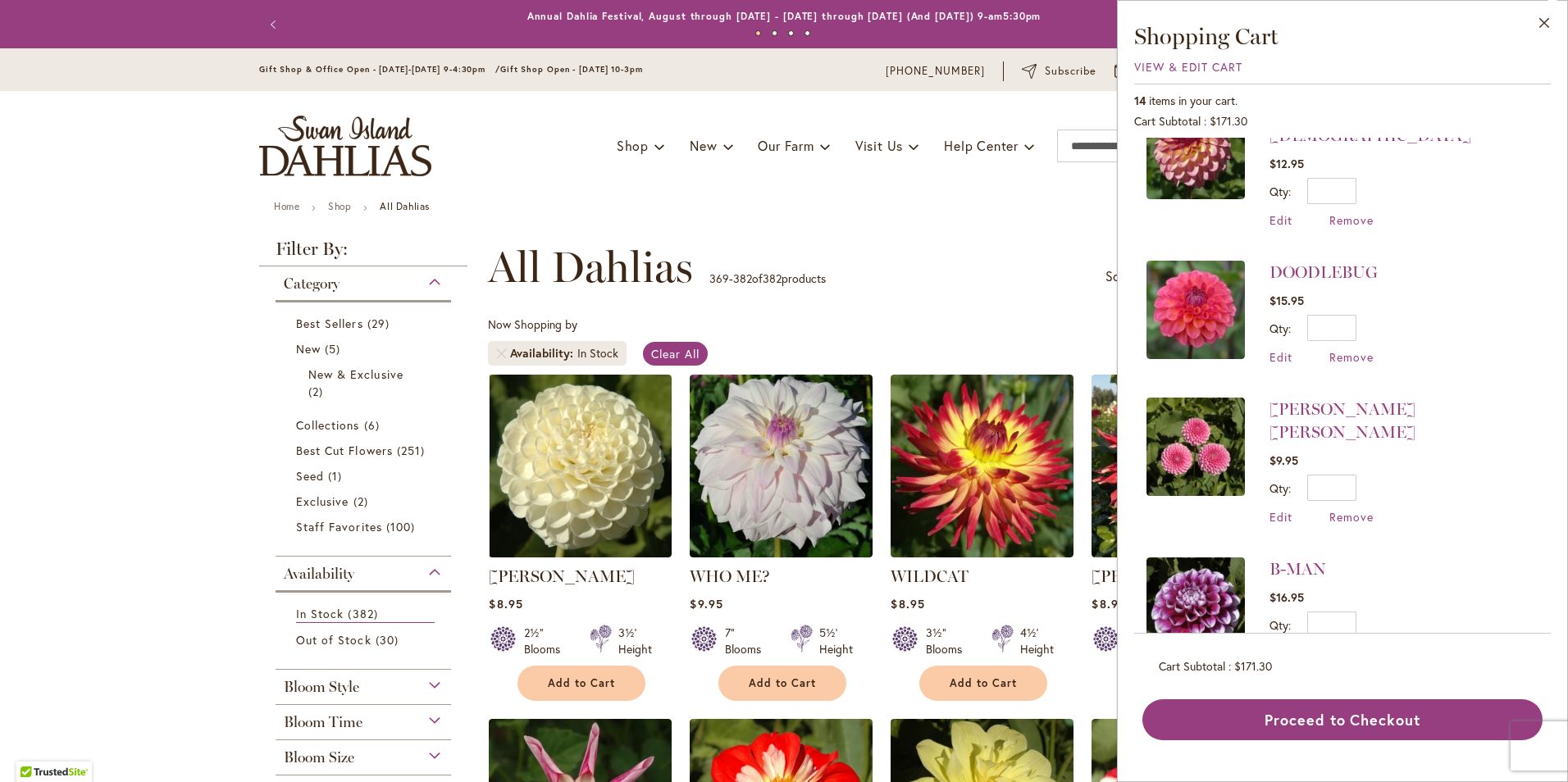
click at [1170, 398] on img at bounding box center [1196, 447] width 99 height 99
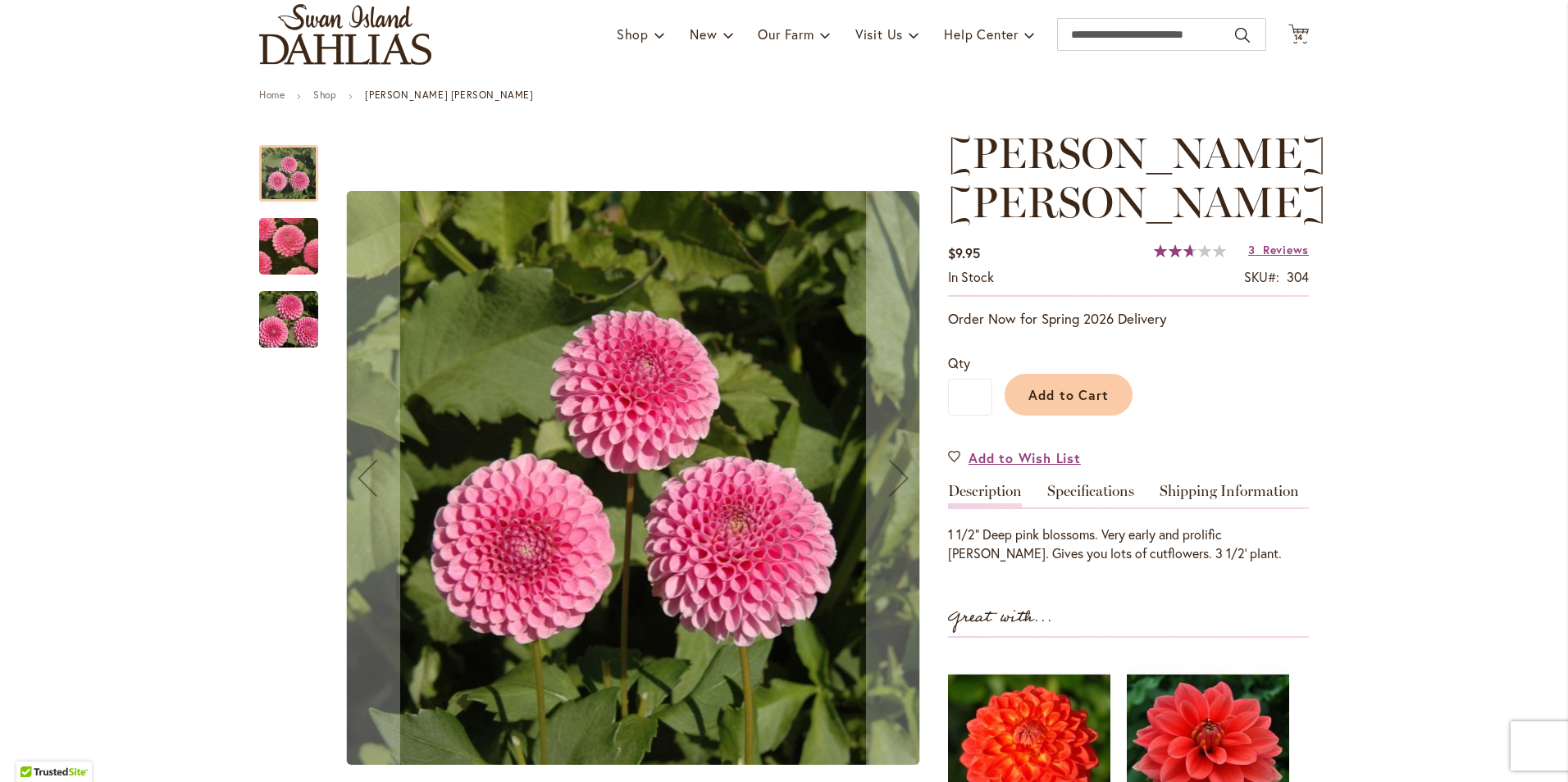
scroll to position [82, 0]
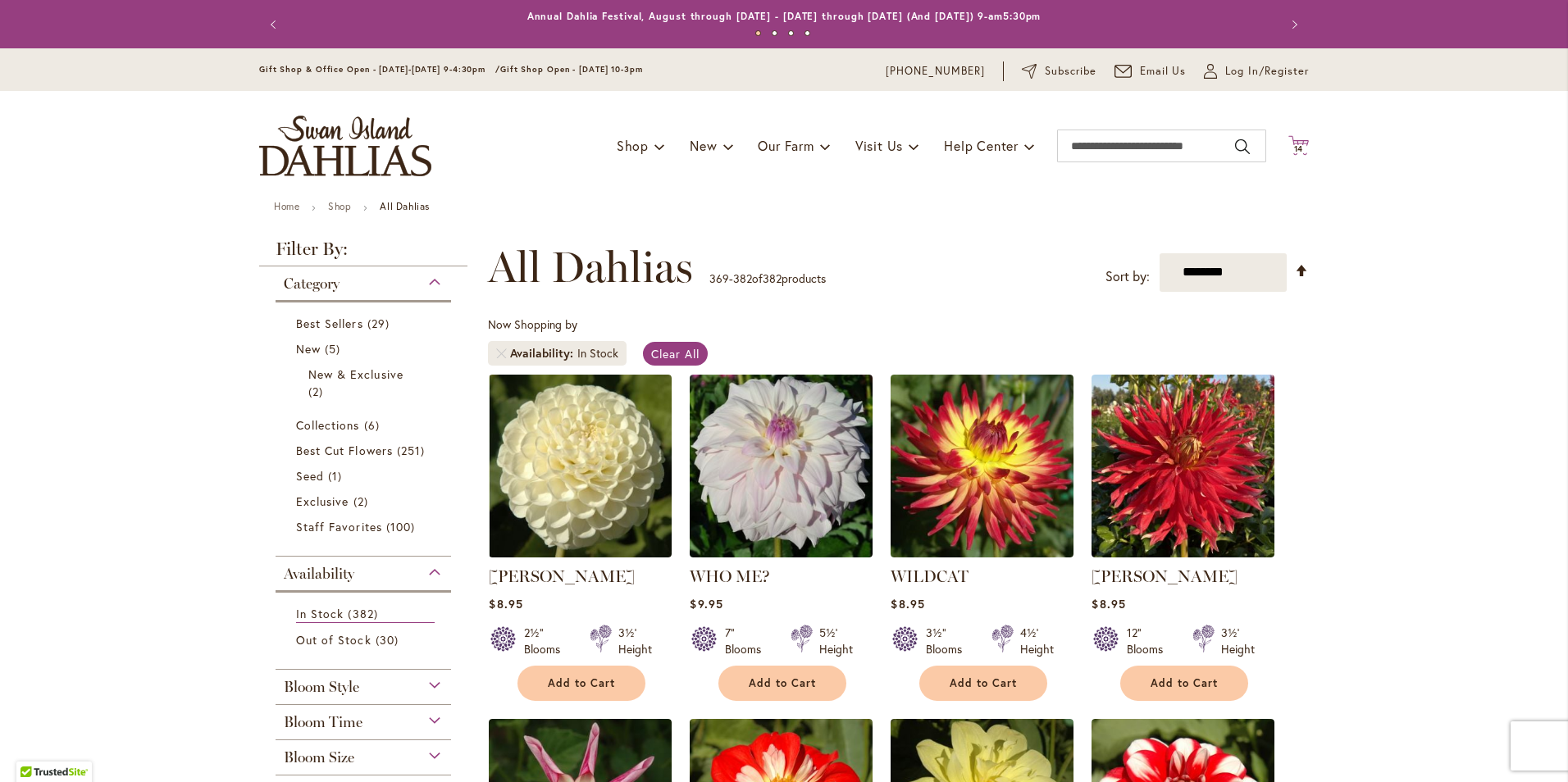
click at [1302, 148] on icon "Cart .cls-1 { fill: #231f20; }" at bounding box center [1297, 145] width 20 height 20
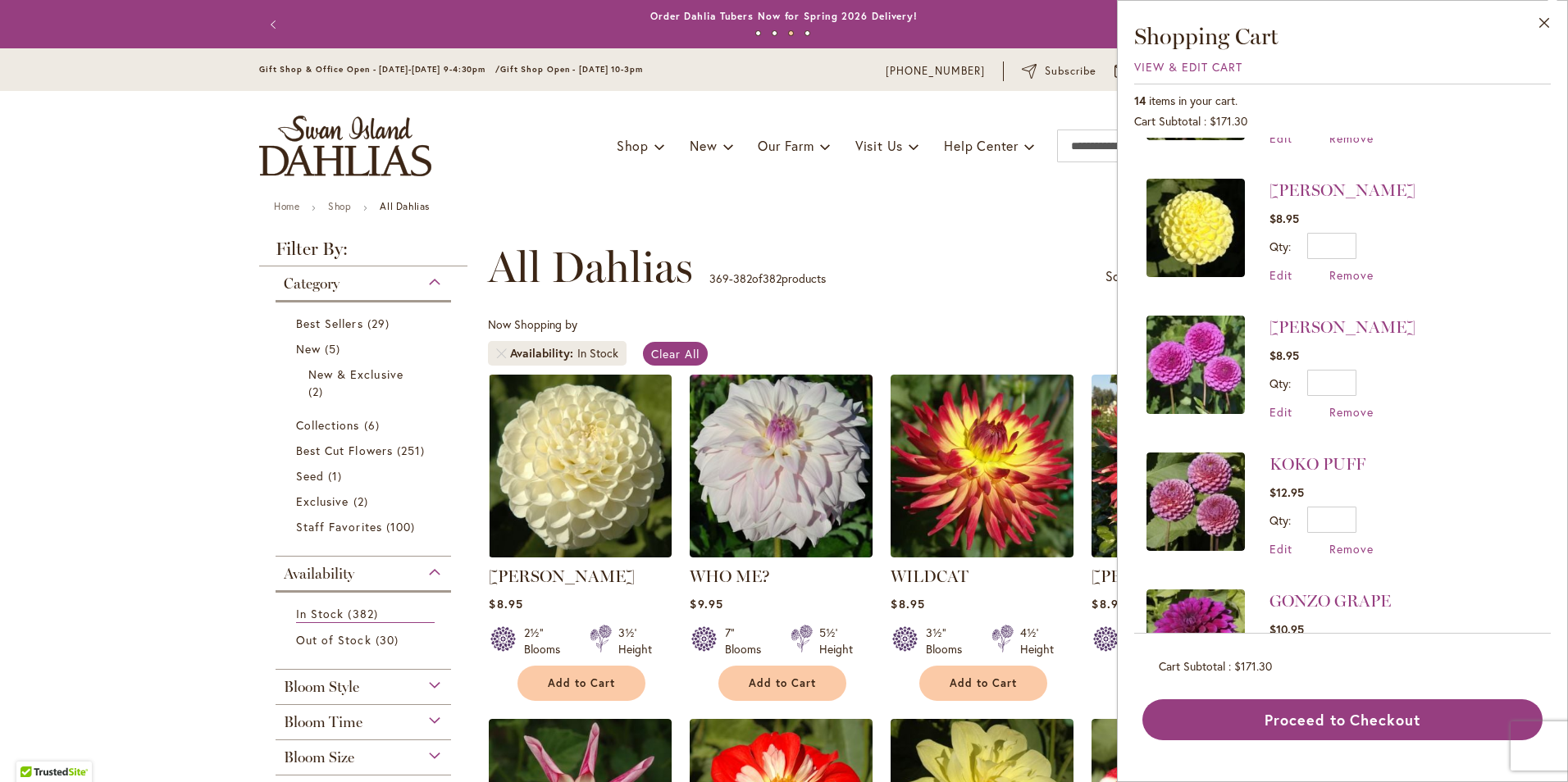
scroll to position [574, 0]
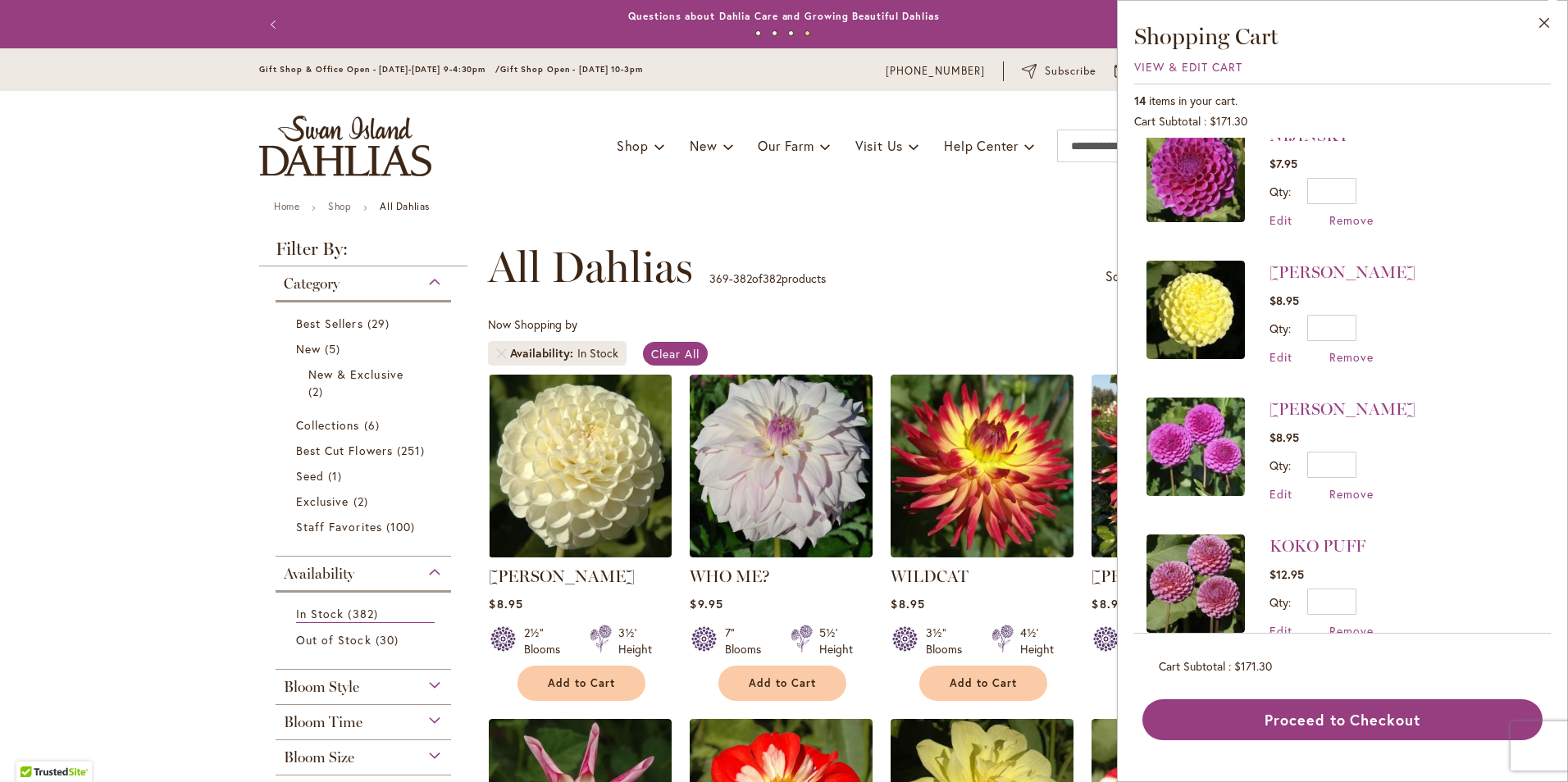
click at [1219, 453] on img at bounding box center [1196, 447] width 99 height 99
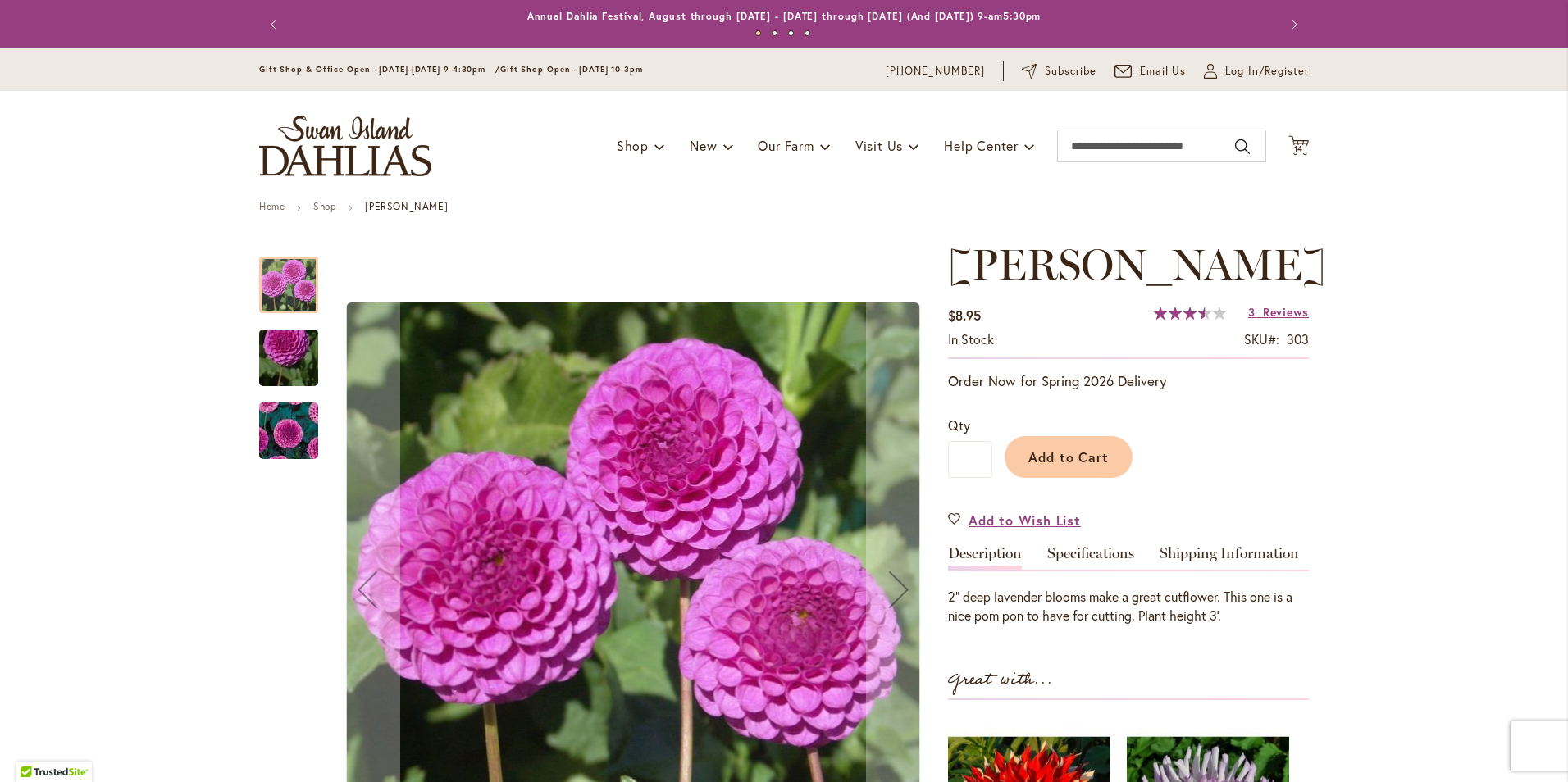
click at [298, 386] on div "MARY MUNNS" at bounding box center [288, 422] width 59 height 73
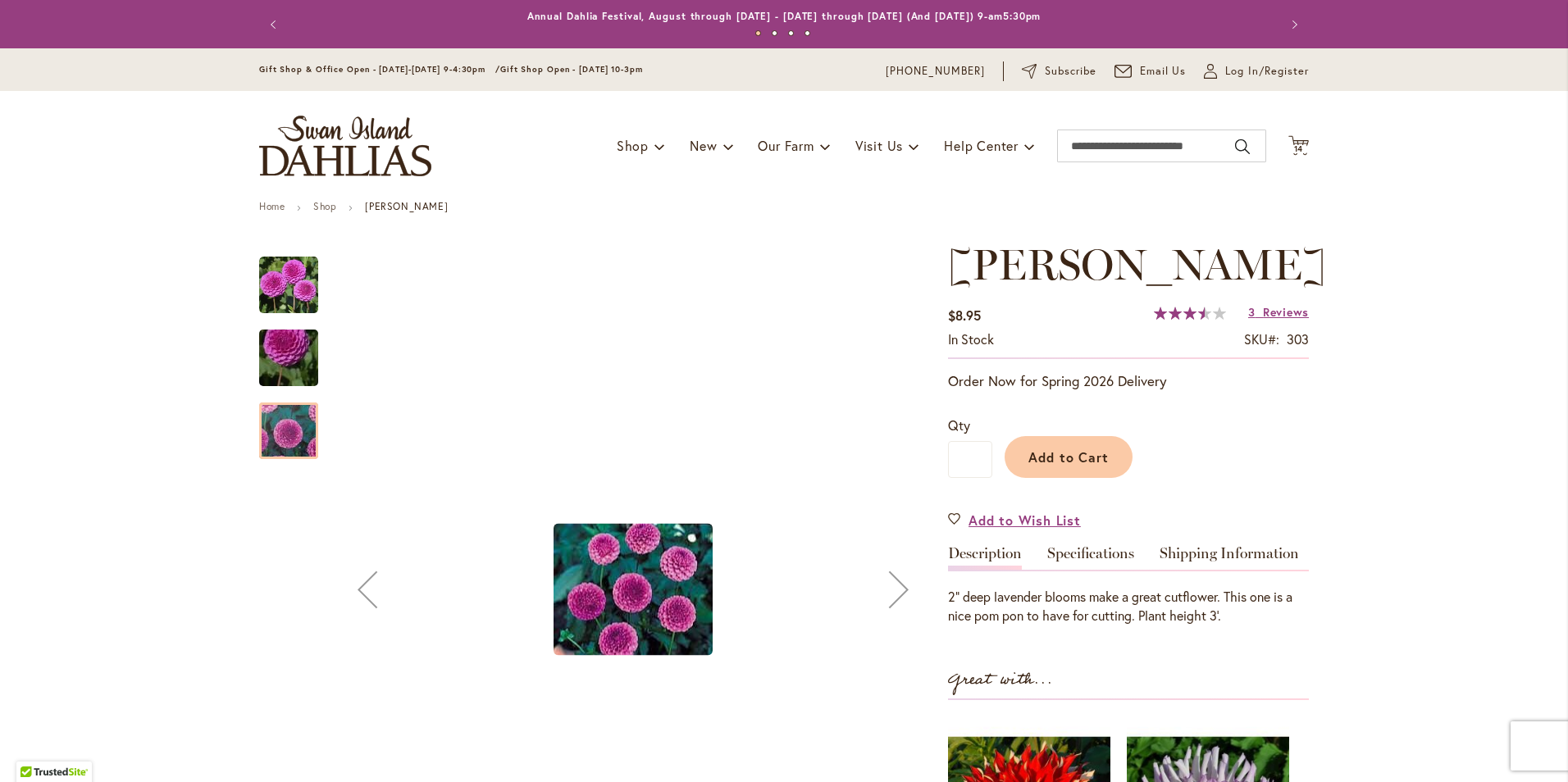
click at [277, 338] on img "MARY MUNNS" at bounding box center [288, 358] width 118 height 88
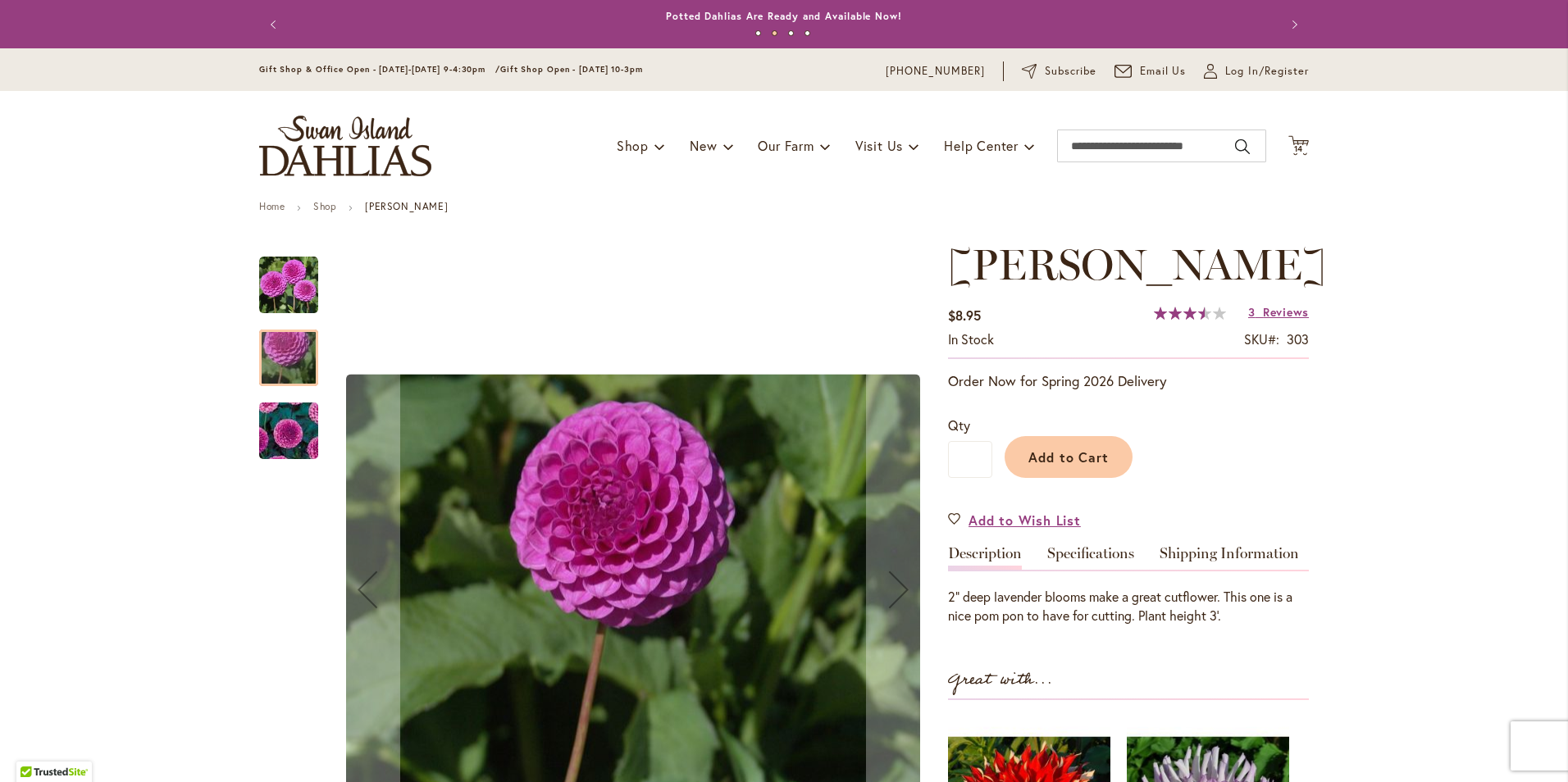
click at [282, 422] on img "MARY MUNNS" at bounding box center [288, 432] width 118 height 99
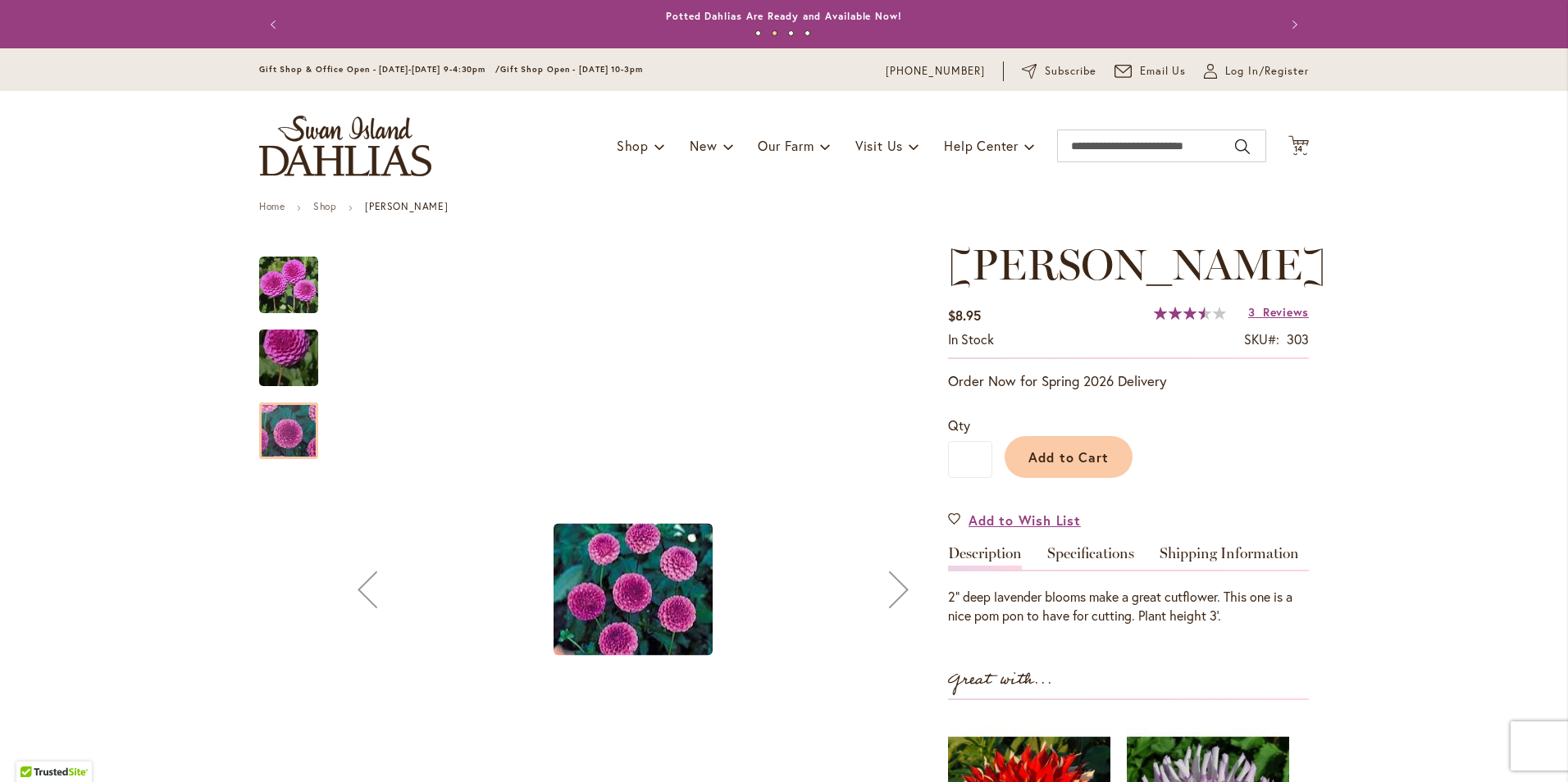
click at [279, 277] on img "MARY MUNNS" at bounding box center [288, 285] width 59 height 59
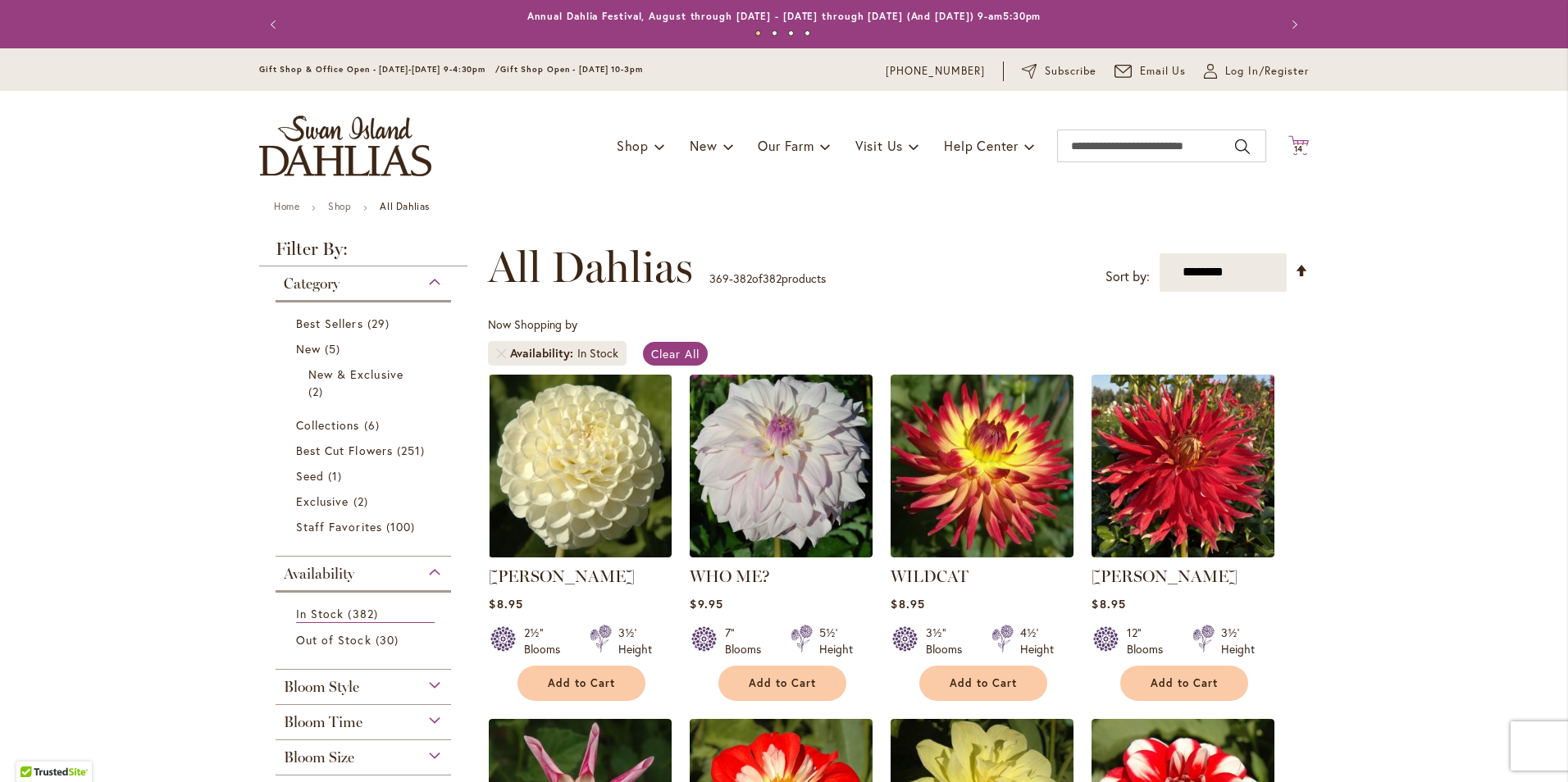
click at [1298, 148] on span "14 14 items" at bounding box center [1298, 149] width 17 height 8
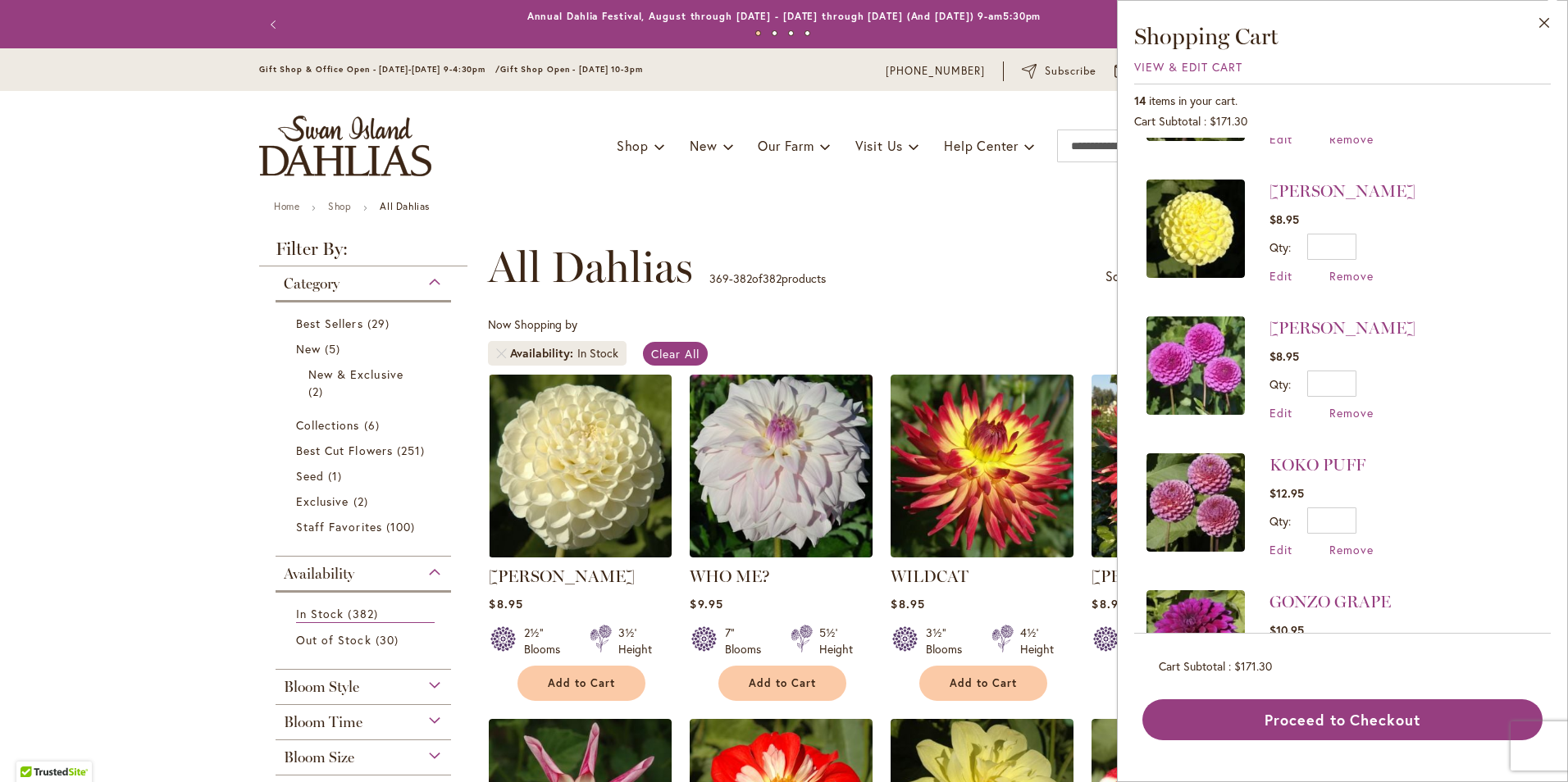
scroll to position [656, 0]
click at [1216, 513] on img at bounding box center [1196, 503] width 99 height 99
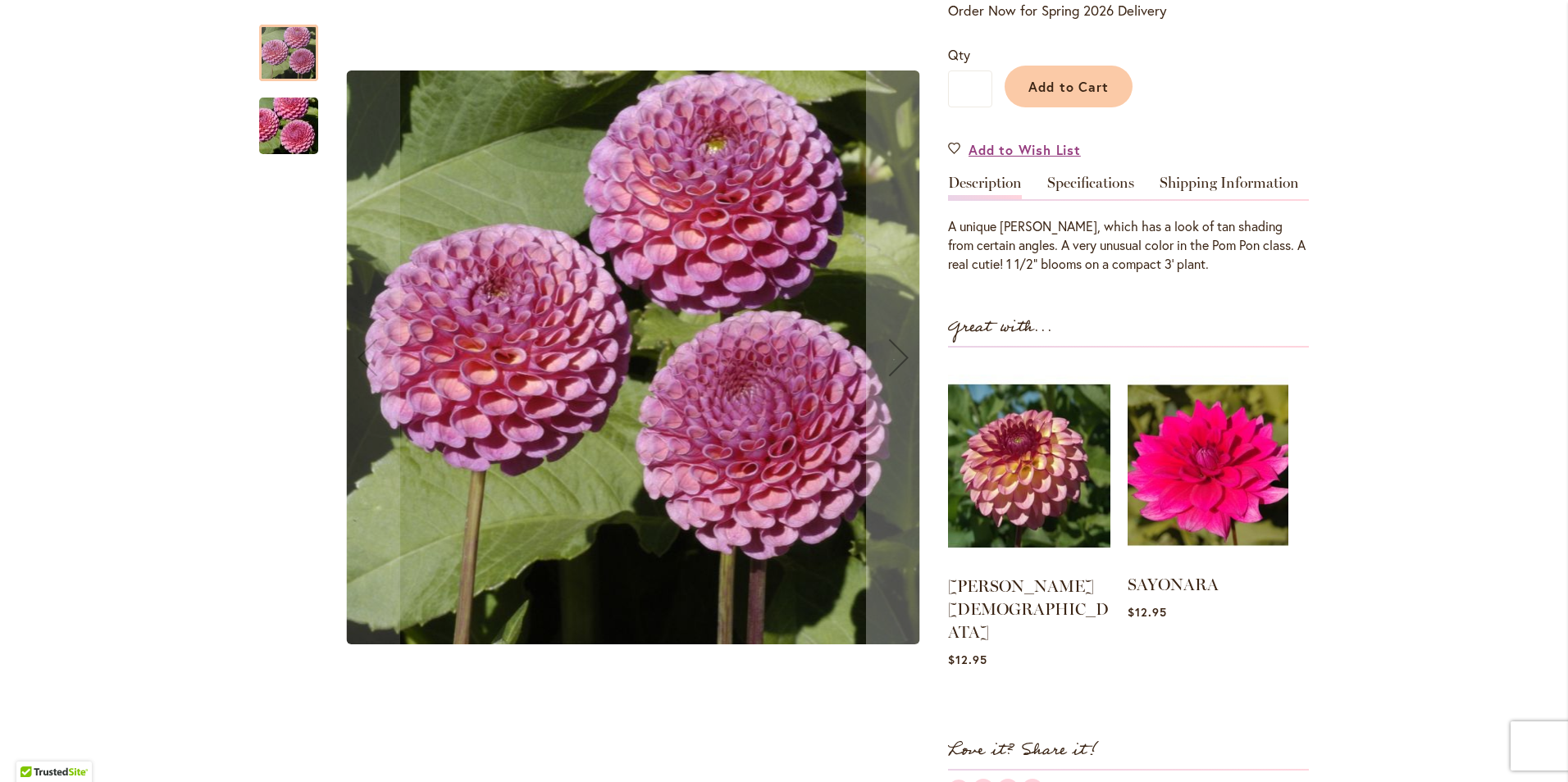
scroll to position [328, 0]
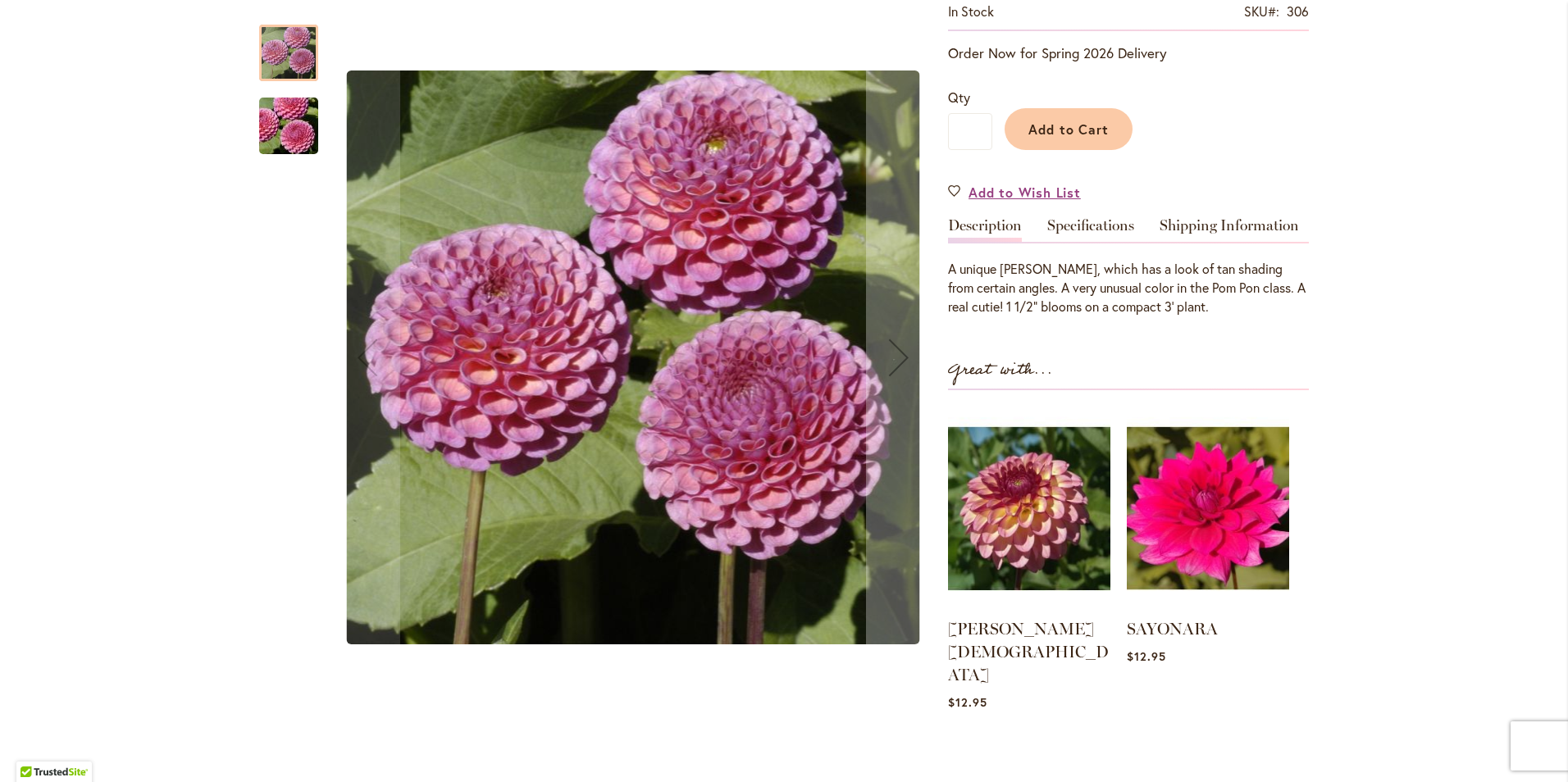
click at [280, 135] on img "KOKO PUFF" at bounding box center [288, 126] width 118 height 78
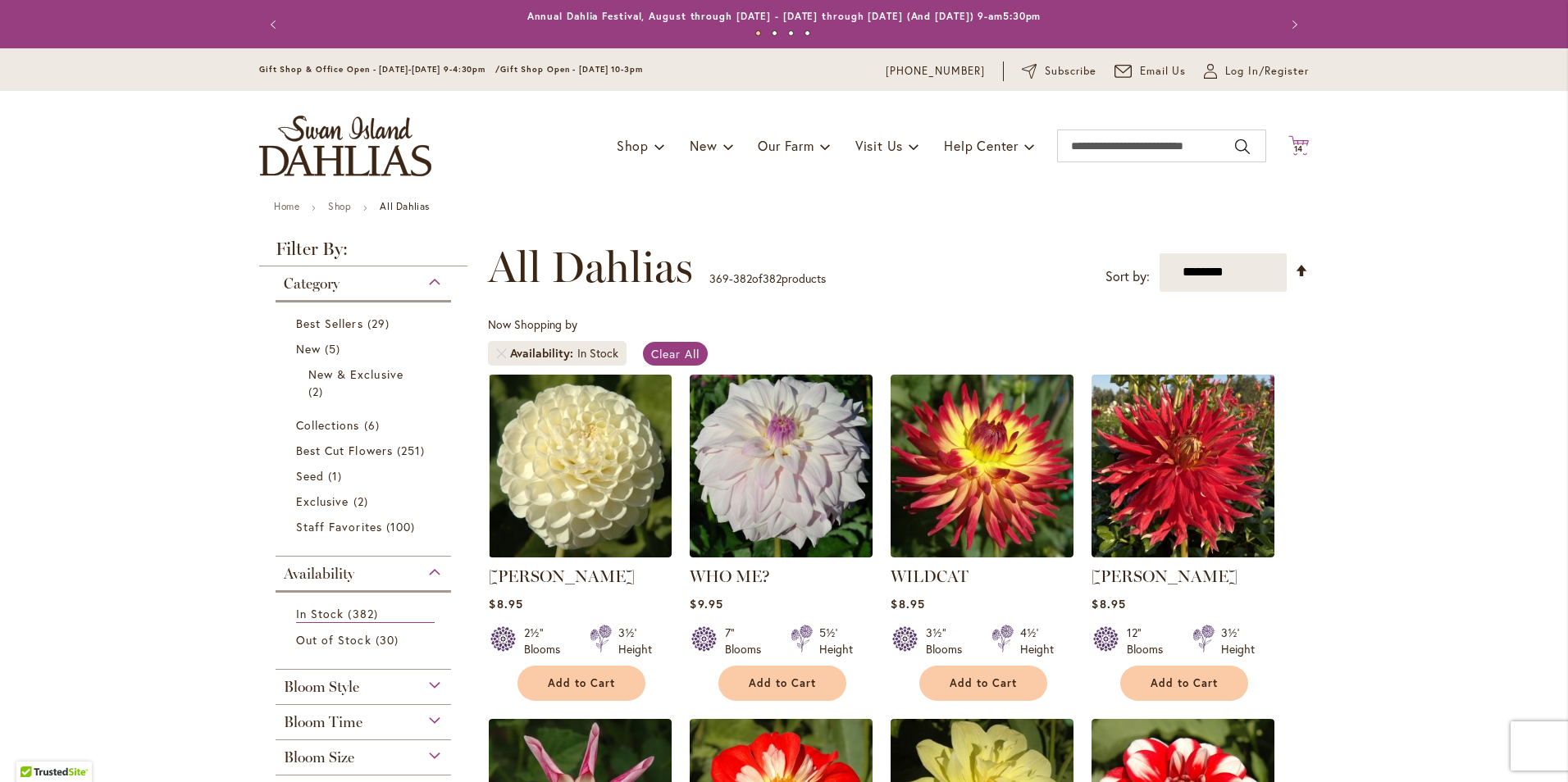
click at [1294, 145] on span "14" at bounding box center [1298, 149] width 10 height 11
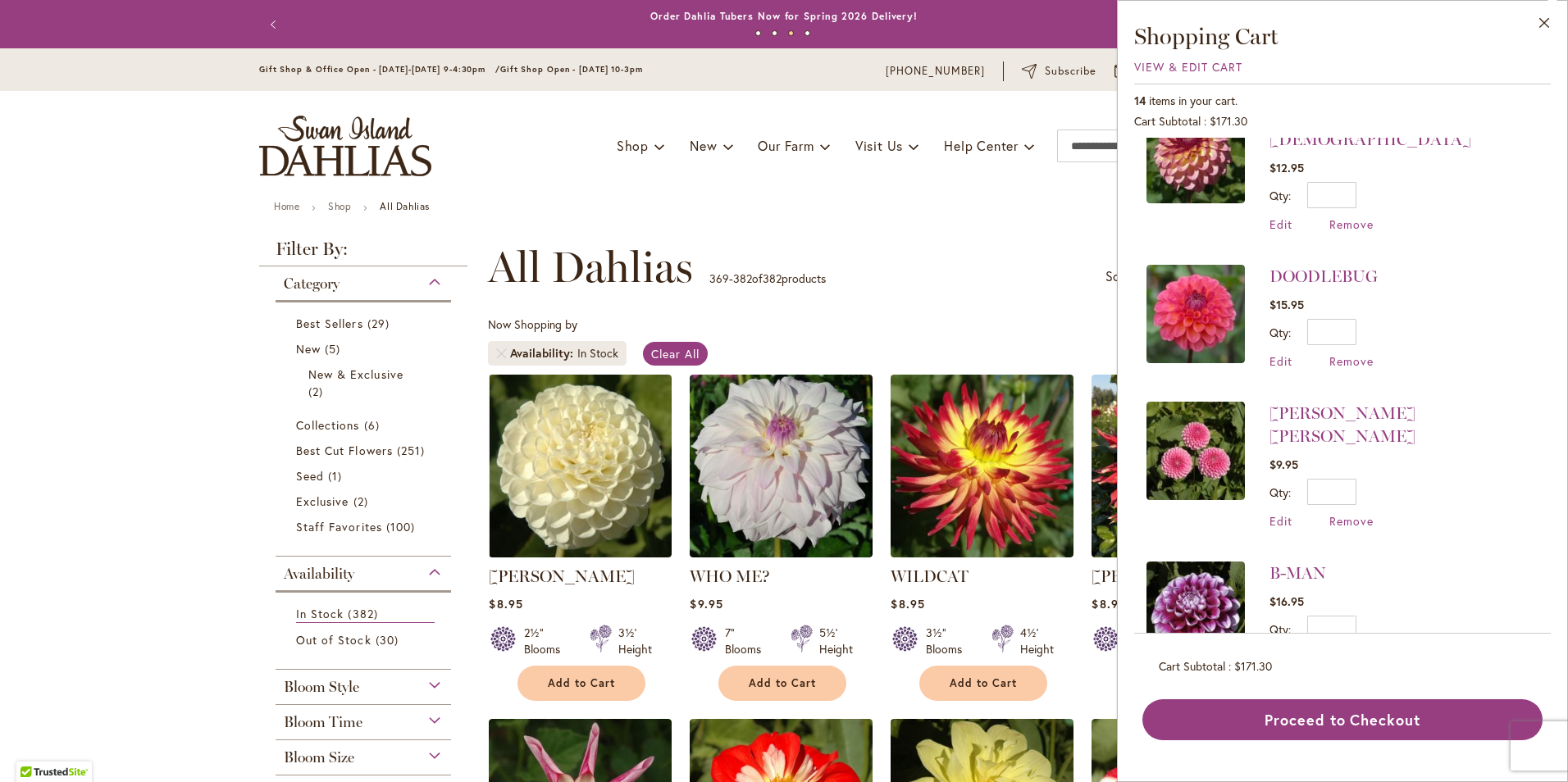
scroll to position [1419, 0]
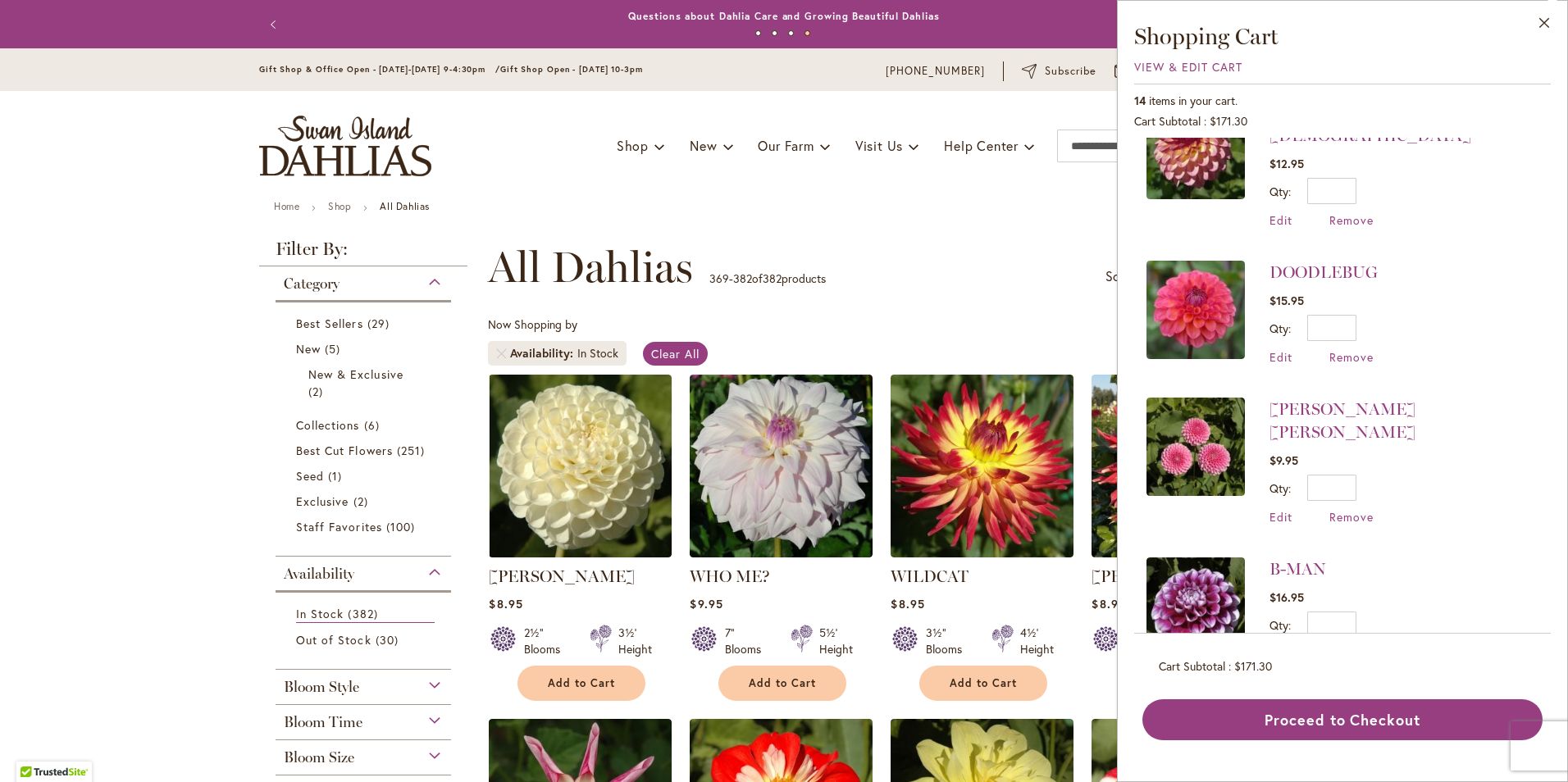
click at [1195, 423] on img at bounding box center [1196, 447] width 99 height 99
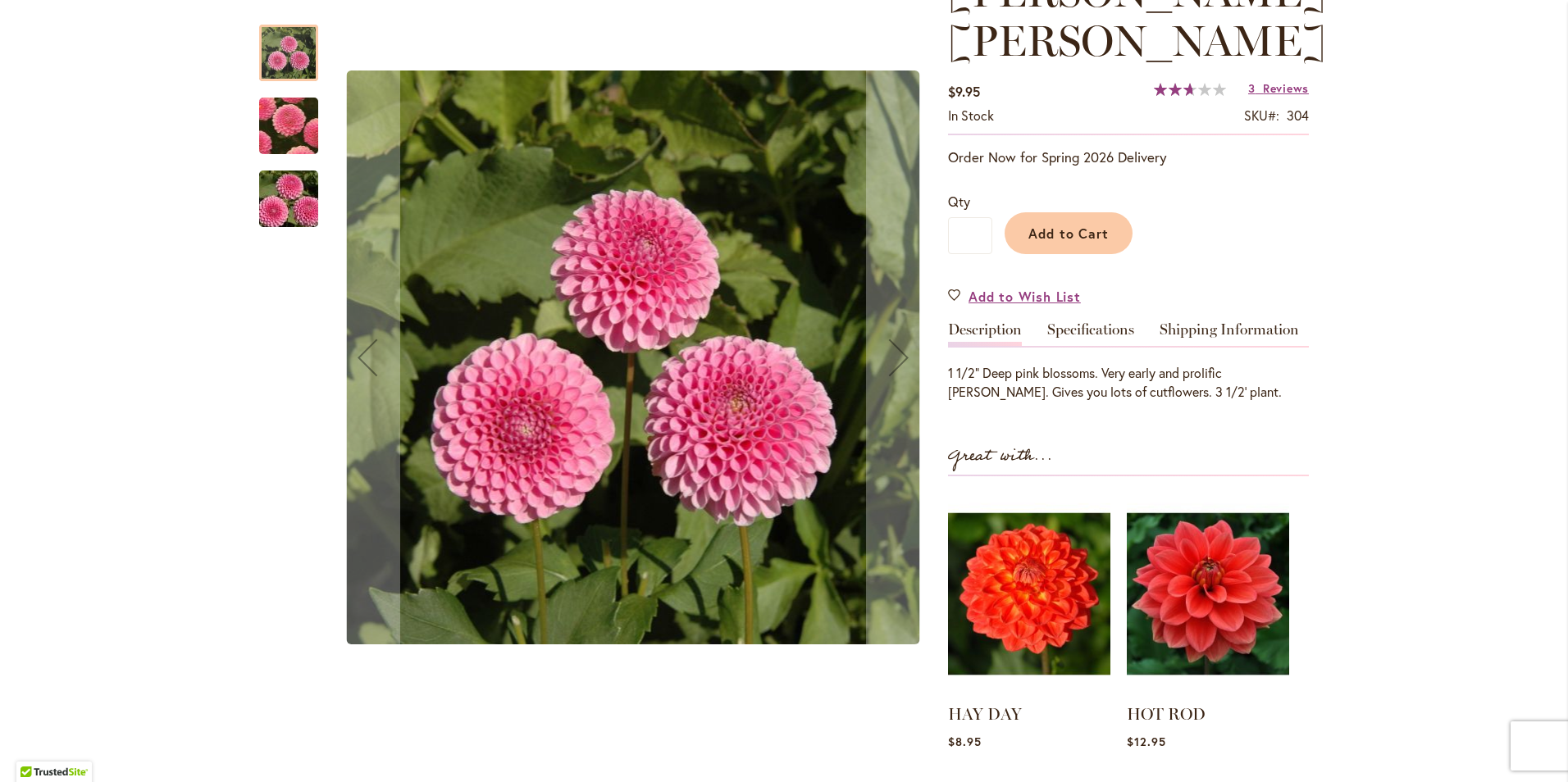
scroll to position [328, 0]
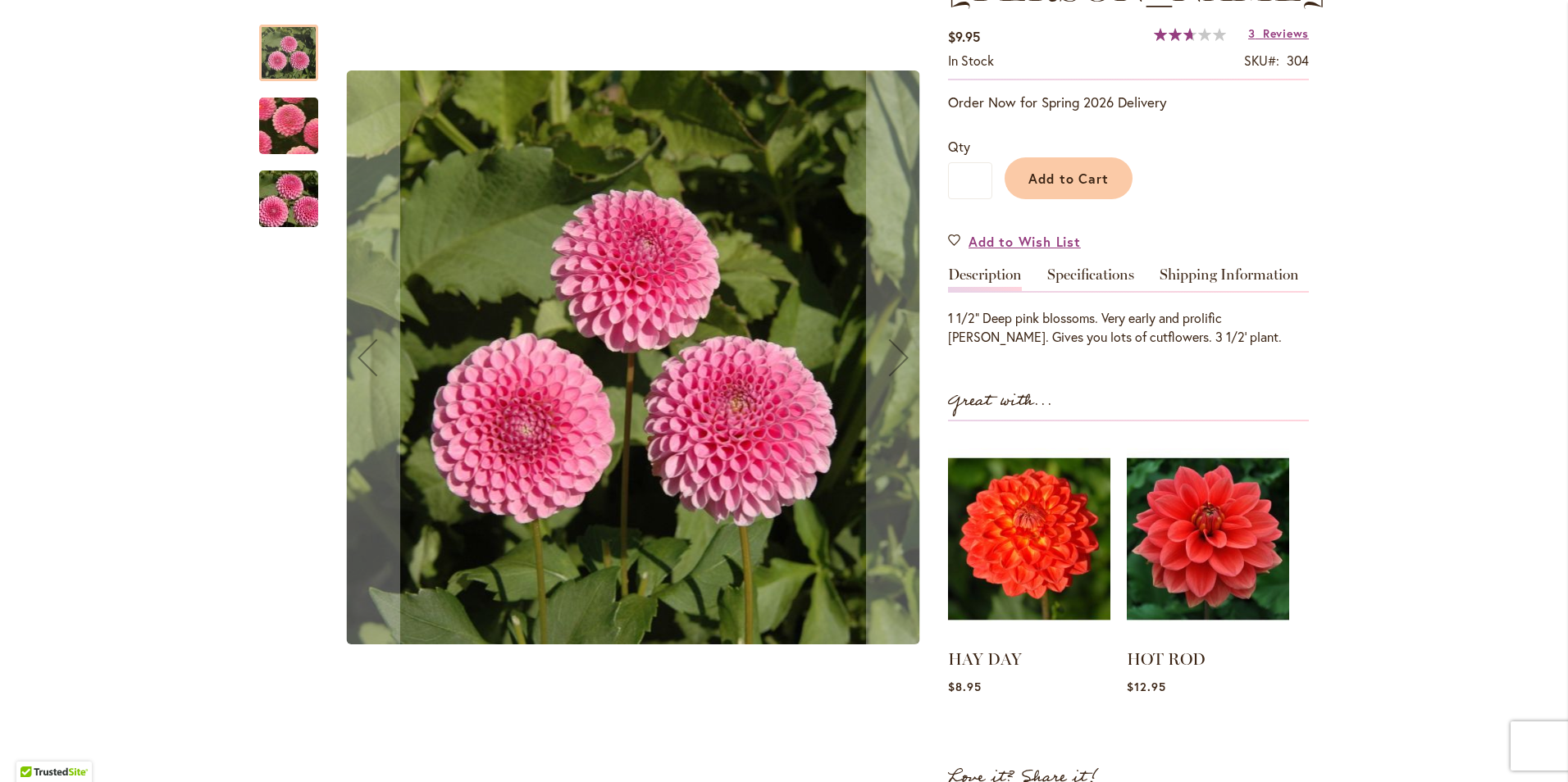
click at [300, 138] on img "BETTY ANNE" at bounding box center [288, 126] width 114 height 113
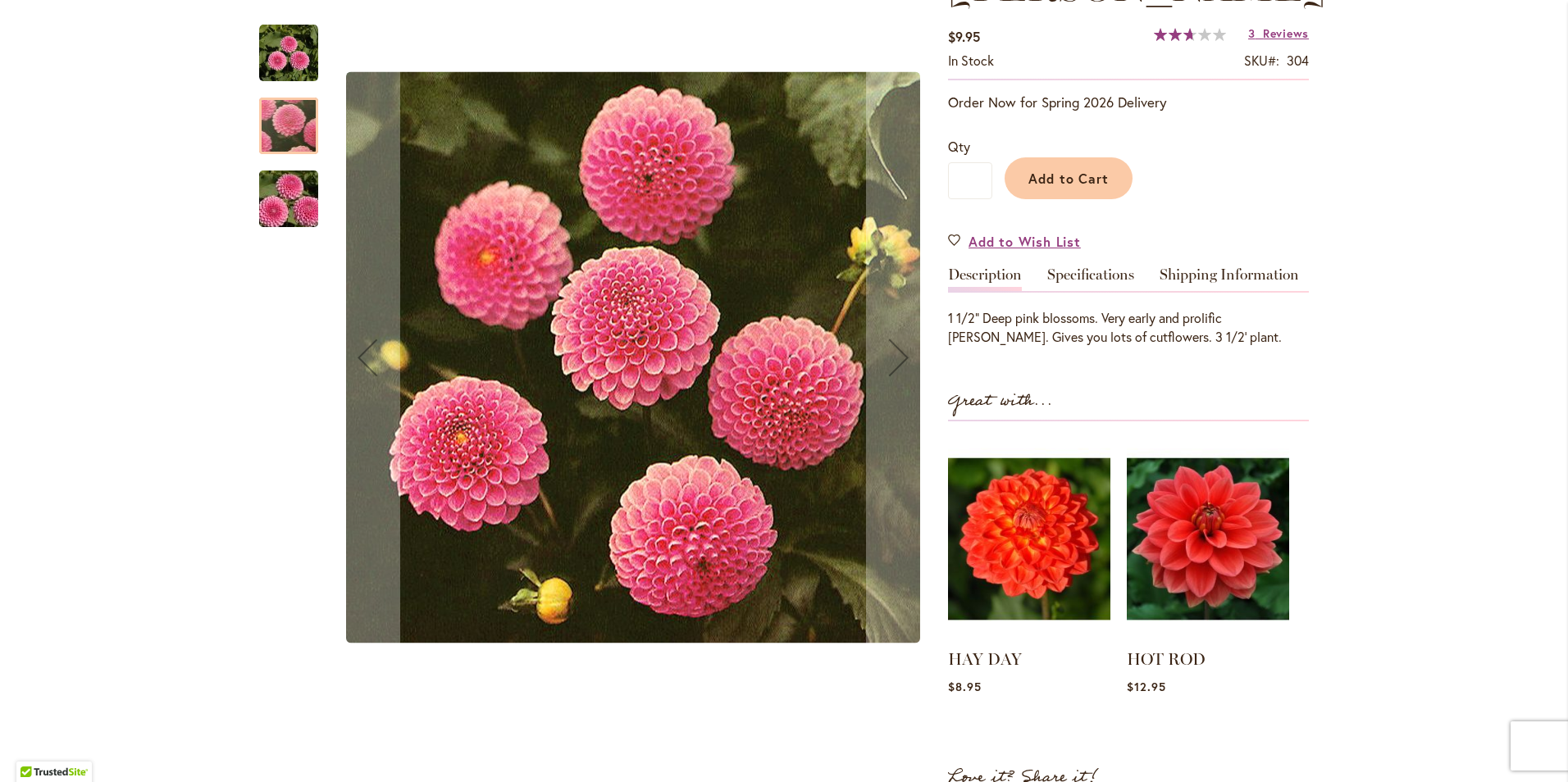
click at [292, 215] on img "BETTY ANNE" at bounding box center [288, 198] width 118 height 78
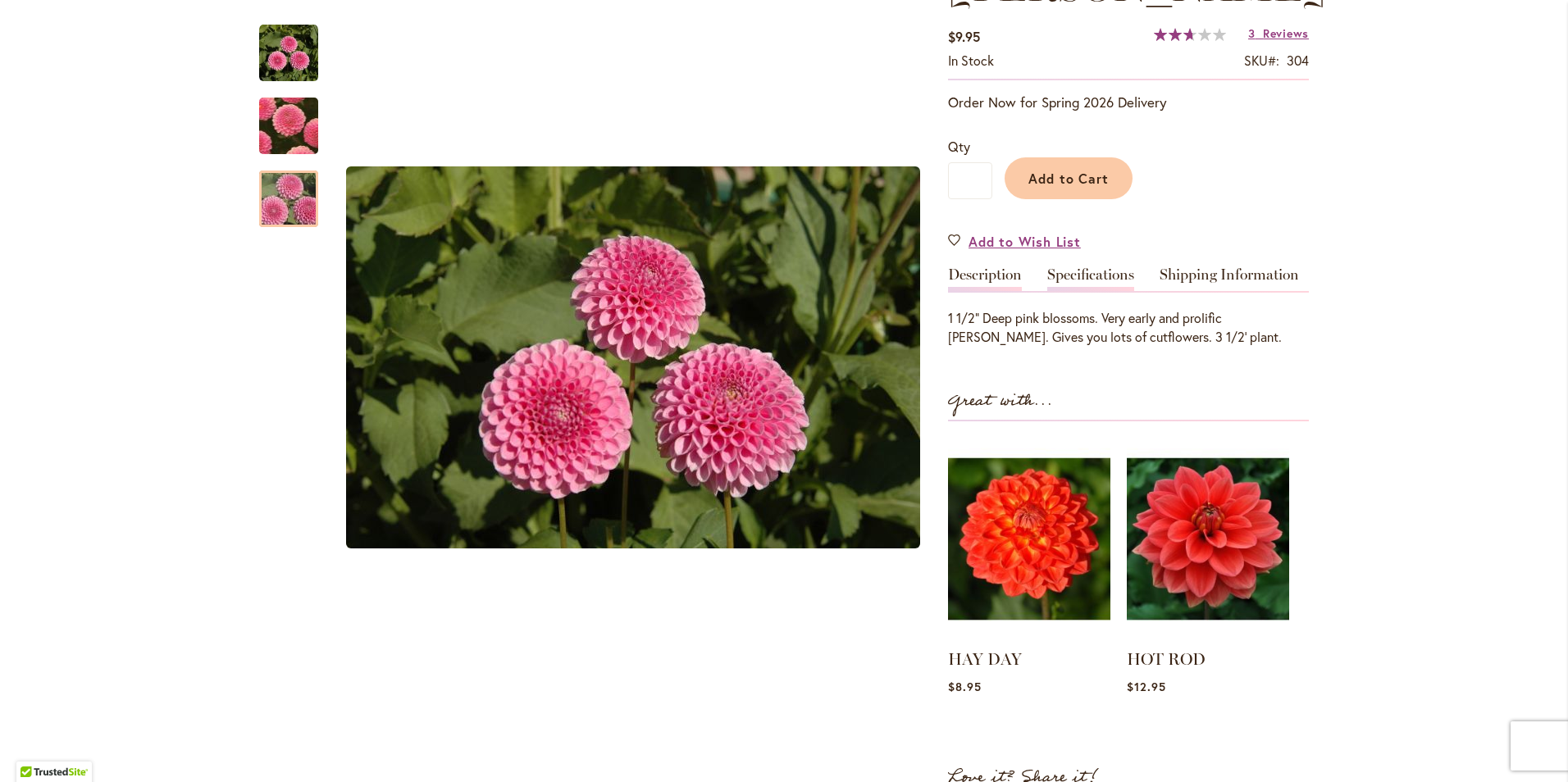
click at [1080, 267] on link "Specifications" at bounding box center [1090, 279] width 87 height 24
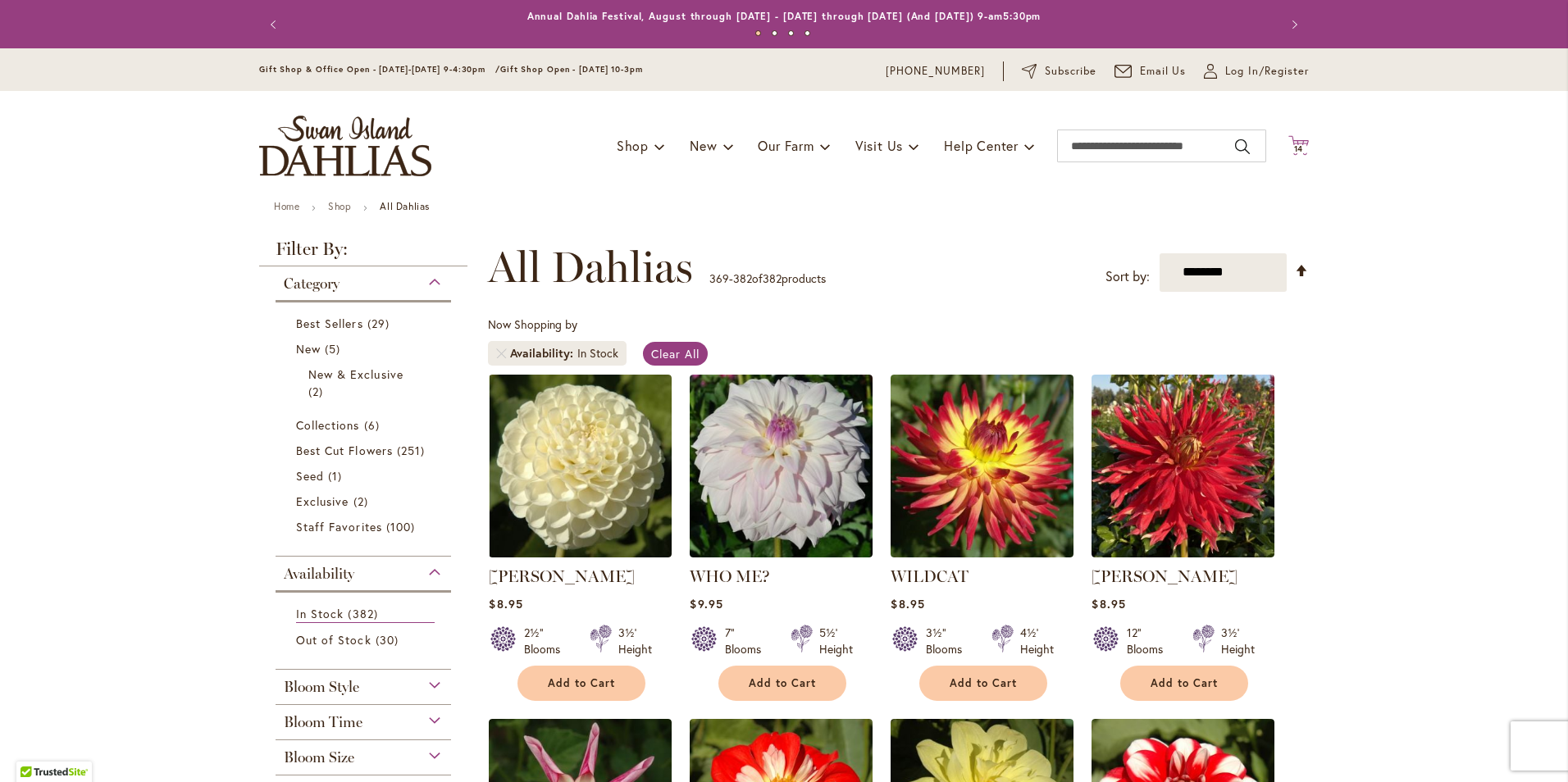
click at [1298, 145] on span "14 14 items" at bounding box center [1298, 149] width 17 height 8
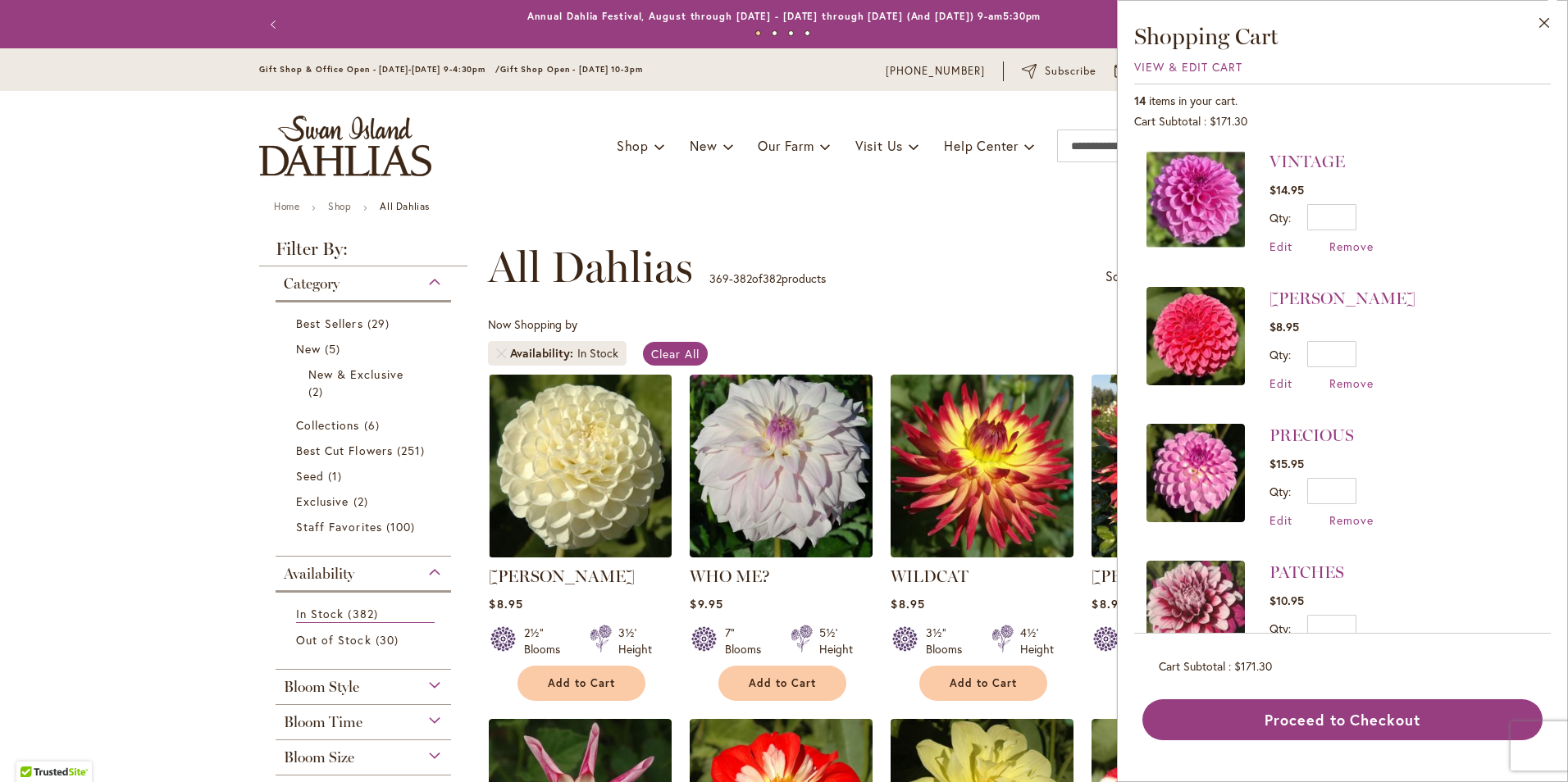
click at [1201, 352] on img at bounding box center [1196, 337] width 99 height 99
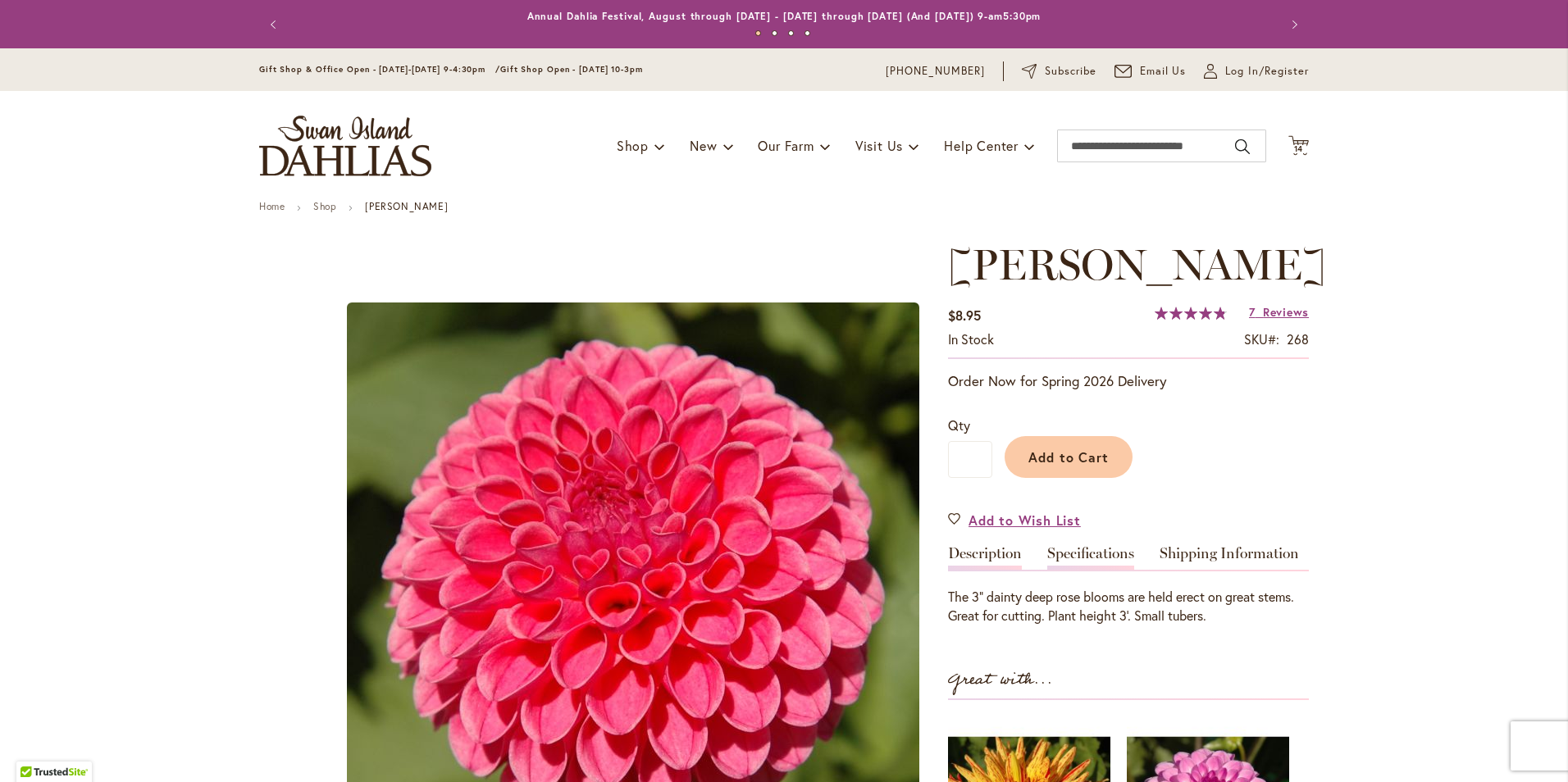
click at [1117, 549] on link "Specifications" at bounding box center [1090, 558] width 87 height 24
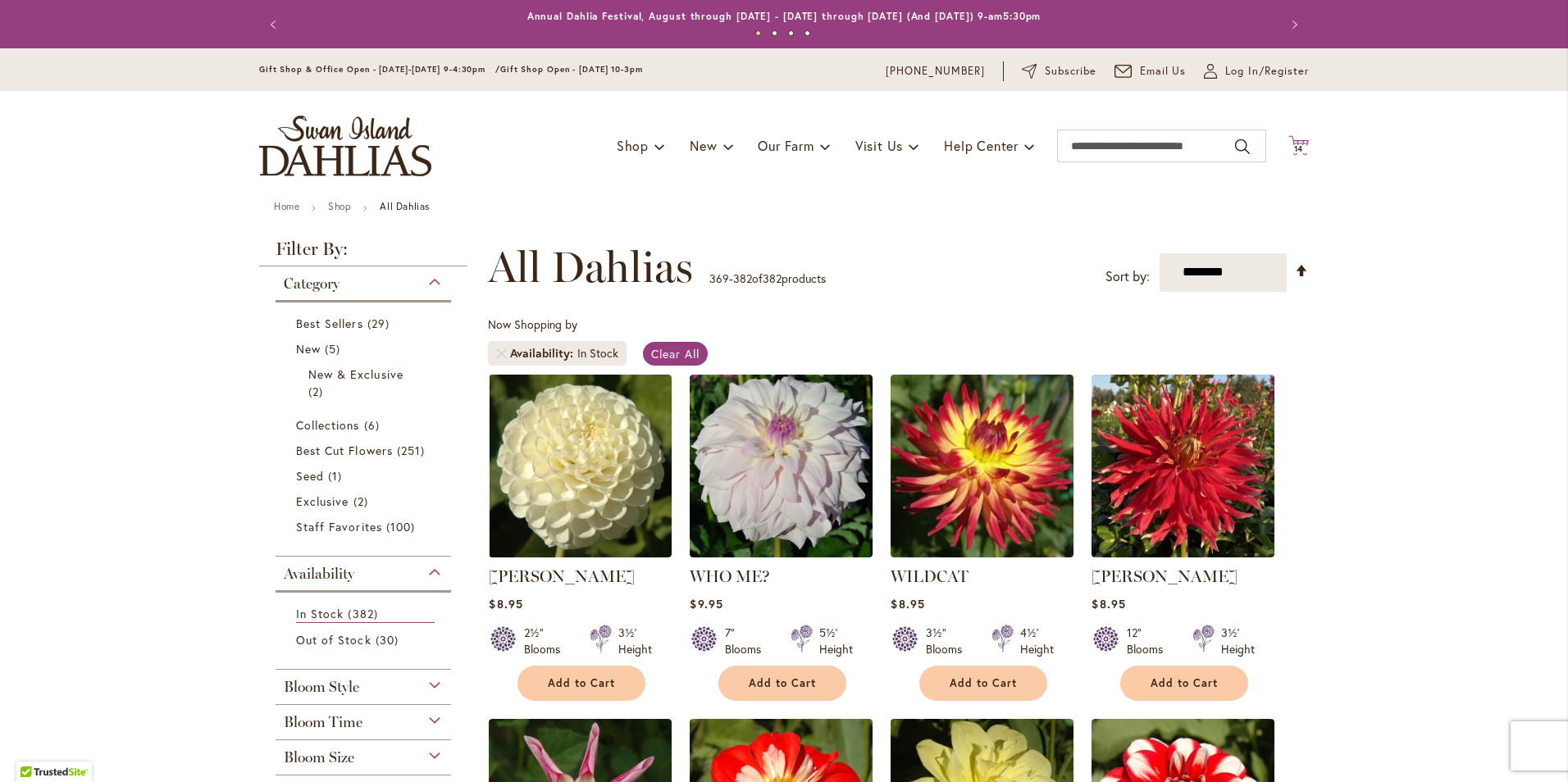
click at [1295, 151] on span "14" at bounding box center [1298, 149] width 10 height 11
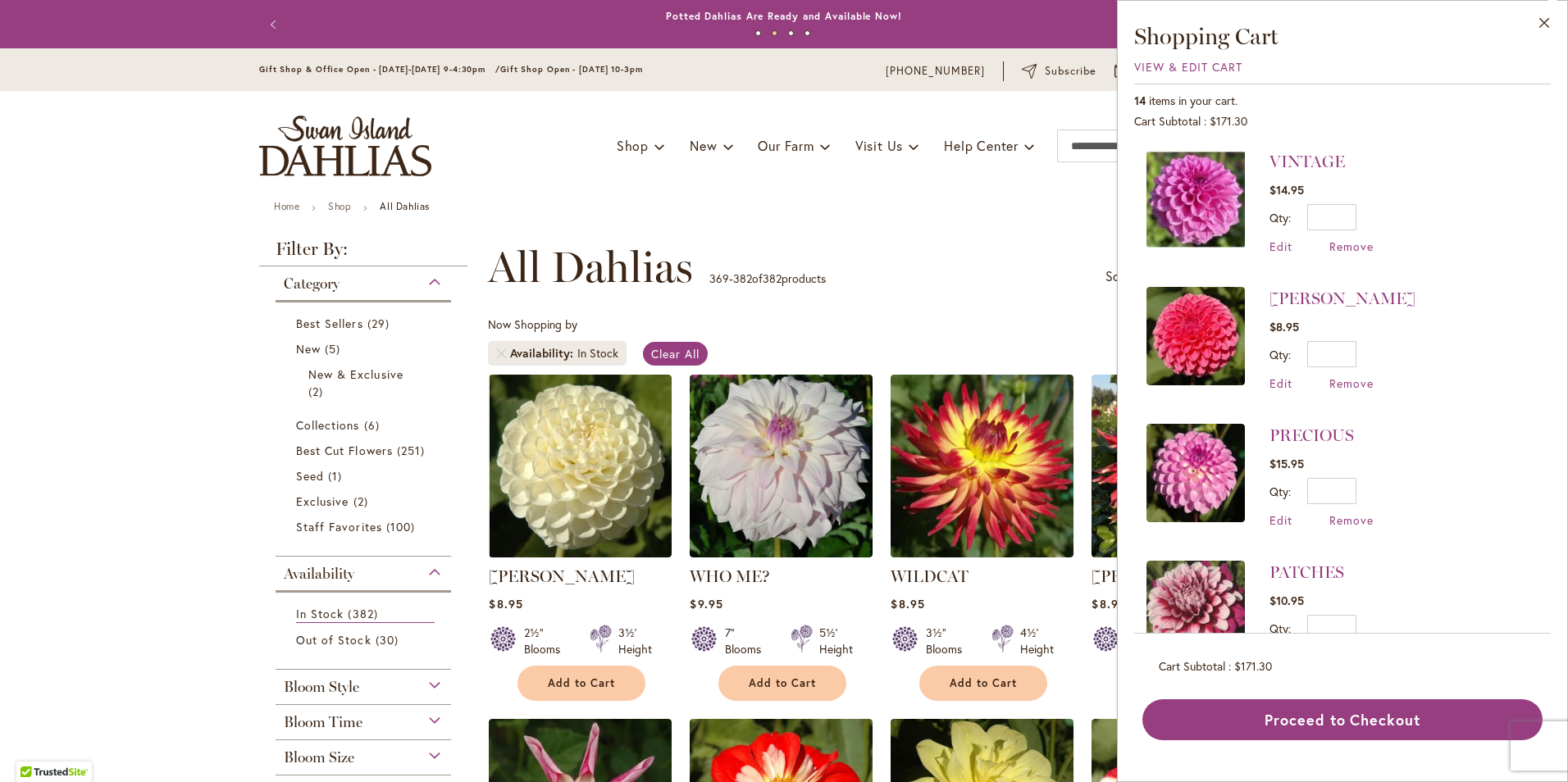
click at [1236, 200] on img at bounding box center [1196, 199] width 99 height 99
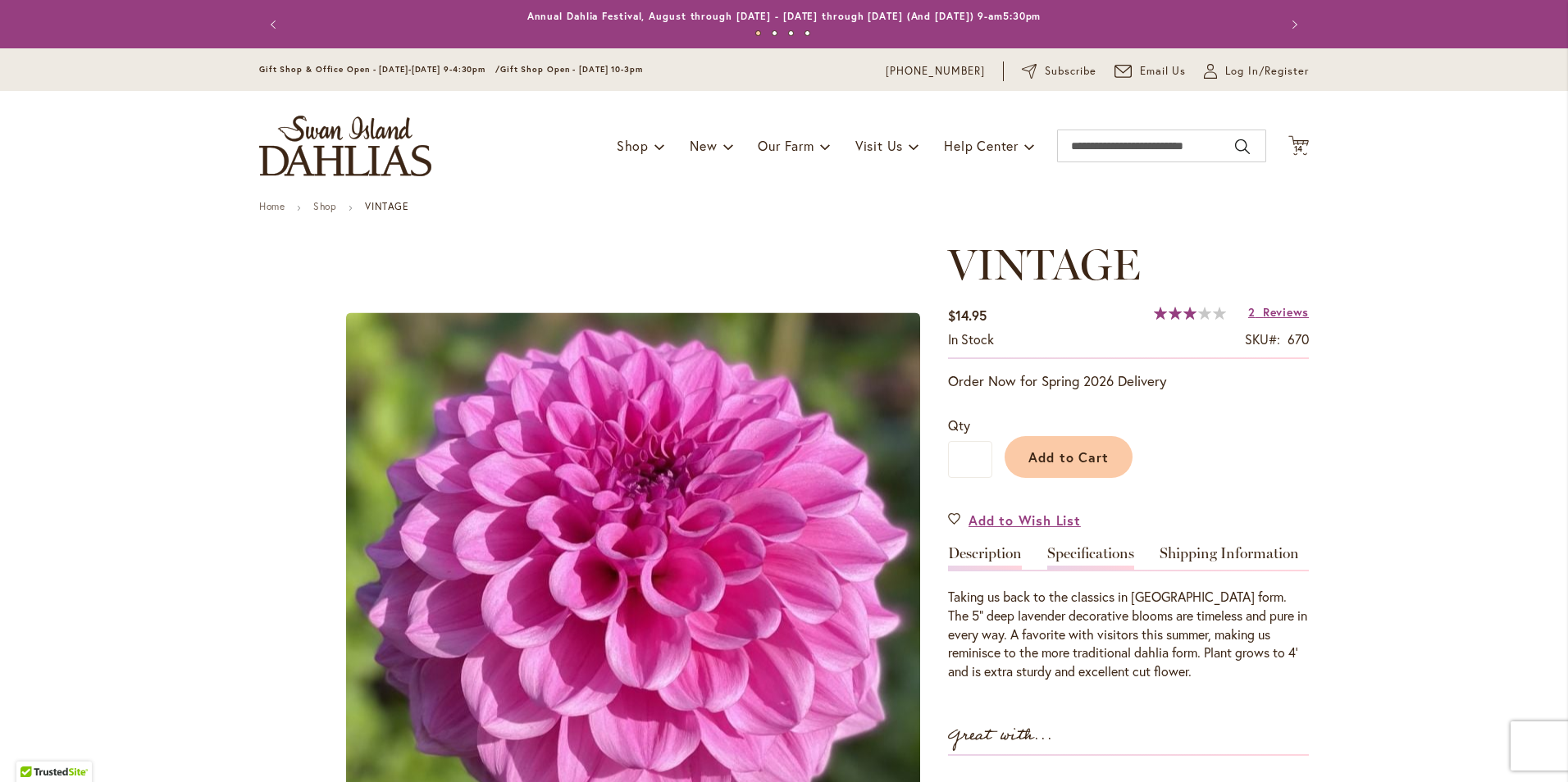
click at [1110, 554] on link "Specifications" at bounding box center [1090, 558] width 87 height 24
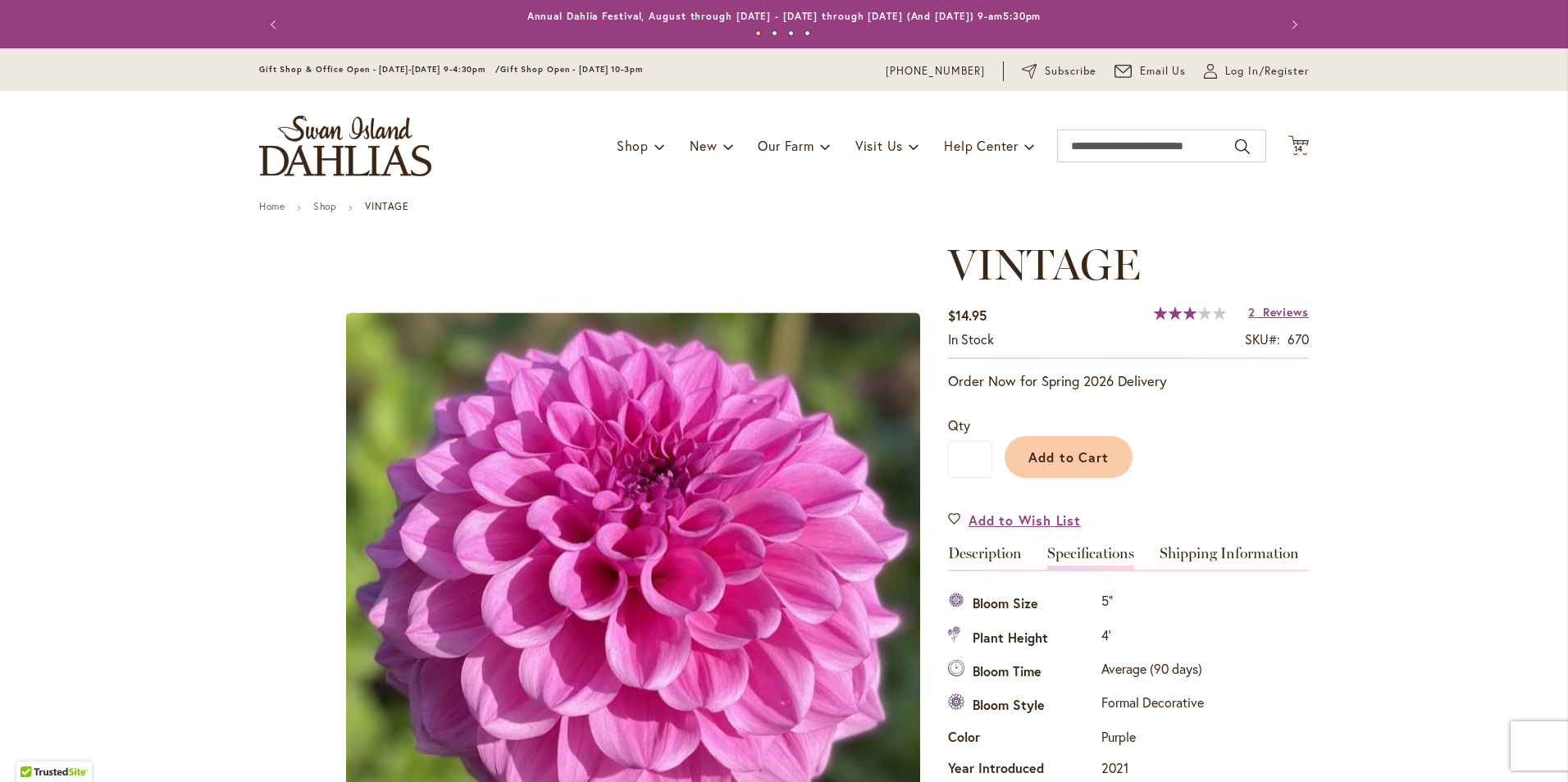
scroll to position [546, 0]
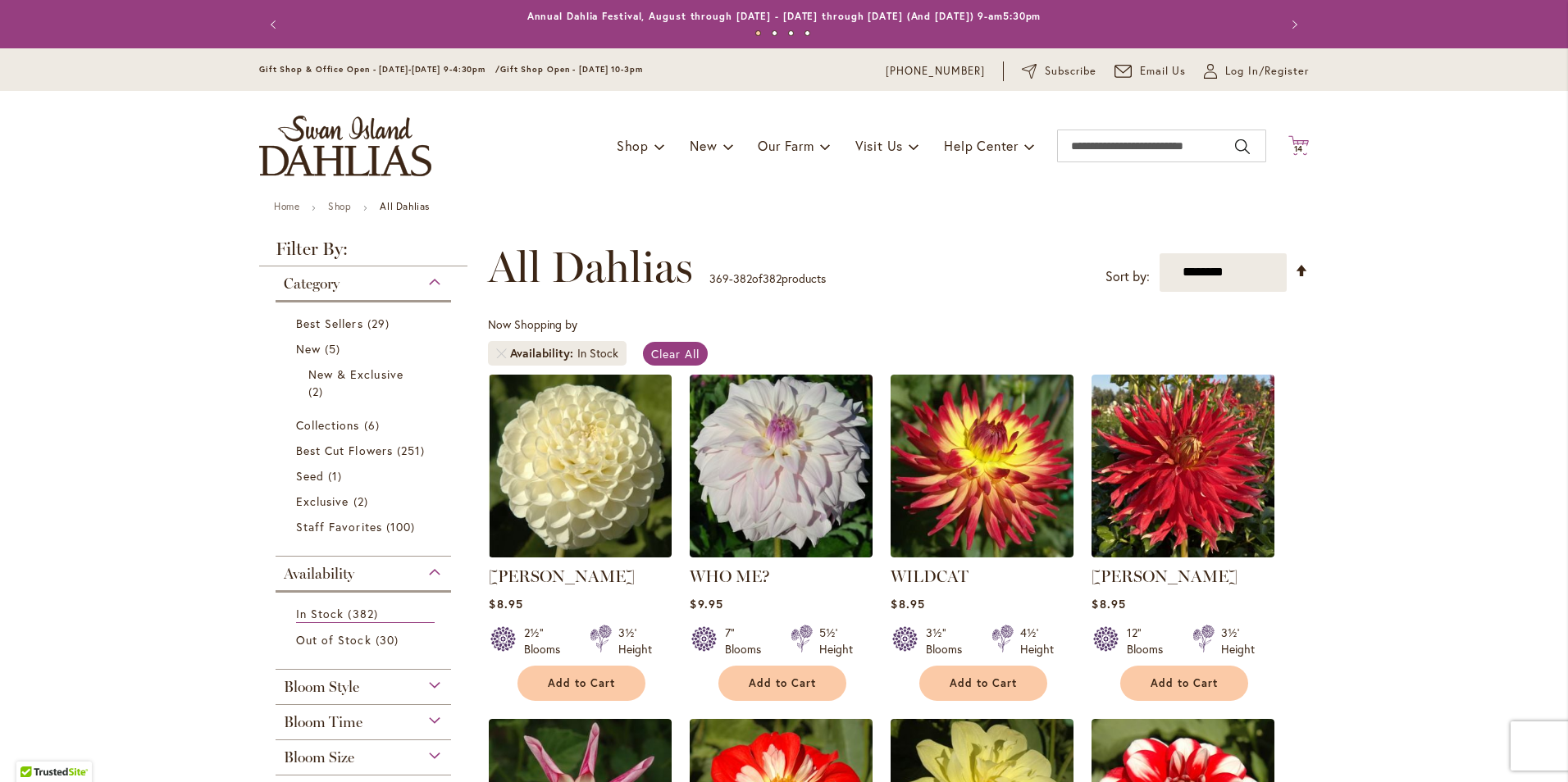
click at [1290, 146] on span "14 14 items" at bounding box center [1298, 149] width 17 height 8
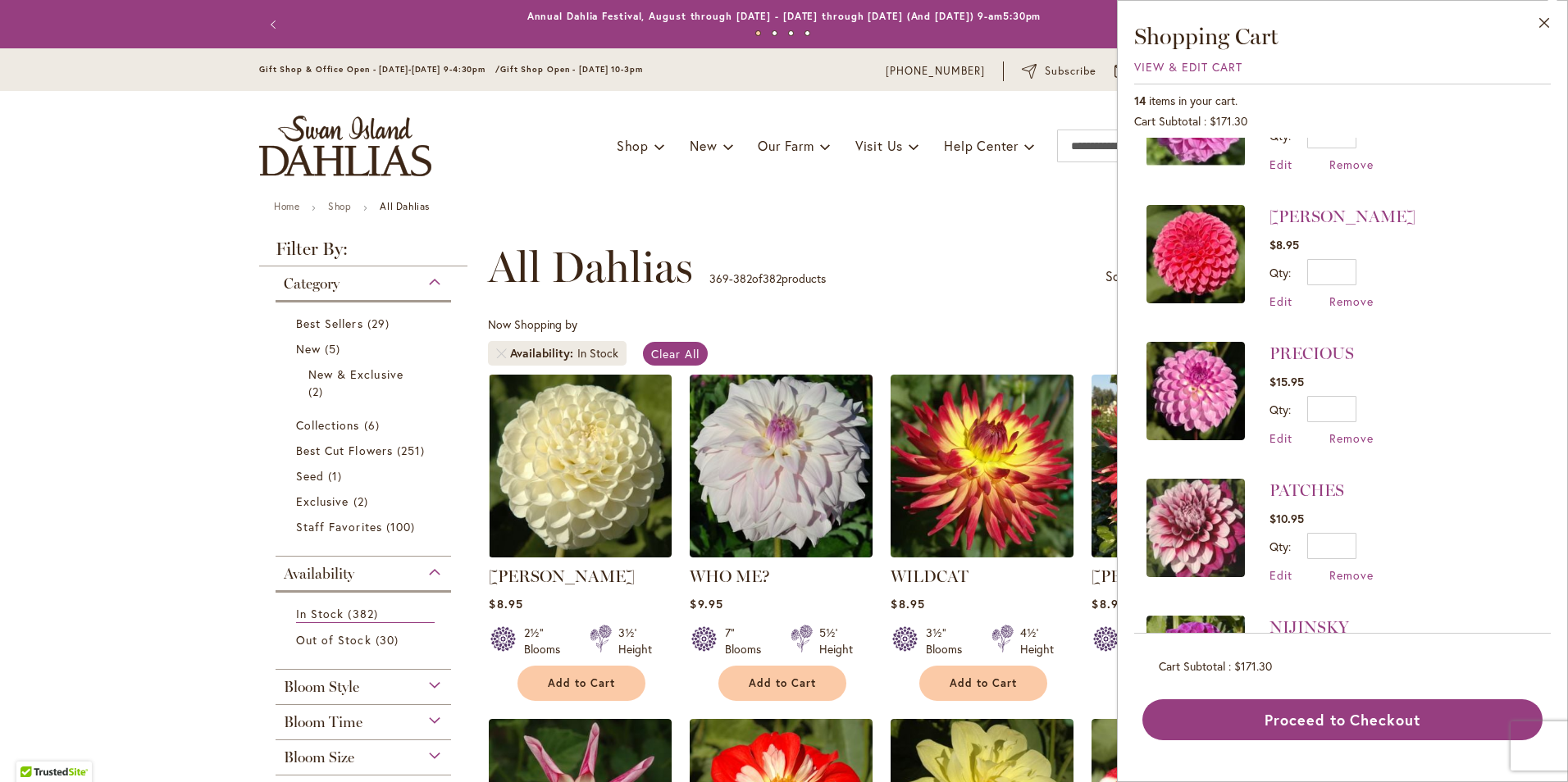
scroll to position [164, 0]
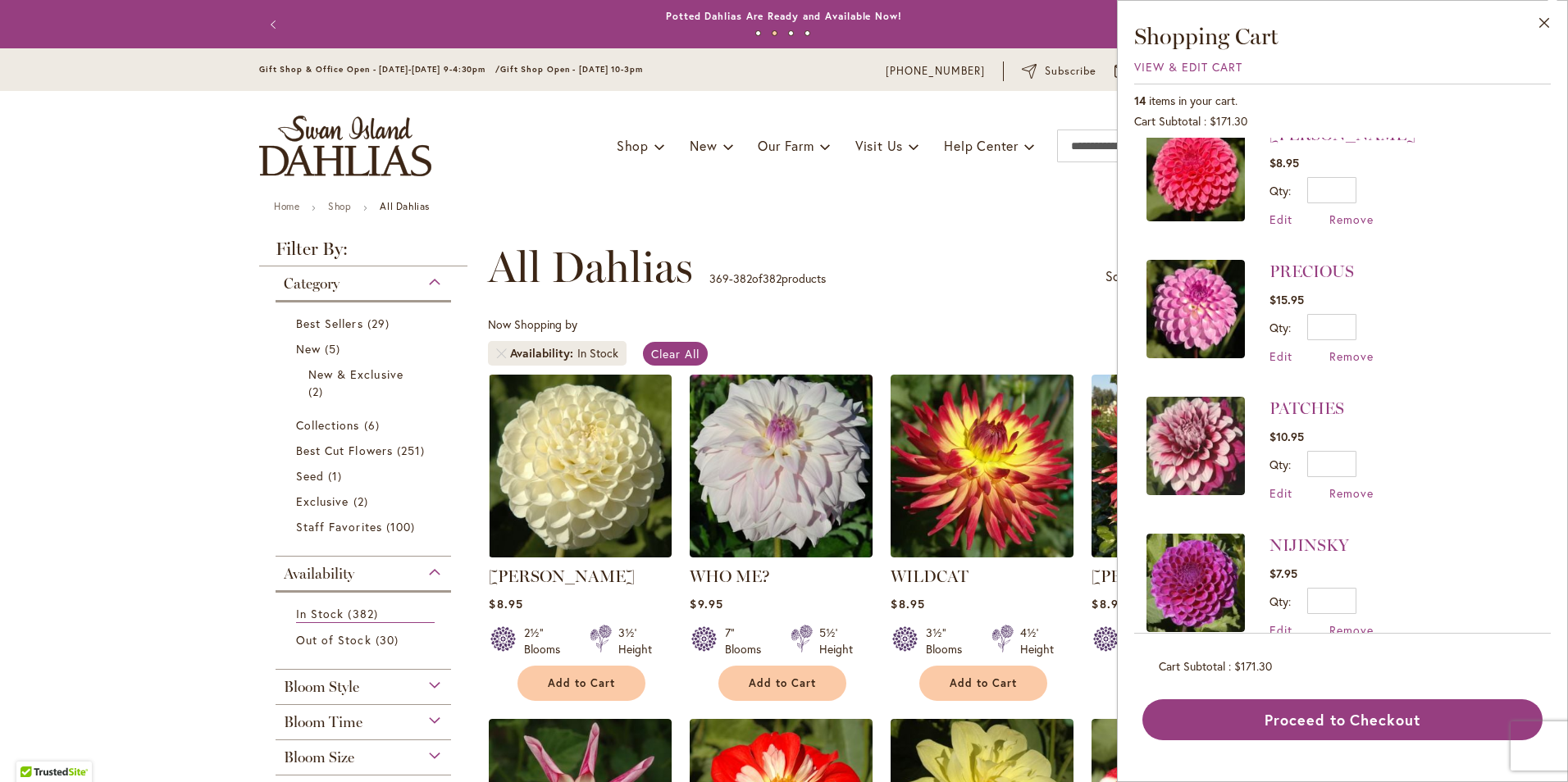
click at [1187, 284] on img at bounding box center [1196, 309] width 99 height 99
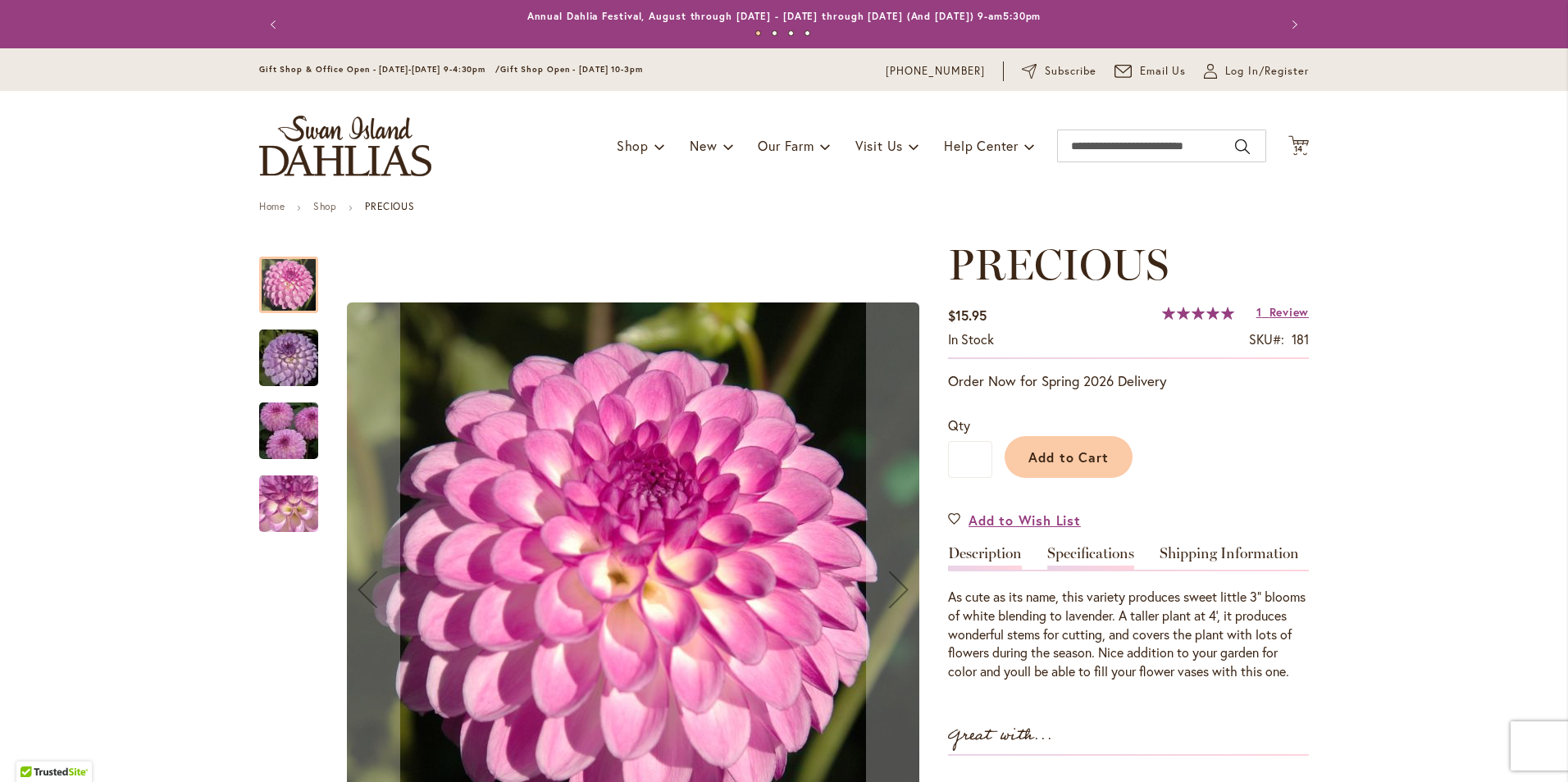
click at [1074, 548] on link "Specifications" at bounding box center [1090, 558] width 87 height 24
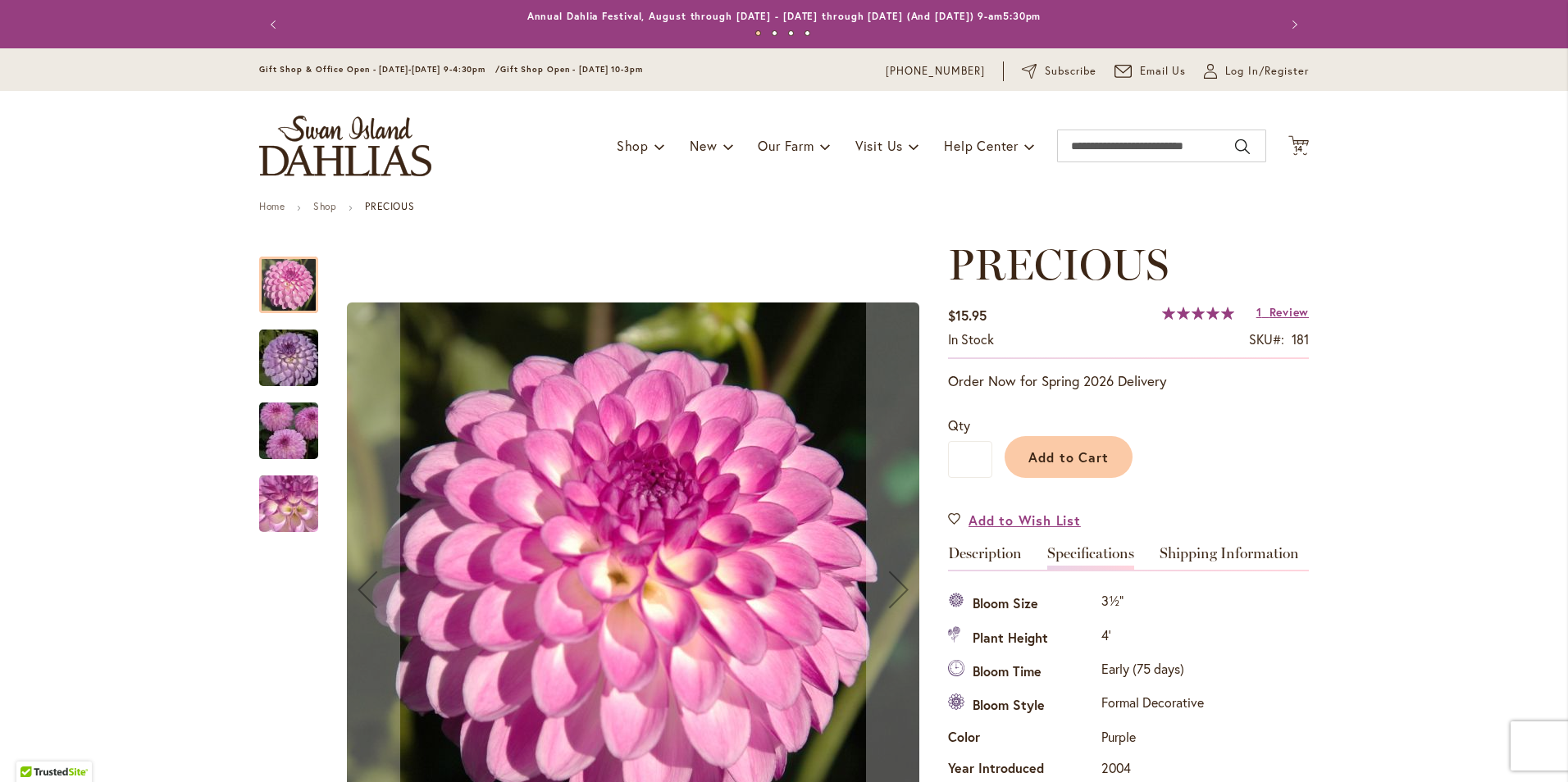
scroll to position [546, 0]
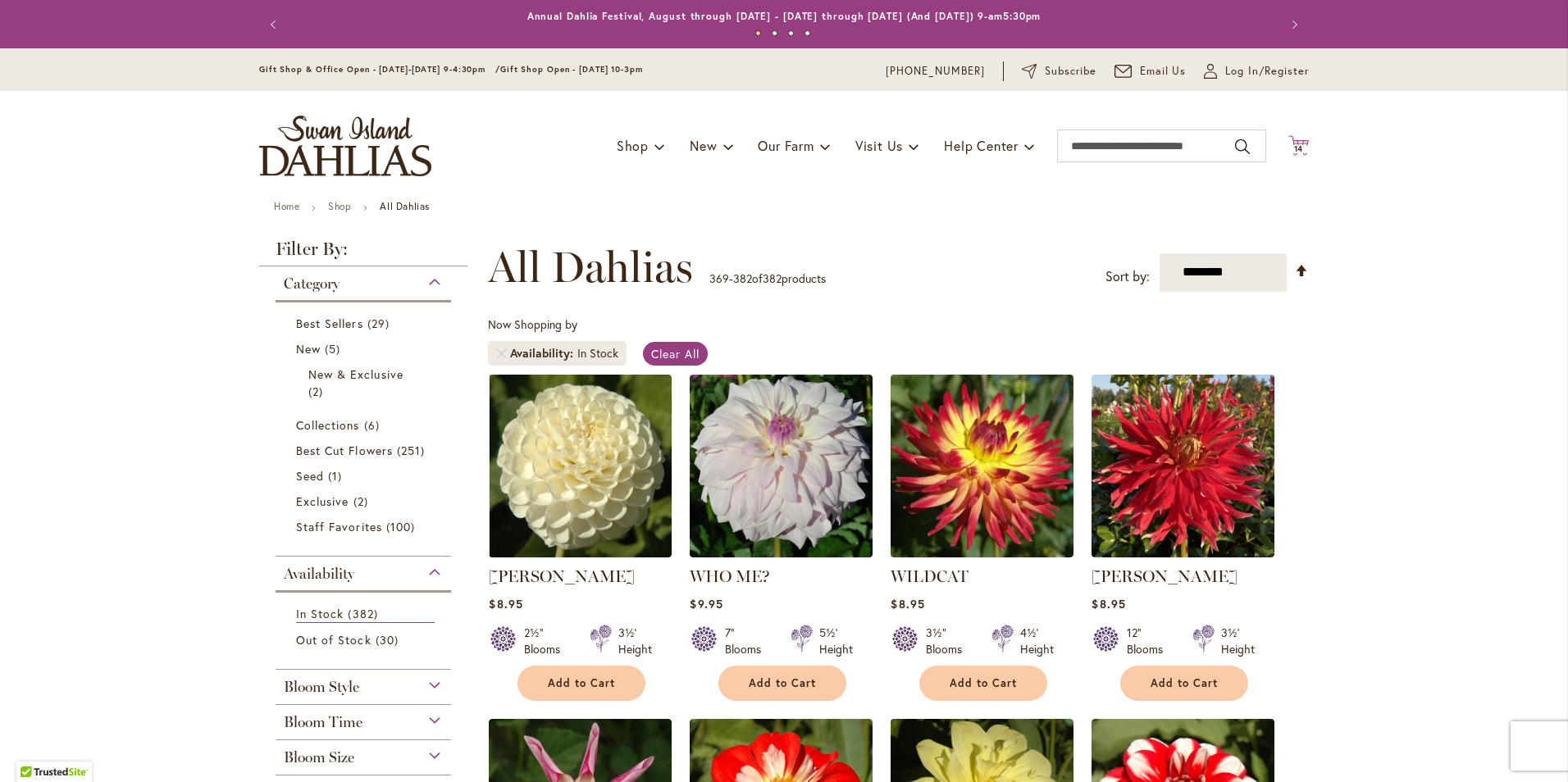
click at [1295, 153] on icon "Cart .cls-1 { fill: #231f20; }" at bounding box center [1297, 145] width 20 height 20
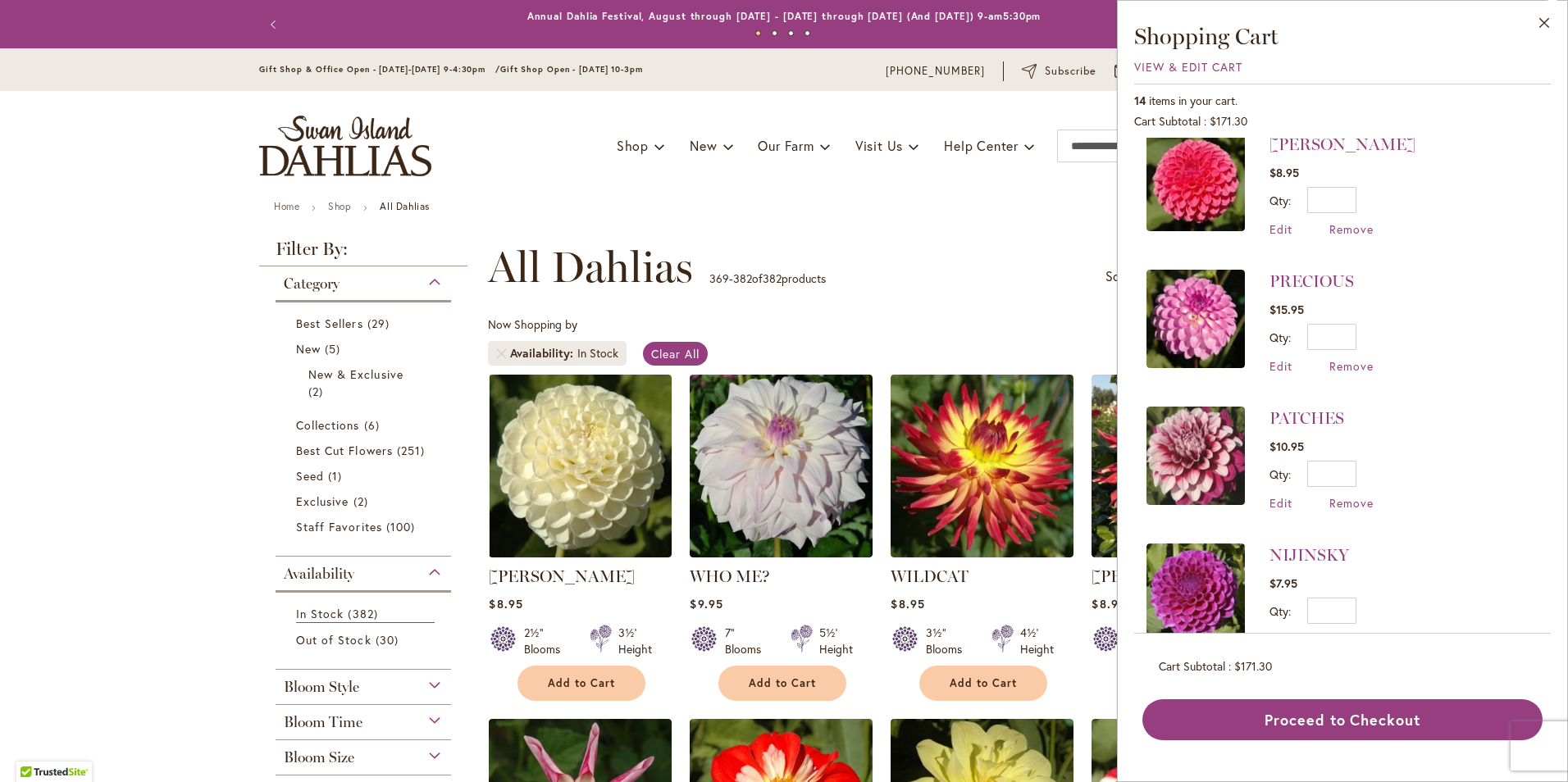
scroll to position [164, 0]
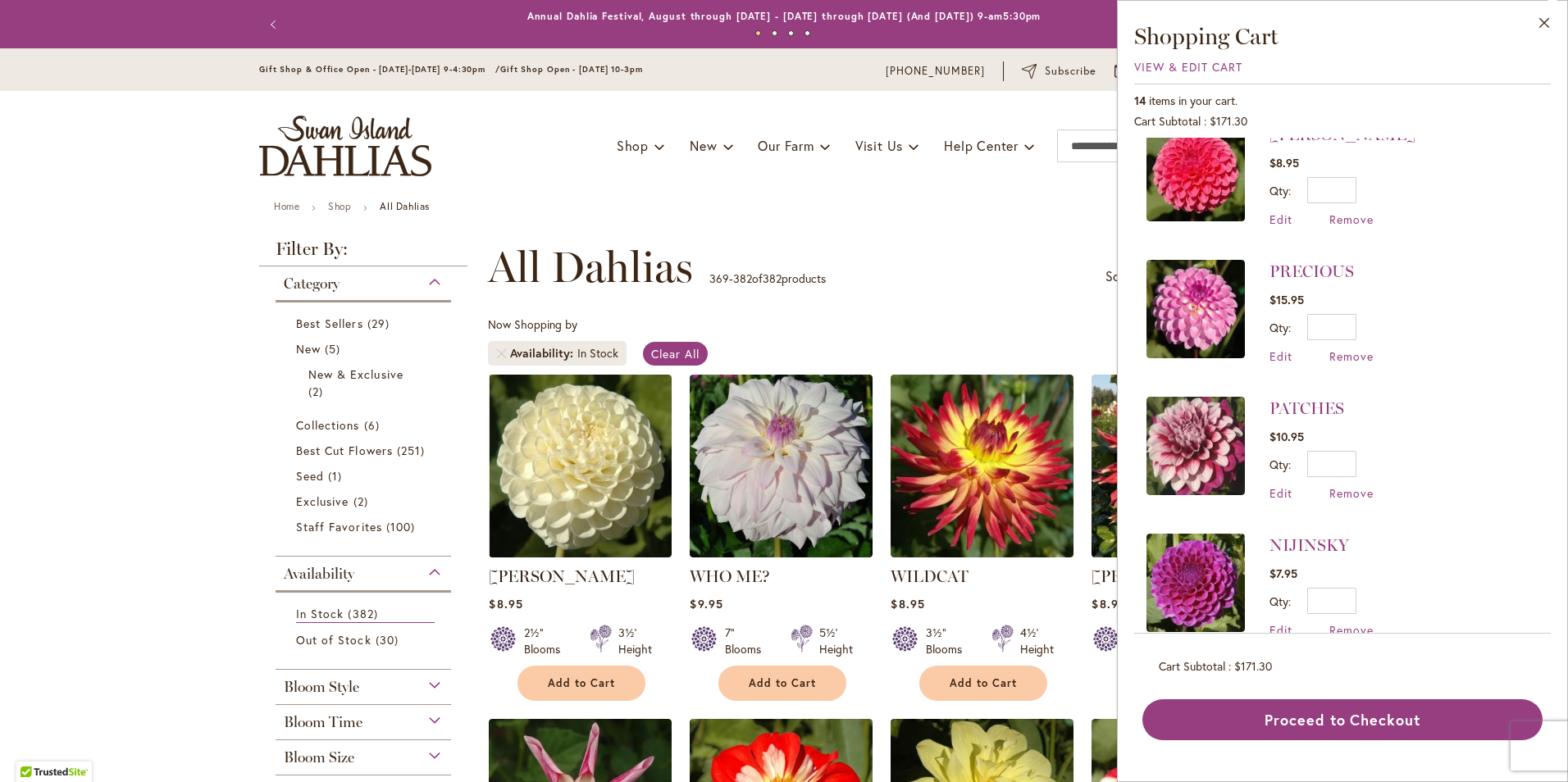
click at [1206, 463] on img at bounding box center [1196, 446] width 99 height 99
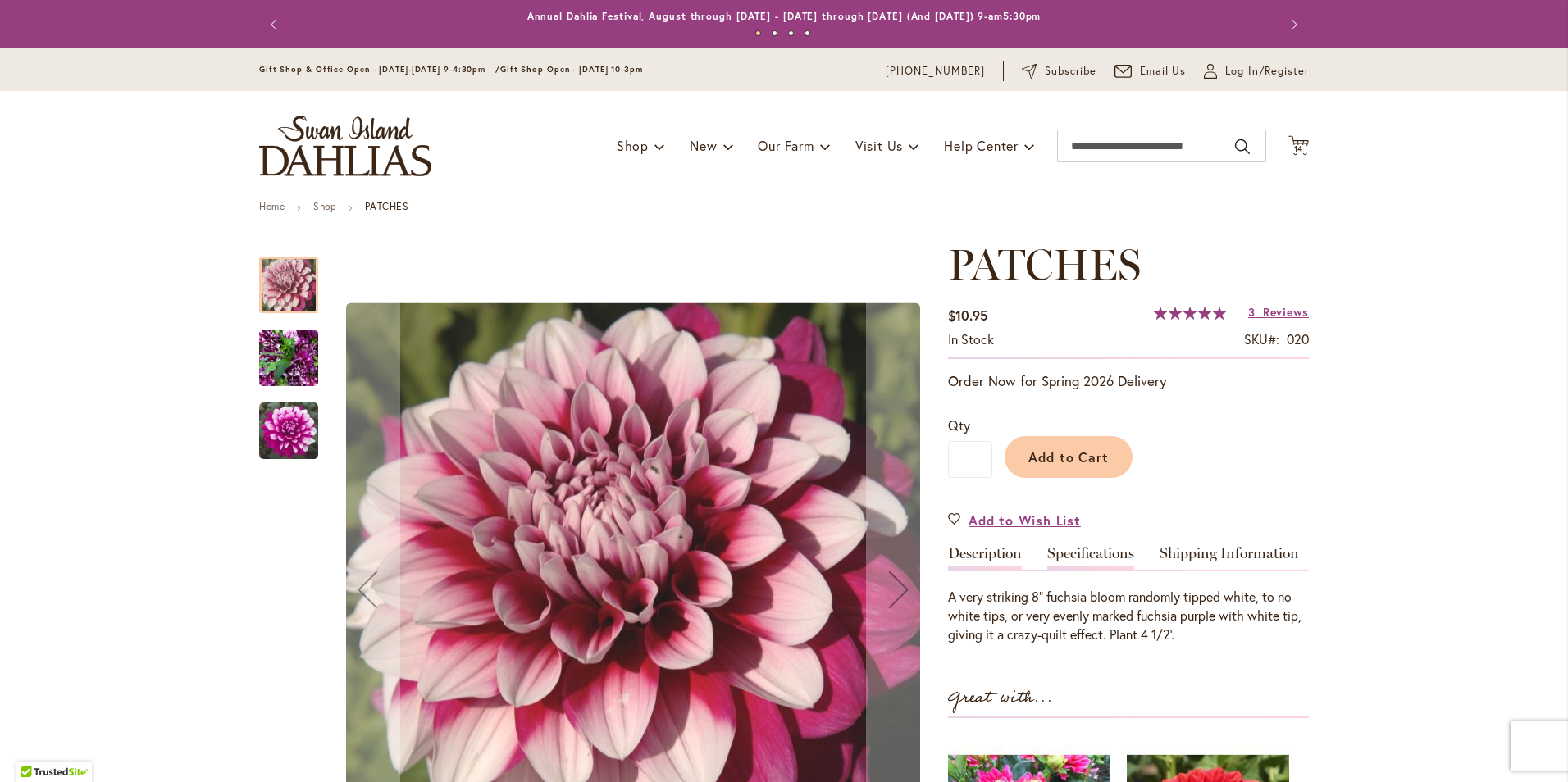
click at [1094, 554] on link "Specifications" at bounding box center [1090, 558] width 87 height 24
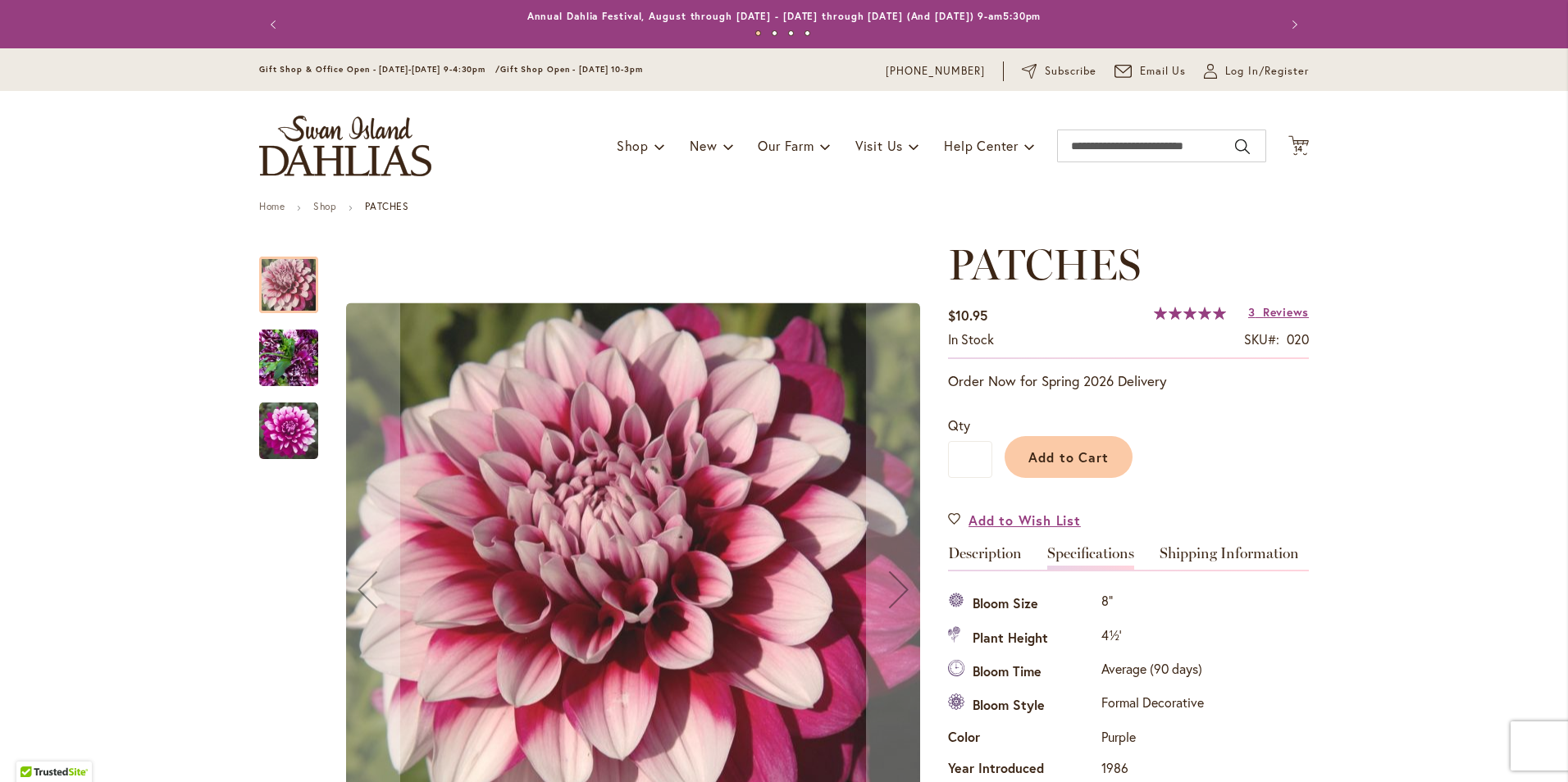
scroll to position [546, 0]
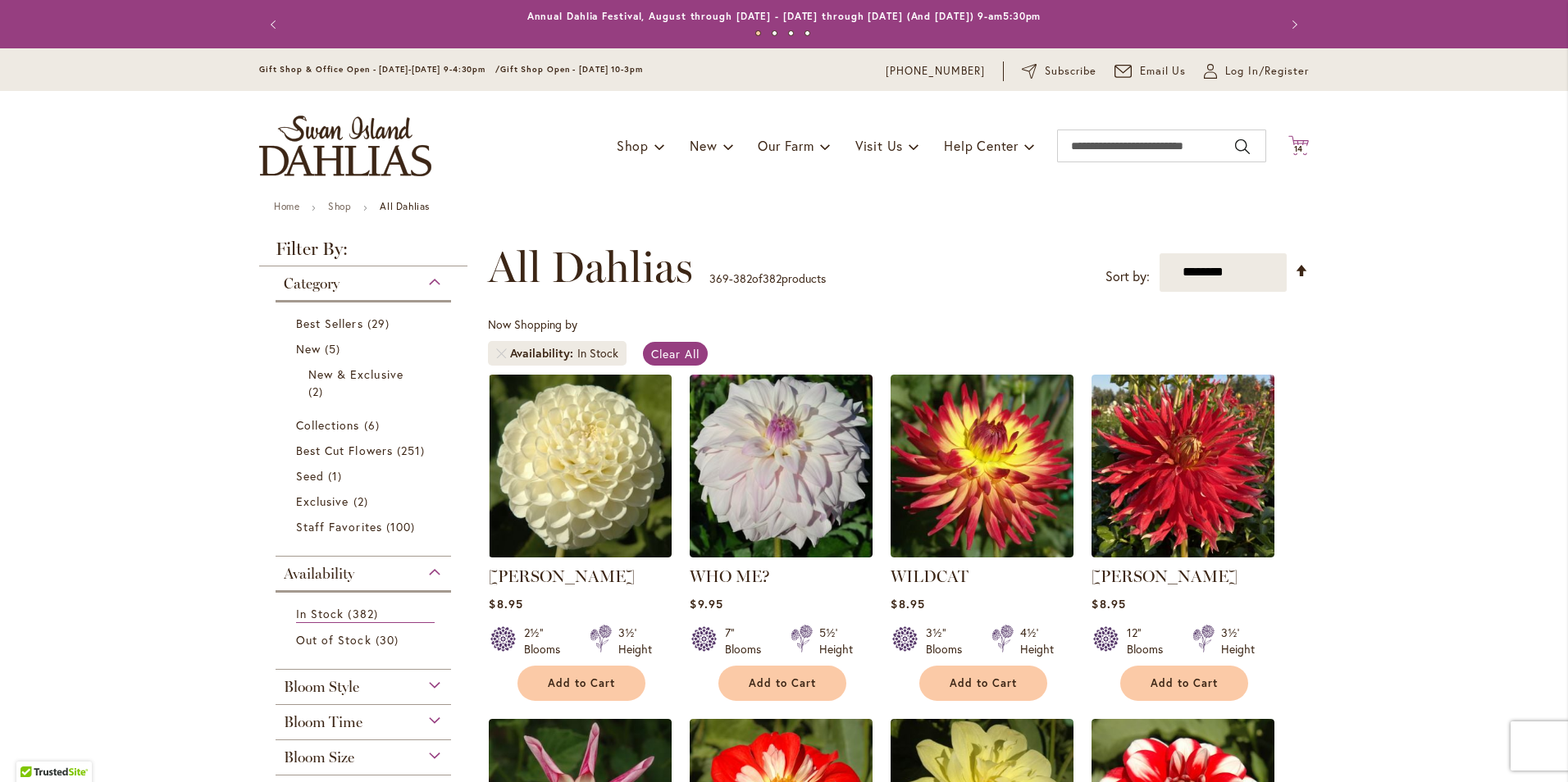
click at [1301, 142] on icon at bounding box center [1297, 145] width 20 height 19
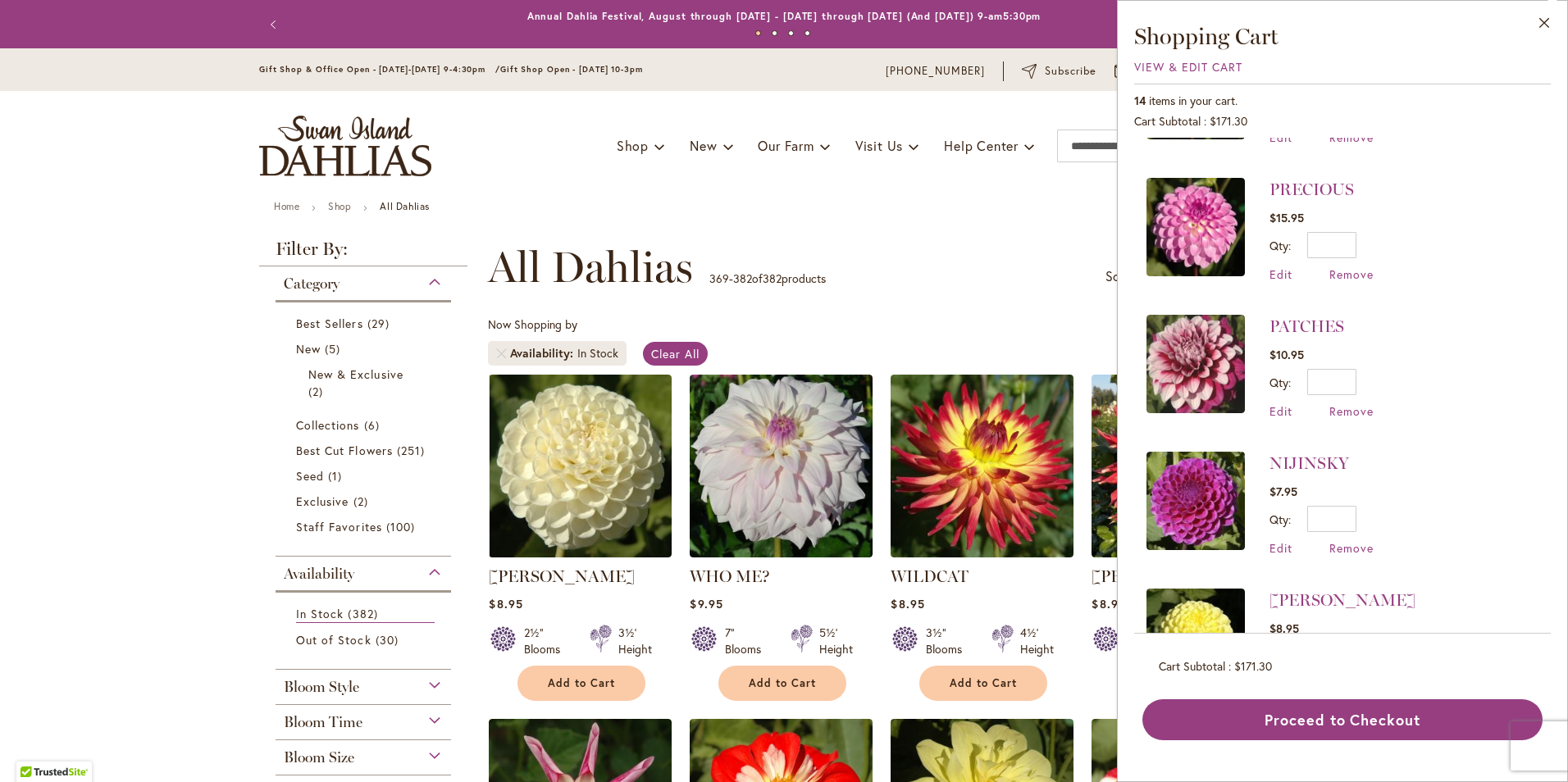
scroll to position [328, 0]
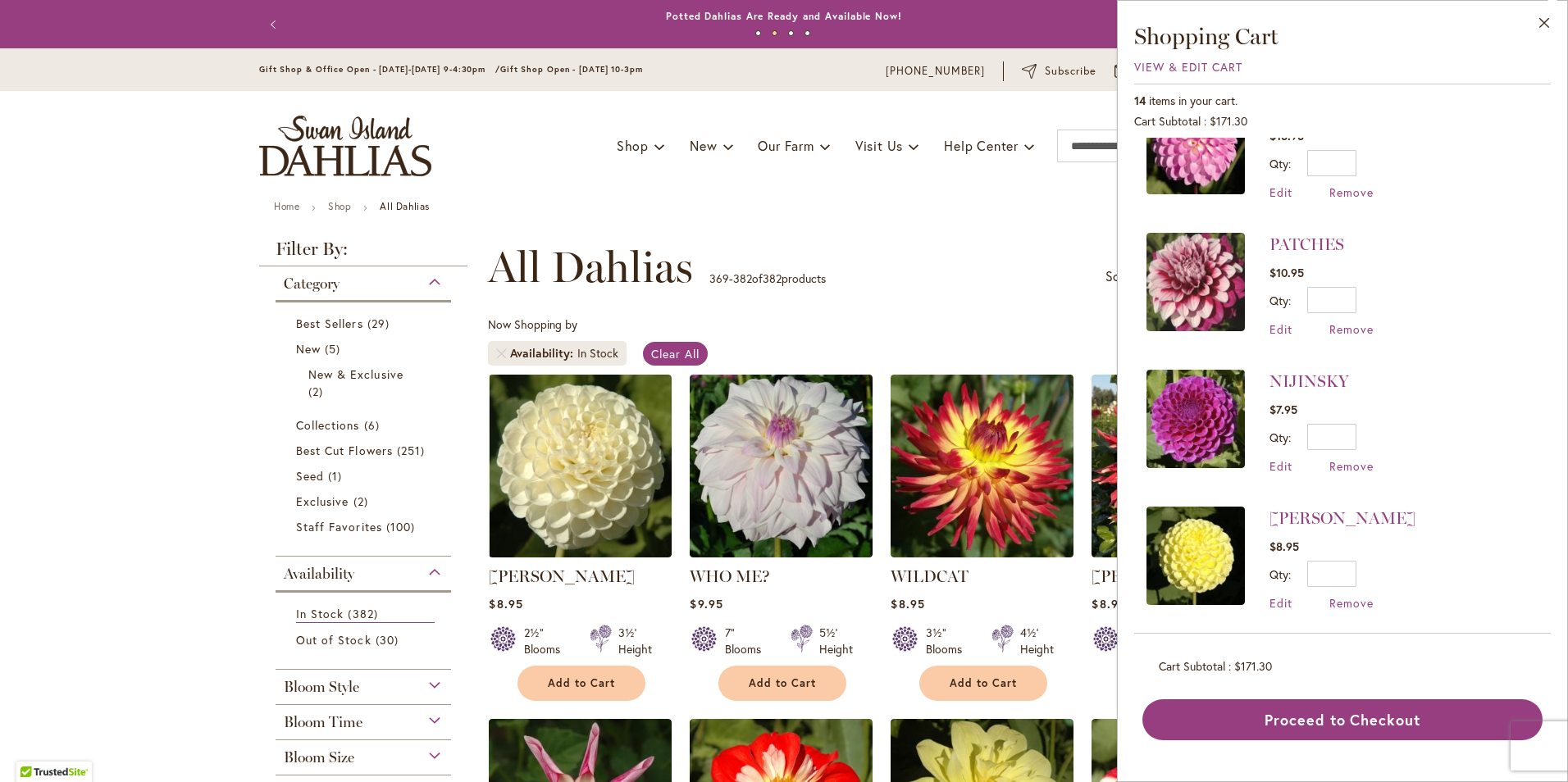
click at [1209, 417] on img at bounding box center [1196, 420] width 99 height 99
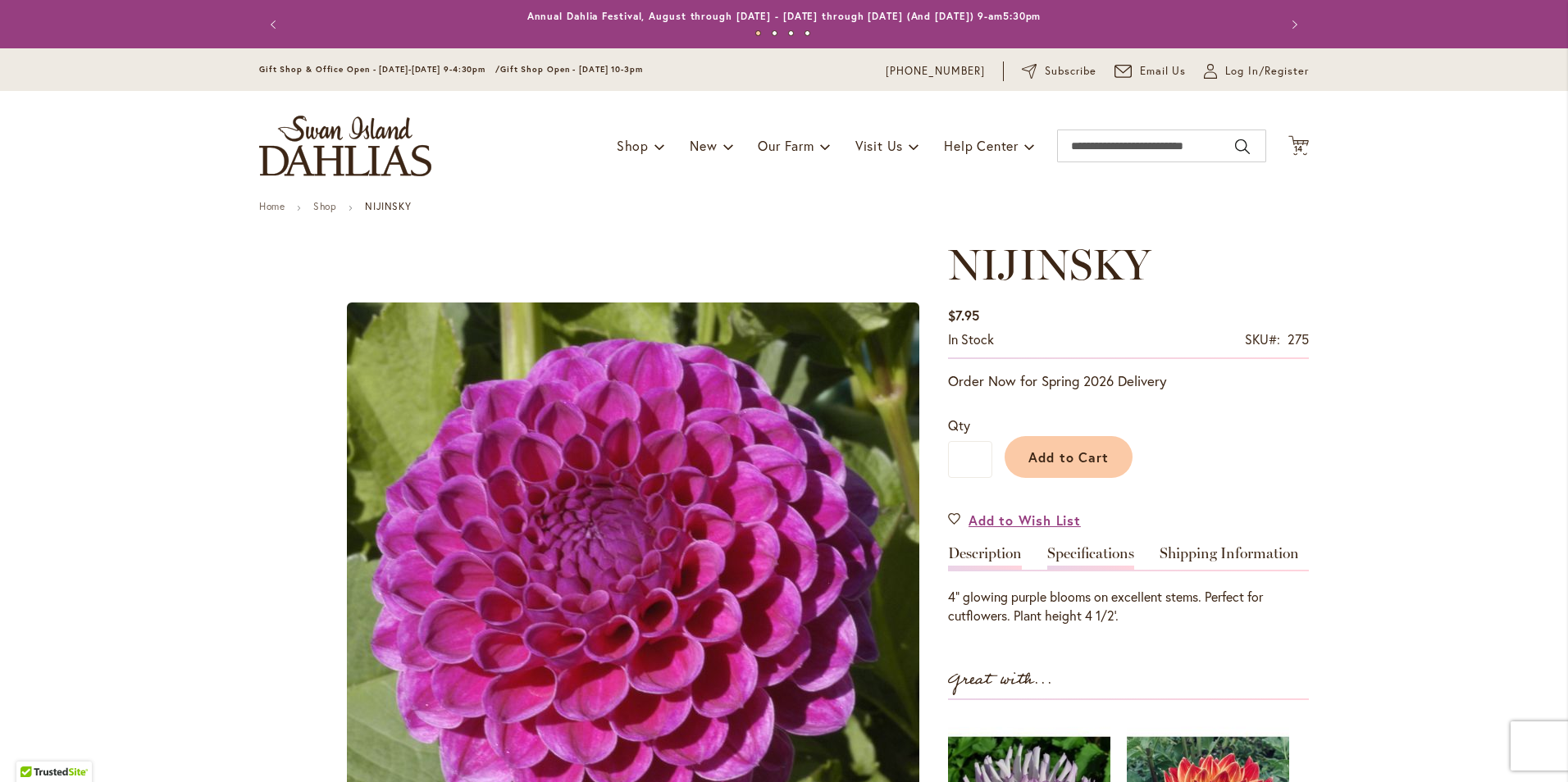
click at [1088, 558] on link "Specifications" at bounding box center [1090, 558] width 87 height 24
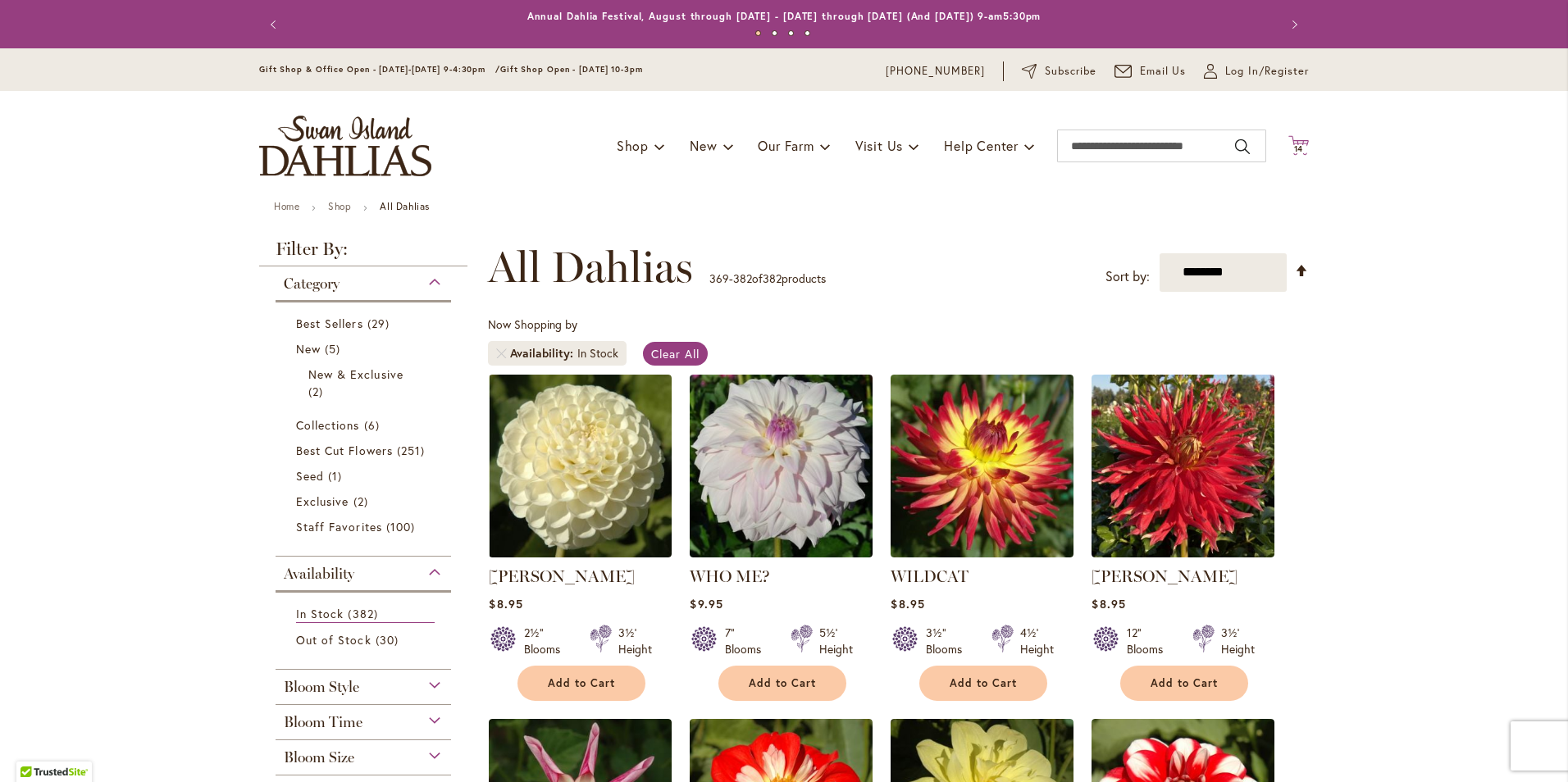
click at [1294, 147] on span "14" at bounding box center [1298, 149] width 10 height 11
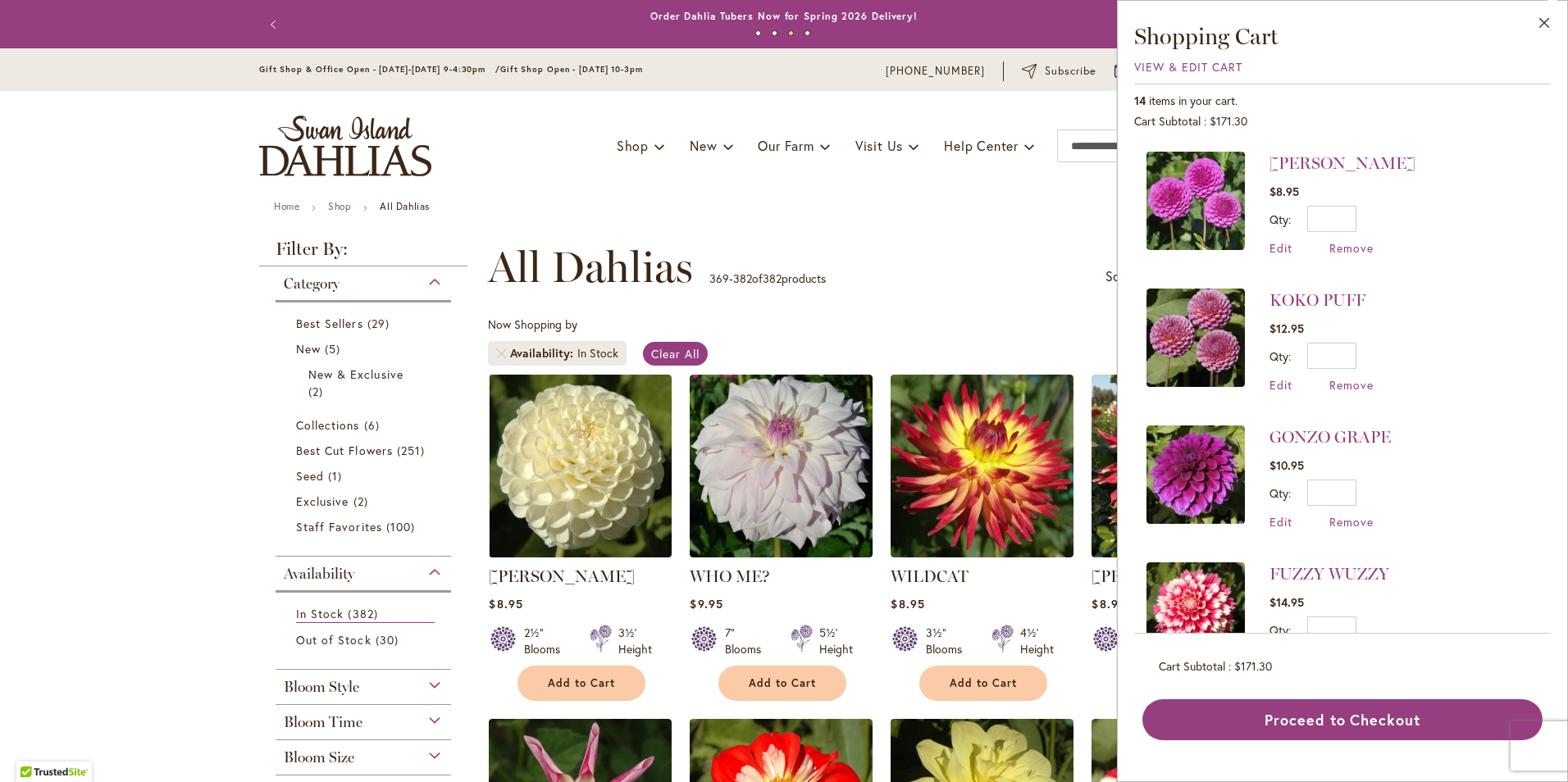
scroll to position [902, 0]
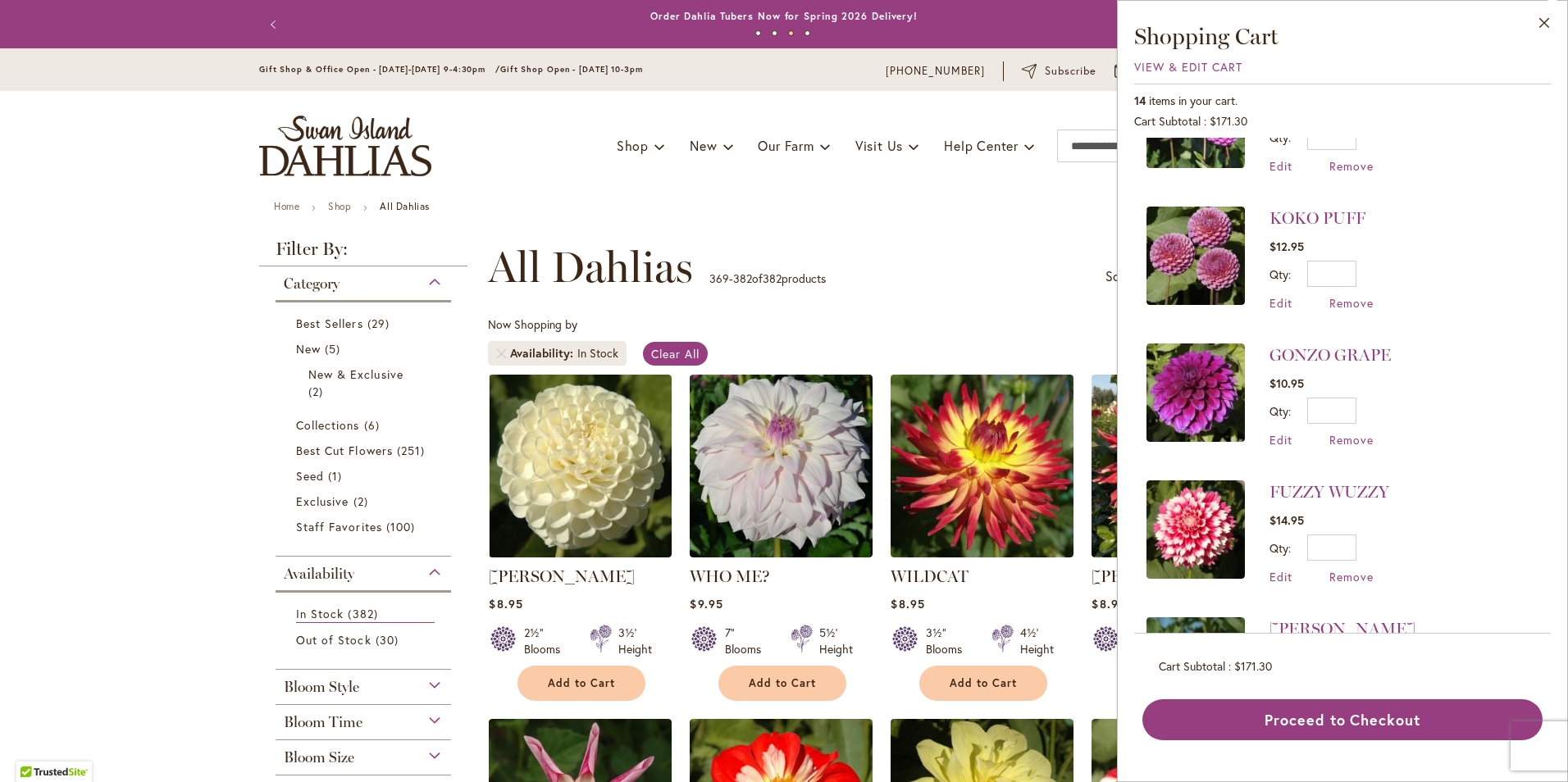
click at [1191, 362] on img at bounding box center [1196, 393] width 99 height 99
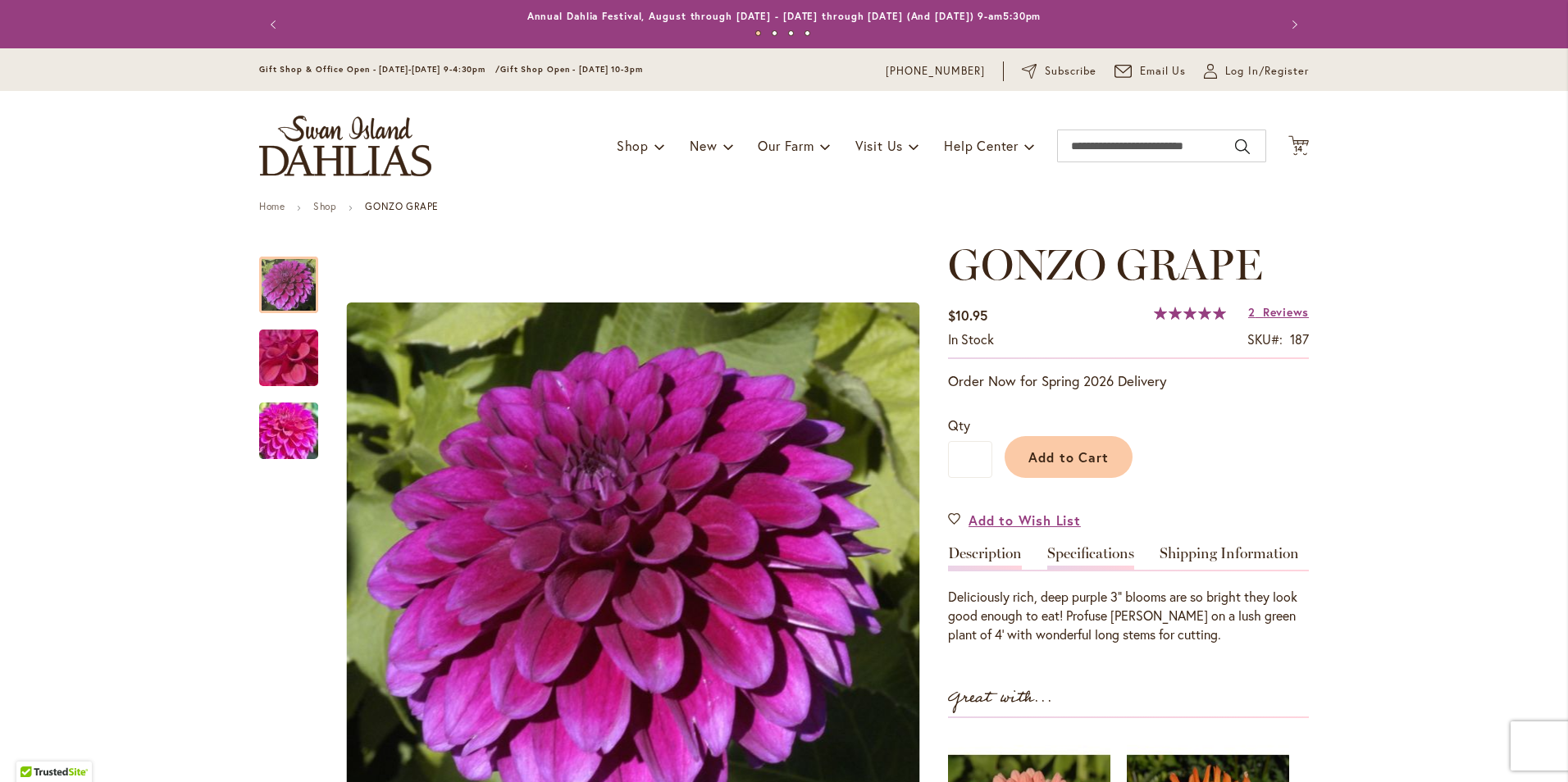
click at [1074, 555] on link "Specifications" at bounding box center [1090, 558] width 87 height 24
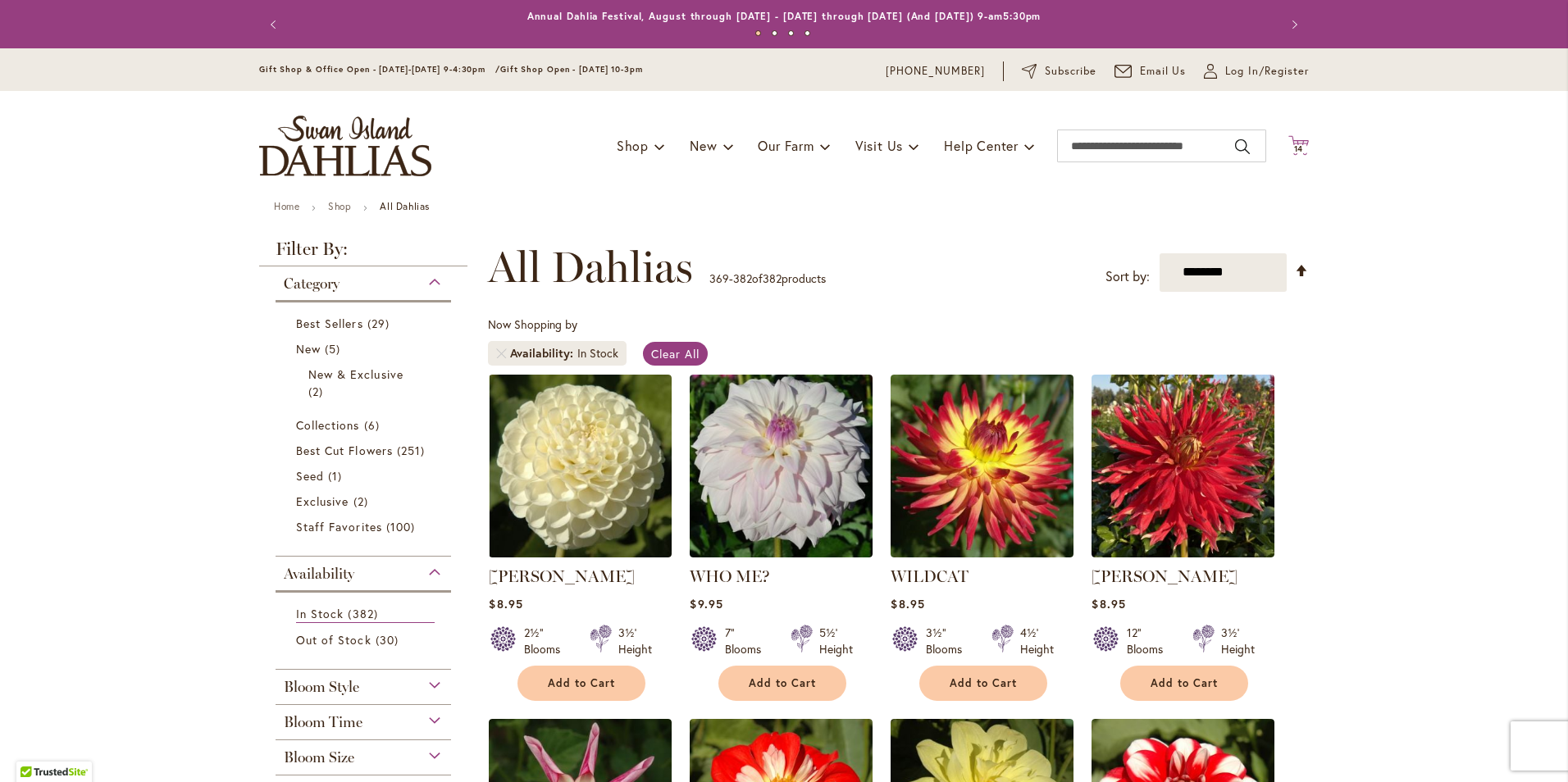
click at [1290, 142] on icon "Cart .cls-1 { fill: #231f20; }" at bounding box center [1297, 145] width 20 height 20
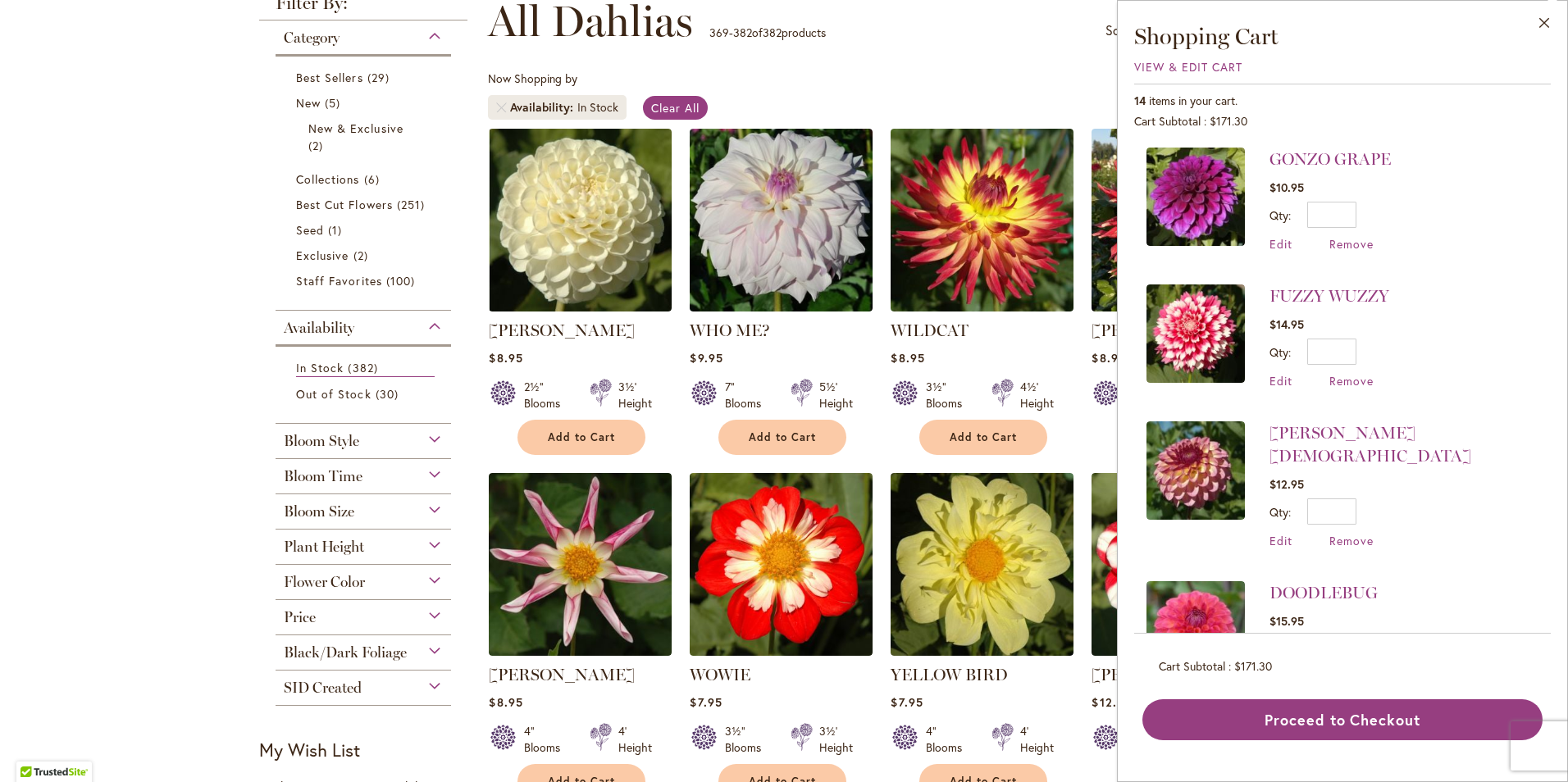
scroll to position [1066, 0]
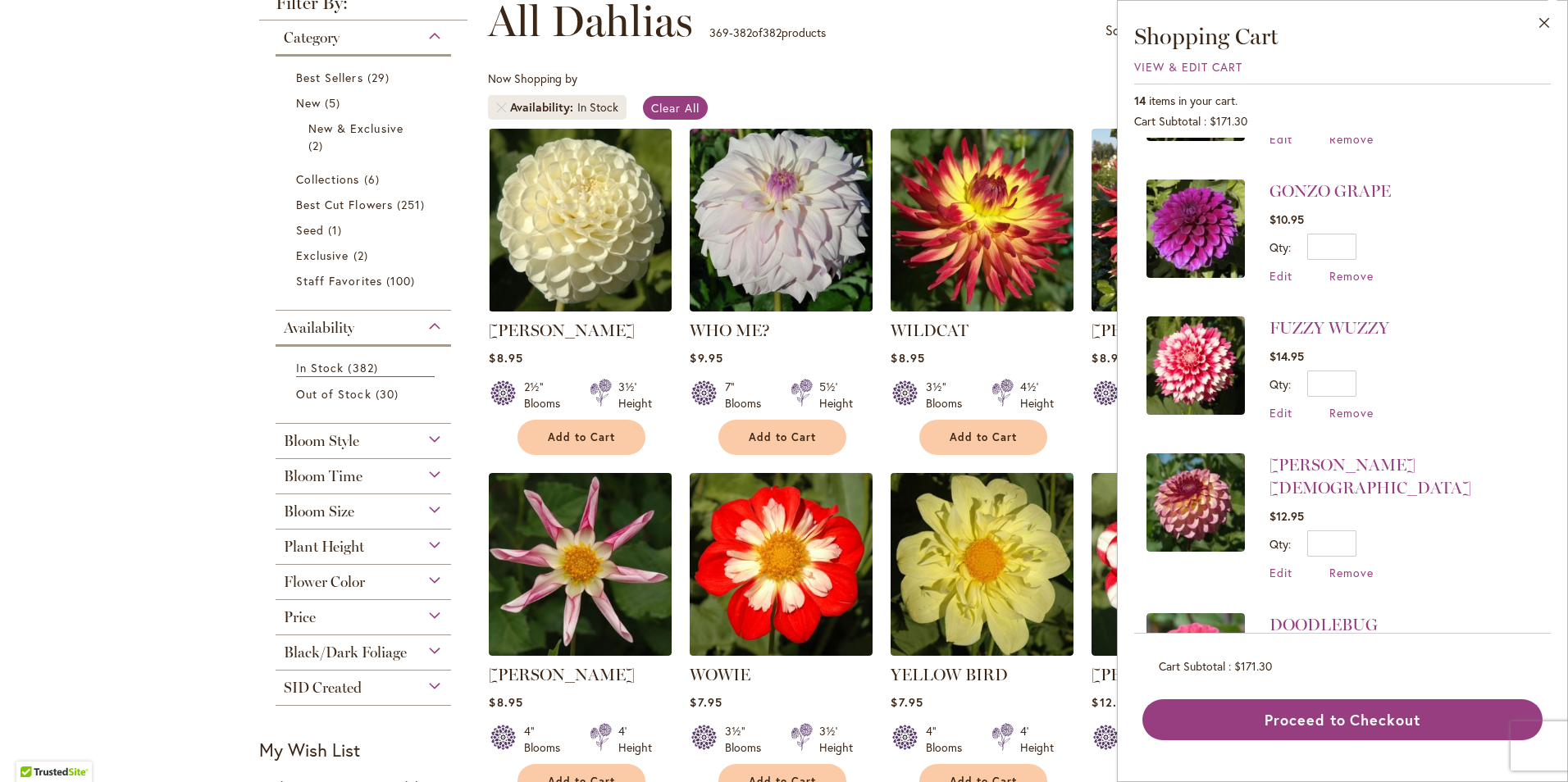
click at [1196, 371] on img at bounding box center [1196, 366] width 99 height 99
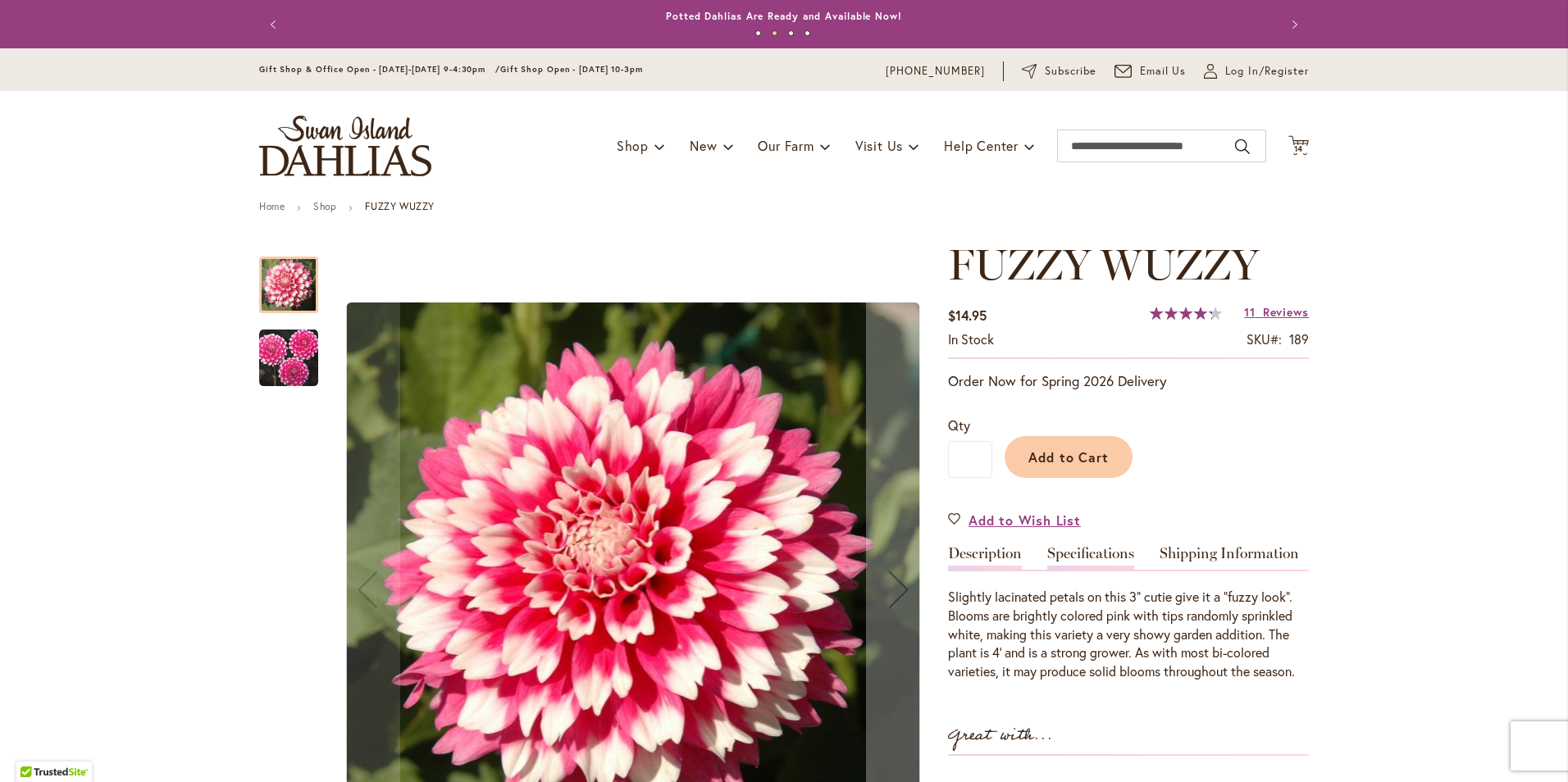
click at [1097, 552] on link "Specifications" at bounding box center [1090, 558] width 87 height 24
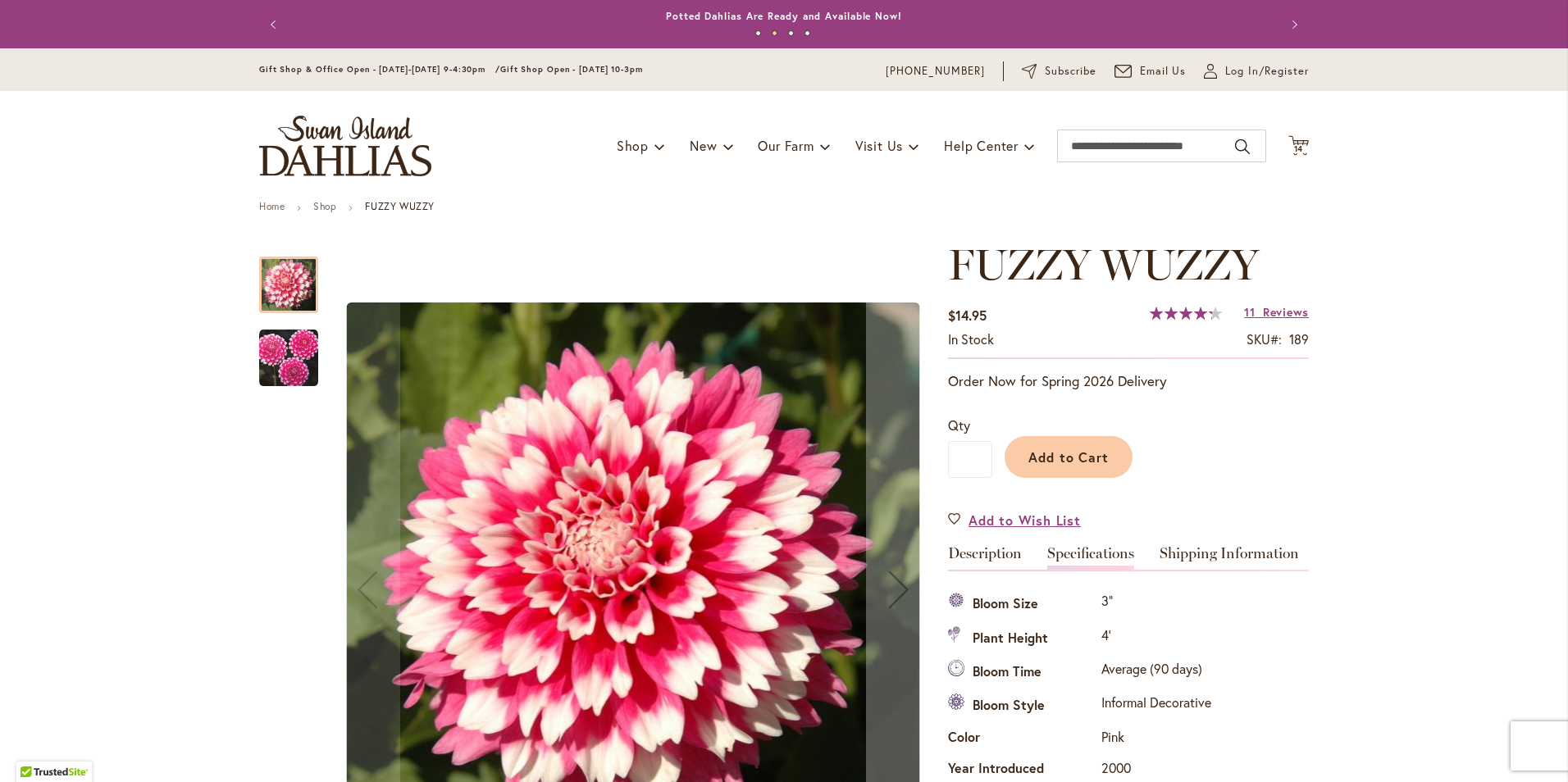
scroll to position [546, 0]
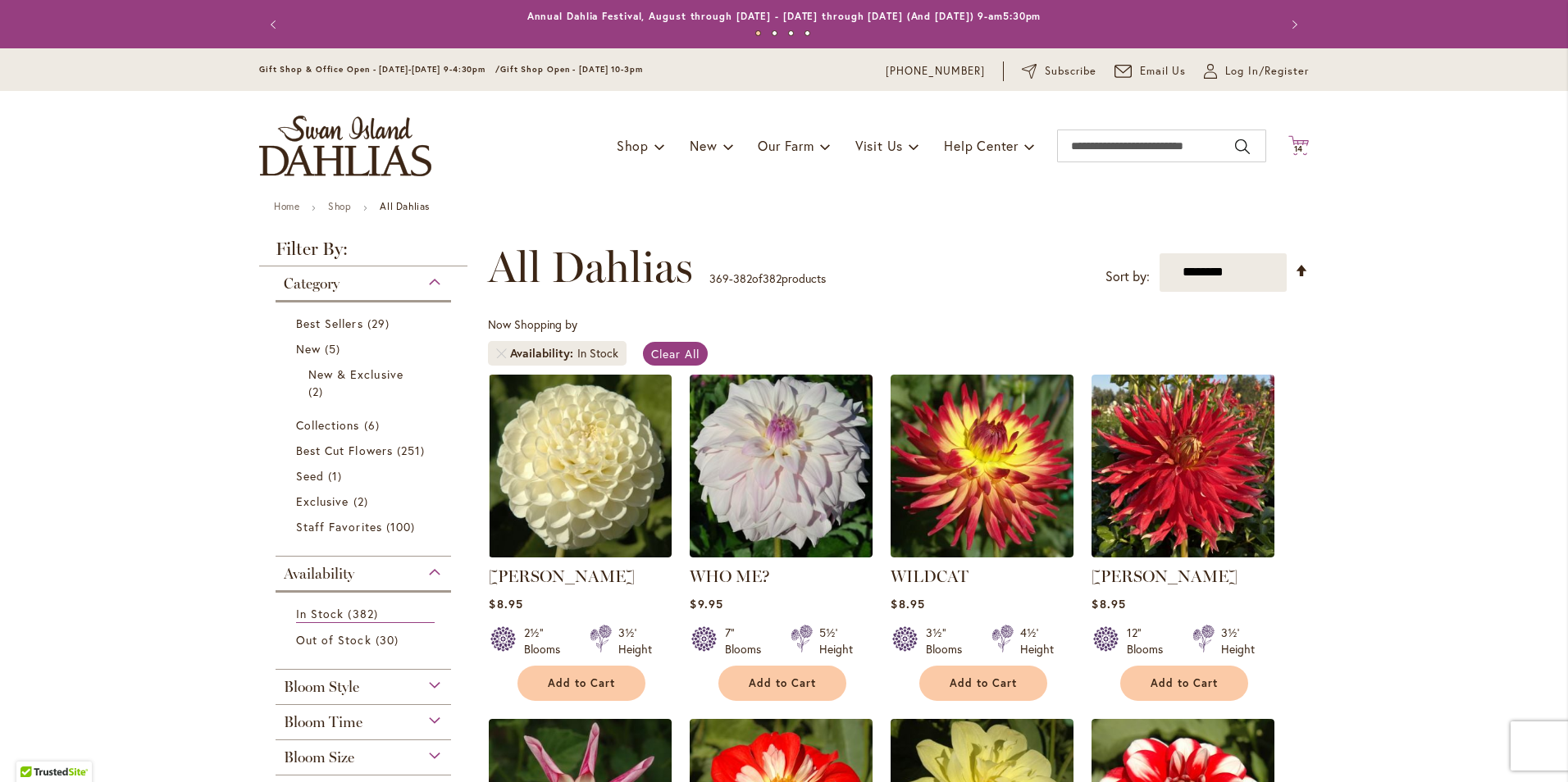
click at [1294, 146] on span "14" at bounding box center [1298, 149] width 10 height 11
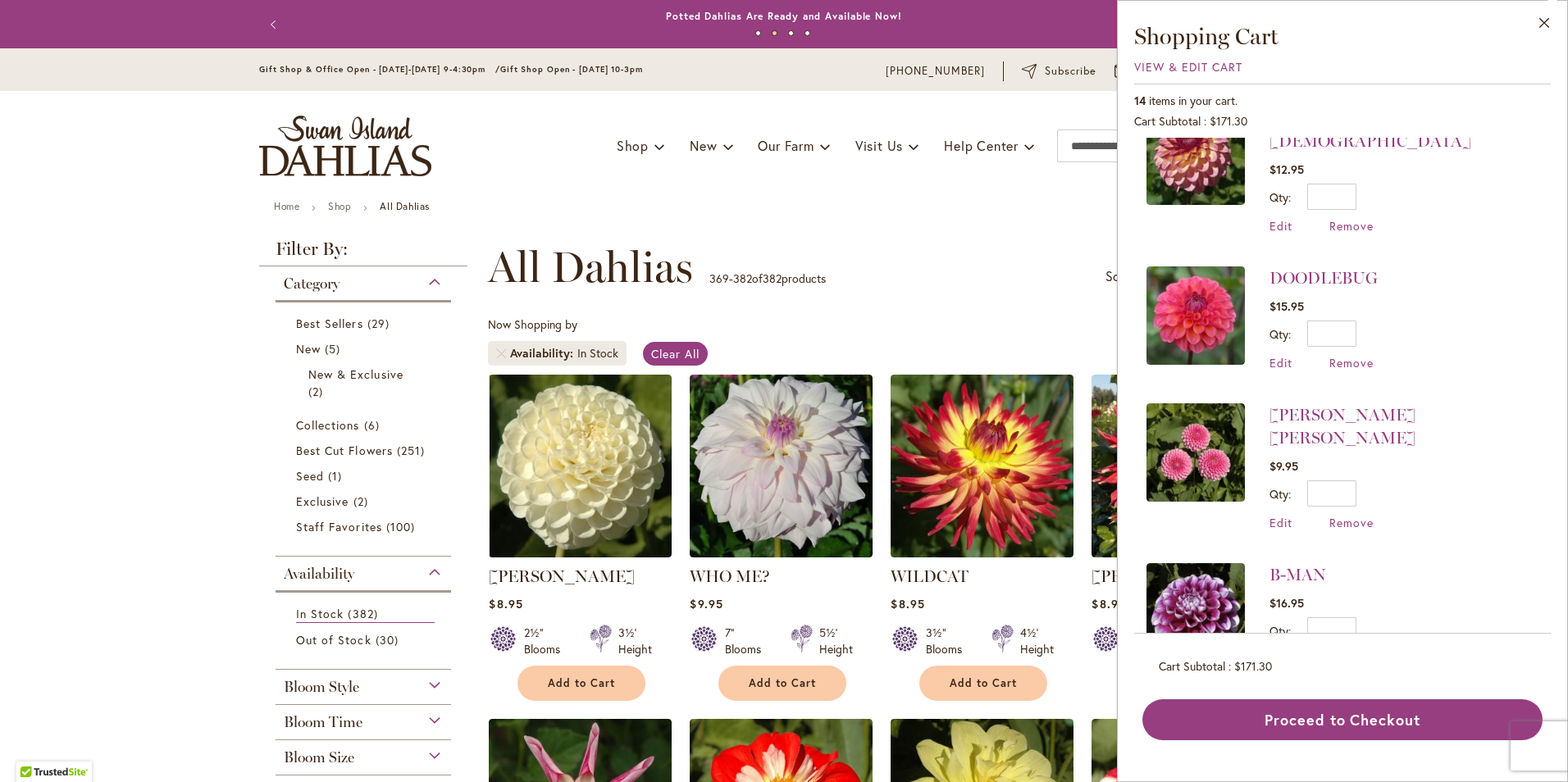
scroll to position [1419, 0]
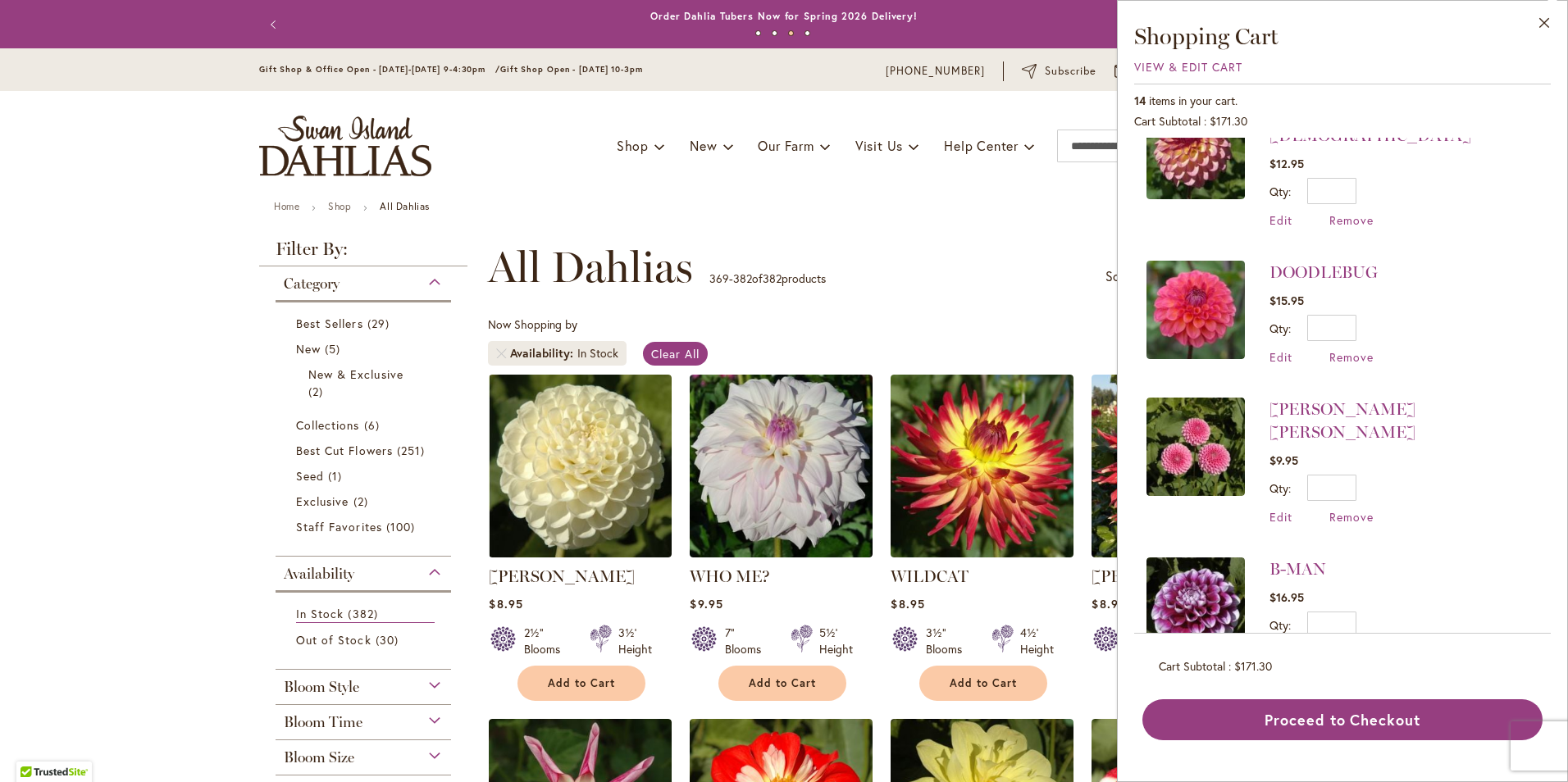
click at [1205, 558] on img at bounding box center [1196, 607] width 99 height 99
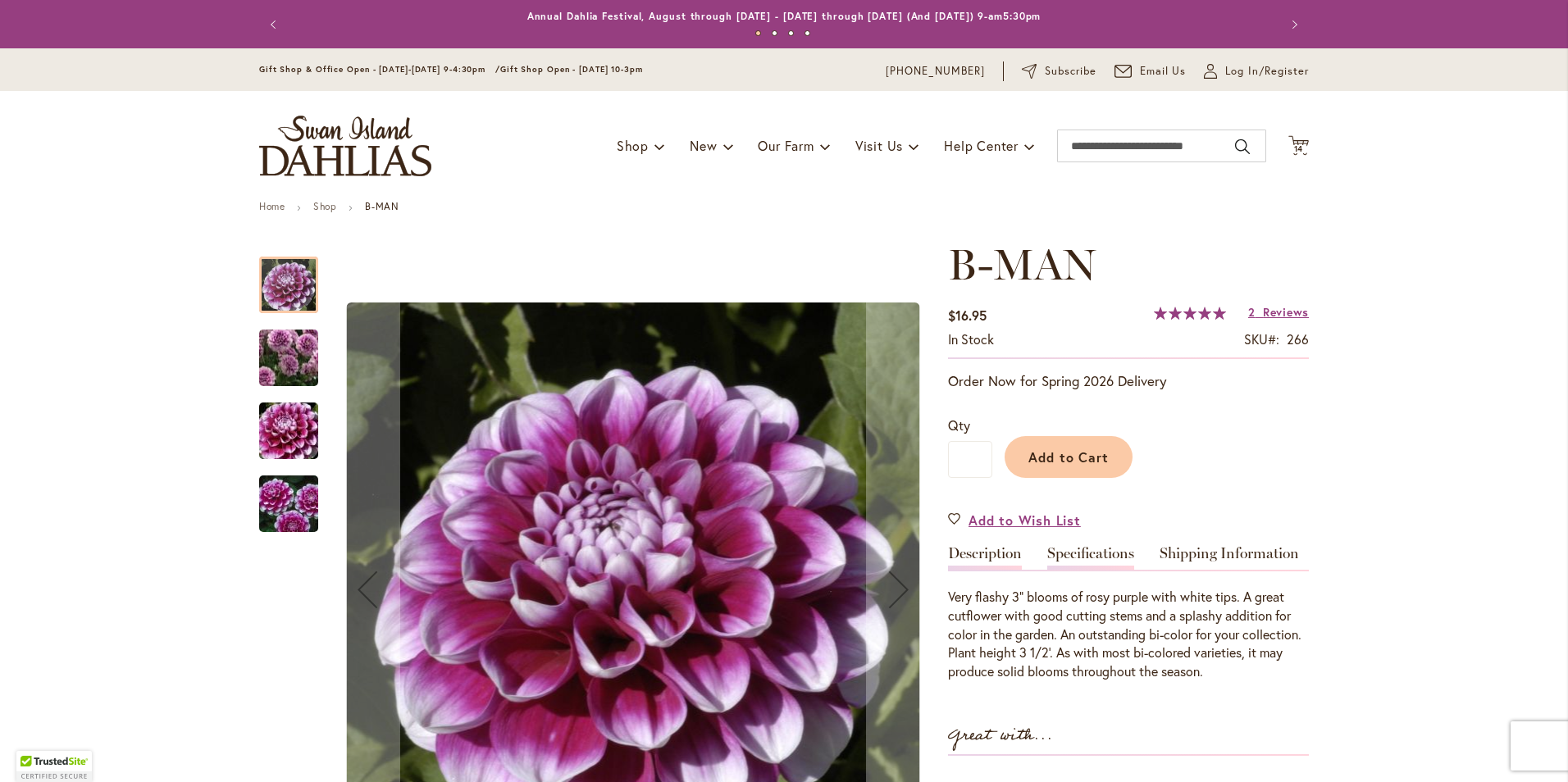
click at [1088, 558] on link "Specifications" at bounding box center [1090, 558] width 87 height 24
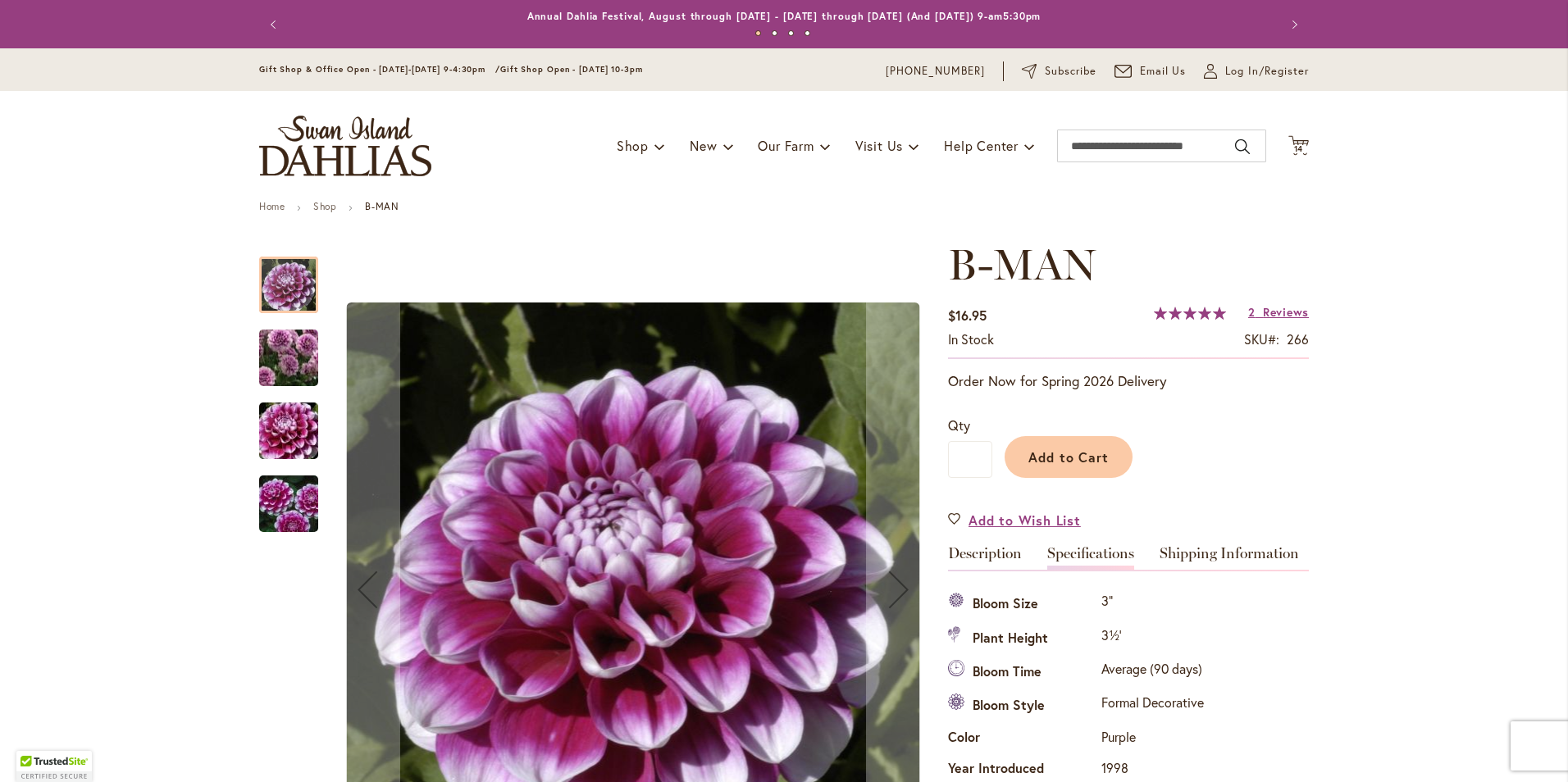
scroll to position [546, 0]
